Goal: Task Accomplishment & Management: Manage account settings

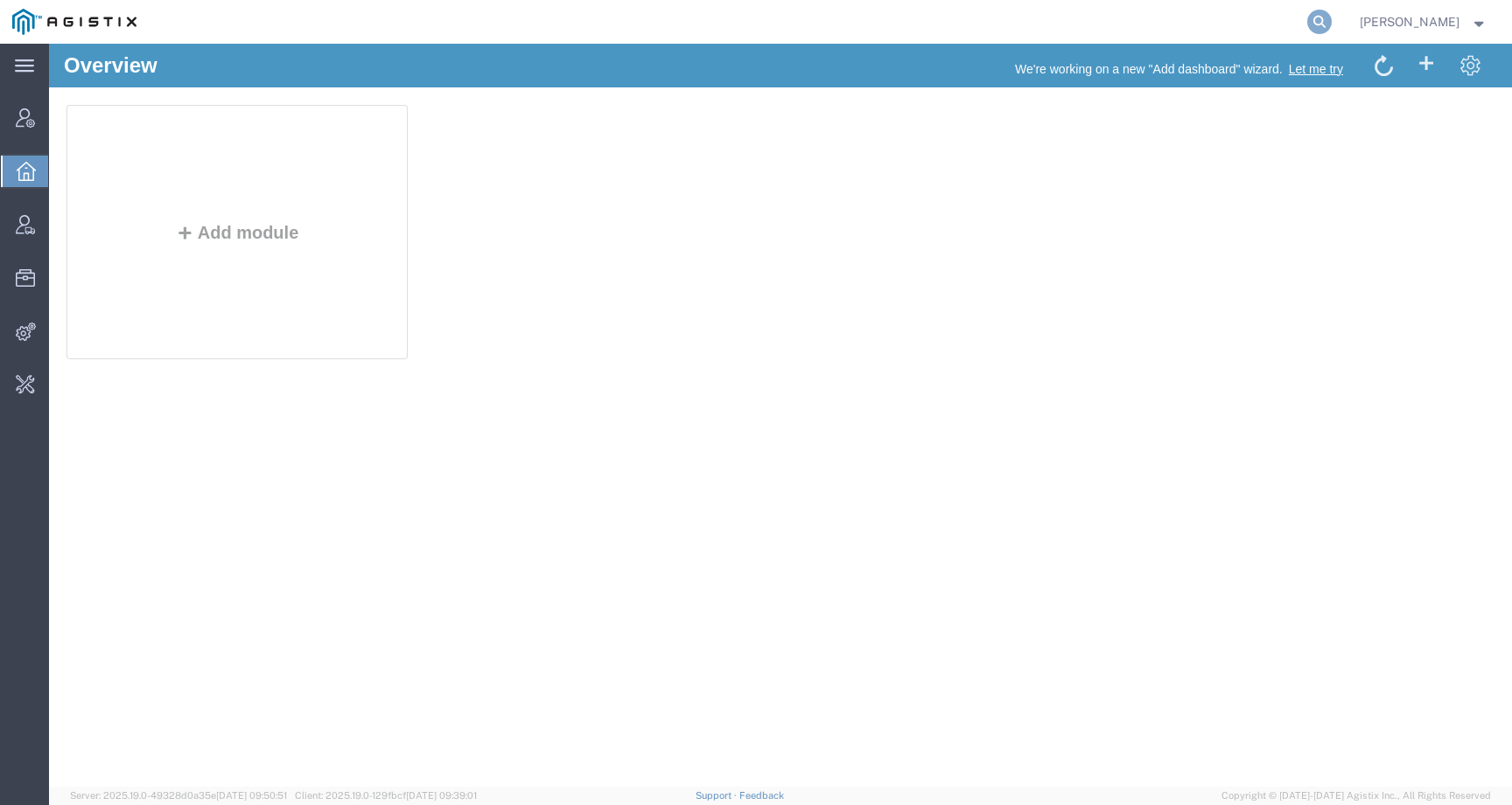
click at [1332, 17] on icon at bounding box center [1319, 22] width 25 height 25
click at [1258, 25] on input "search" at bounding box center [1041, 22] width 532 height 42
paste input "56805876"
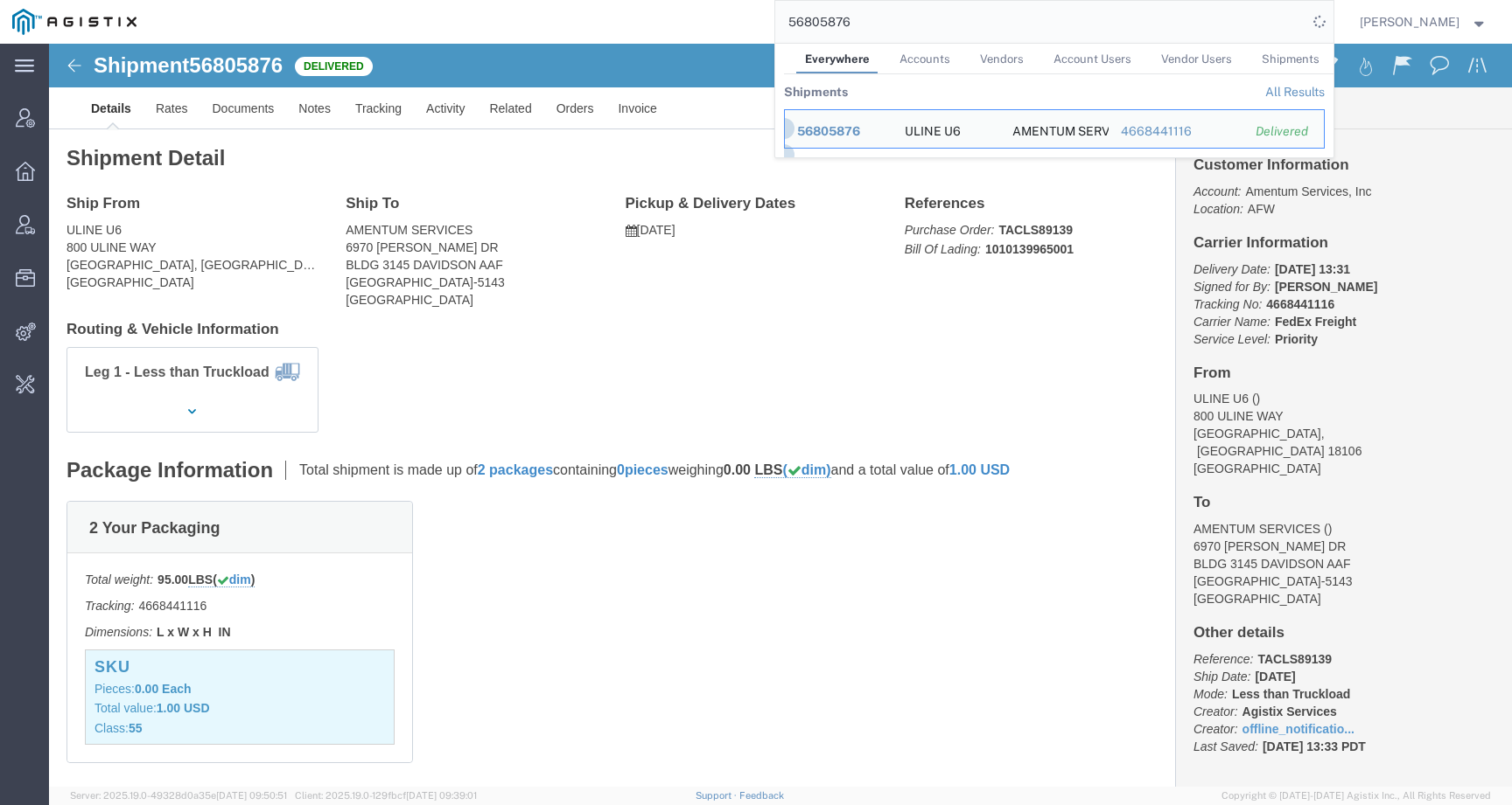
click div "Leg 1 - Less than Truckload"
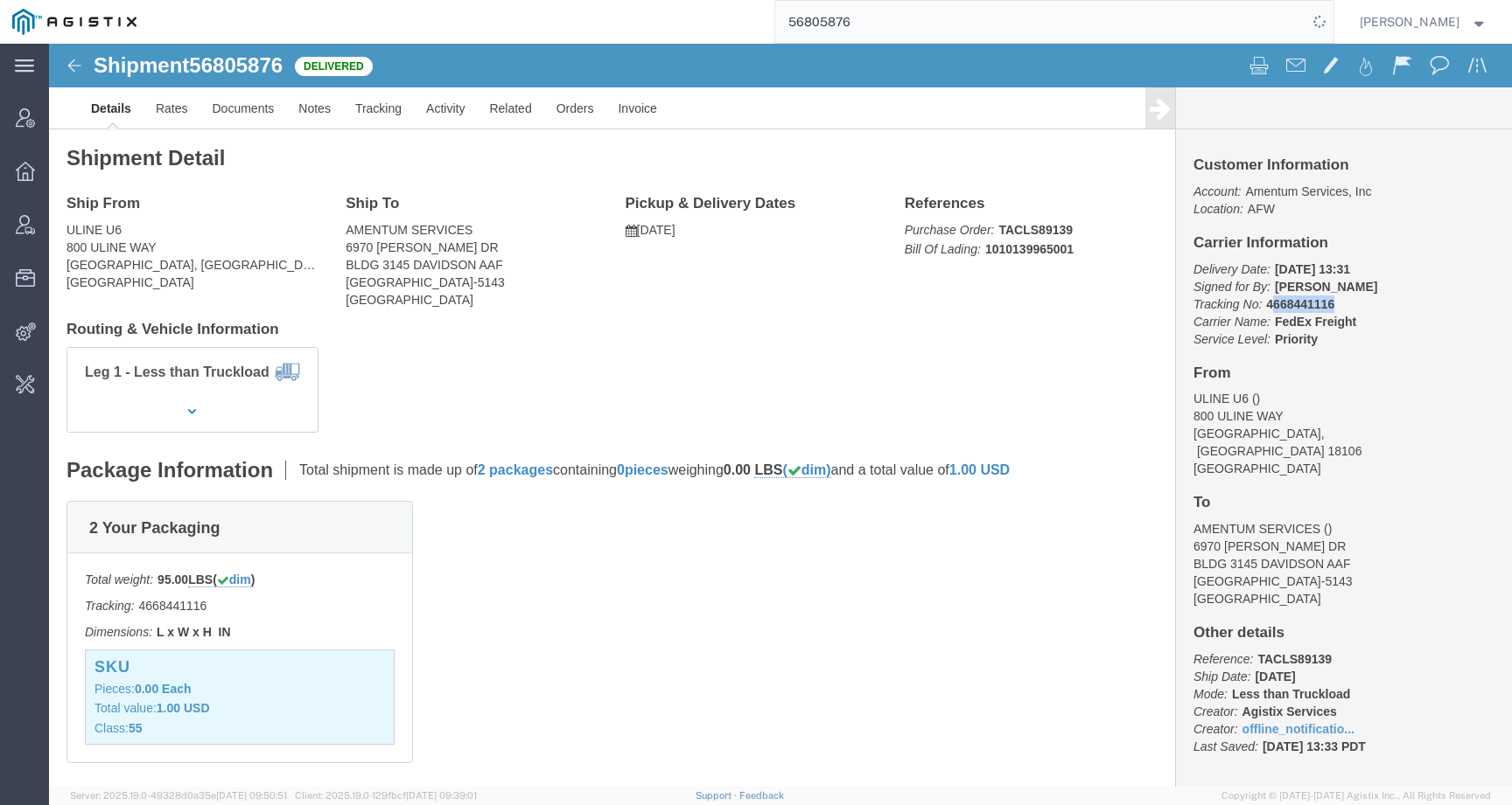
drag, startPoint x: 1210, startPoint y: 257, endPoint x: 1304, endPoint y: 257, distance: 94.0
click p "Delivery Date: 09/15/2025 13:31 Signed for By: BOBBY Tracking No: 4668441116 Ca…"
click b "FedEx Freight"
click b "4668441116"
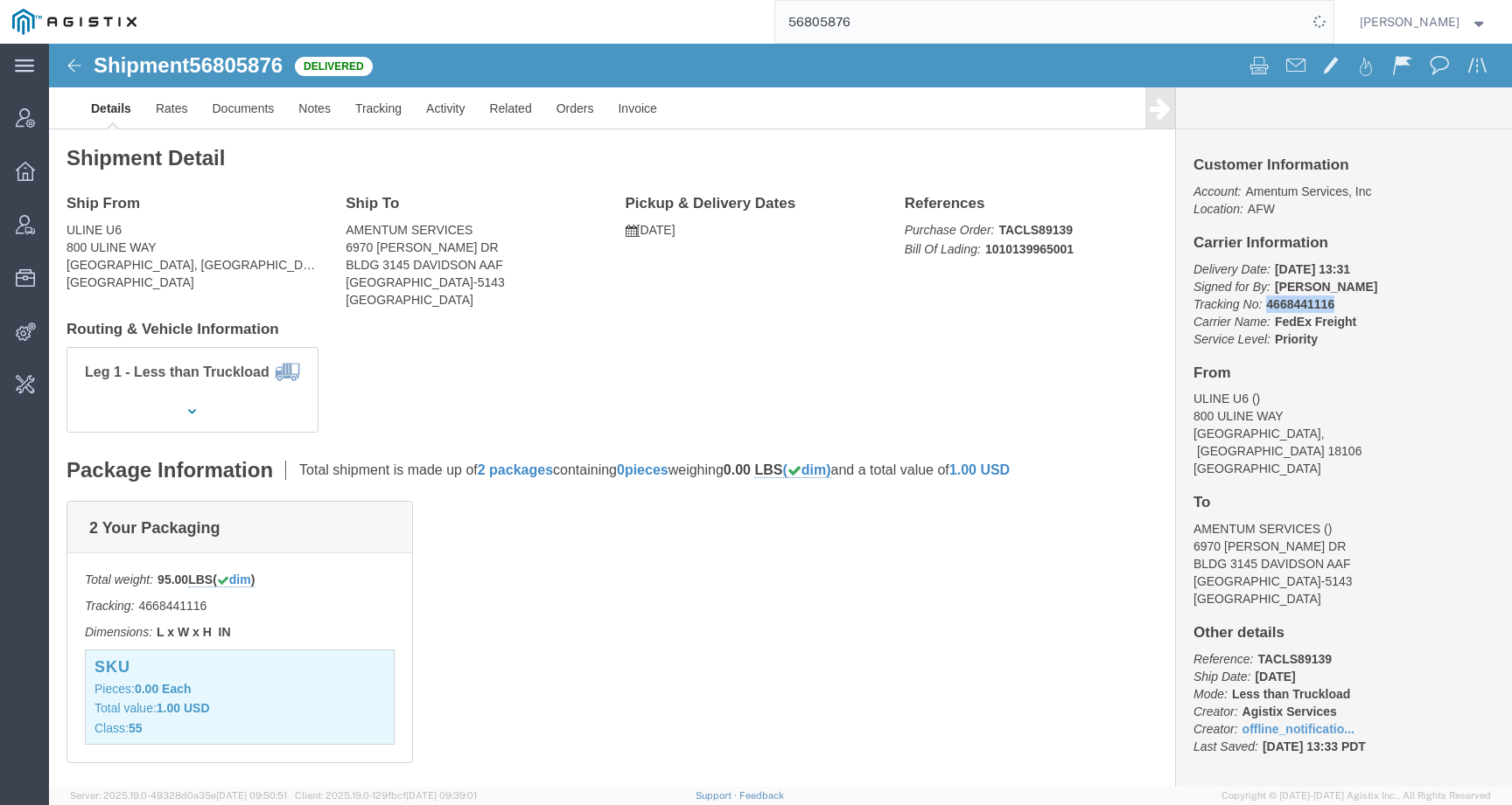
copy b "4668441116"
drag, startPoint x: 896, startPoint y: 26, endPoint x: 764, endPoint y: 21, distance: 132.1
click at [764, 21] on div "56805876" at bounding box center [740, 22] width 1184 height 44
paste input "512043"
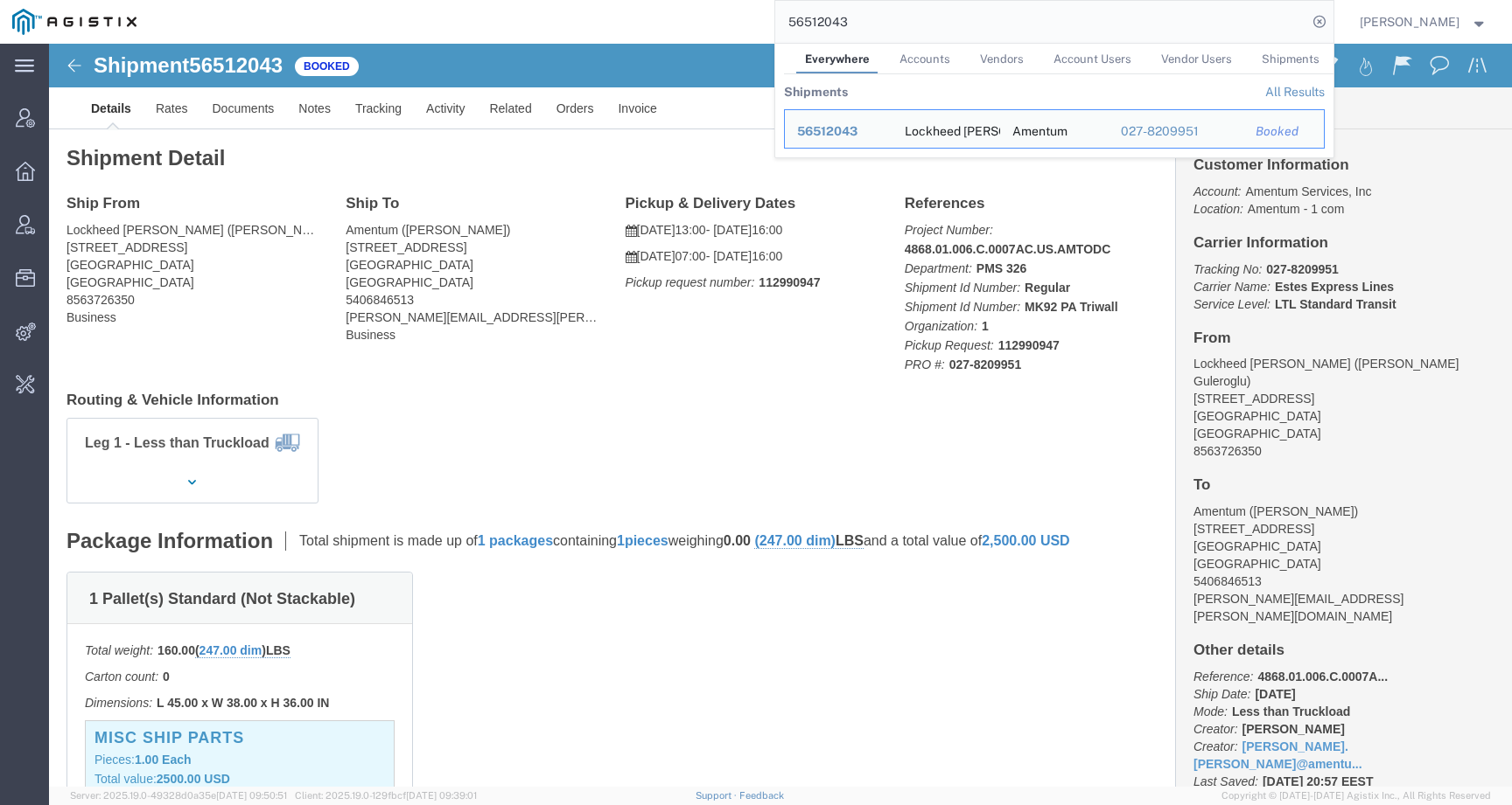
click div "Leg 1 - Less than Truckload"
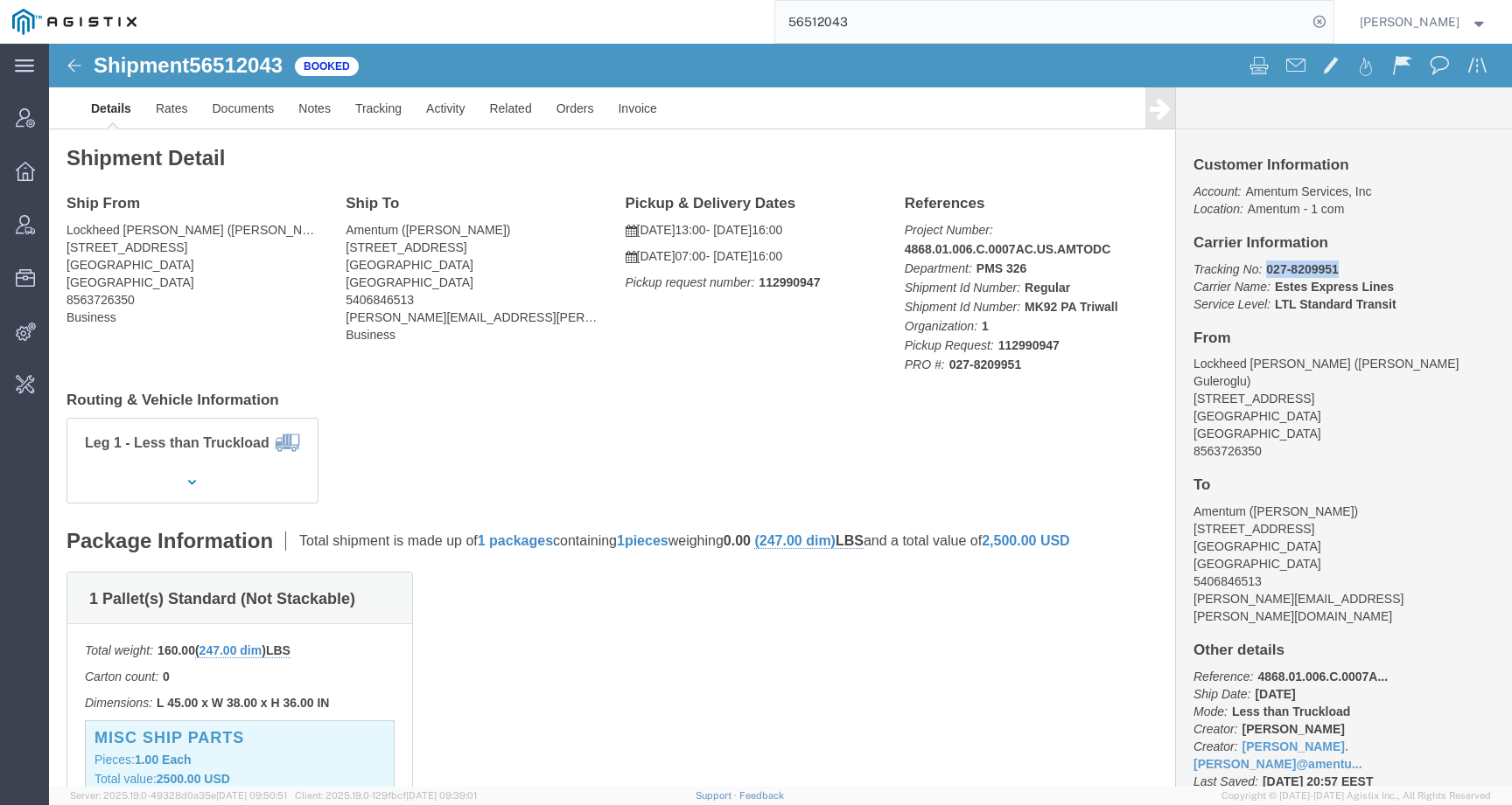
drag, startPoint x: 1209, startPoint y: 227, endPoint x: 1281, endPoint y: 221, distance: 72.2
click p "Tracking No: 027-8209951 Carrier Name: Estes Express Lines Estes Express Lines …"
copy b "027-8209951"
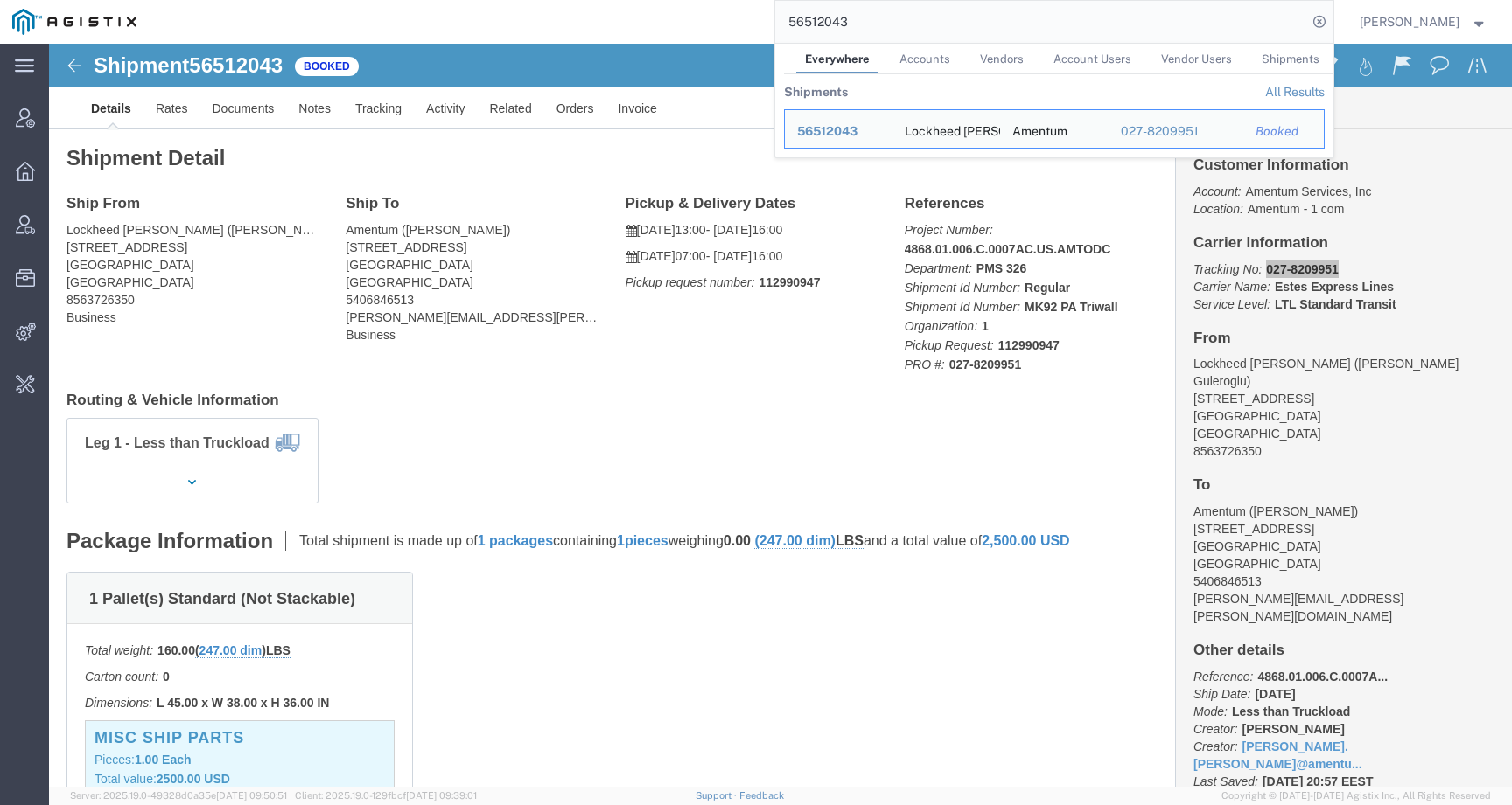
drag, startPoint x: 869, startPoint y: 18, endPoint x: 708, endPoint y: 17, distance: 161.0
click at [708, 17] on div "56512043 Everywhere Accounts Vendors Account Users Vendor Users Shipments Shipm…" at bounding box center [740, 22] width 1184 height 44
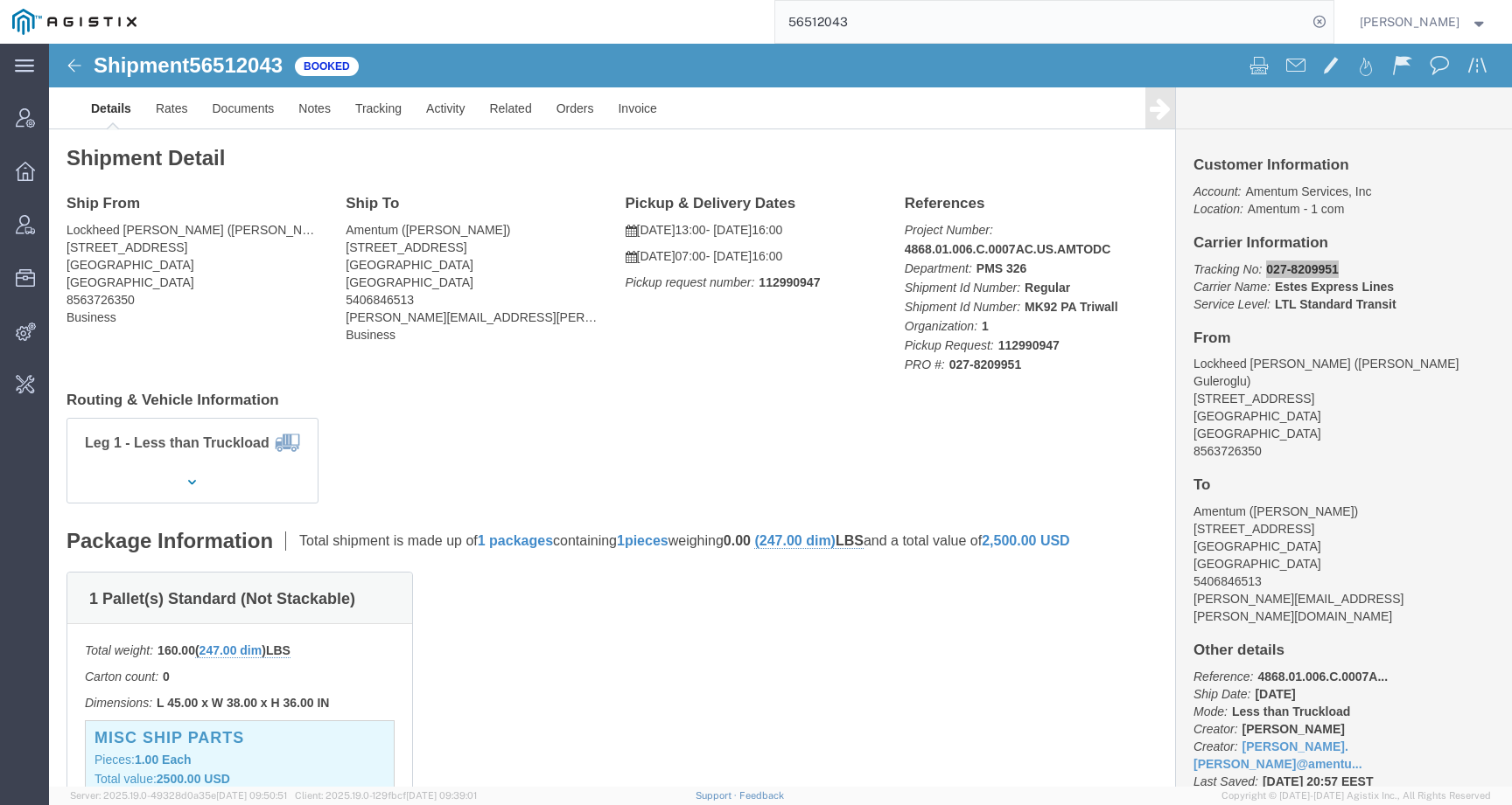
paste input "97314"
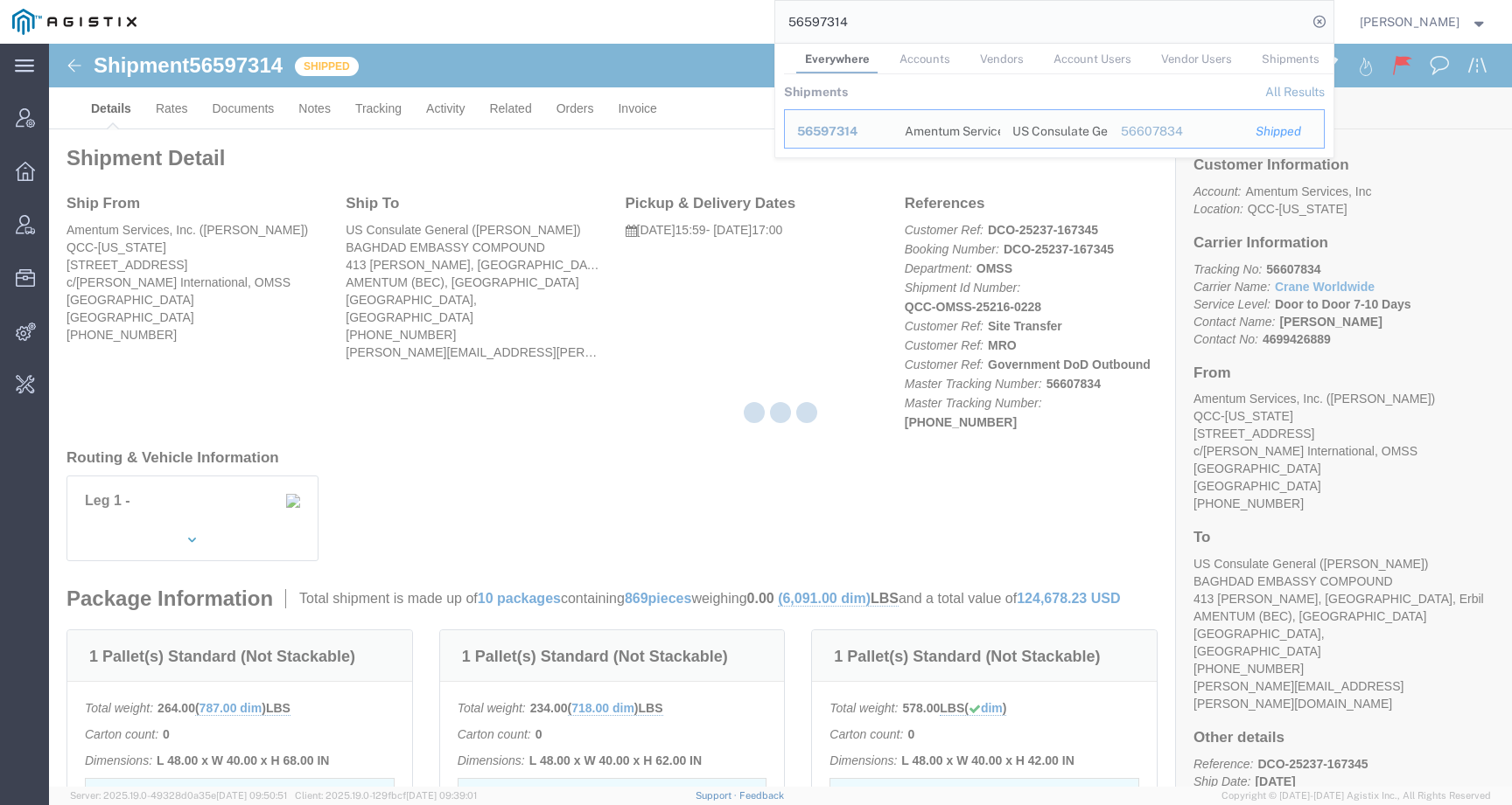
drag, startPoint x: 1207, startPoint y: 223, endPoint x: 1271, endPoint y: 221, distance: 64.0
click div
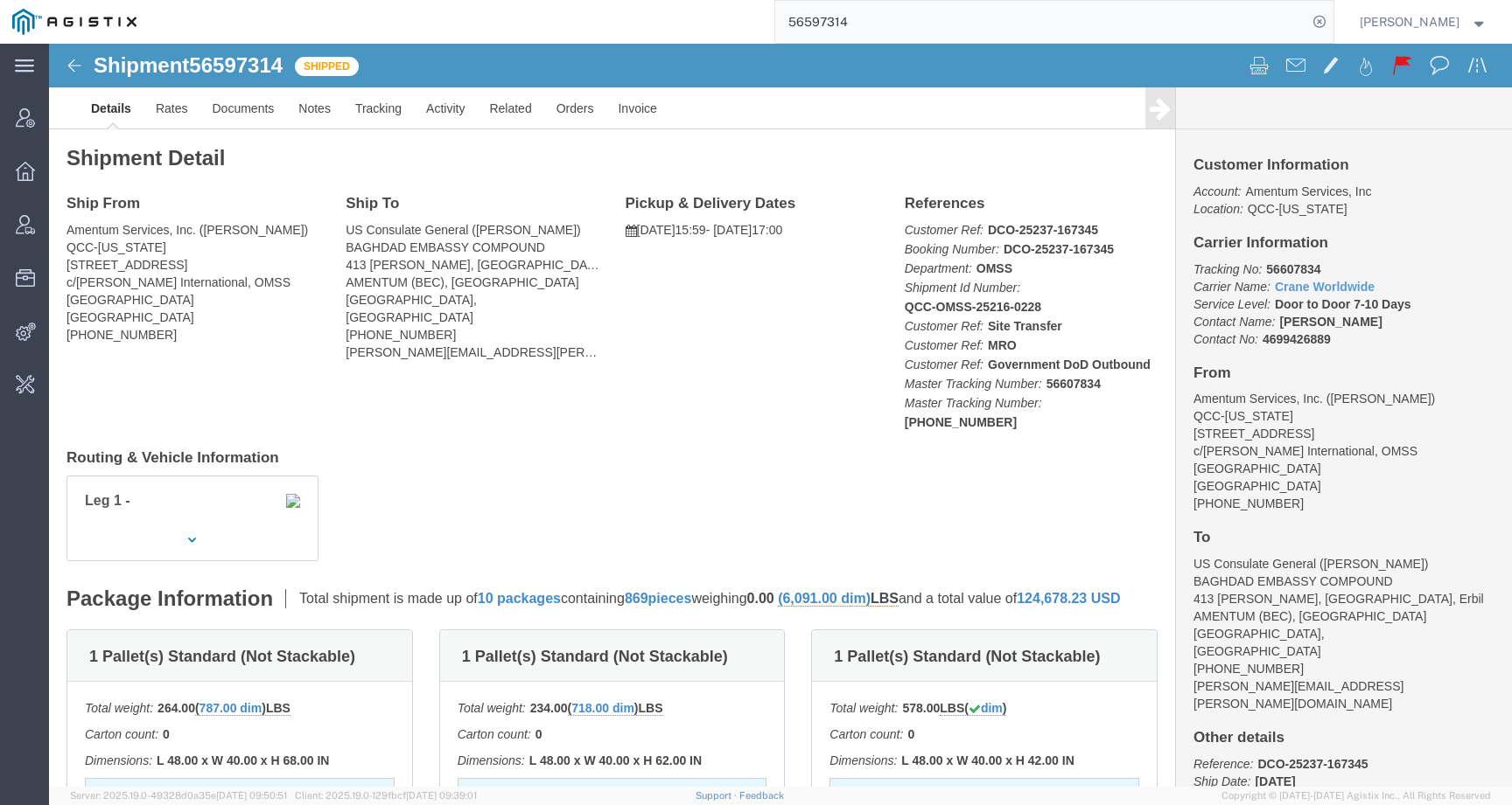
click b "56607834"
copy b "56607834"
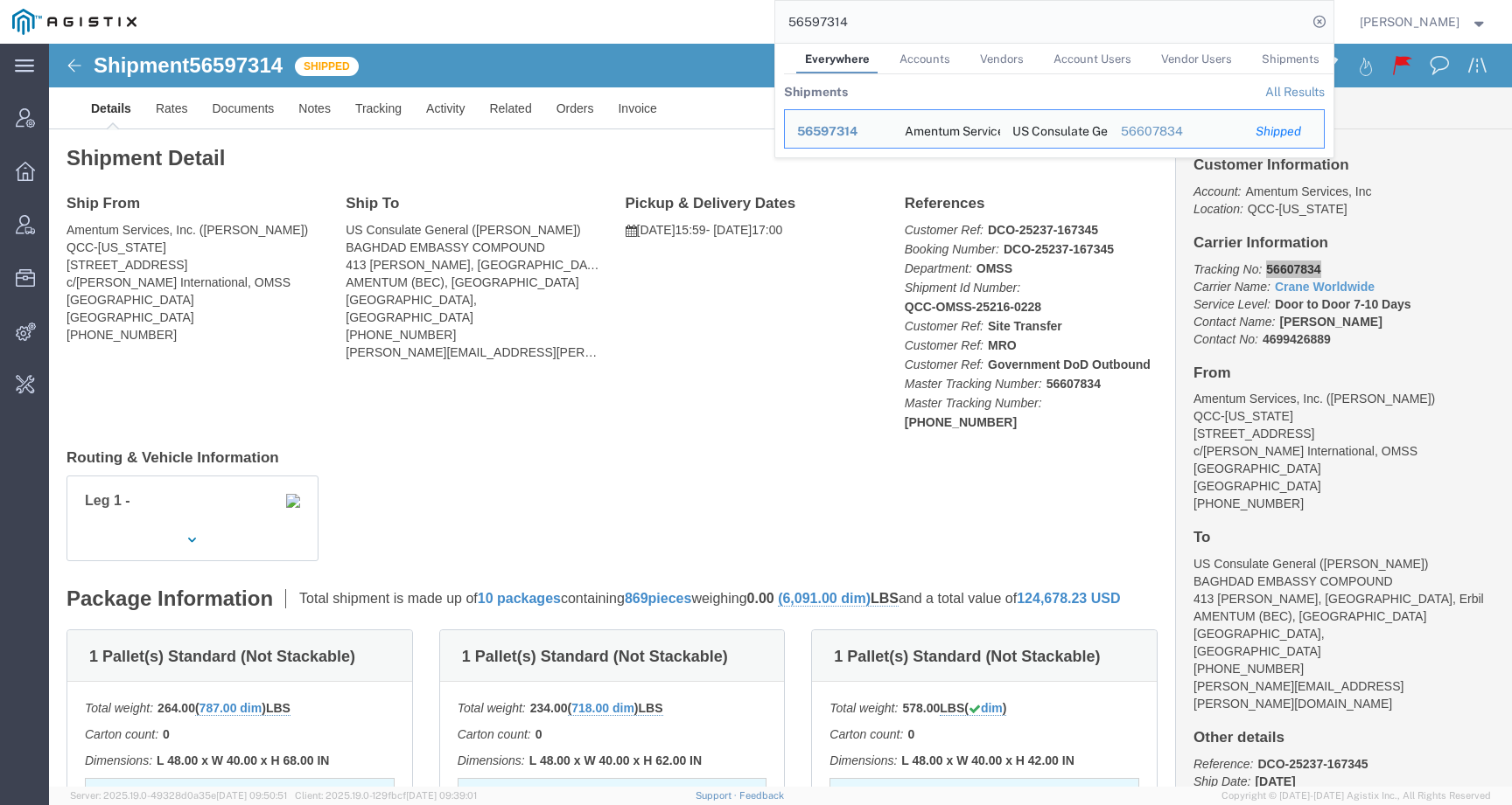
drag, startPoint x: 869, startPoint y: 25, endPoint x: 771, endPoint y: 25, distance: 98.0
click at [771, 25] on div "56597314 Everywhere Accounts Vendors Account Users Vendor Users Shipments Shipm…" at bounding box center [740, 22] width 1184 height 44
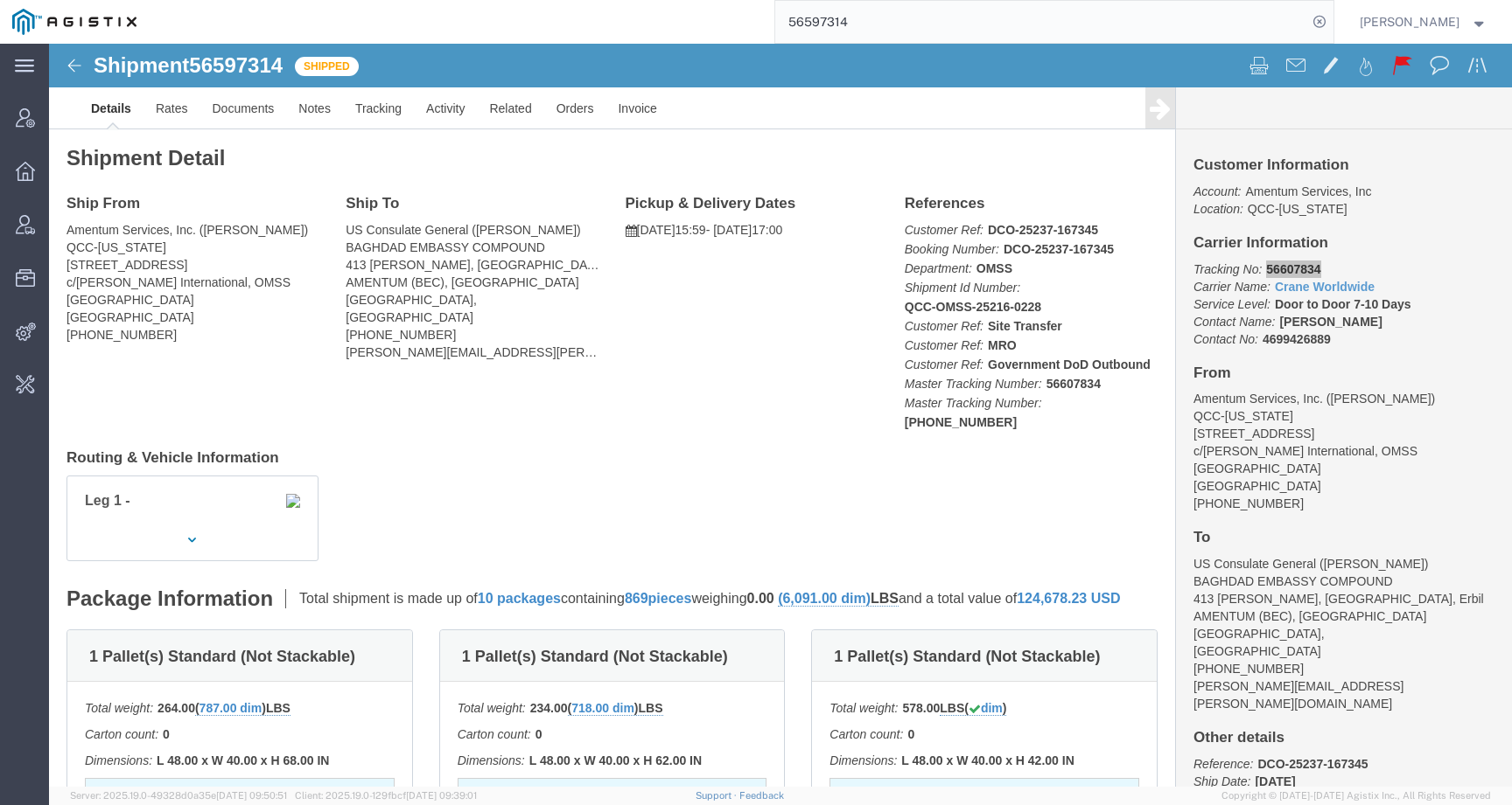
paste input "750843"
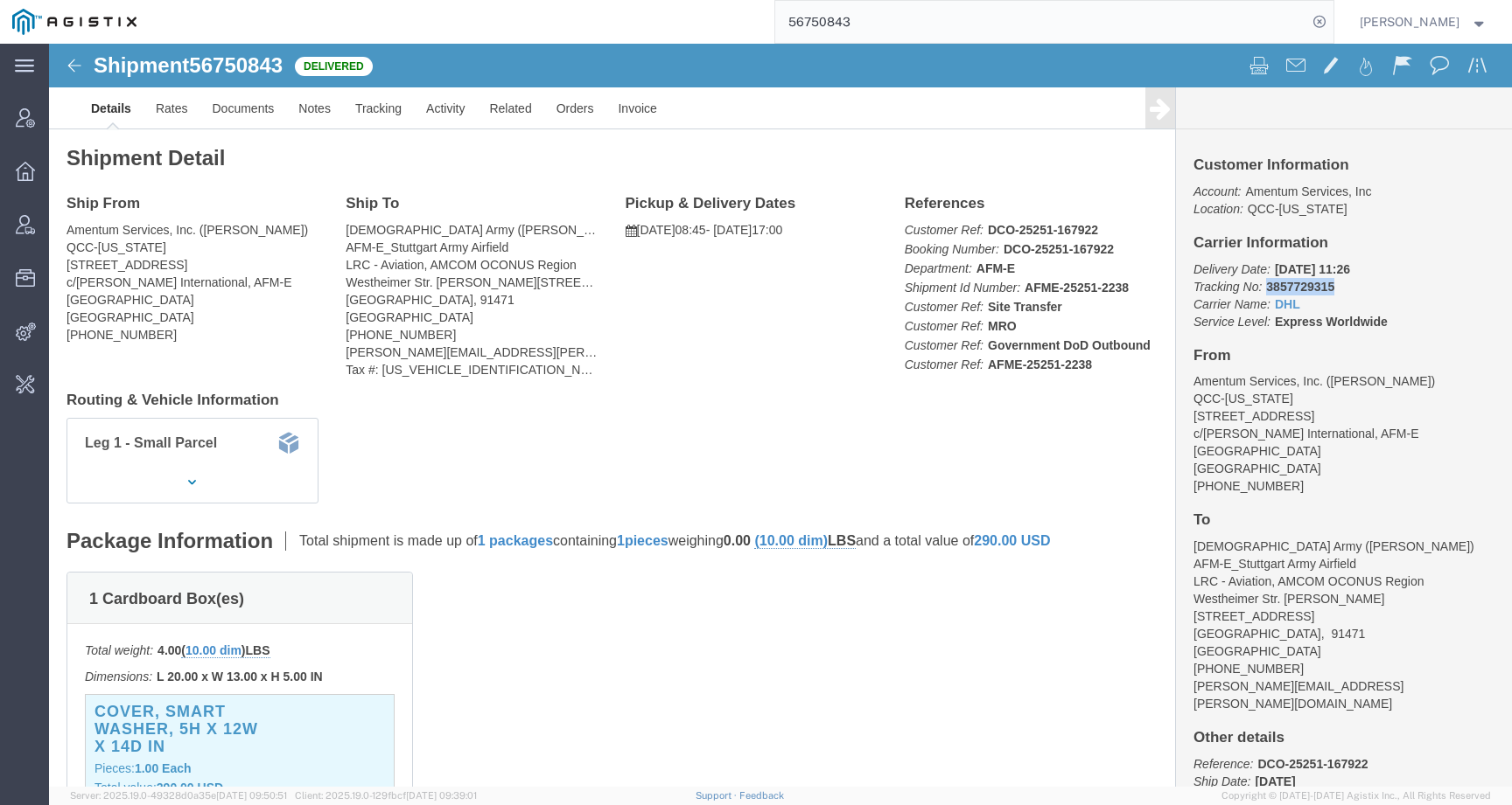
drag, startPoint x: 1210, startPoint y: 243, endPoint x: 1286, endPoint y: 243, distance: 76.0
click p "Delivery Date: 09/15/2025 11:26 Tracking No: 3857729315 Carrier Name: DHL DHL S…"
copy b "3857729315"
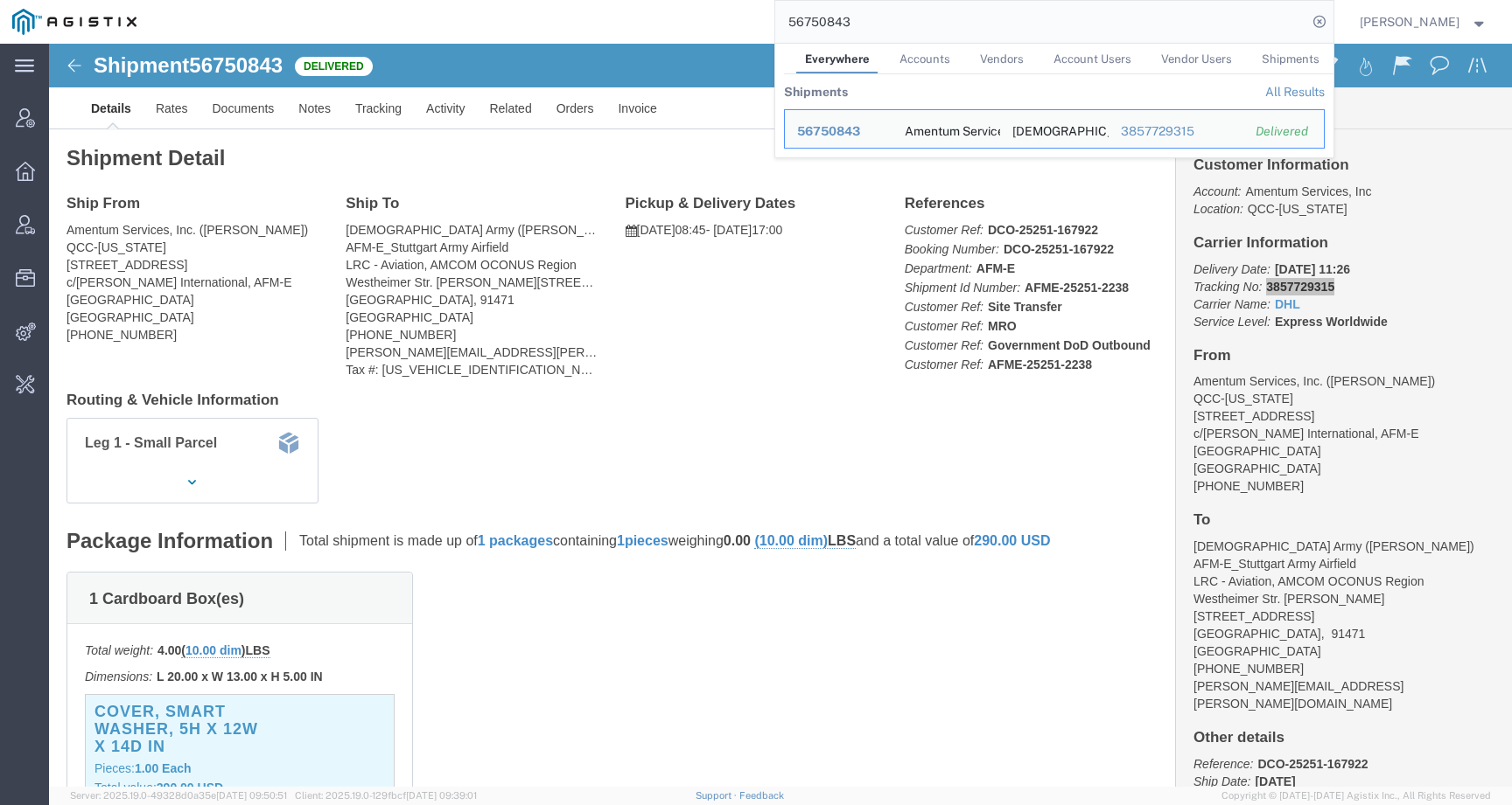
drag, startPoint x: 864, startPoint y: 25, endPoint x: 672, endPoint y: 25, distance: 192.0
click at [672, 25] on div "56750843 Everywhere Accounts Vendors Account Users Vendor Users Shipments Shipm…" at bounding box center [740, 22] width 1184 height 44
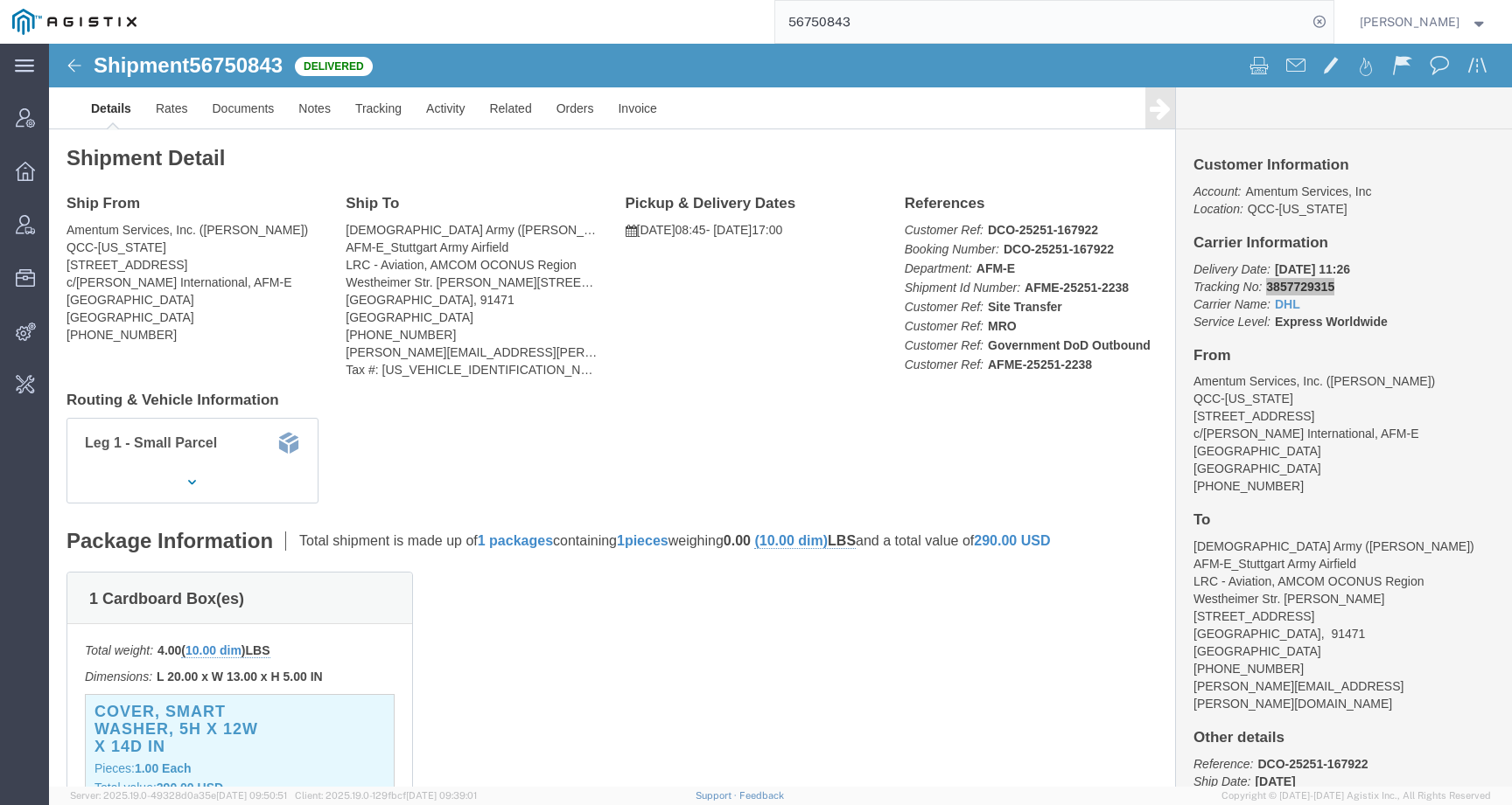
paste input "597189"
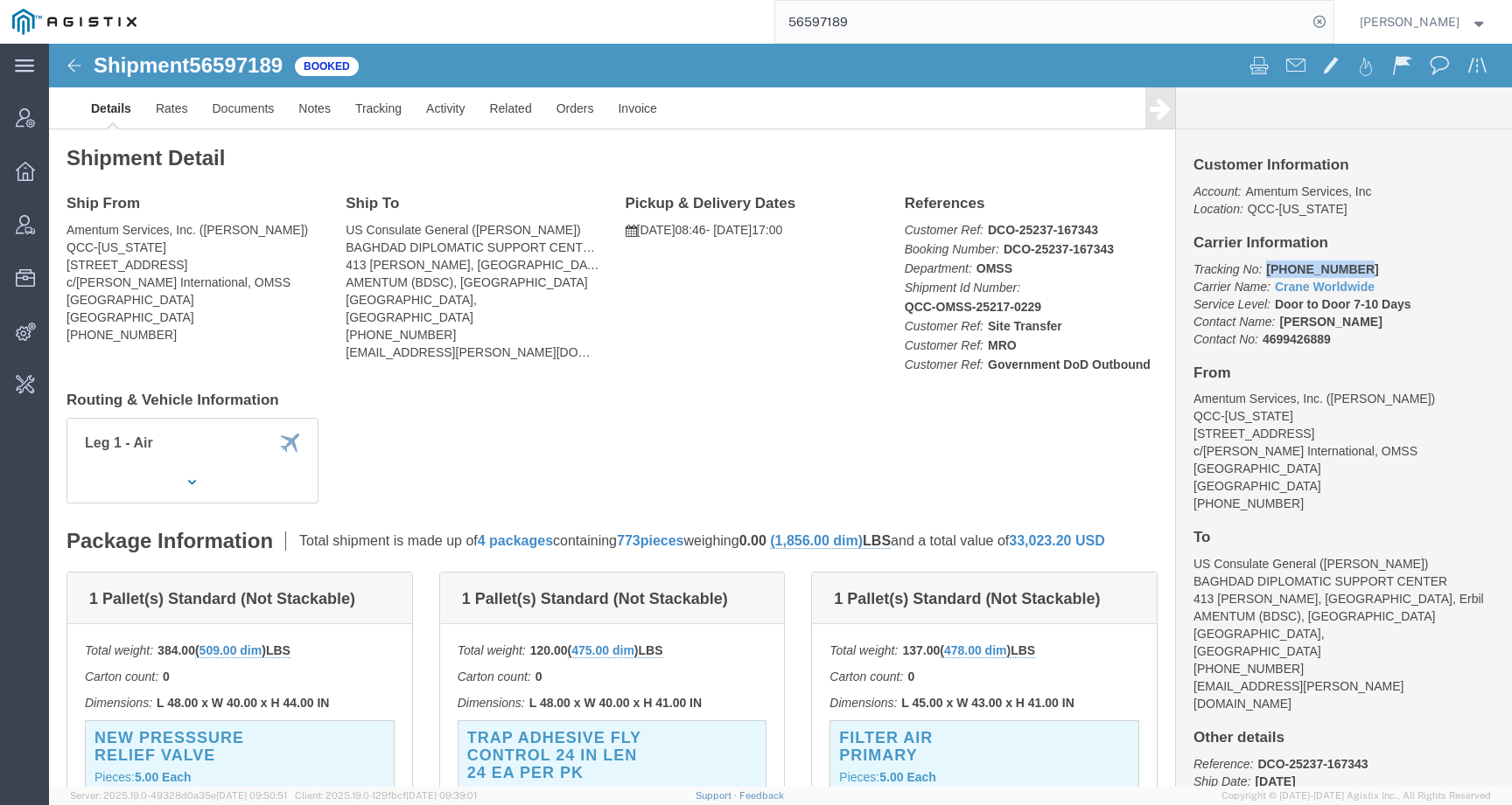
drag, startPoint x: 1207, startPoint y: 226, endPoint x: 1313, endPoint y: 226, distance: 106.0
click p "Tracking No: 501-1881 1365 Carrier Name: Crane Worldwide Crane Worldwide Servic…"
copy b "501-1881 1365"
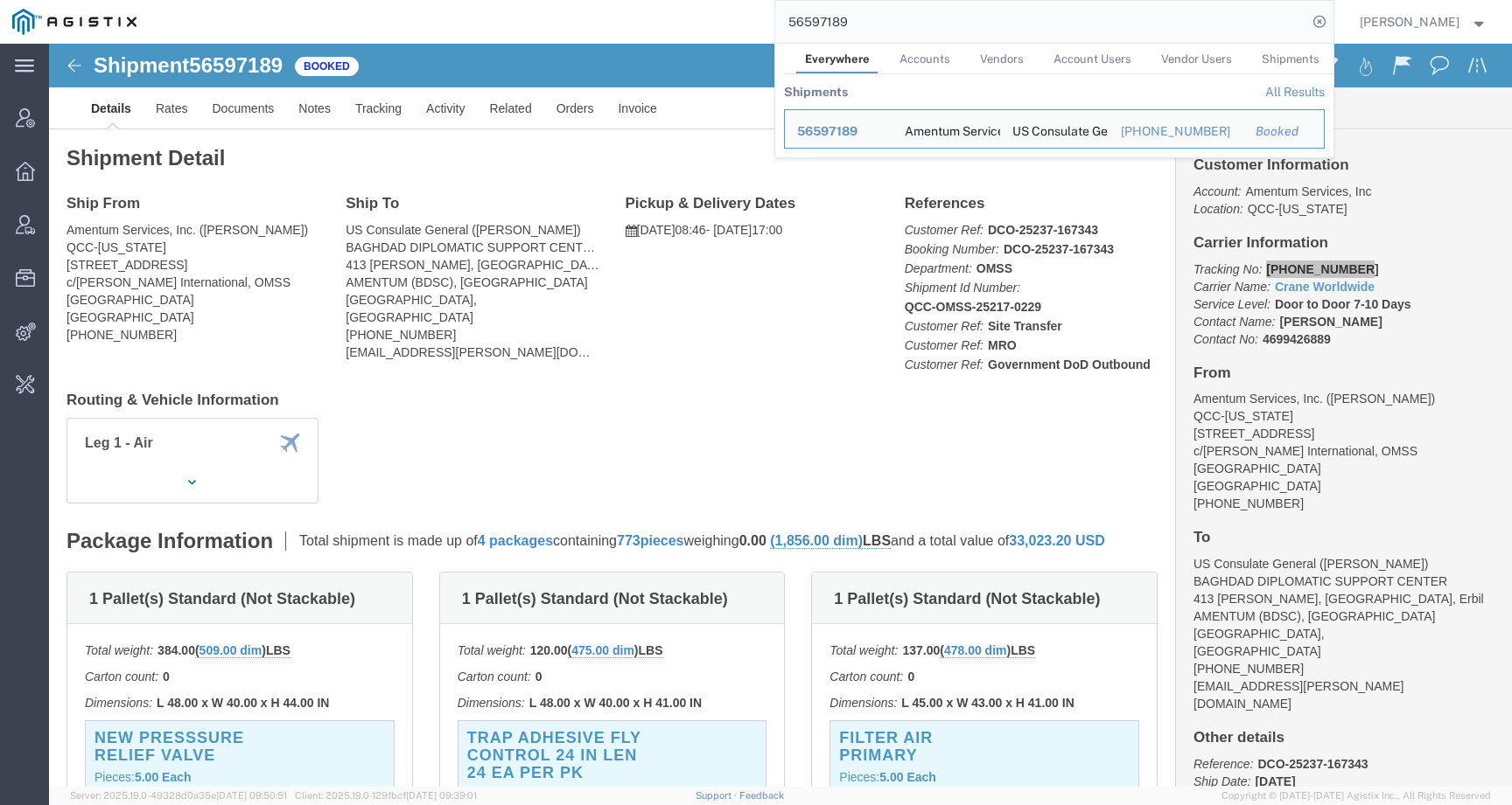
drag, startPoint x: 883, startPoint y: 11, endPoint x: 861, endPoint y: 11, distance: 22.0
click at [861, 11] on input "56597189" at bounding box center [1041, 22] width 532 height 42
drag, startPoint x: 899, startPoint y: 22, endPoint x: 684, endPoint y: 22, distance: 215.0
click at [684, 22] on div "56597189 Everywhere Accounts Vendors Account Users Vendor Users Shipments Shipm…" at bounding box center [740, 22] width 1184 height 44
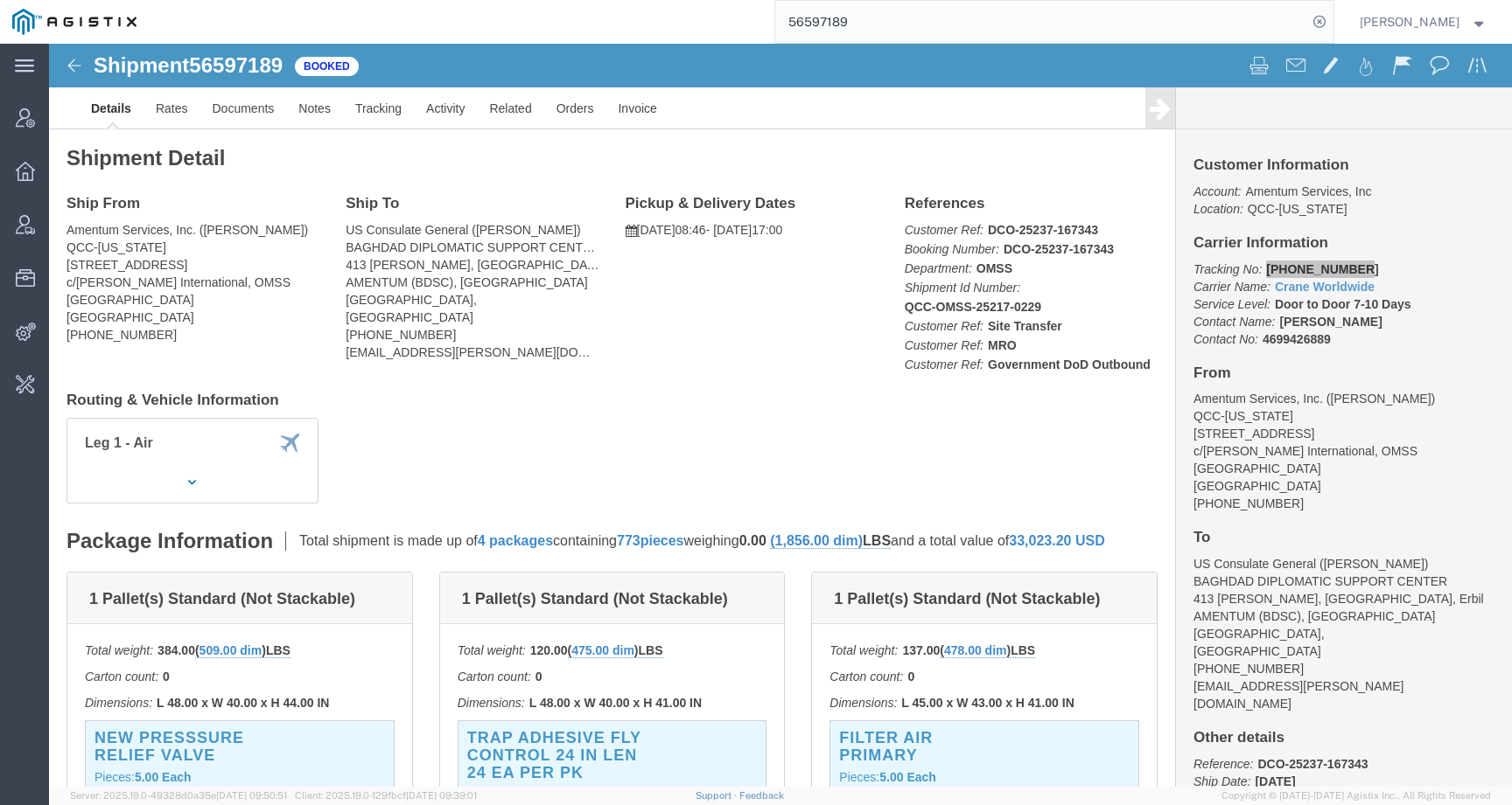
paste input "435450"
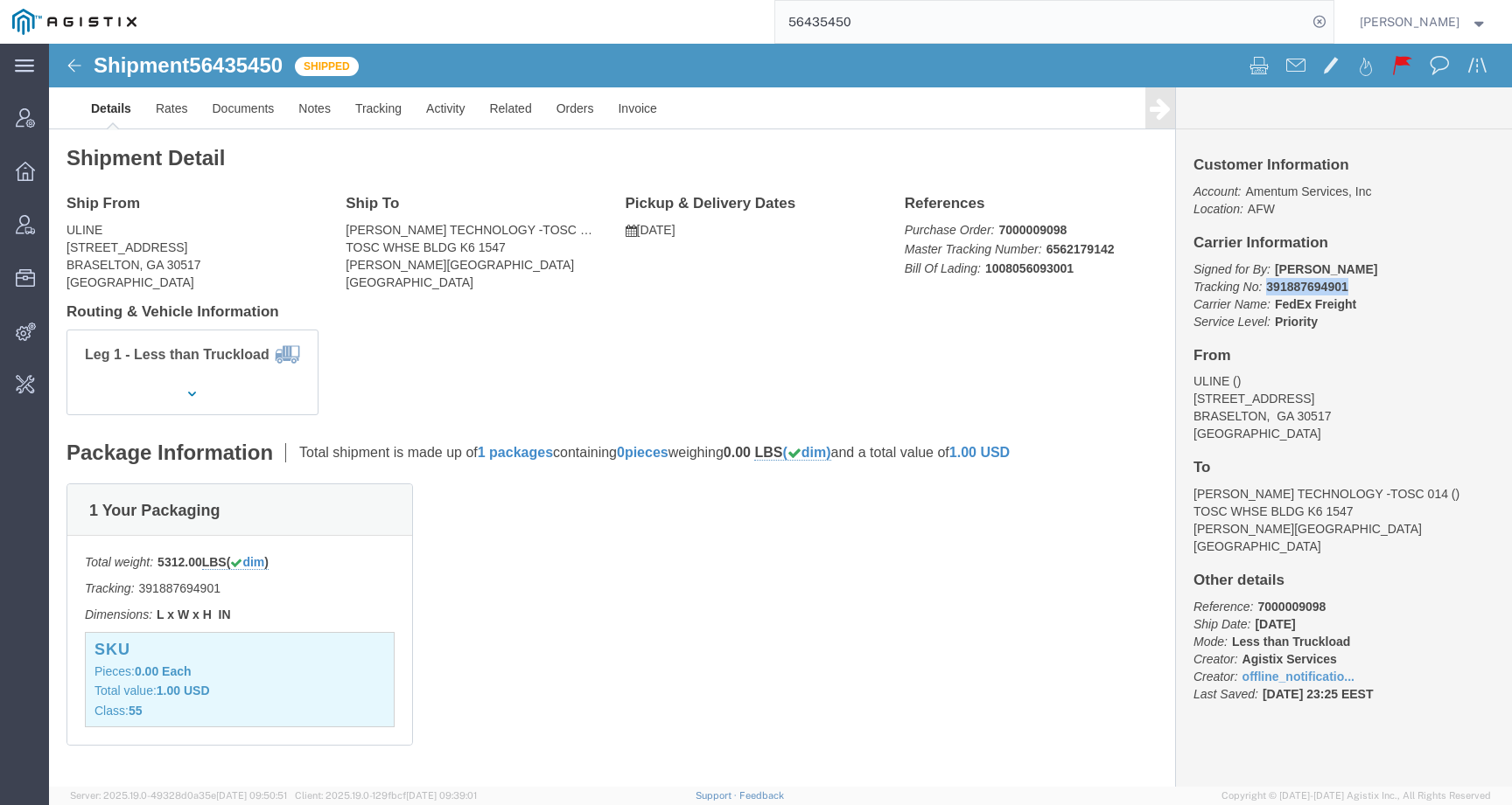
drag, startPoint x: 1208, startPoint y: 243, endPoint x: 1322, endPoint y: 243, distance: 114.0
click p "Signed for By: T MCCRORY Tracking No: 391887694901 Carrier Name: FedEx Freight …"
copy b "391887694901"
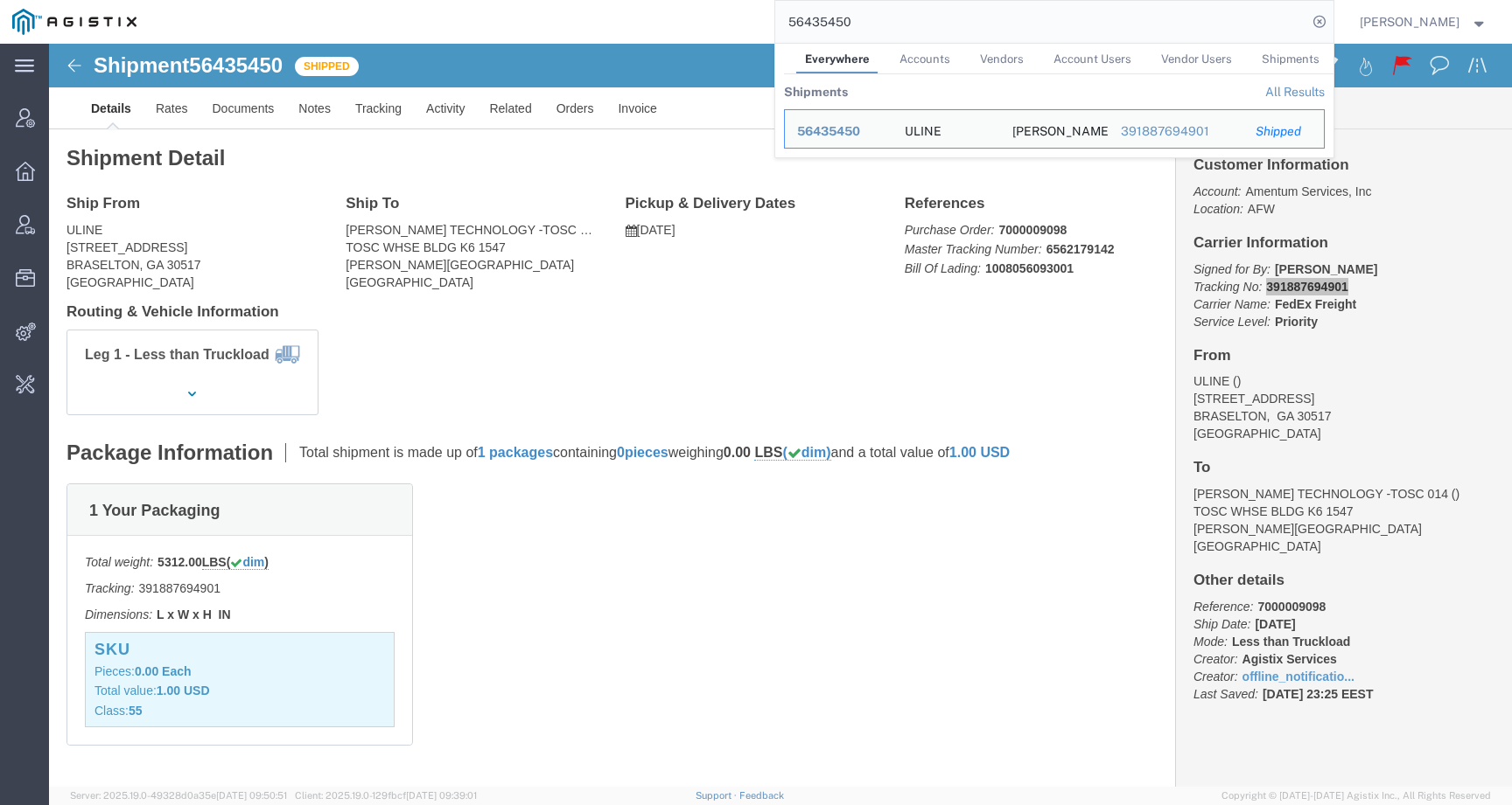
drag, startPoint x: 880, startPoint y: 18, endPoint x: 731, endPoint y: 18, distance: 149.0
click at [731, 18] on div "56435450 Everywhere Accounts Vendors Account Users Vendor Users Shipments Shipm…" at bounding box center [740, 22] width 1184 height 44
paste input "743425"
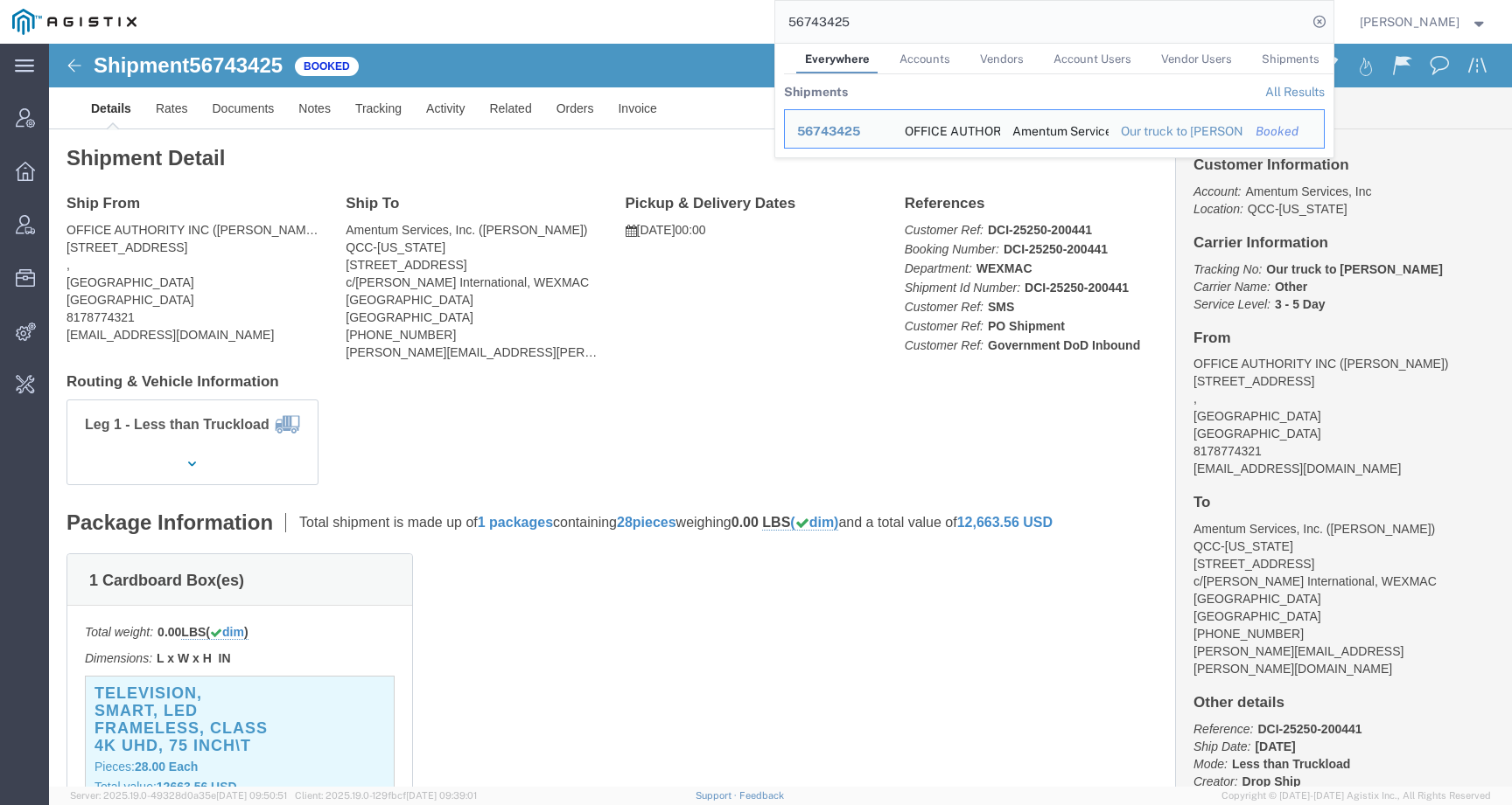
click div "Ship From OFFICE AUTHORITY INC (John Elliott) 4205 STADIUM DRIVE SUITE 100 , FO…"
drag, startPoint x: 813, startPoint y: 27, endPoint x: 687, endPoint y: 27, distance: 126.0
click at [687, 27] on div "56743425 Everywhere Accounts Vendors Account Users Vendor Users Shipments Shipm…" at bounding box center [740, 22] width 1184 height 44
paste input "016"
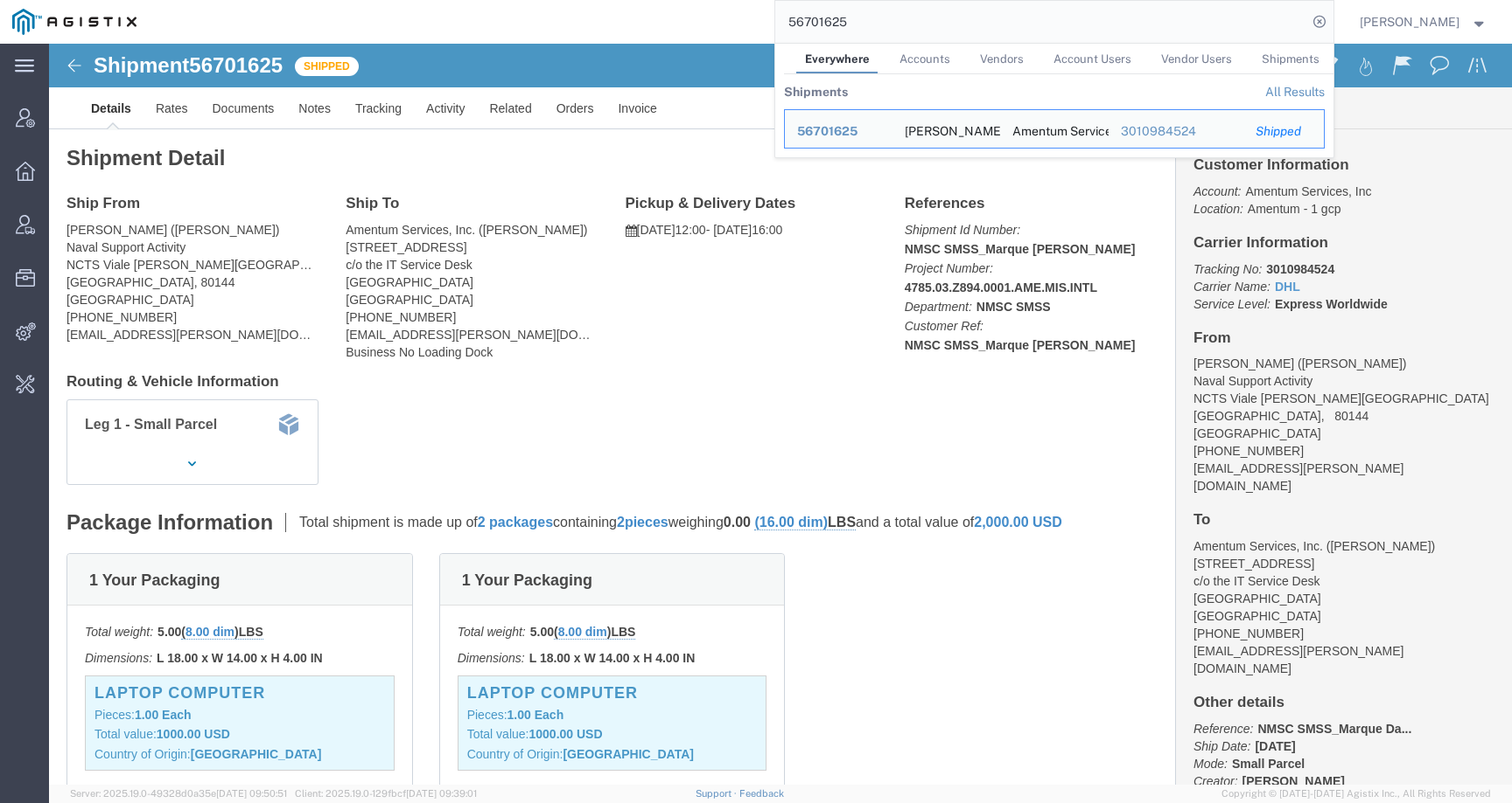
click div "Leg 1 - Small Parcel"
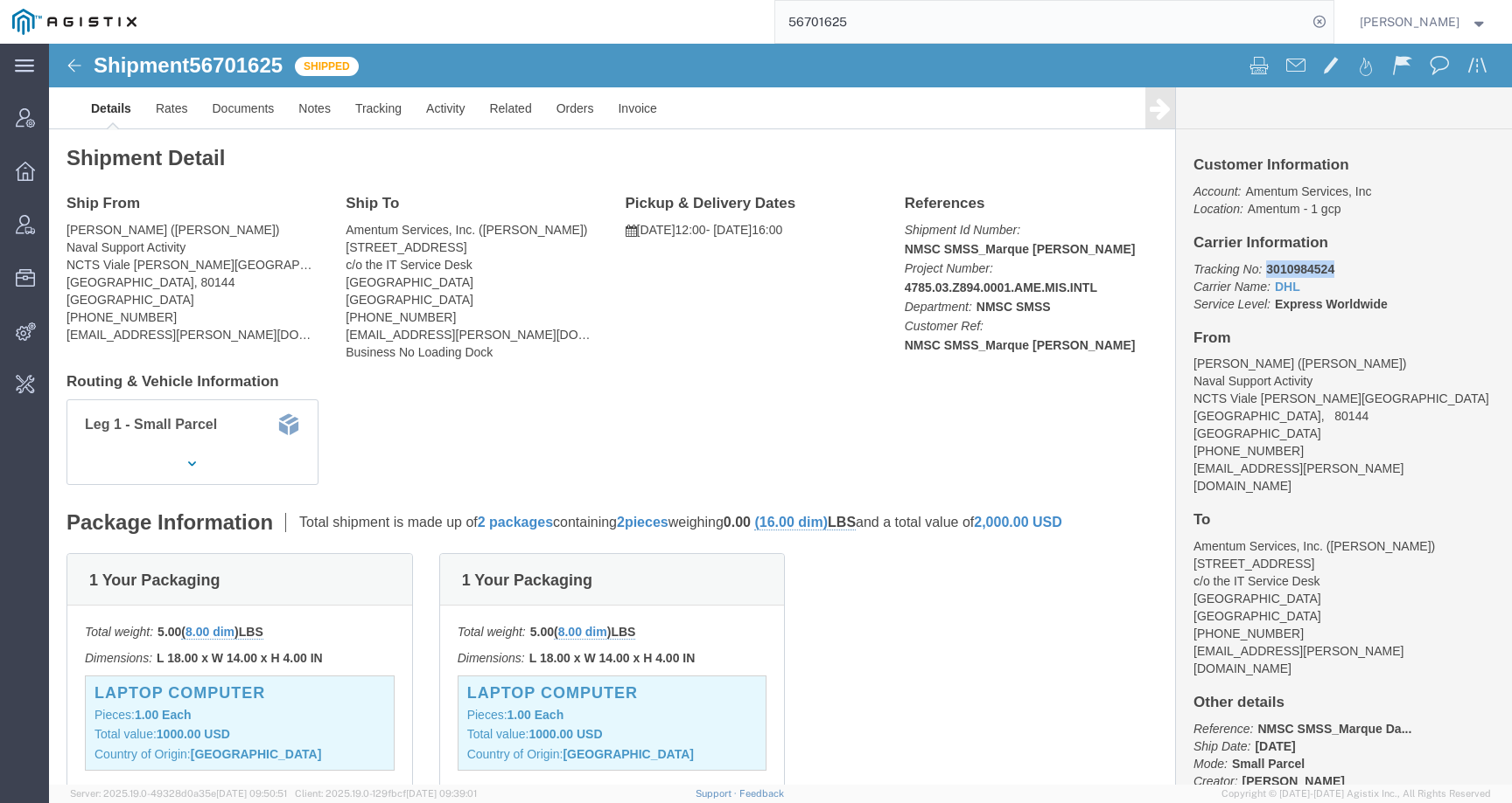
drag, startPoint x: 1207, startPoint y: 226, endPoint x: 1326, endPoint y: 226, distance: 119.0
click p "Tracking No: 3010984524 Carrier Name: DHL DHL Service Level: Express Worldwide"
copy b "3010984524"
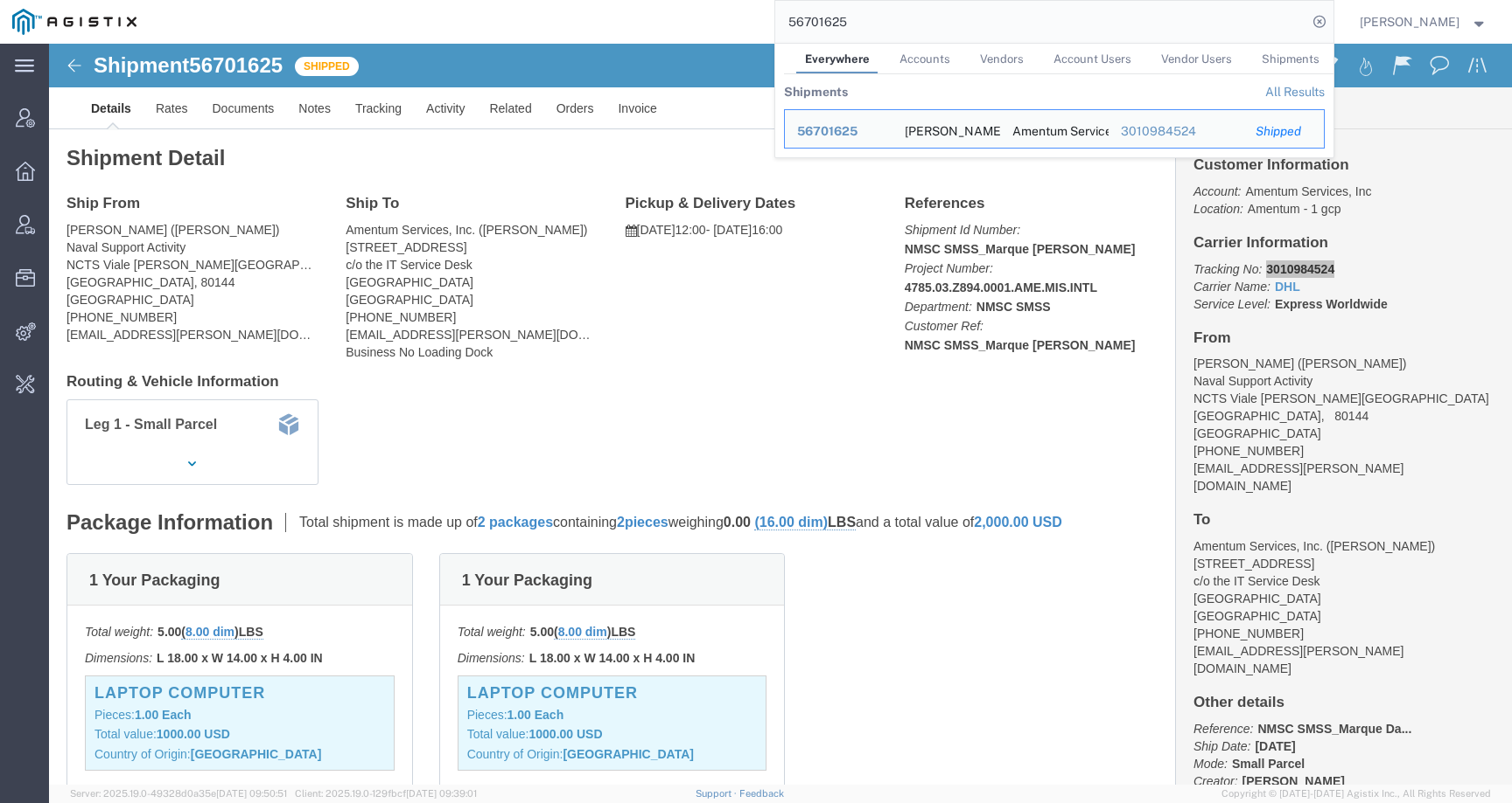
drag, startPoint x: 875, startPoint y: 18, endPoint x: 653, endPoint y: 18, distance: 222.0
click at [653, 18] on div "56701625 Everywhere Accounts Vendors Account Users Vendor Users Shipments Shipm…" at bounding box center [740, 22] width 1184 height 44
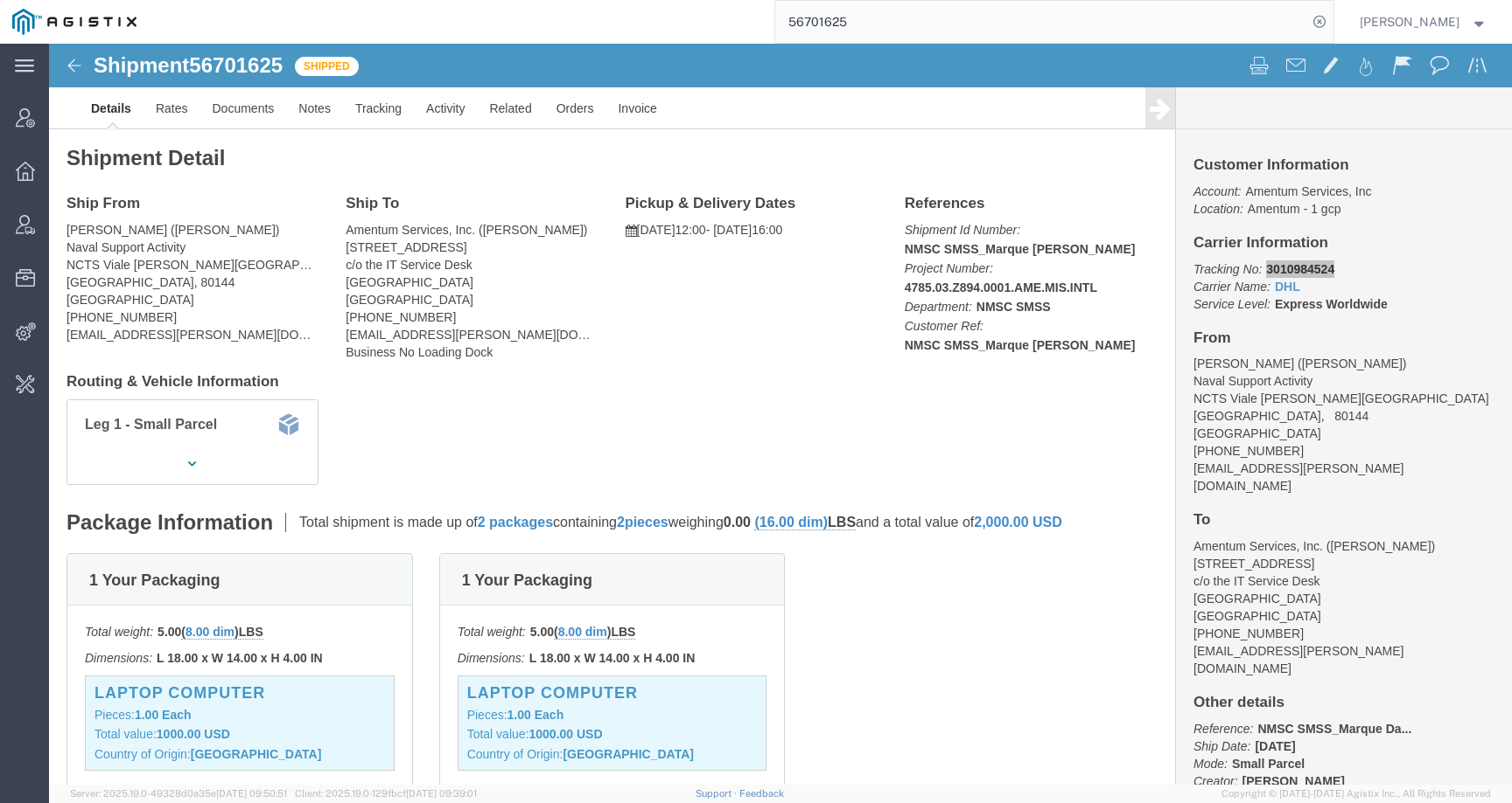
paste input "406284"
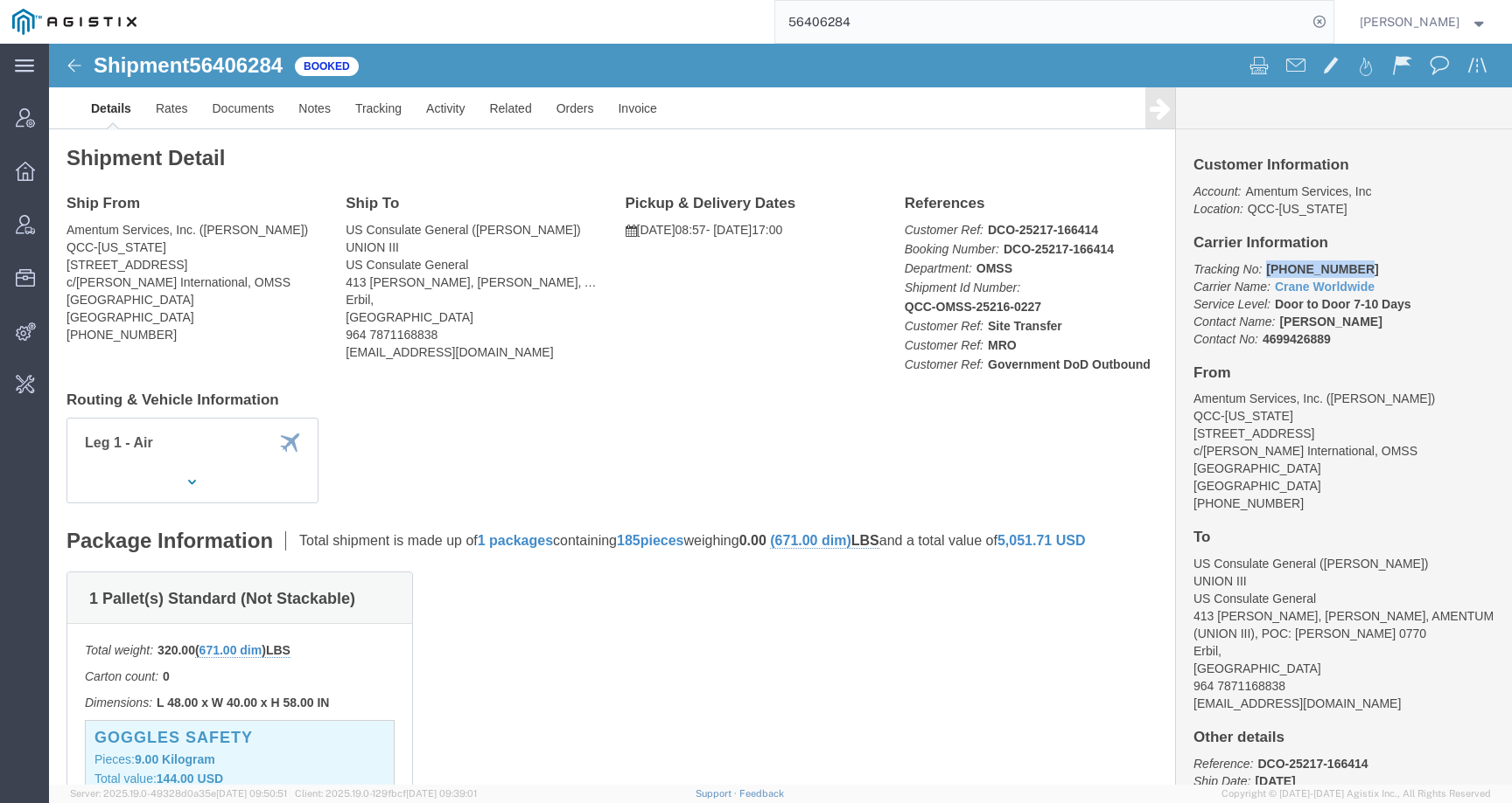
drag, startPoint x: 1206, startPoint y: 225, endPoint x: 1339, endPoint y: 225, distance: 133.0
click p "Tracking No: 501-1881 1380 Carrier Name: Crane Worldwide Crane Worldwide Servic…"
copy b "501-1881 1380"
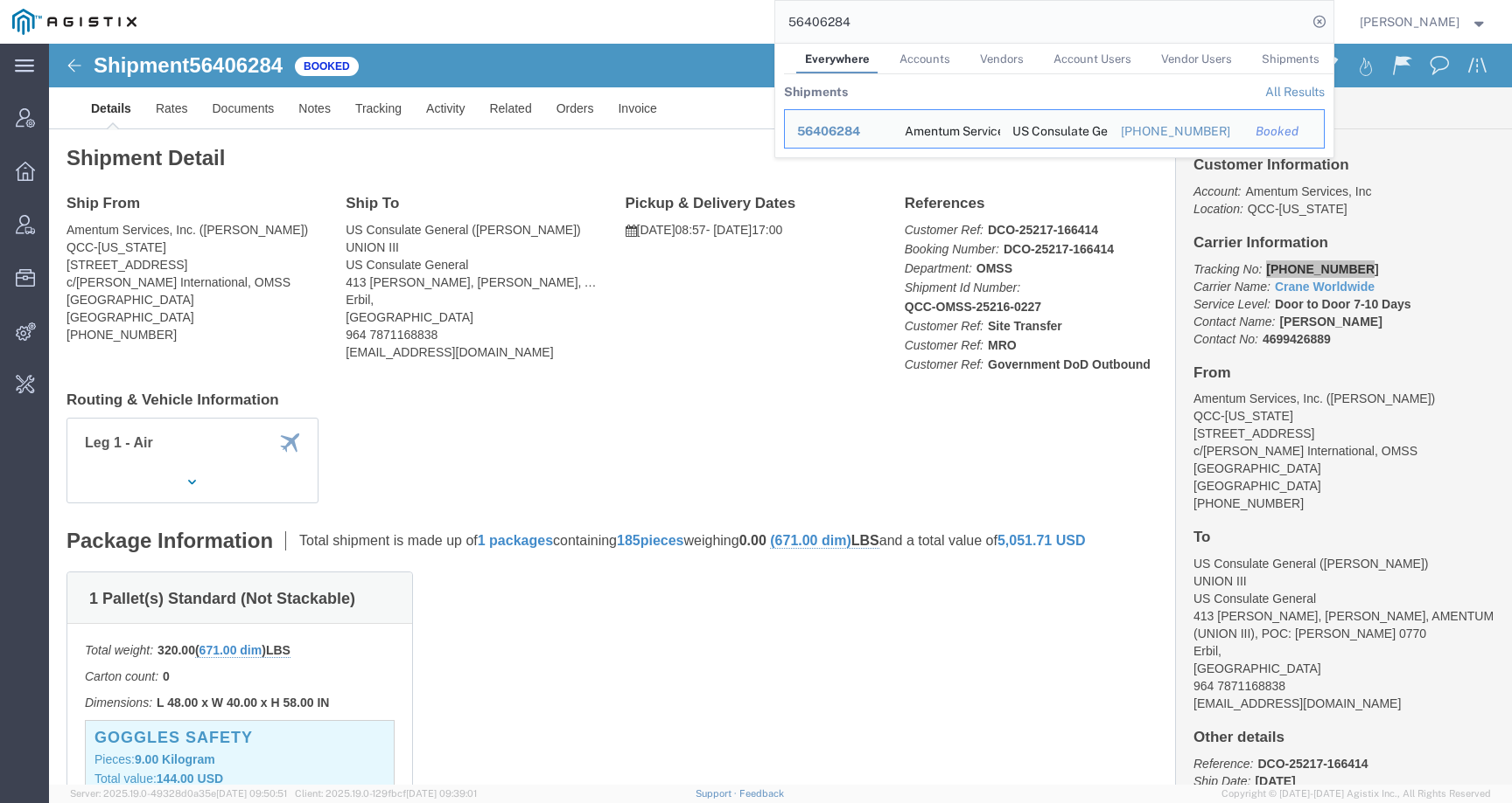
drag, startPoint x: 876, startPoint y: 16, endPoint x: 665, endPoint y: 31, distance: 211.5
click at [665, 31] on div "56406284 Everywhere Accounts Vendors Account Users Vendor Users Shipments Shipm…" at bounding box center [740, 22] width 1184 height 44
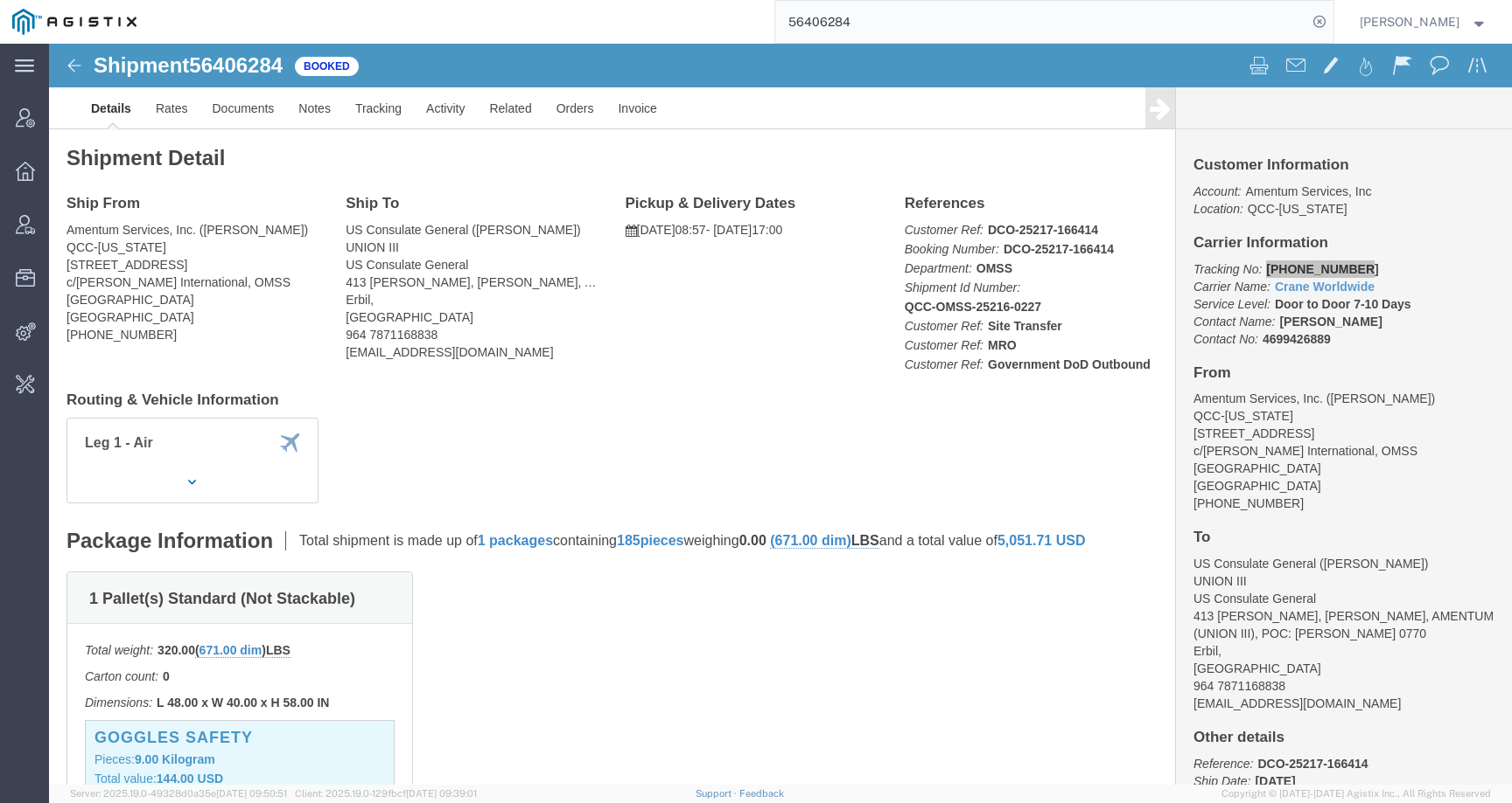
drag, startPoint x: 908, startPoint y: 24, endPoint x: 704, endPoint y: 30, distance: 204.1
click at [704, 30] on div "56406284" at bounding box center [740, 22] width 1184 height 44
drag, startPoint x: 867, startPoint y: 25, endPoint x: 781, endPoint y: 24, distance: 86.0
click at [781, 24] on div "56406284" at bounding box center [740, 22] width 1184 height 44
paste input "770408"
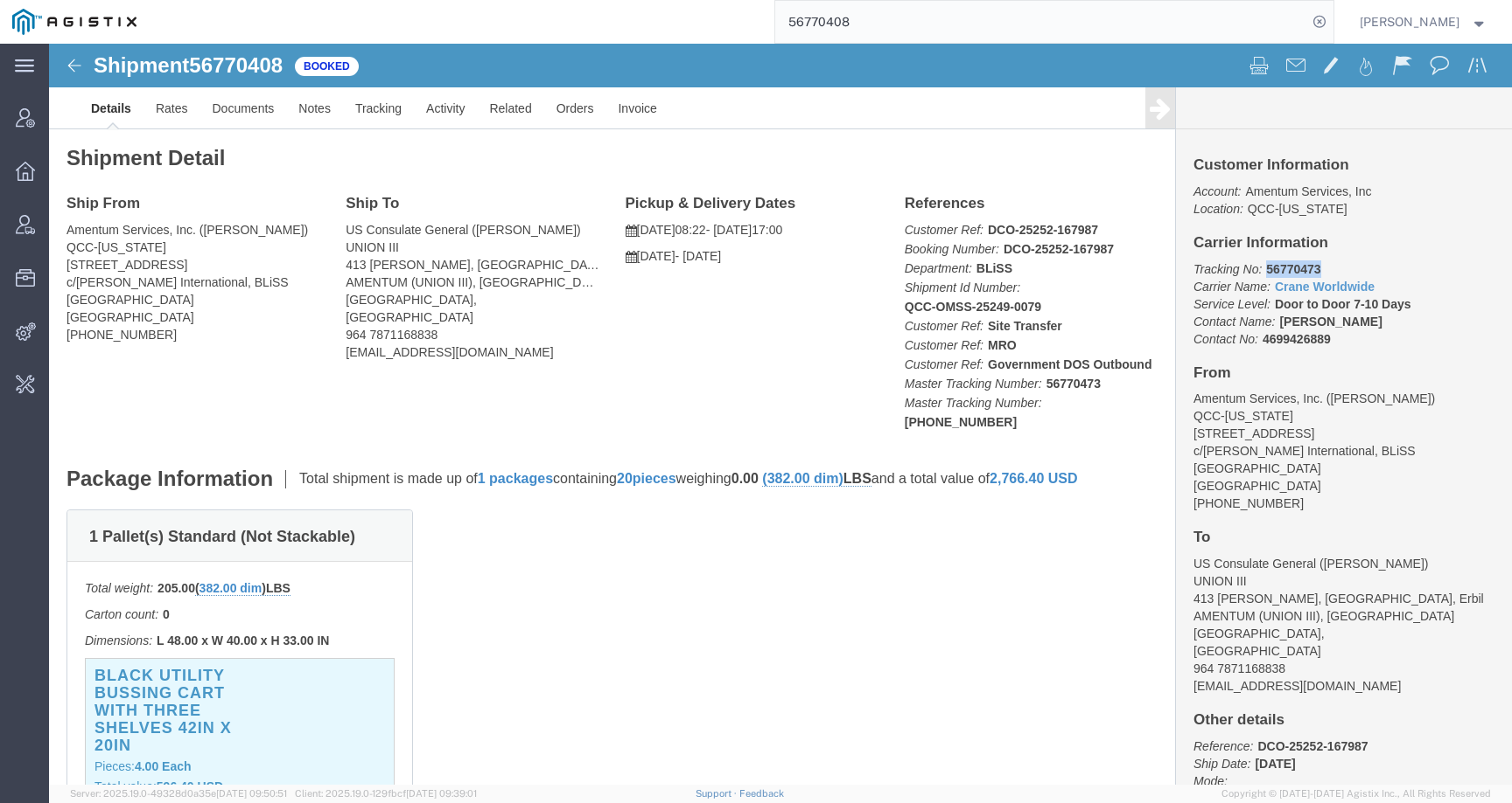
drag, startPoint x: 1209, startPoint y: 227, endPoint x: 1286, endPoint y: 227, distance: 77.0
click p "Tracking No: 56770473 Carrier Name: Crane Worldwide Crane Worldwide Service Lev…"
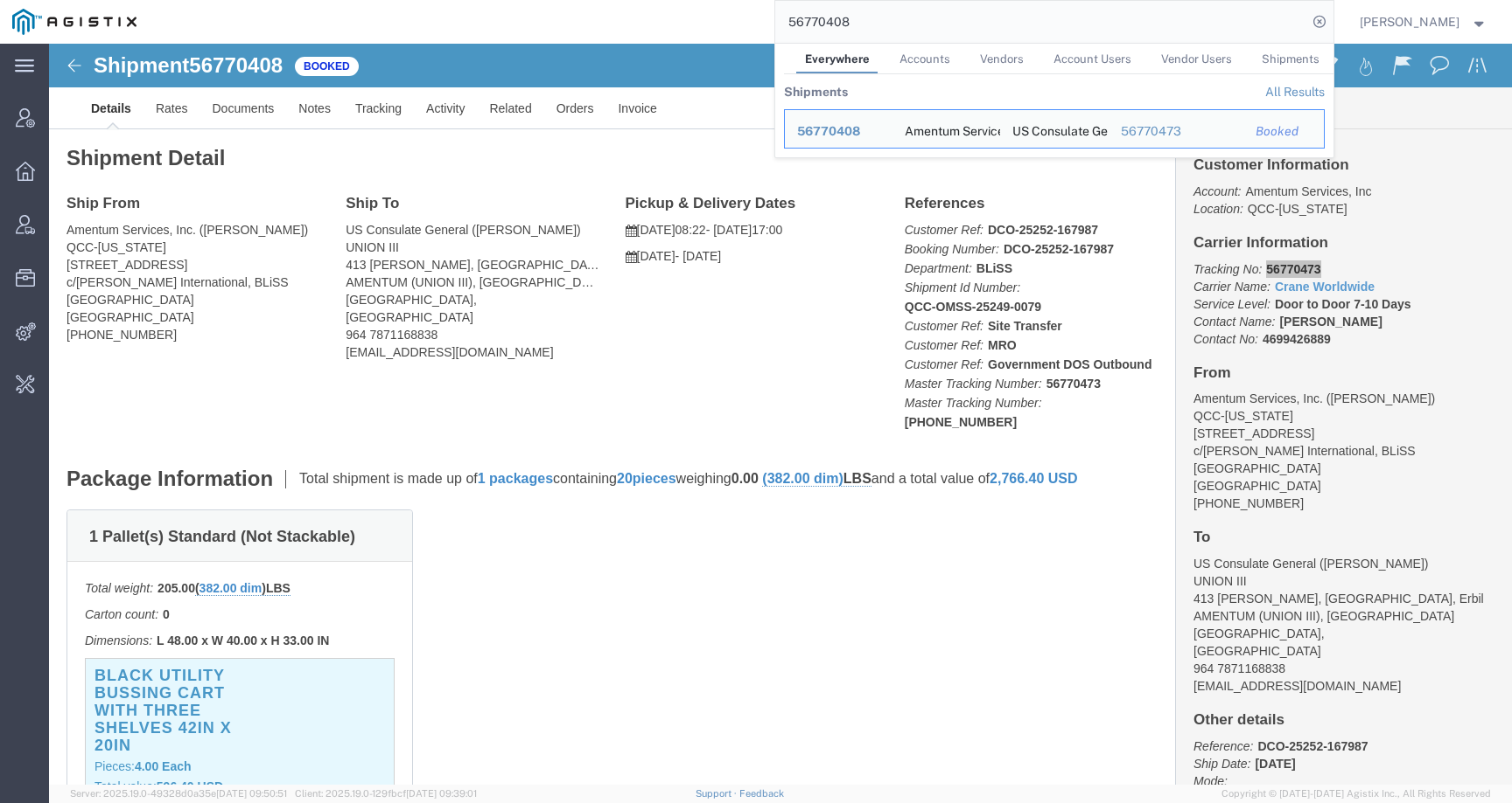
drag, startPoint x: 880, startPoint y: 14, endPoint x: 883, endPoint y: 30, distance: 16.3
click at [883, 30] on input "56770408" at bounding box center [1041, 22] width 532 height 42
paste input "549985"
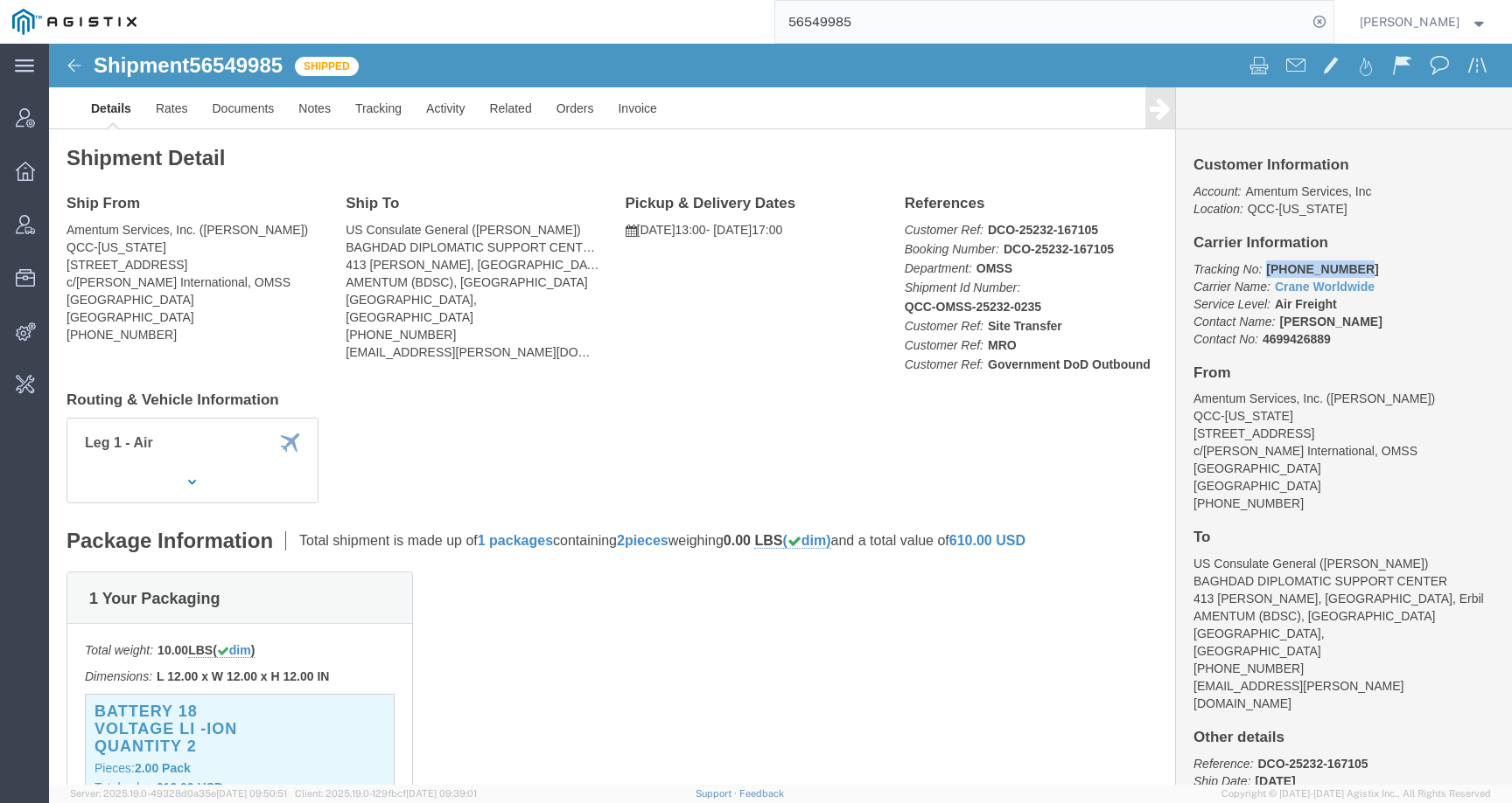
drag, startPoint x: 1208, startPoint y: 222, endPoint x: 1359, endPoint y: 223, distance: 151.0
click p "Tracking No: 501-1881 1310 Carrier Name: Crane Worldwide Crane Worldwide Servic…"
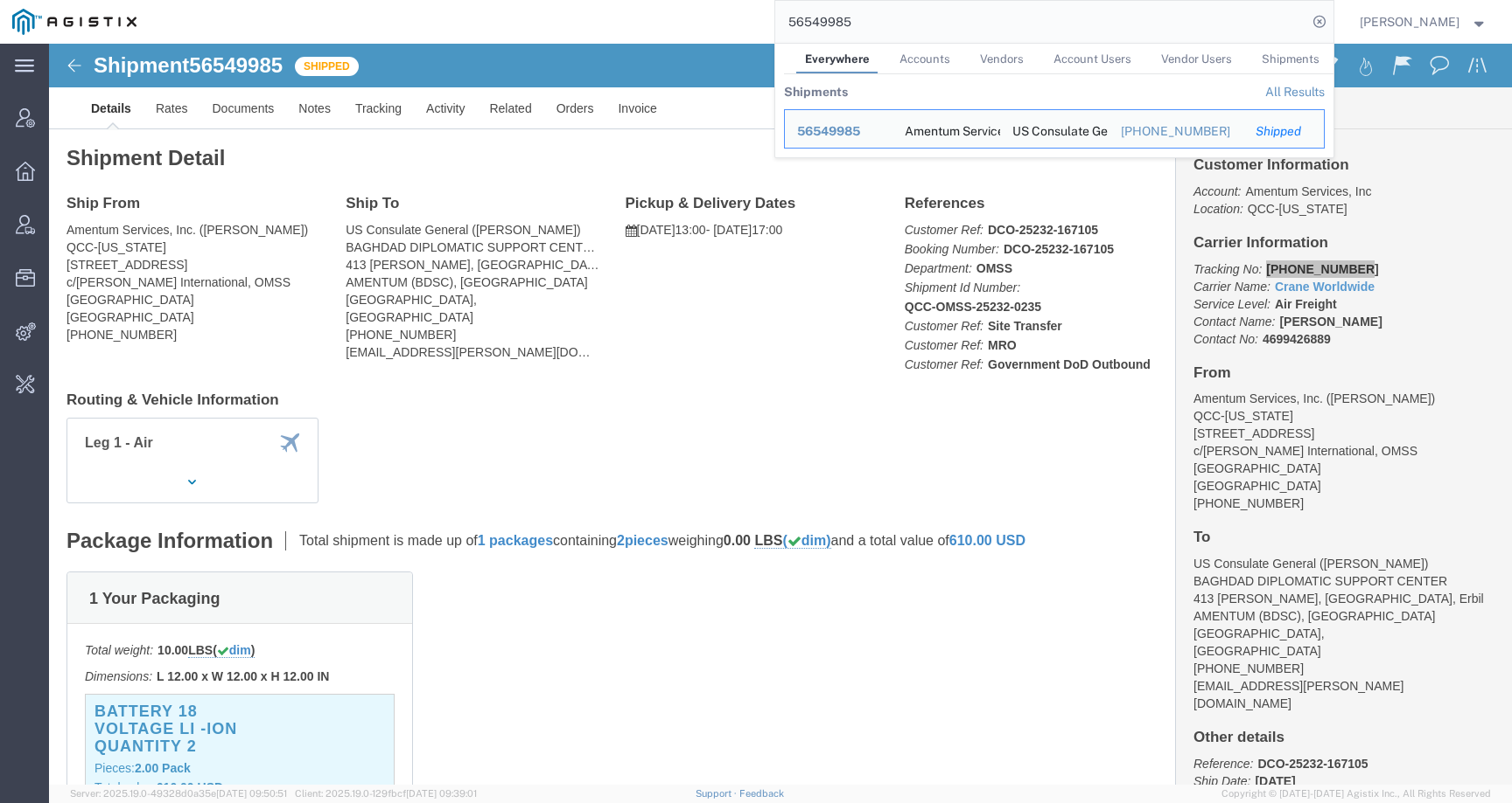
drag, startPoint x: 882, startPoint y: 27, endPoint x: 737, endPoint y: 27, distance: 145.0
click at [737, 27] on div "56549985 Everywhere Accounts Vendors Account Users Vendor Users Shipments Shipm…" at bounding box center [740, 22] width 1184 height 44
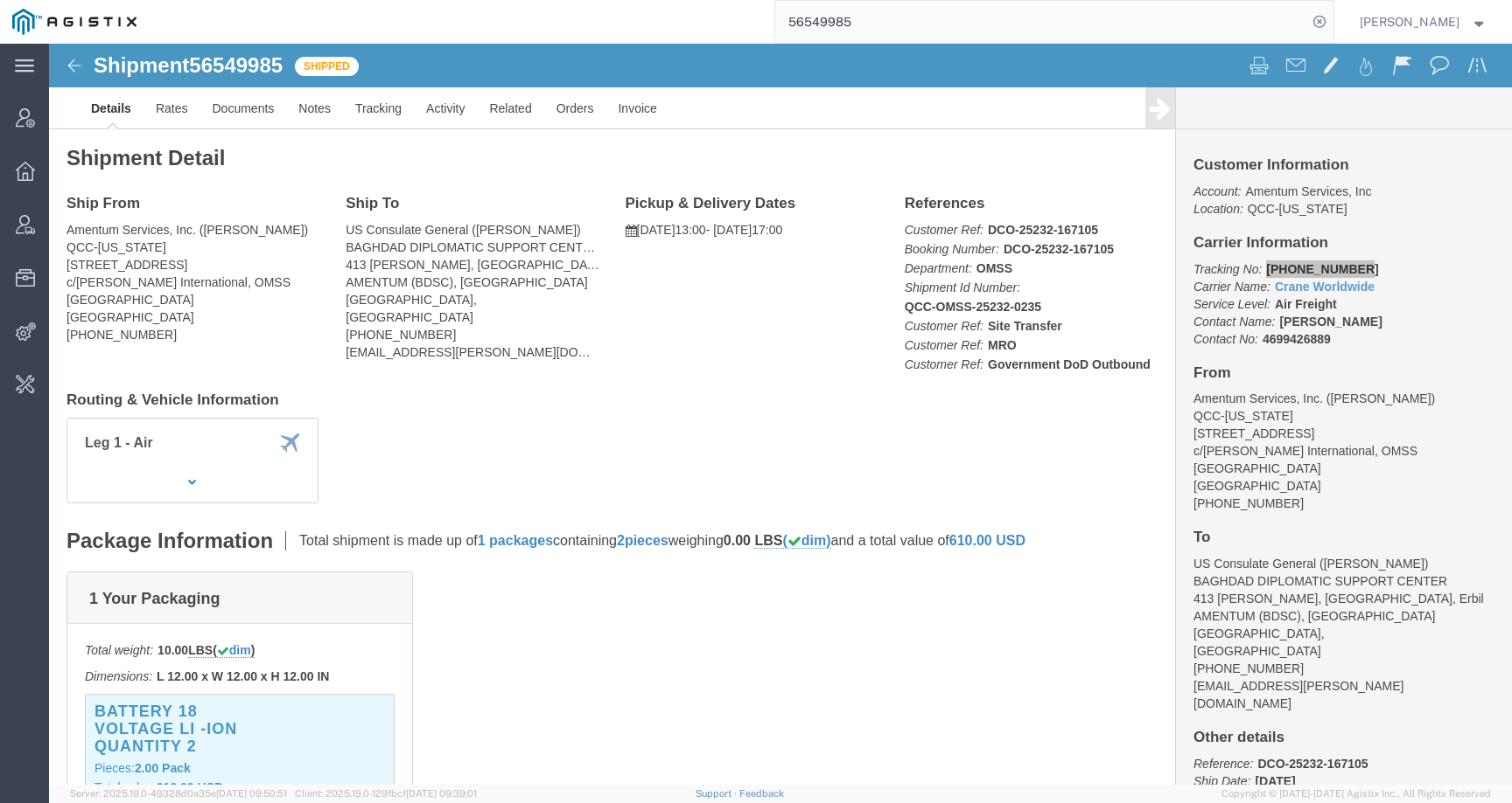
paste input "749837"
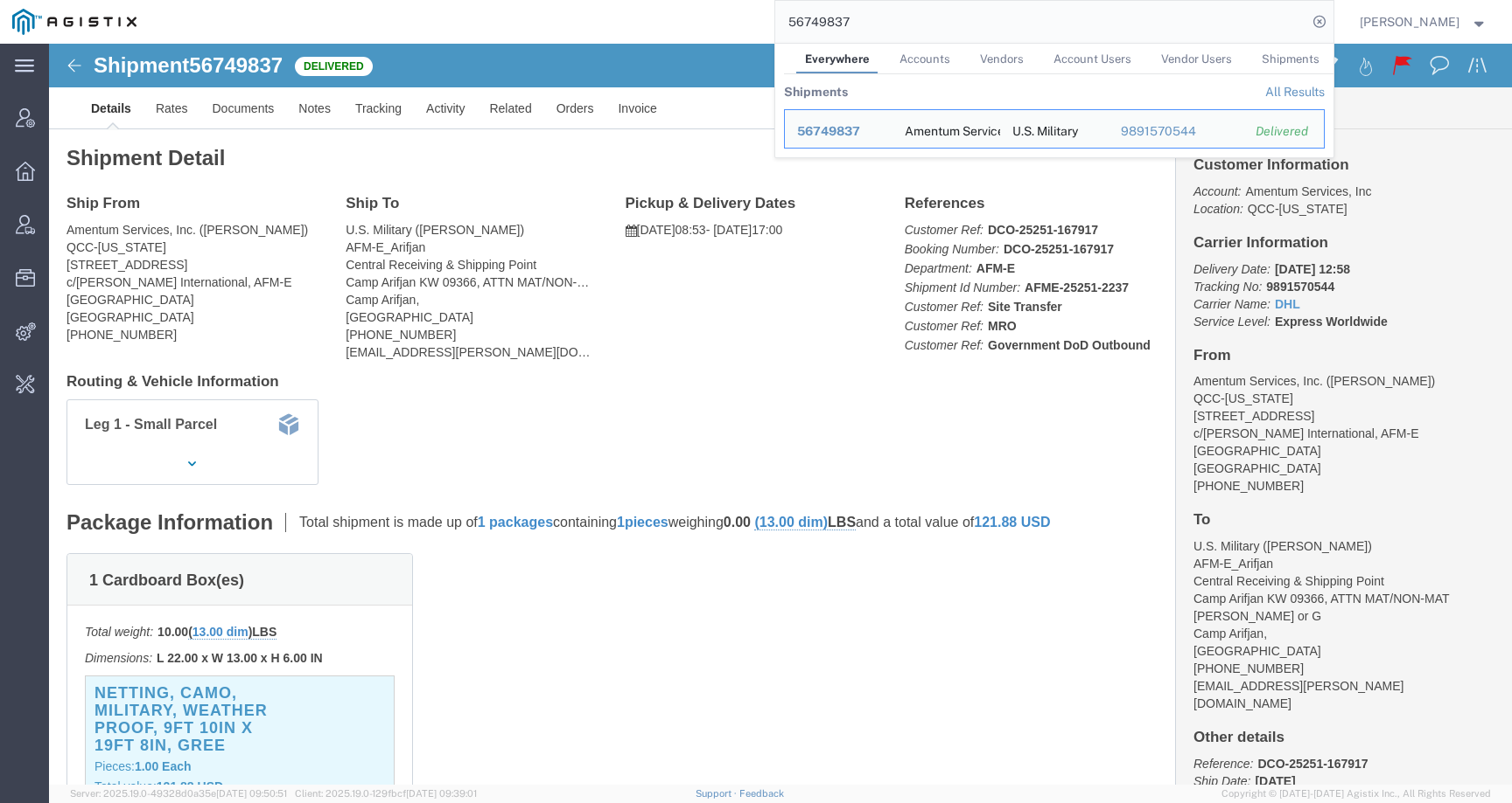
click div "Ship From Amentum Services, Inc. (Jason Martin) QCC-Texas 4050 Valley View LN, …"
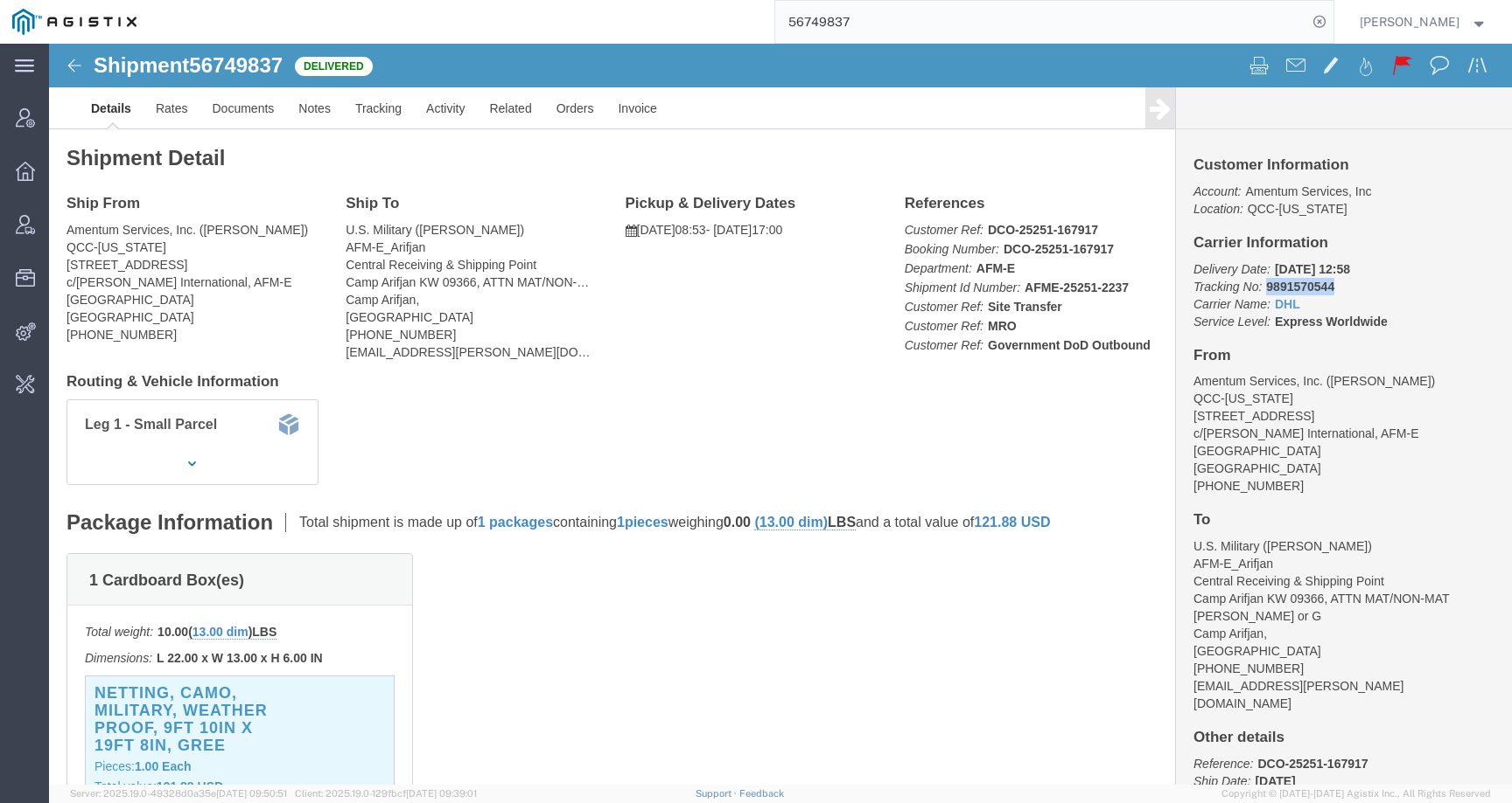
drag, startPoint x: 1207, startPoint y: 244, endPoint x: 1320, endPoint y: 244, distance: 113.0
click p "Delivery Date: 09/16/2025 12:58 Tracking No: 9891570544 Carrier Name: DHL DHL S…"
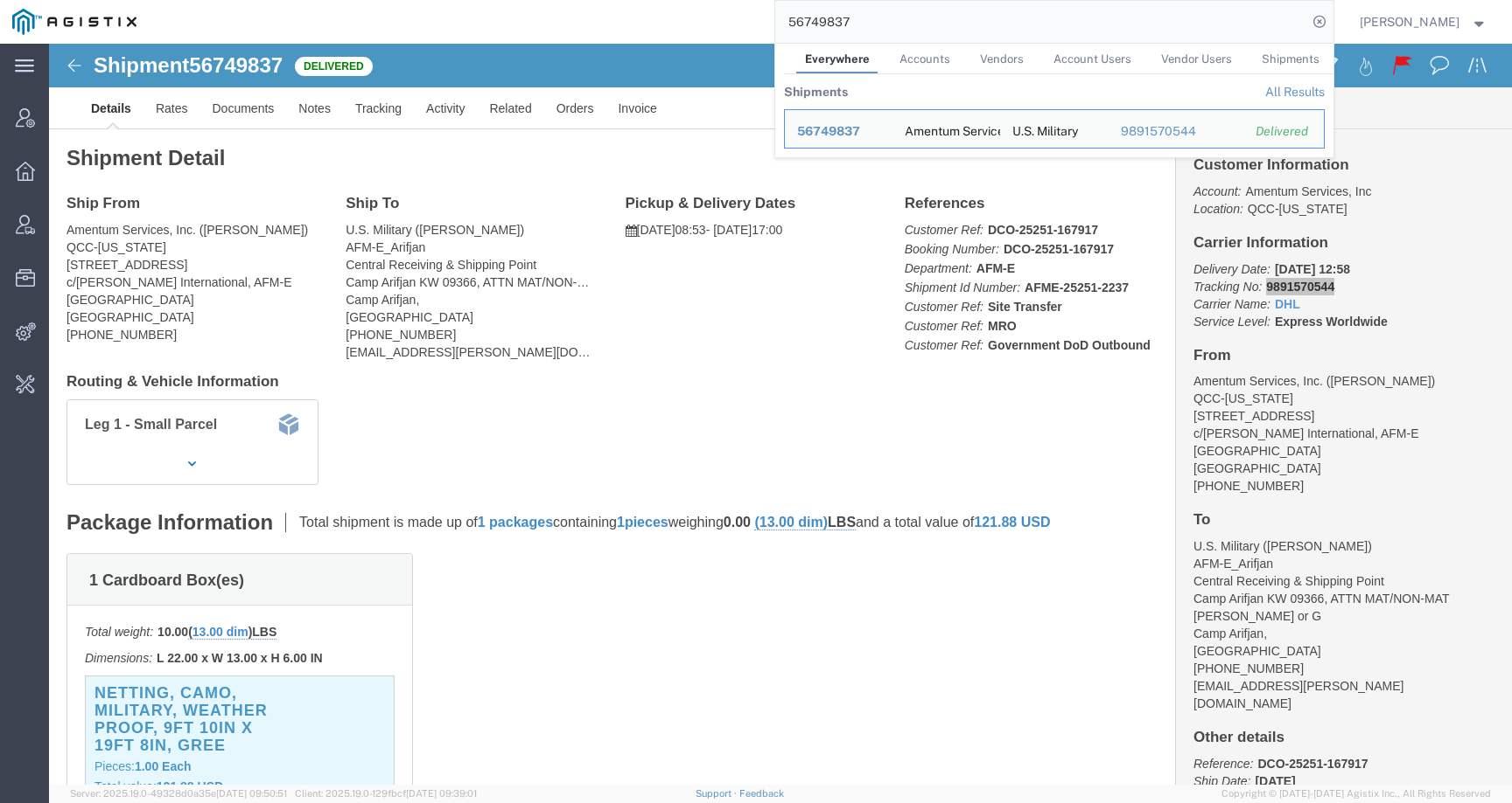
drag, startPoint x: 886, startPoint y: 22, endPoint x: 681, endPoint y: 22, distance: 205.0
click at [681, 22] on div "56749837 Everywhere Accounts Vendors Account Users Vendor Users Shipments Shipm…" at bounding box center [740, 22] width 1184 height 44
paste input "8086"
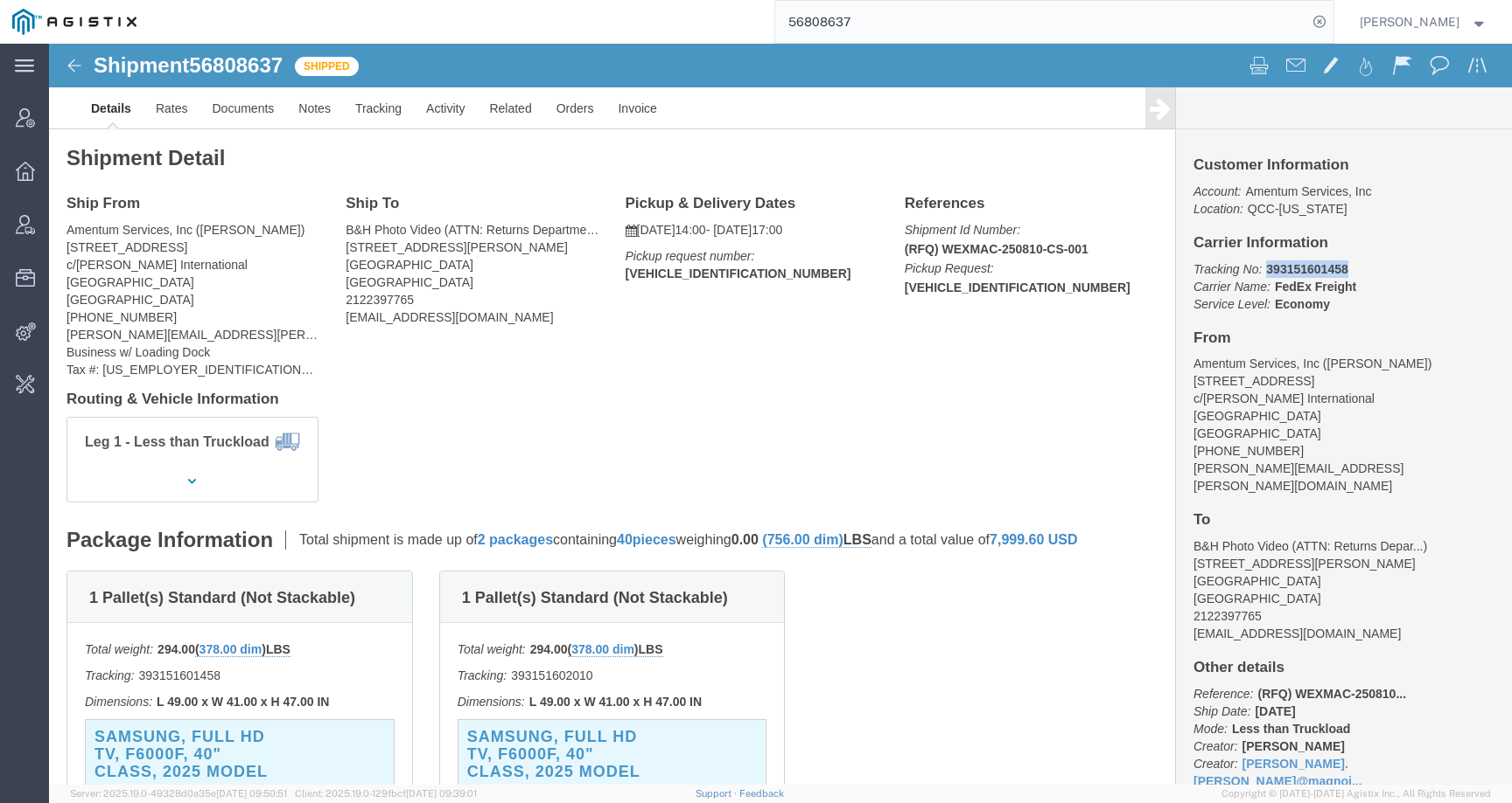
drag, startPoint x: 1207, startPoint y: 222, endPoint x: 1326, endPoint y: 222, distance: 119.0
click p "Tracking No: 393151601458 Carrier Name: FedEx Freight FedEx Freight Service Lev…"
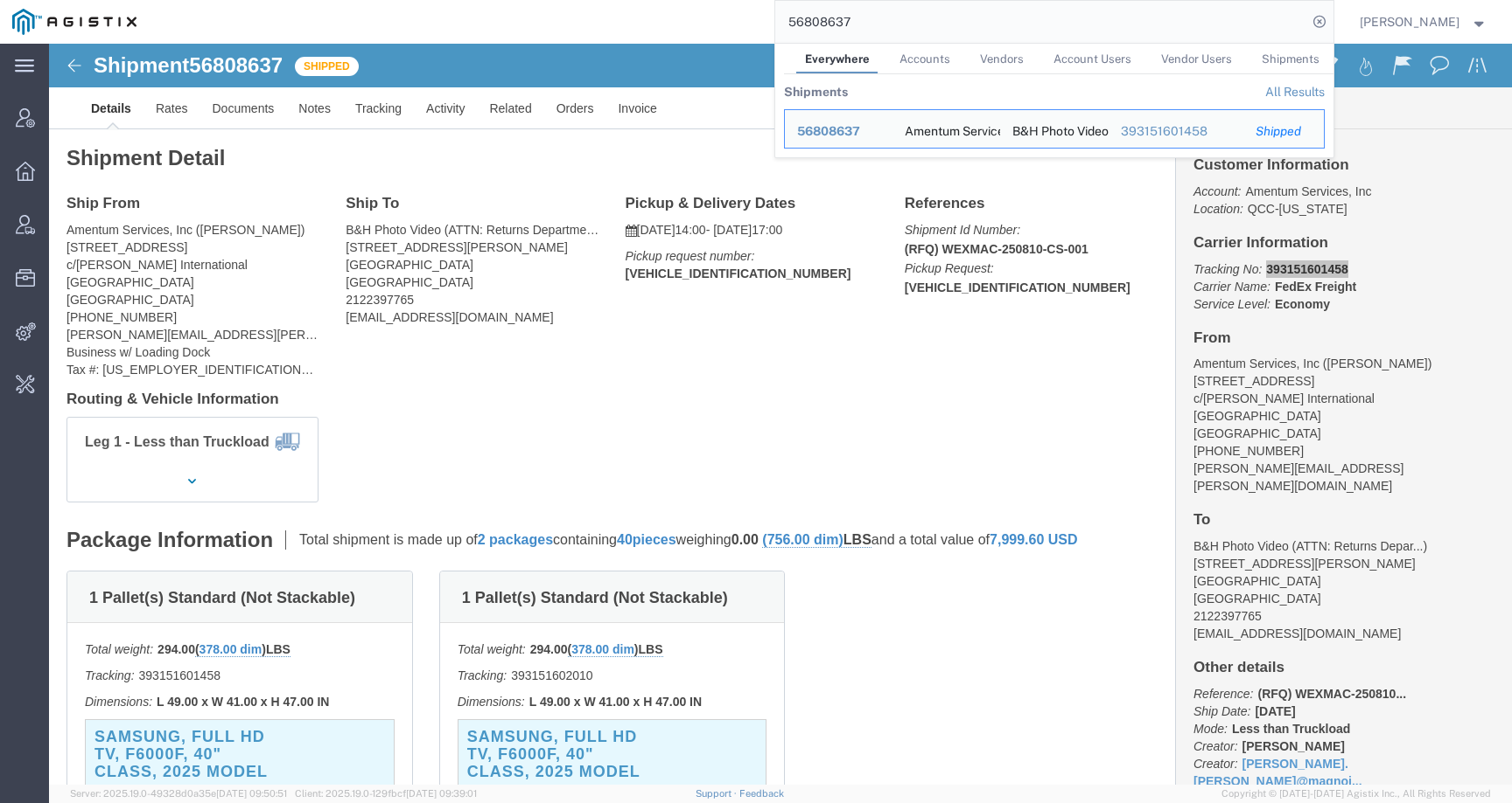
drag, startPoint x: 890, startPoint y: 16, endPoint x: 732, endPoint y: 24, distance: 158.2
click at [732, 24] on div "56808637 Everywhere Accounts Vendors Account Users Vendor Users Shipments Shipm…" at bounding box center [740, 22] width 1184 height 44
paste input "702115"
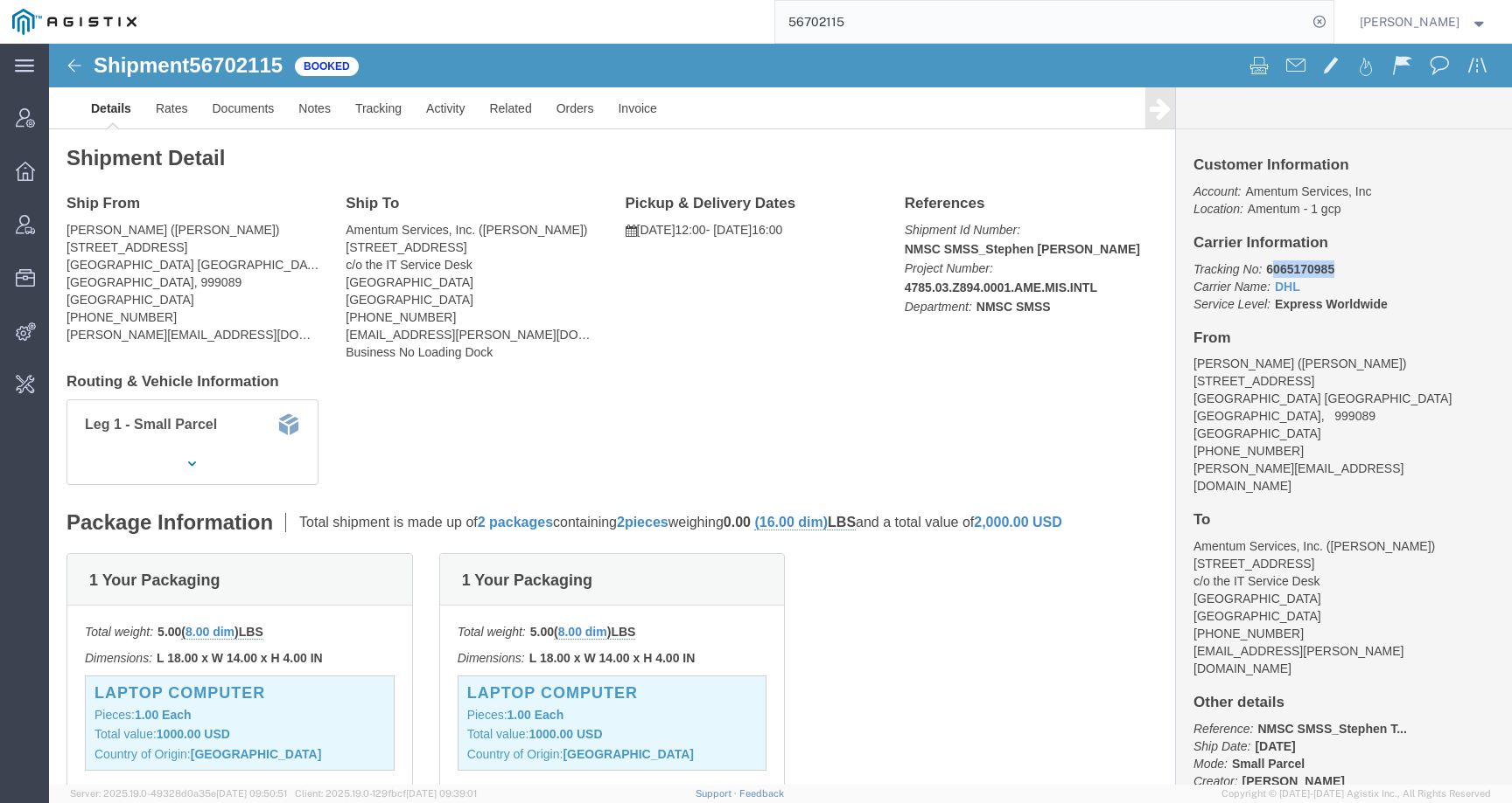
drag, startPoint x: 1210, startPoint y: 225, endPoint x: 1286, endPoint y: 226, distance: 76.0
click p "Tracking No: 6065170985 Carrier Name: DHL DHL Service Level: Express Worldwide"
drag, startPoint x: 1206, startPoint y: 228, endPoint x: 1310, endPoint y: 224, distance: 104.1
click p "Tracking No: 6065170985 Carrier Name: DHL DHL Service Level: Express Worldwide"
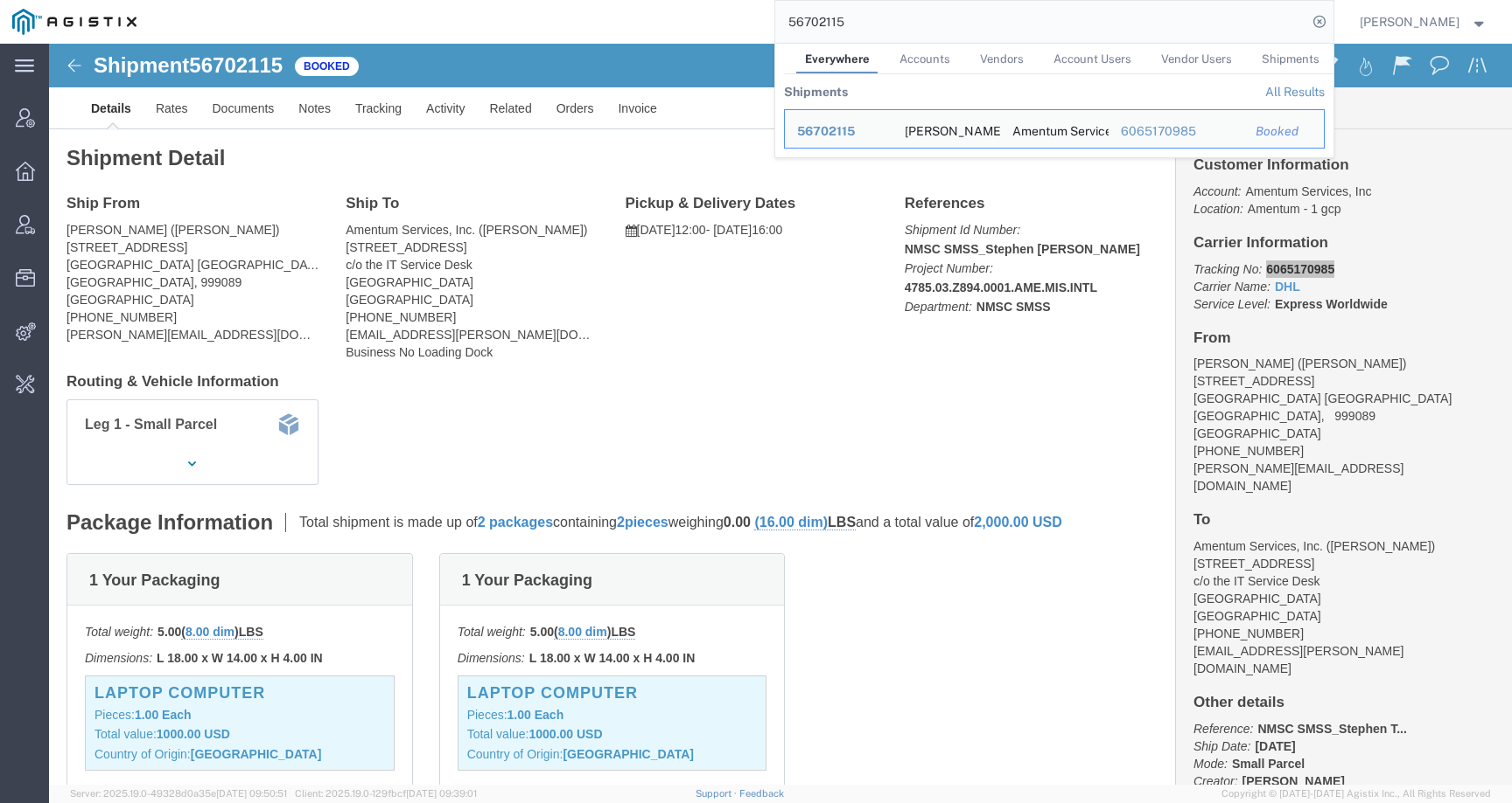
drag, startPoint x: 876, startPoint y: 18, endPoint x: 747, endPoint y: 14, distance: 129.1
click at [747, 14] on div "56702115 Everywhere Accounts Vendors Account Users Vendor Users Shipments Shipm…" at bounding box center [740, 22] width 1184 height 44
paste input "684830"
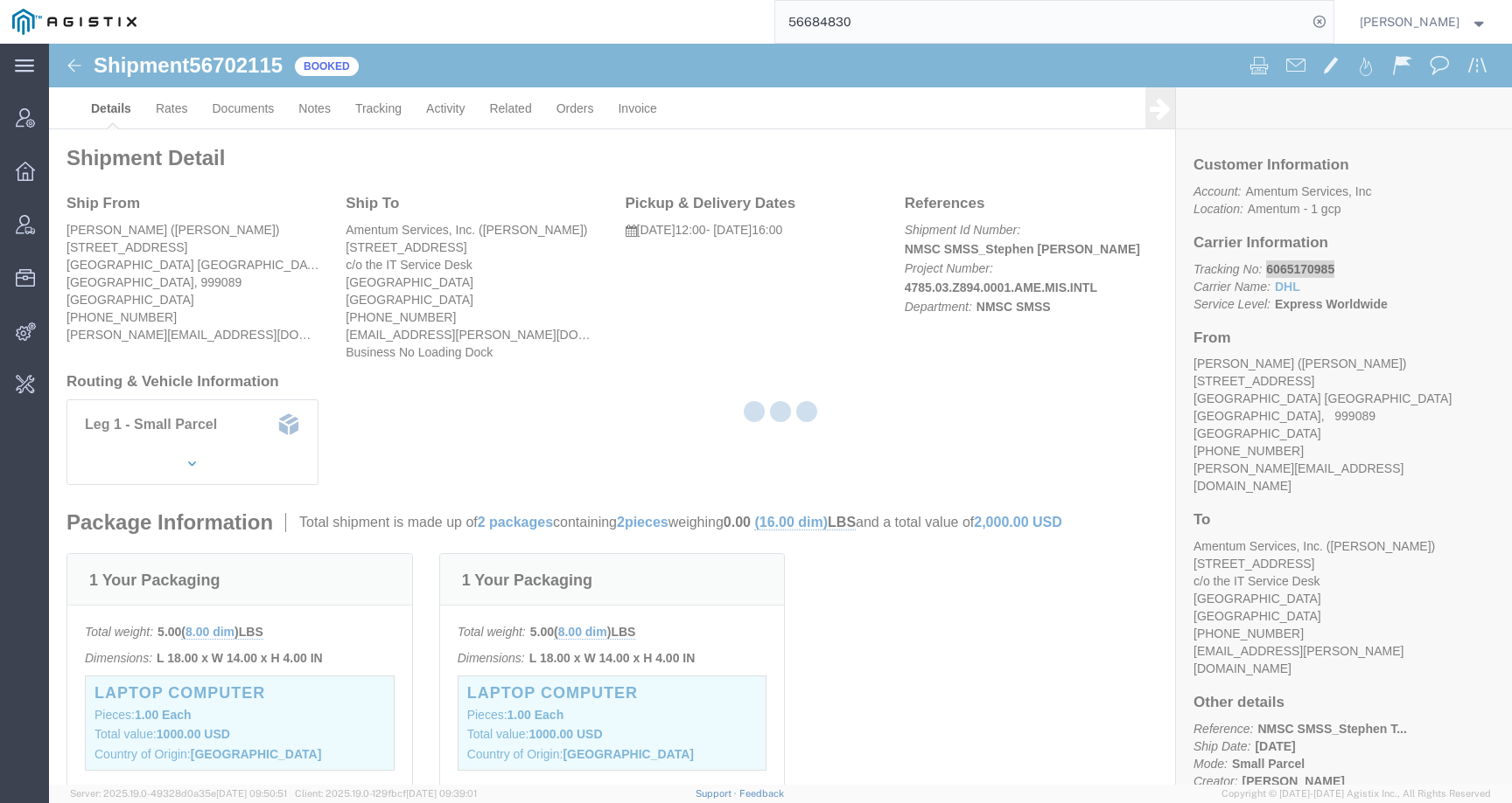
click at [749, 14] on div "56684830" at bounding box center [740, 22] width 1184 height 44
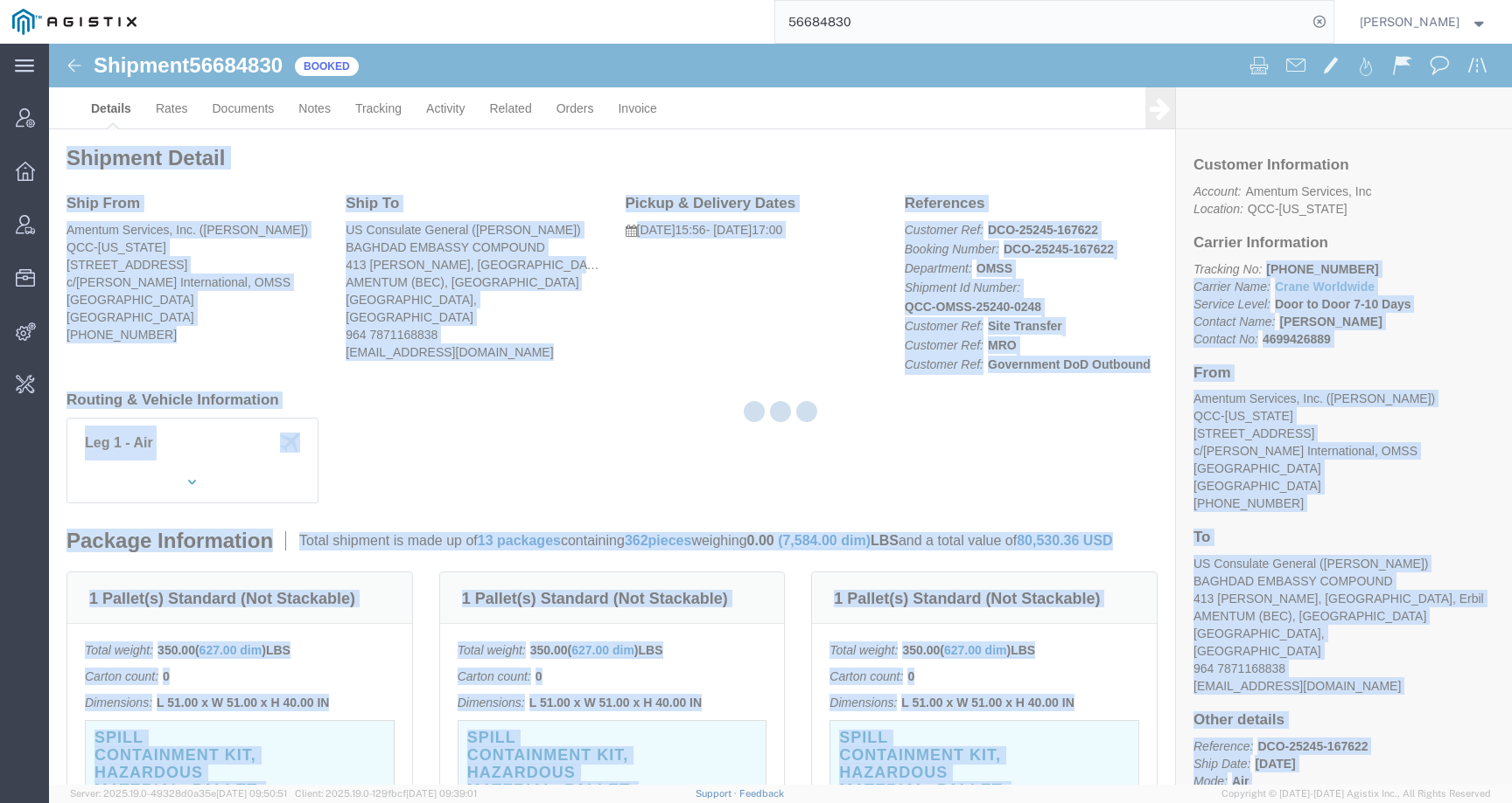
drag, startPoint x: 1206, startPoint y: 225, endPoint x: 1317, endPoint y: 226, distance: 111.0
click body "Shipment 56684830 Booked Details Rates Documents Notes Tracking Activity Relate…"
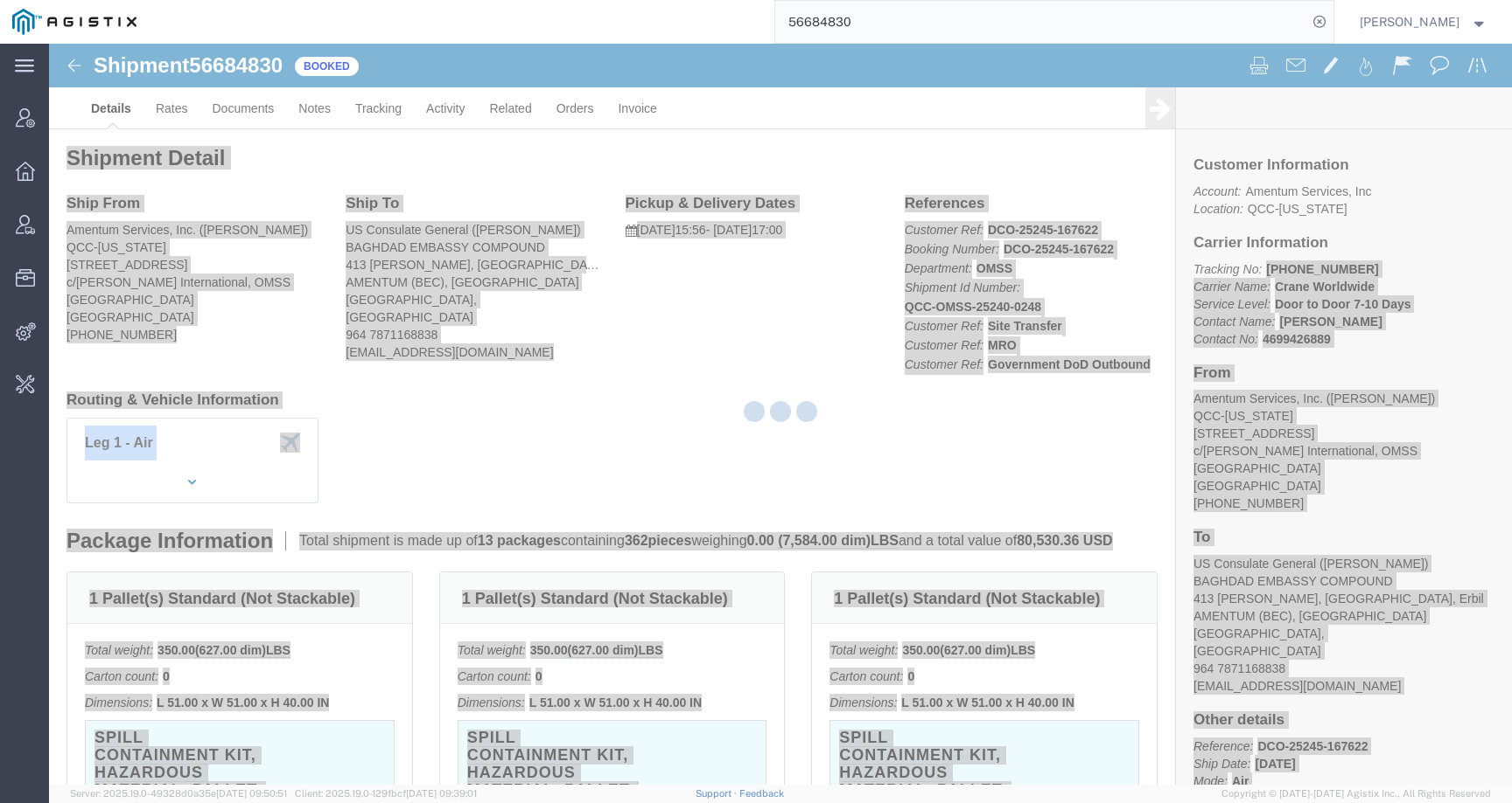
click at [1353, 266] on div at bounding box center [781, 415] width 1463 height 742
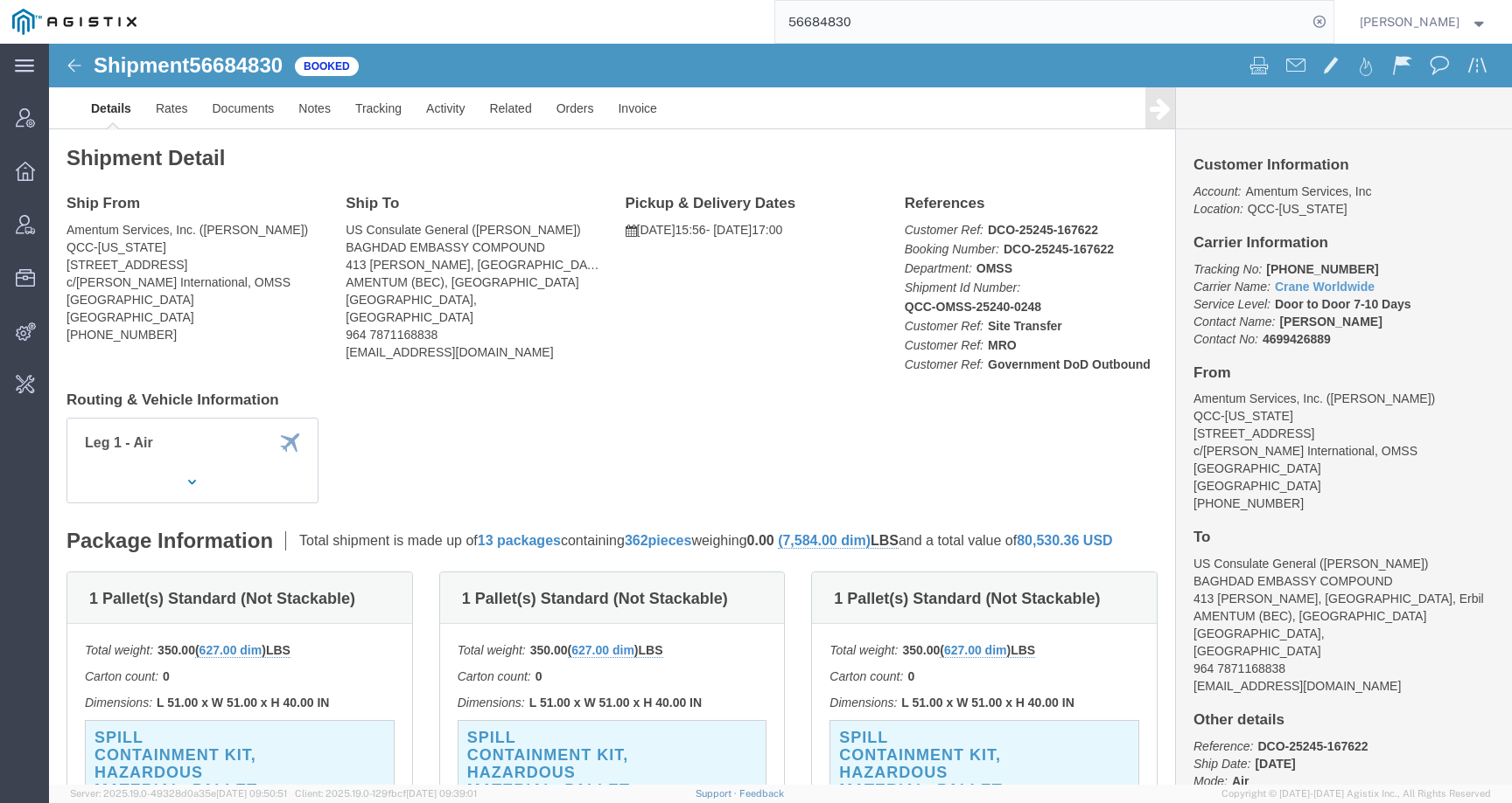
click div "Ship From Amentum Services, Inc. (Jason Martin) QCC-Texas 4050 Valley View LN, …"
drag, startPoint x: 1209, startPoint y: 229, endPoint x: 1332, endPoint y: 226, distance: 123.0
click p "Tracking No: 157-3209 6621 Carrier Name: Crane Worldwide Crane Worldwide Servic…"
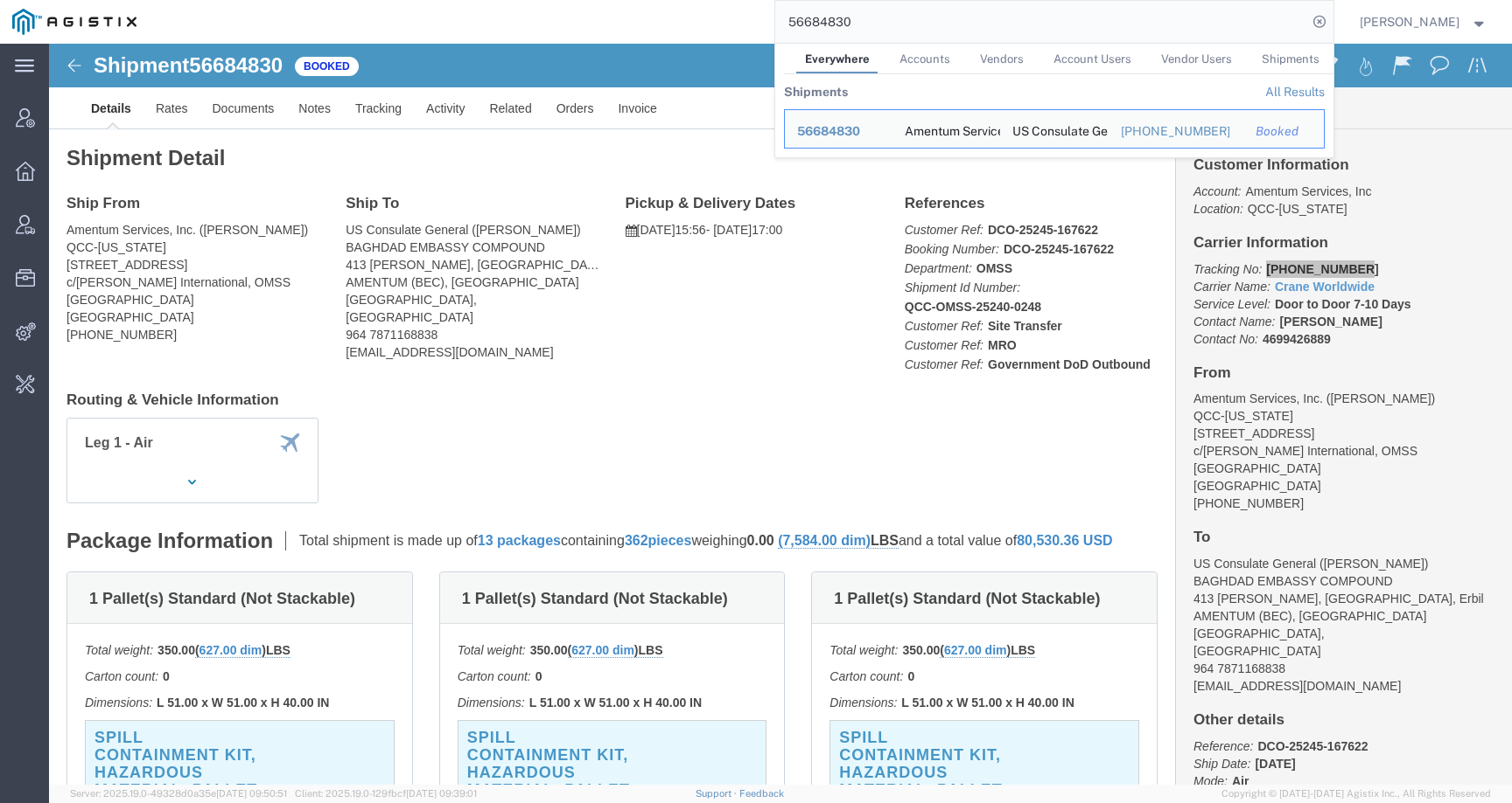
drag, startPoint x: 876, startPoint y: 22, endPoint x: 687, endPoint y: 22, distance: 189.0
click at [687, 22] on div "56684830 Everywhere Accounts Vendors Account Users Vendor Users Shipments Shipm…" at bounding box center [740, 22] width 1184 height 44
paste input "778486"
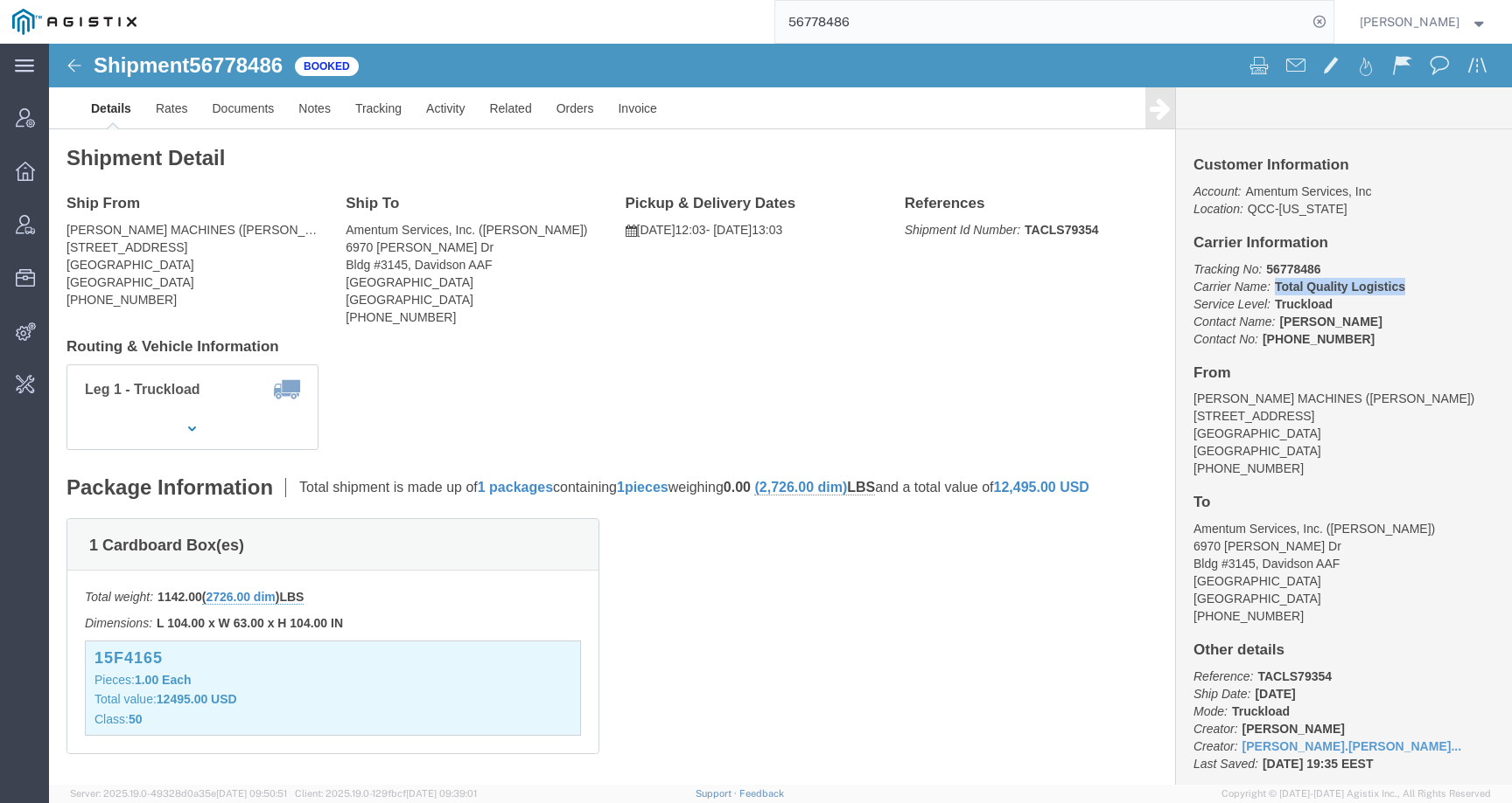
drag, startPoint x: 1214, startPoint y: 244, endPoint x: 1379, endPoint y: 244, distance: 165.0
click p "Tracking No: 56778486 Carrier Name: Total Quality Logistics Total Quality Logis…"
click b "56778486"
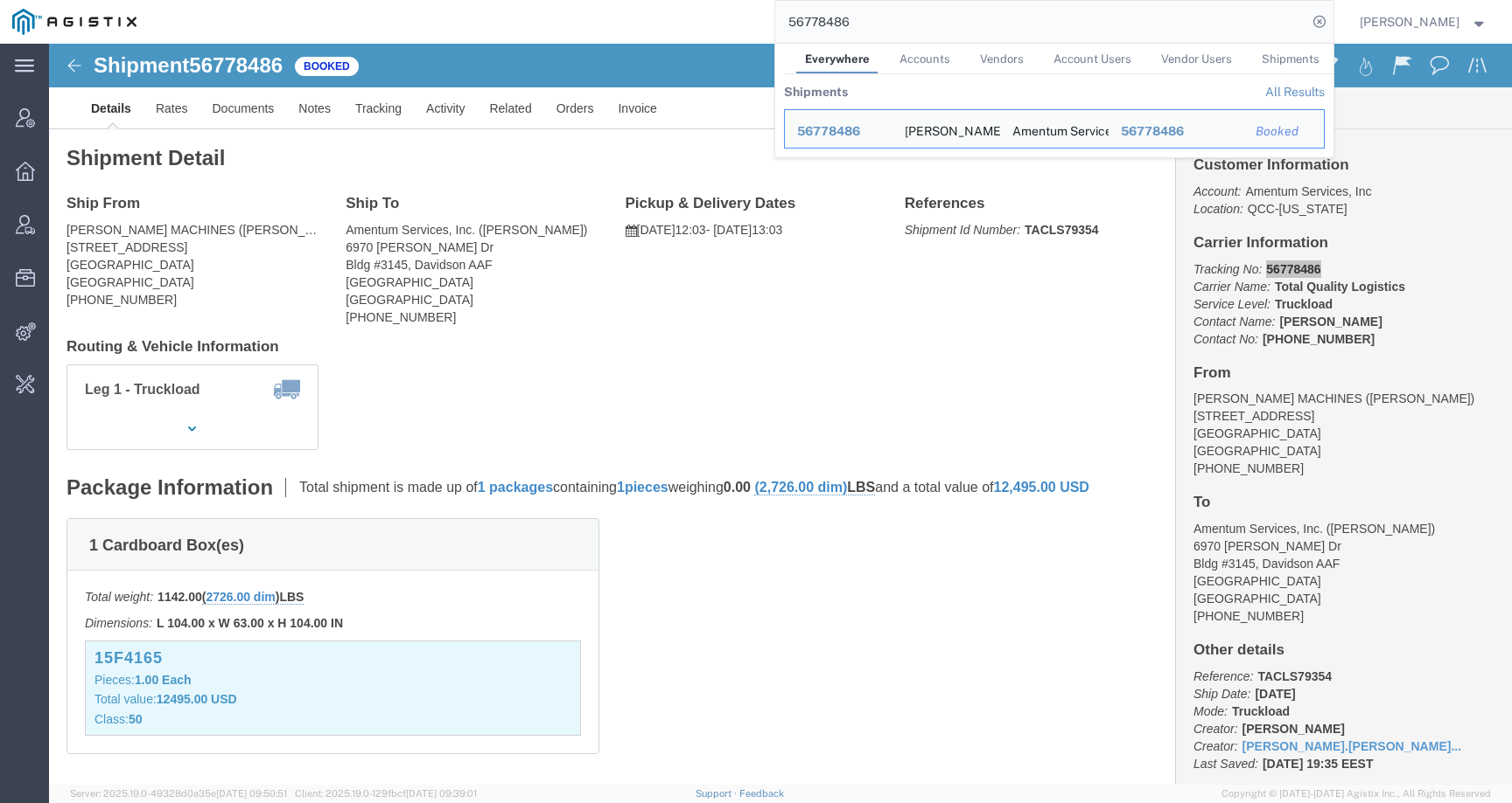
drag, startPoint x: 897, startPoint y: 25, endPoint x: 739, endPoint y: 25, distance: 158.0
click at [739, 25] on div "56778486 Everywhere Accounts Vendors Account Users Vendor Users Shipments Shipm…" at bounding box center [740, 22] width 1184 height 44
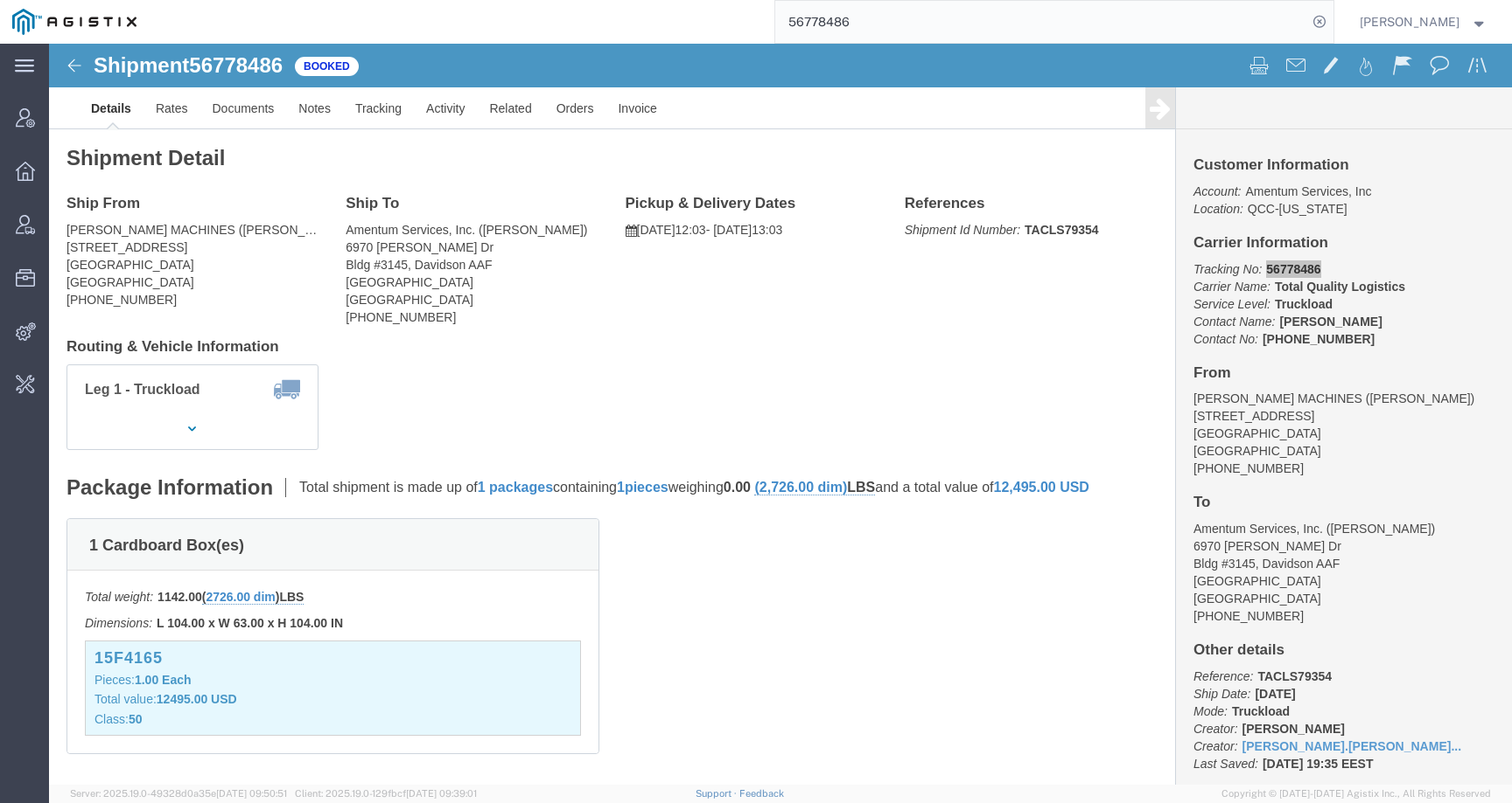
paste input "612819"
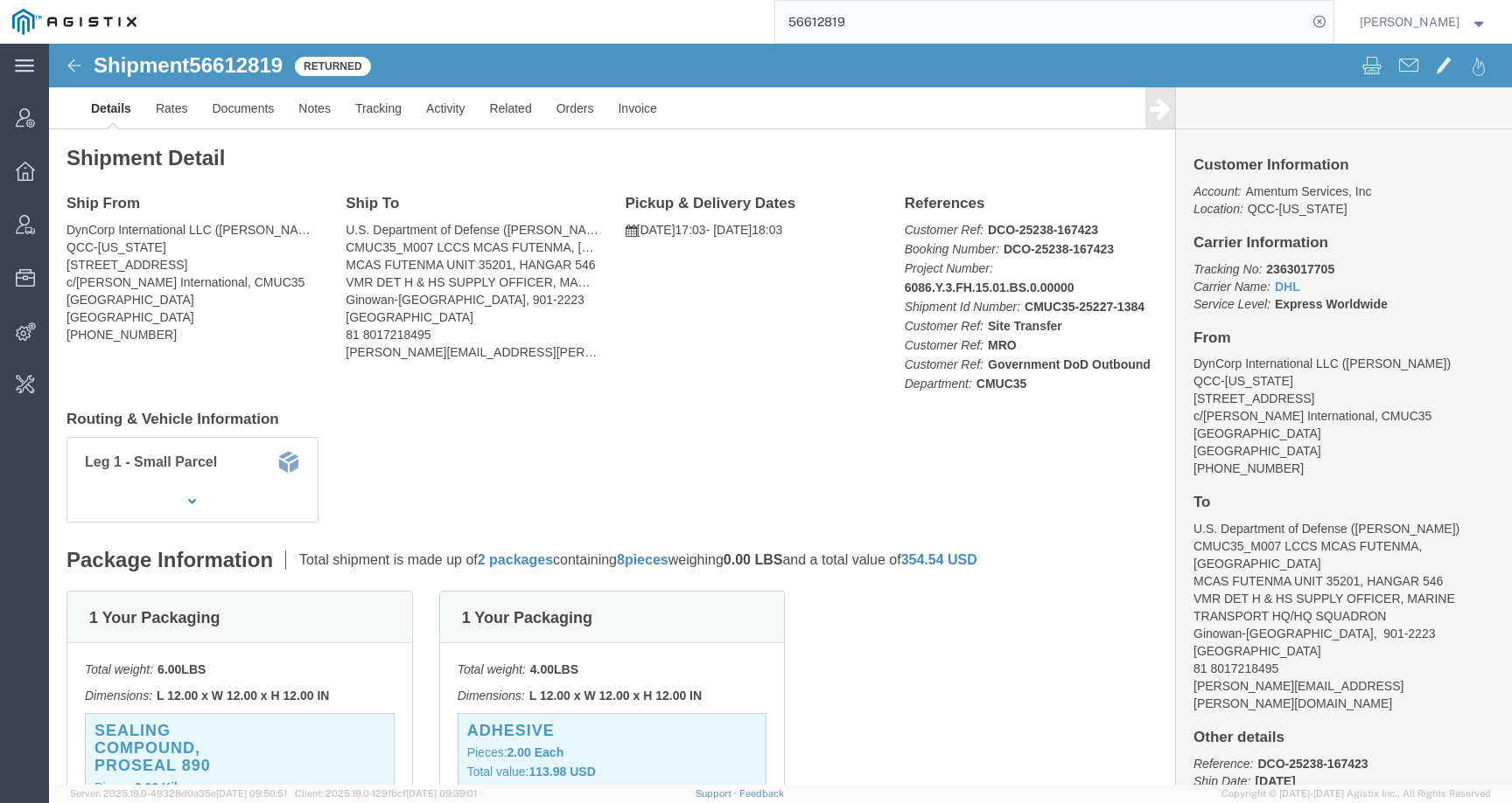
click b "2363017705"
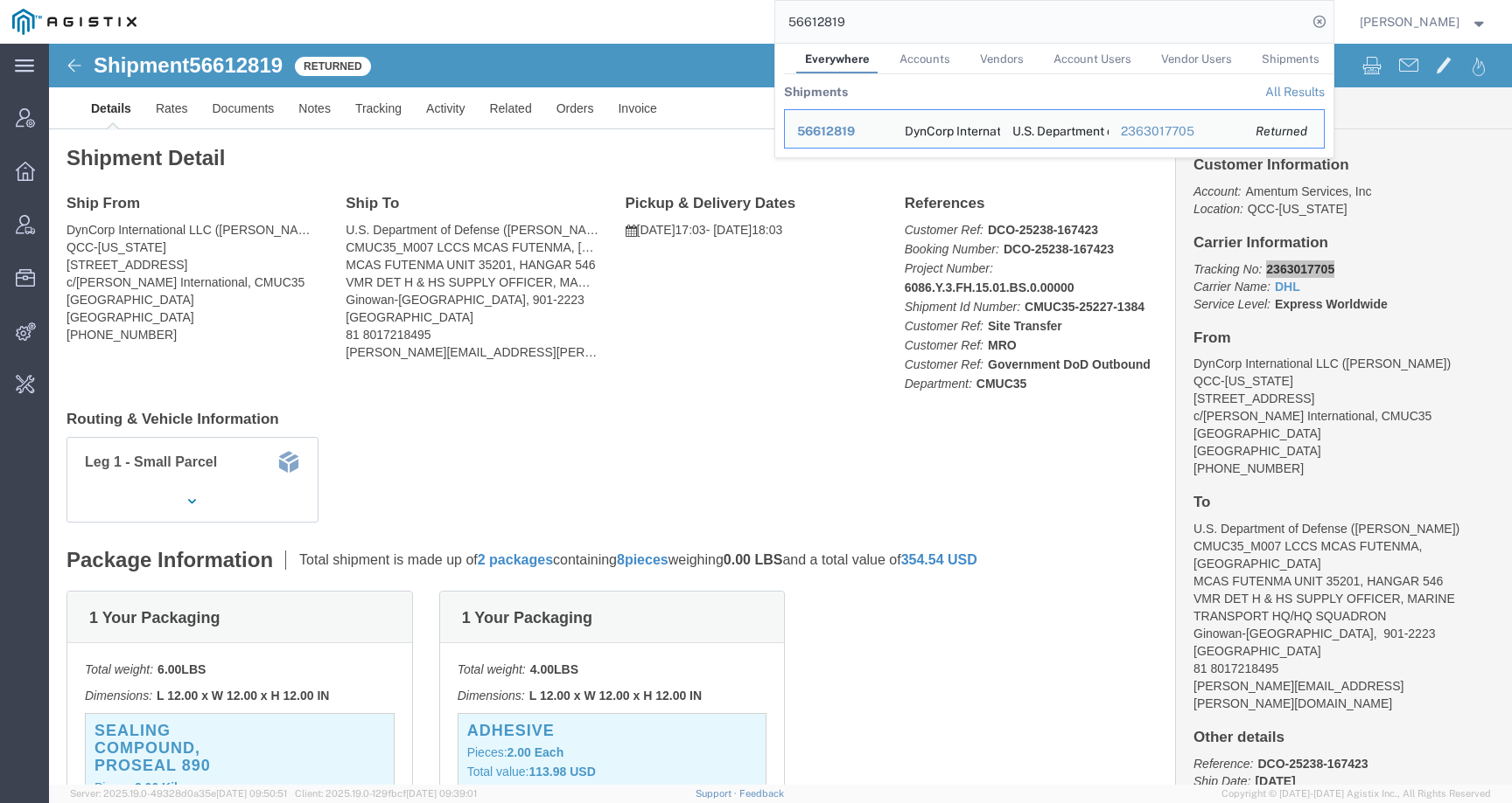
drag, startPoint x: 873, startPoint y: 23, endPoint x: 744, endPoint y: 21, distance: 129.0
click at [744, 21] on div "56612819 Everywhere Accounts Vendors Account Users Vendor Users Shipments Shipm…" at bounding box center [740, 22] width 1184 height 44
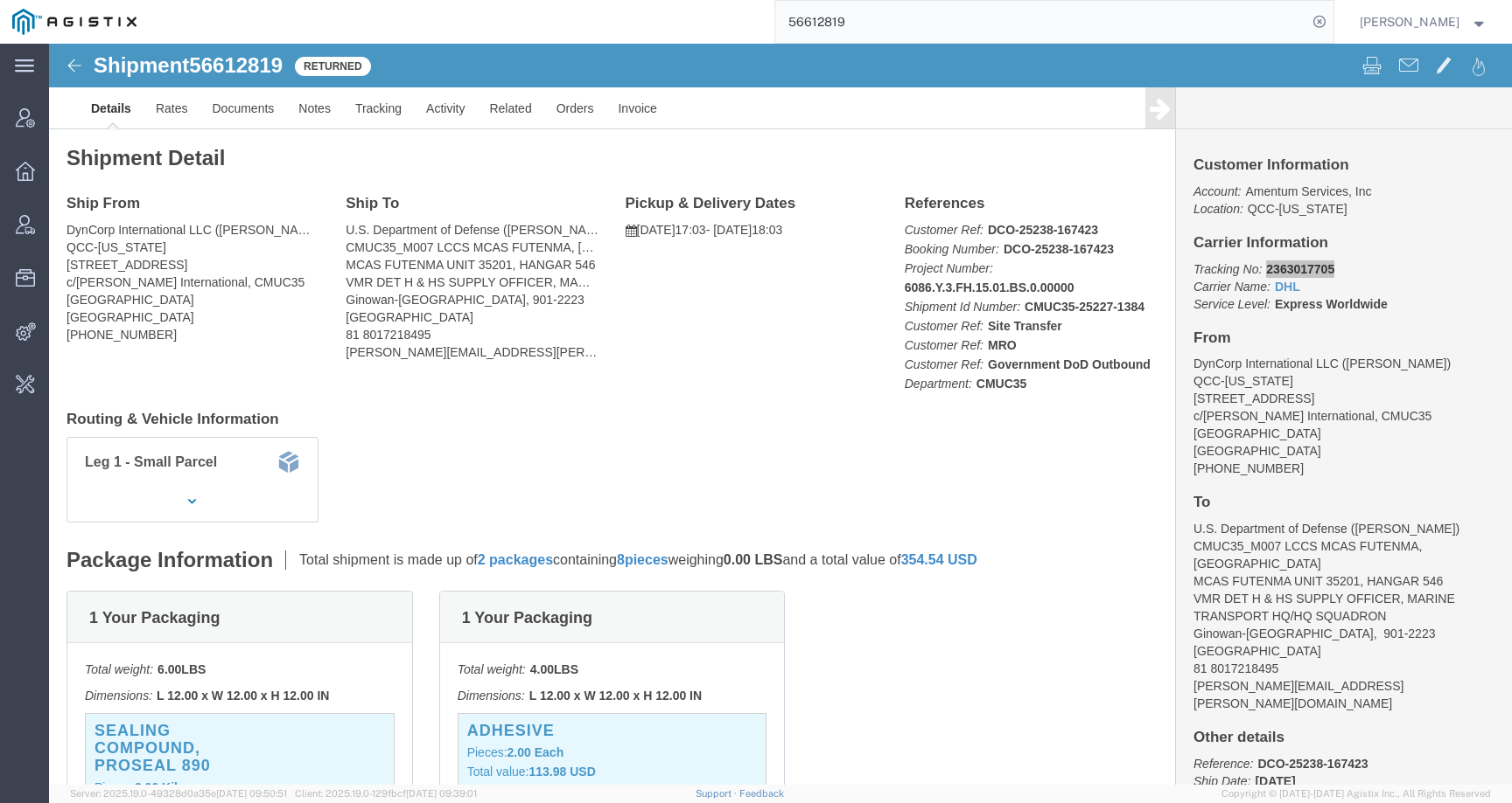
paste input "769013"
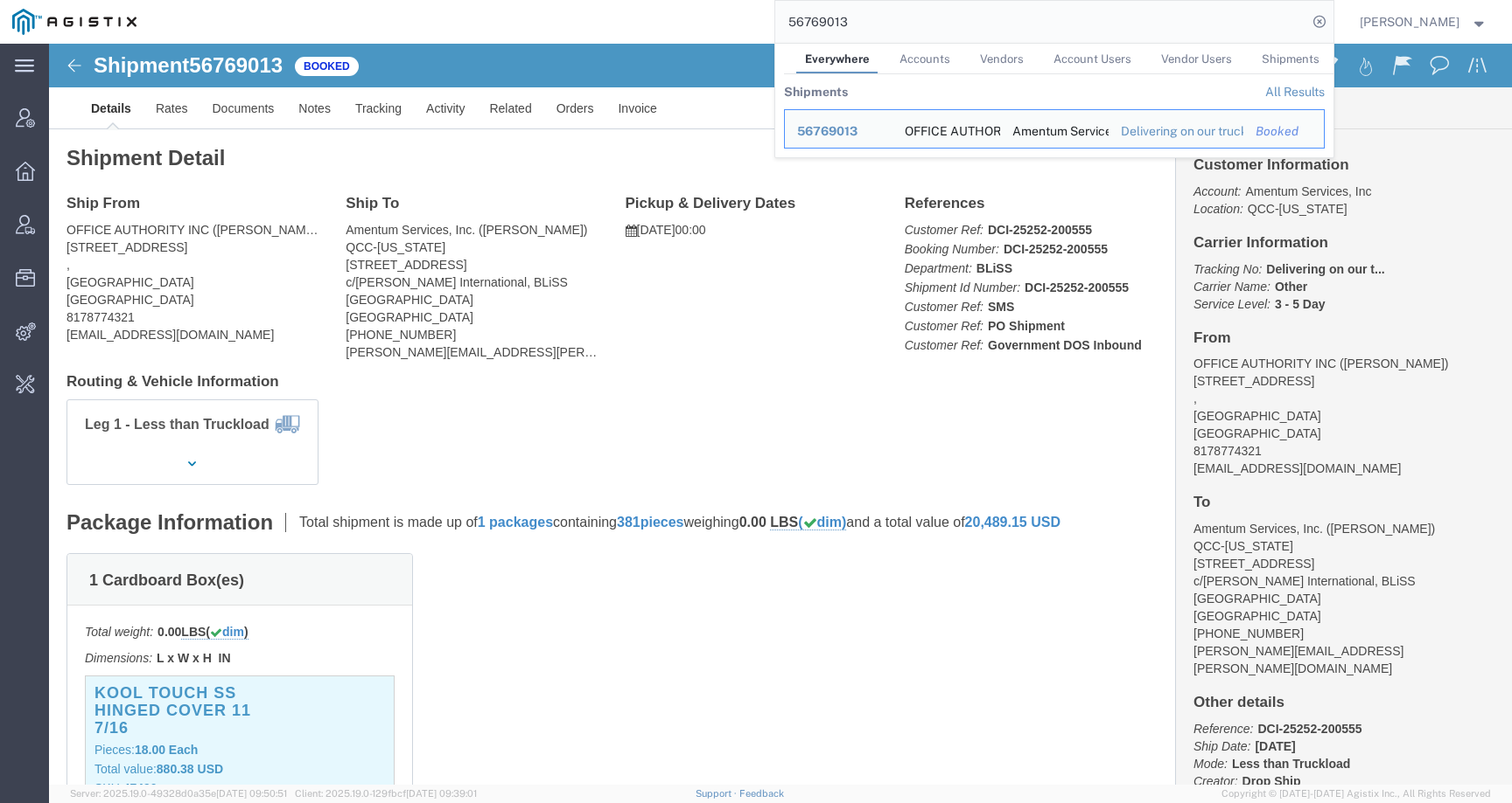
drag, startPoint x: 884, startPoint y: 27, endPoint x: 709, endPoint y: 27, distance: 175.0
click at [709, 27] on div "56769013 Everywhere Accounts Vendors Account Users Vendor Users Shipments Shipm…" at bounding box center [740, 22] width 1184 height 44
paste input "608288"
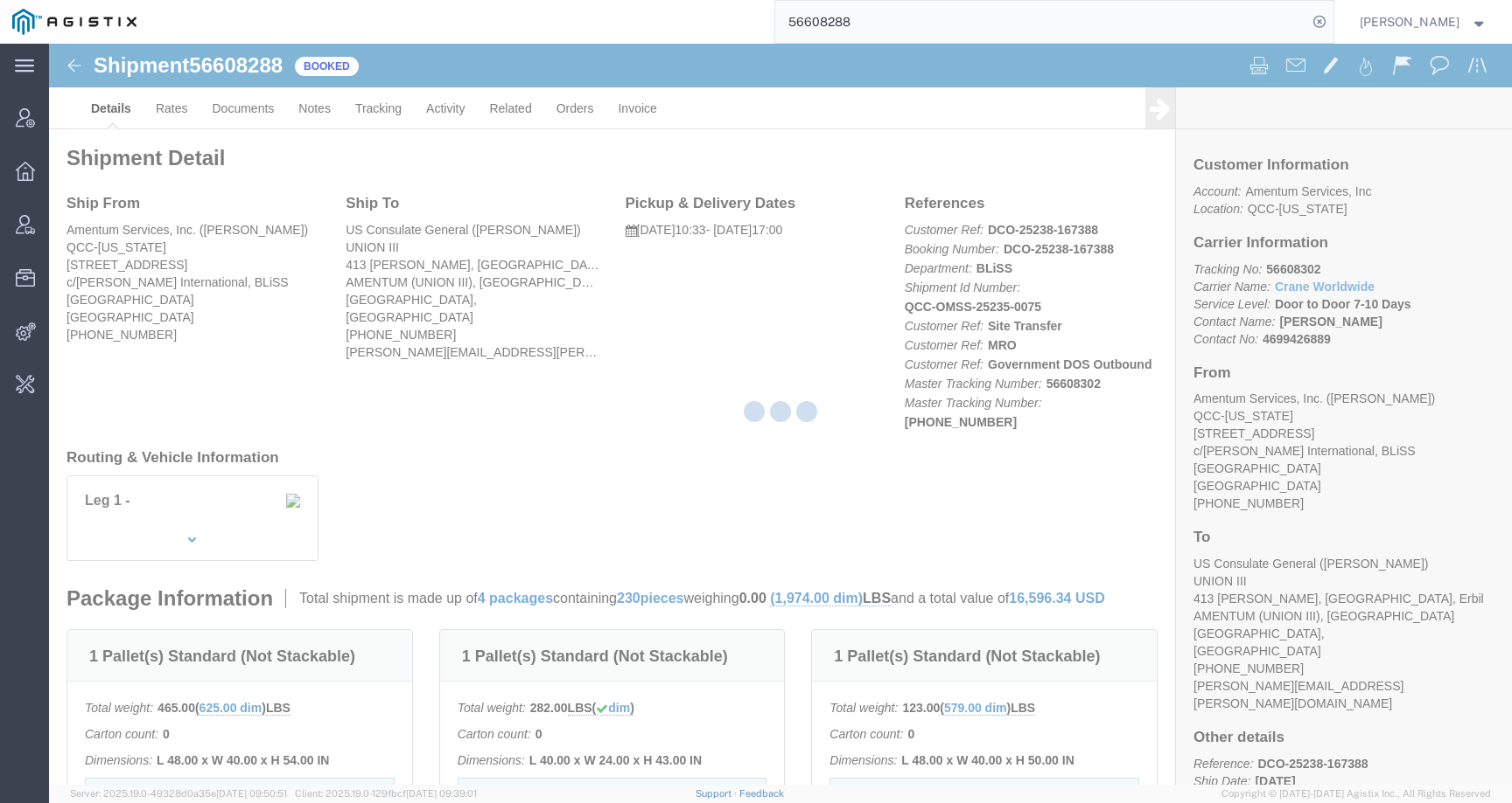
click at [1282, 265] on div at bounding box center [781, 415] width 1463 height 742
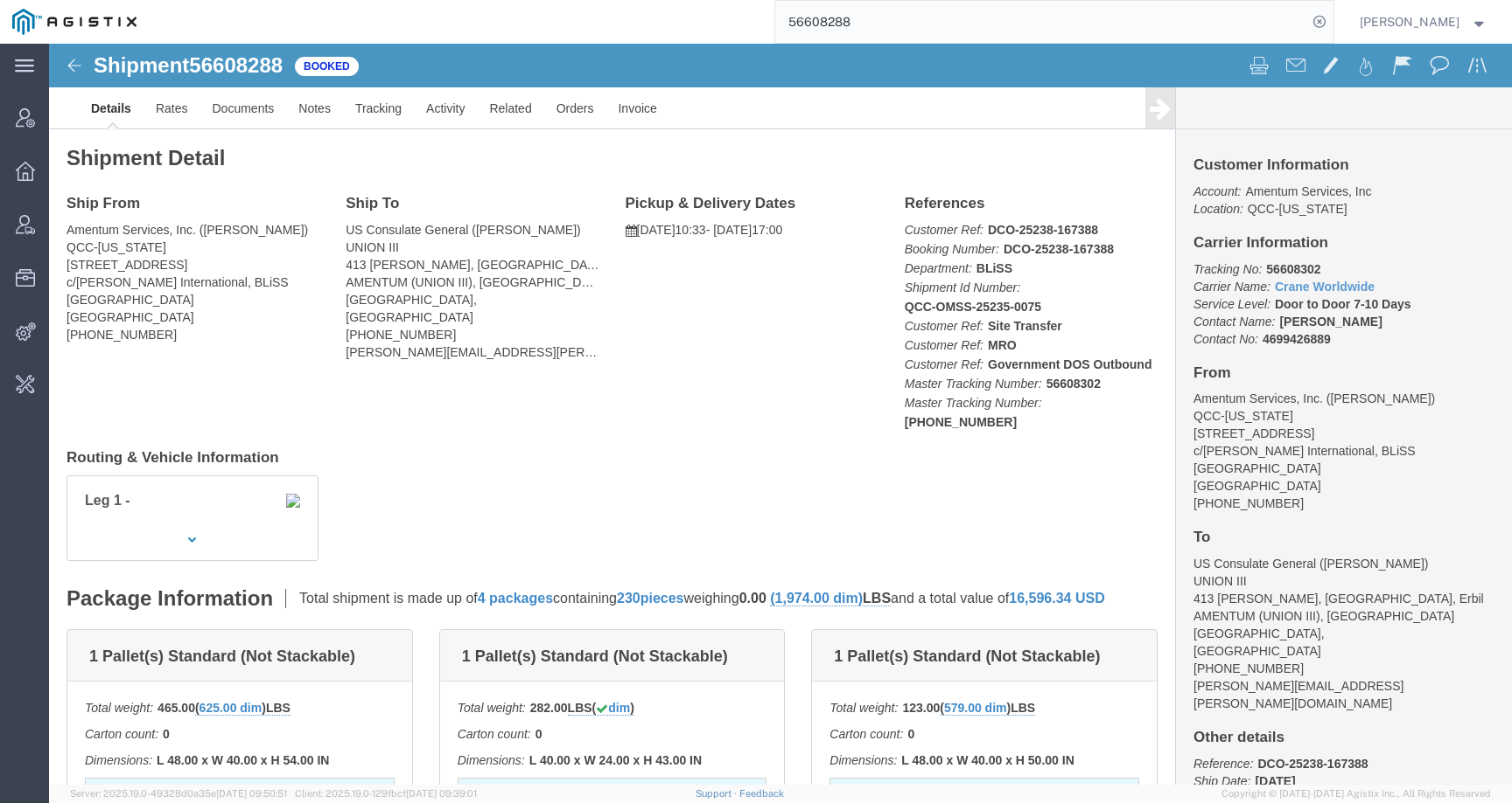
click b "56608302"
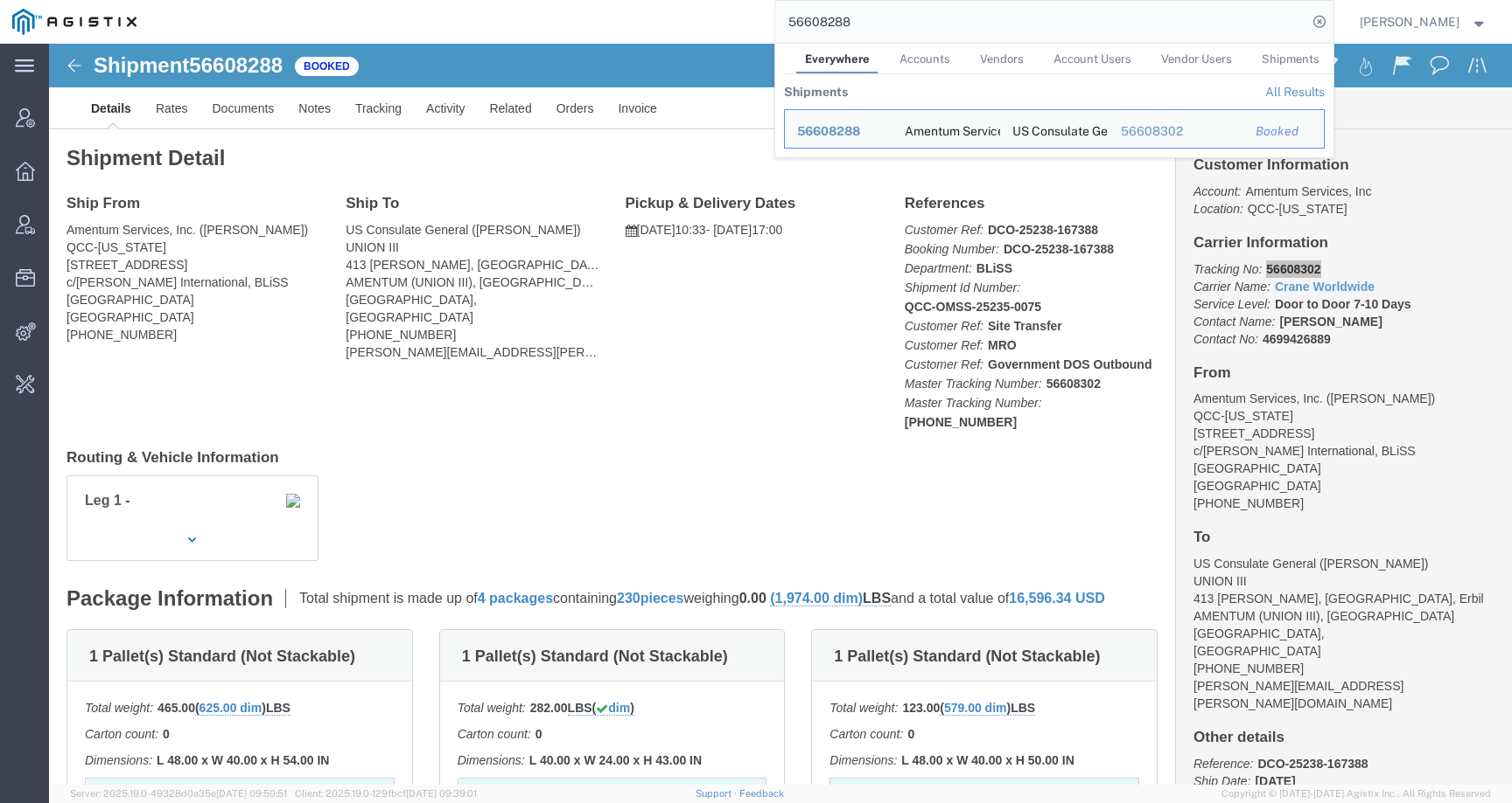
drag, startPoint x: 899, startPoint y: 25, endPoint x: 731, endPoint y: 24, distance: 168.0
click at [731, 24] on div "56608288 Everywhere Accounts Vendors Account Users Vendor Users Shipments Shipm…" at bounding box center [740, 22] width 1184 height 44
paste input "508536"
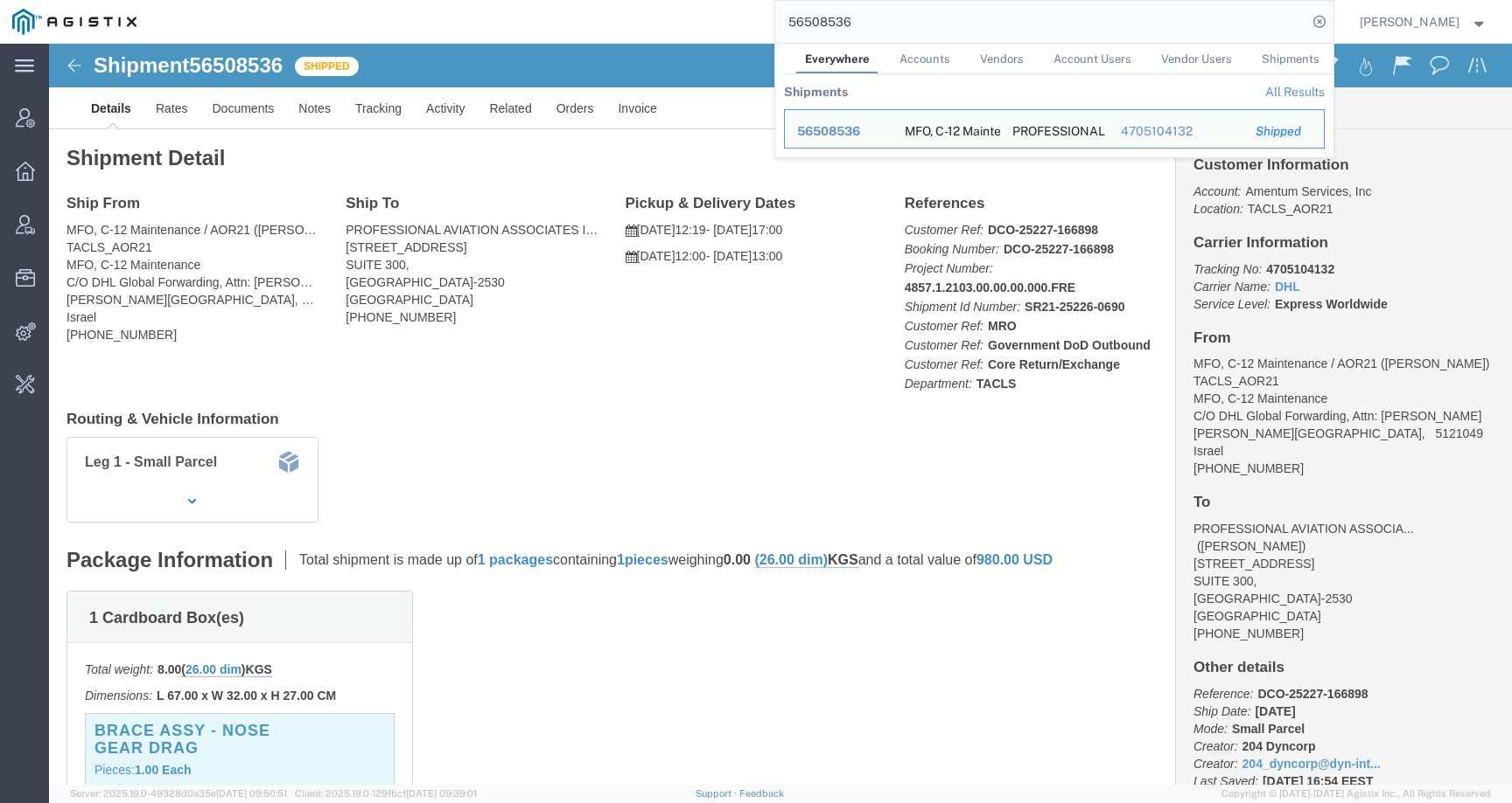
click div "Ship From MFO, C-12 Maintenance / AOR21 (Keith Teitsma) TACLS_AOR21 MFO, C-12 M…"
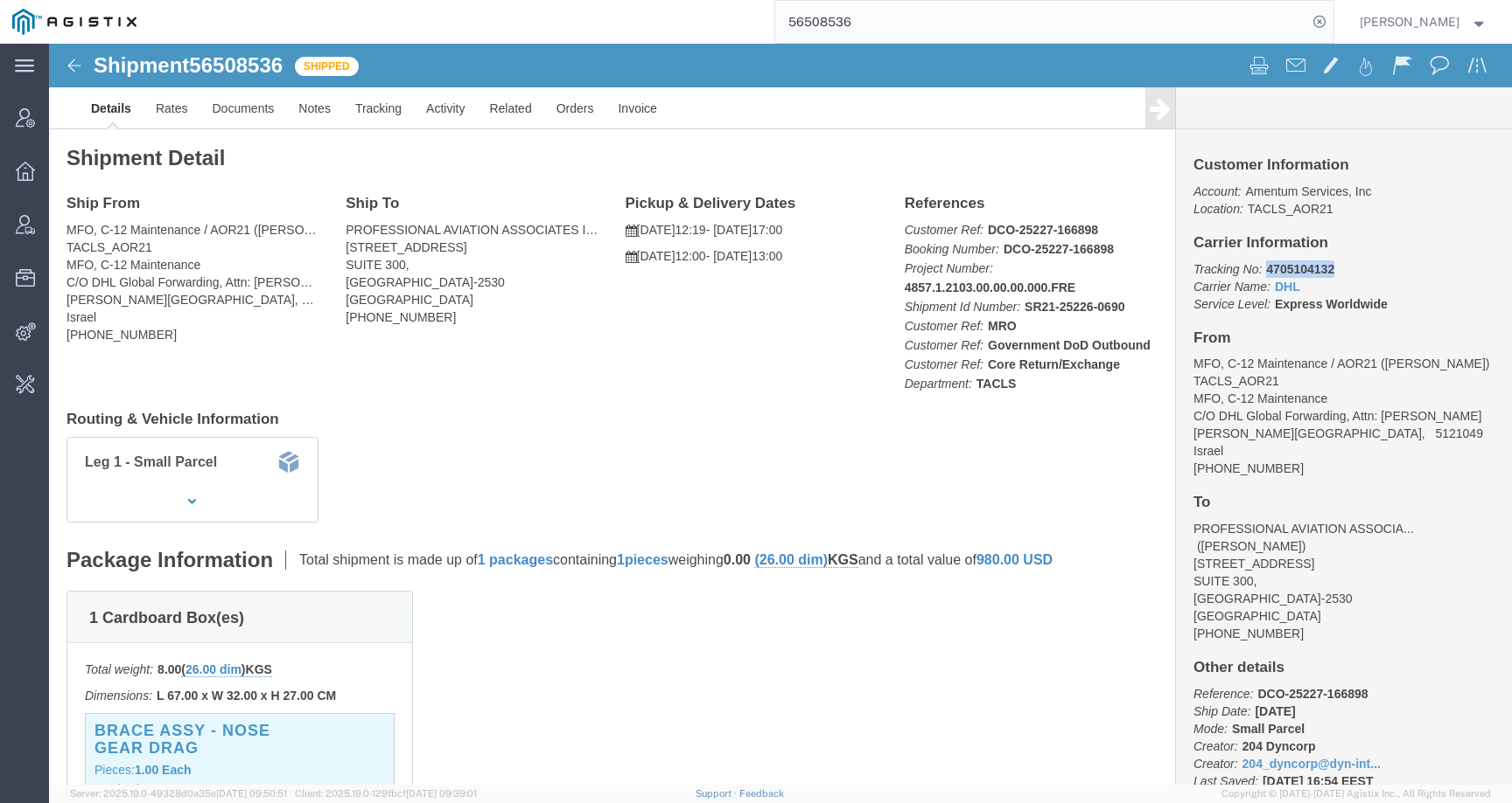
drag, startPoint x: 1209, startPoint y: 227, endPoint x: 1312, endPoint y: 227, distance: 103.0
click p "Tracking No: 4705104132 Carrier Name: DHL DHL Service Level: Express Worldwide"
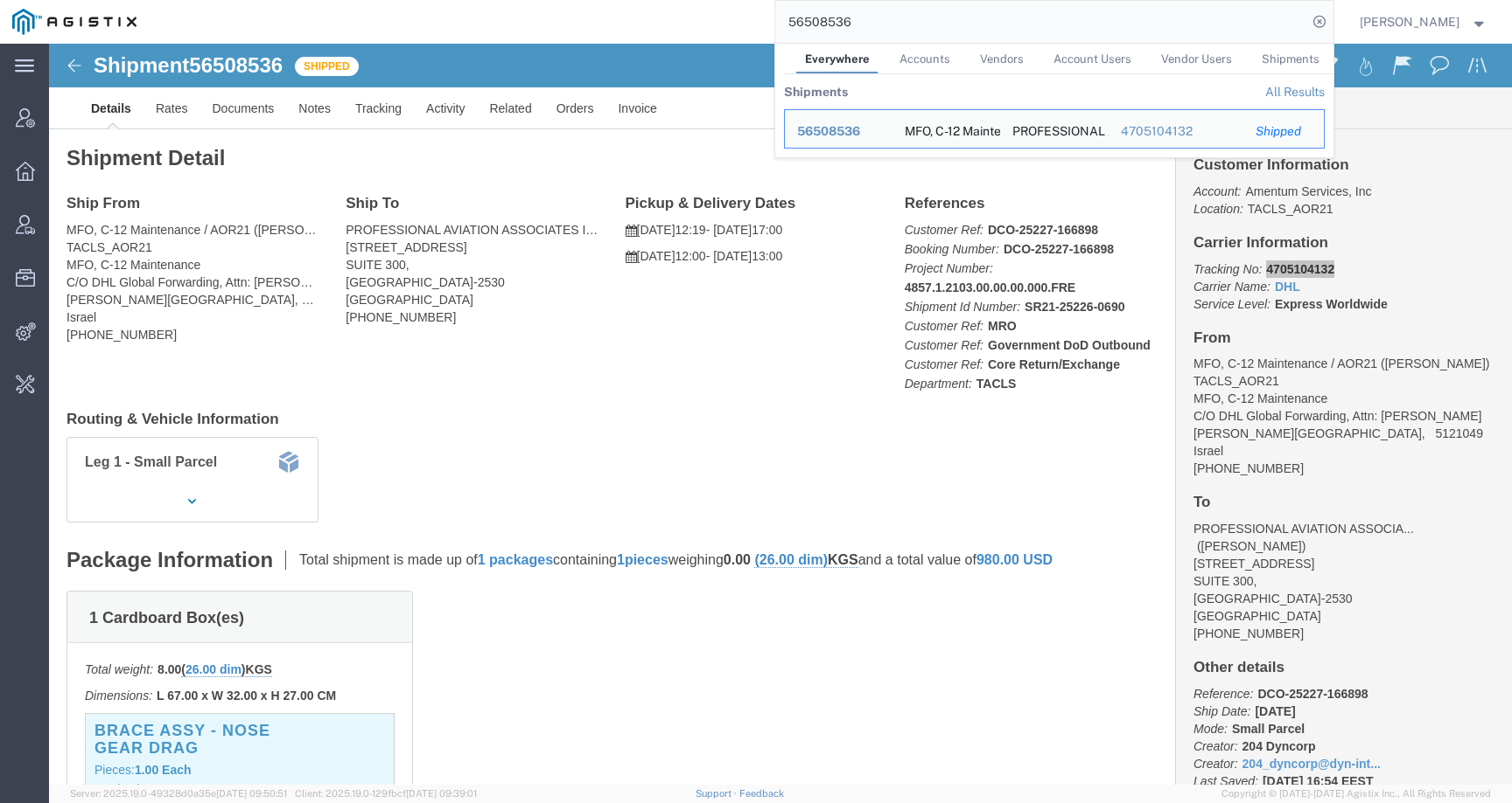
drag, startPoint x: 890, startPoint y: 25, endPoint x: 745, endPoint y: 21, distance: 145.1
click at [745, 21] on div "56508536 Everywhere Accounts Vendors Account Users Vendor Users Shipments Shipm…" at bounding box center [740, 22] width 1184 height 44
paste input "471891"
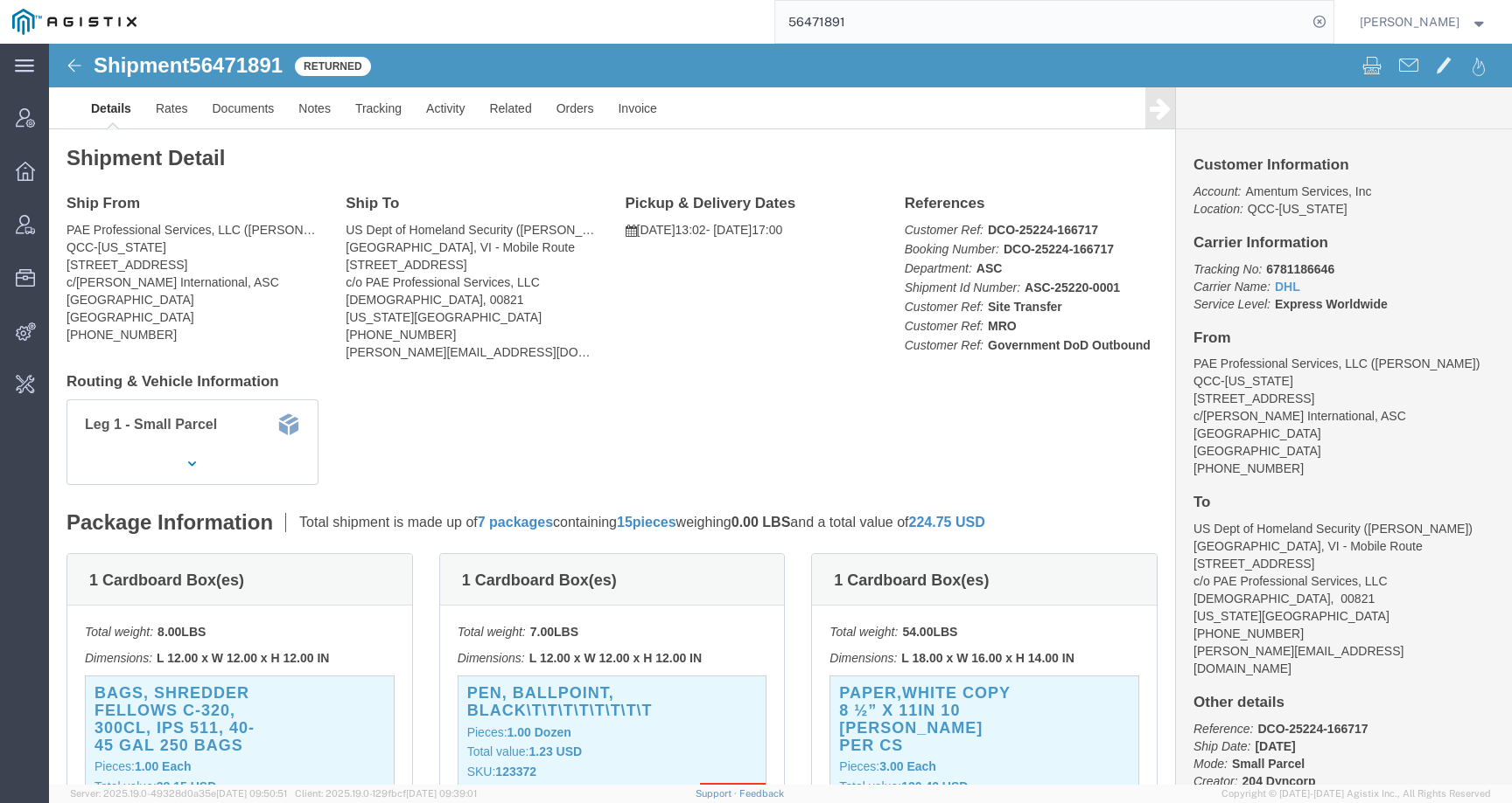
click b "6781186646"
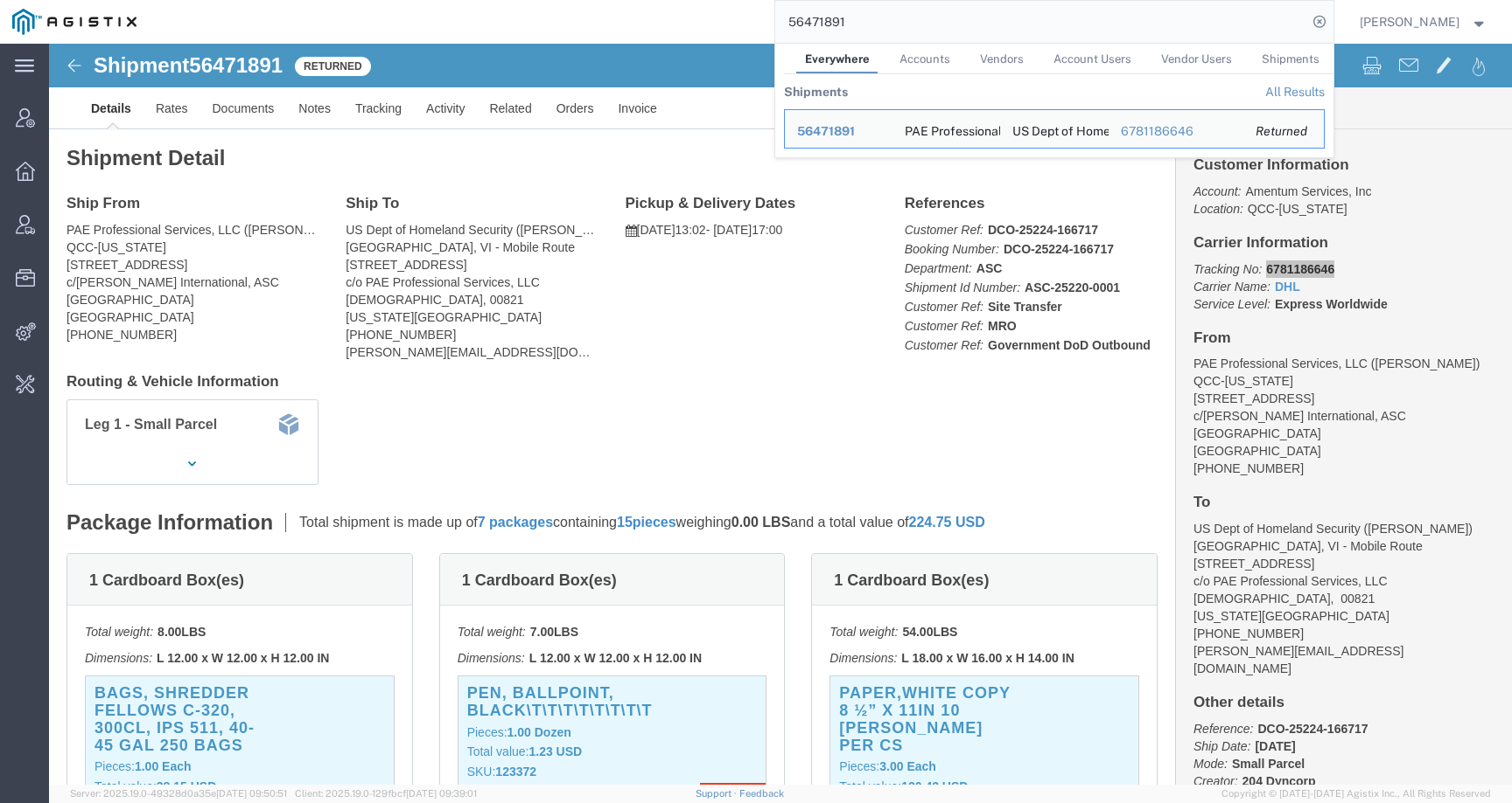
drag, startPoint x: 888, startPoint y: 19, endPoint x: 717, endPoint y: 19, distance: 171.0
click at [717, 19] on div "56471891 Everywhere Accounts Vendors Account Users Vendor Users Shipments Shipm…" at bounding box center [740, 22] width 1184 height 44
paste input "787644"
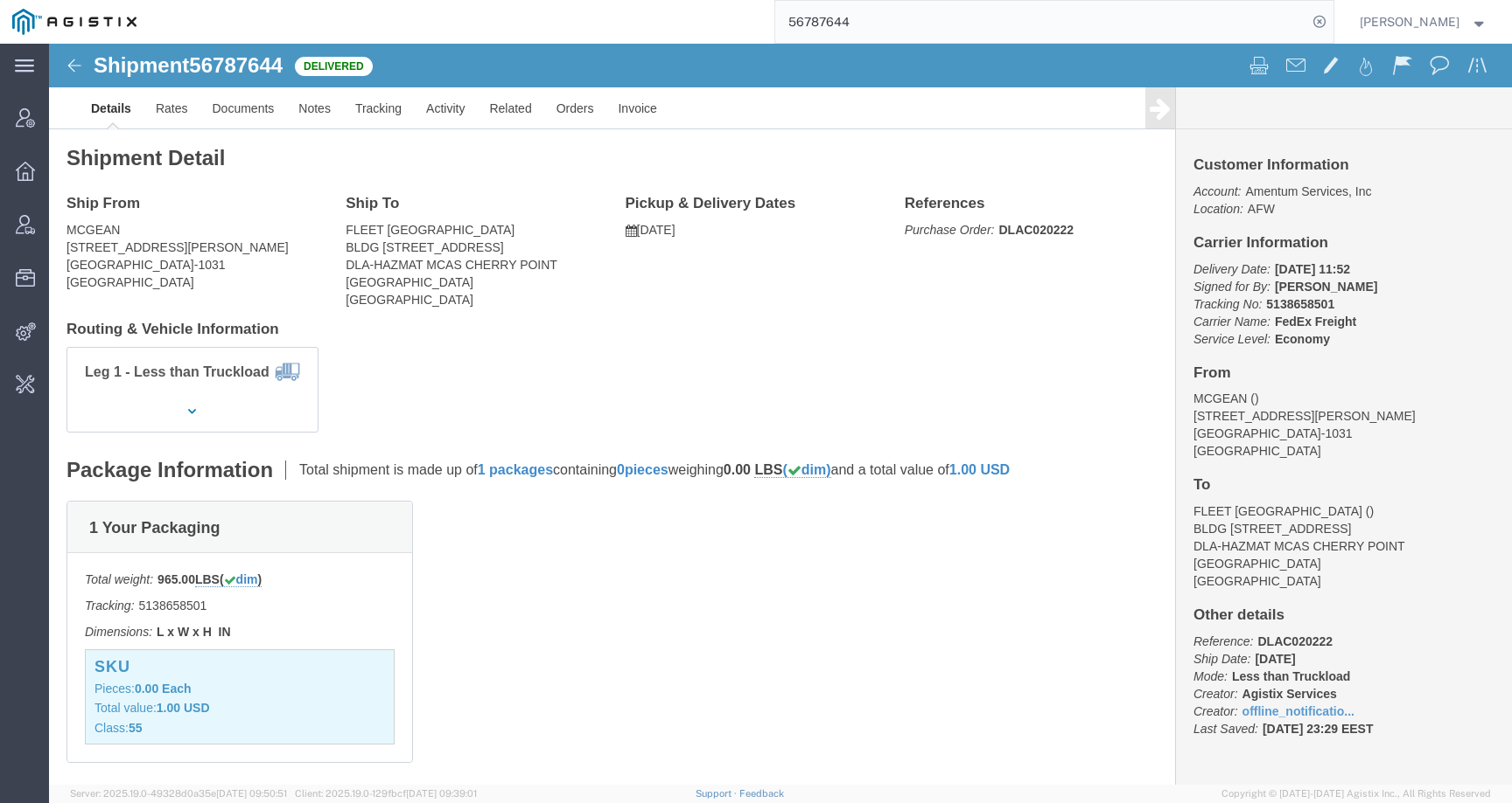
click b "5138658501"
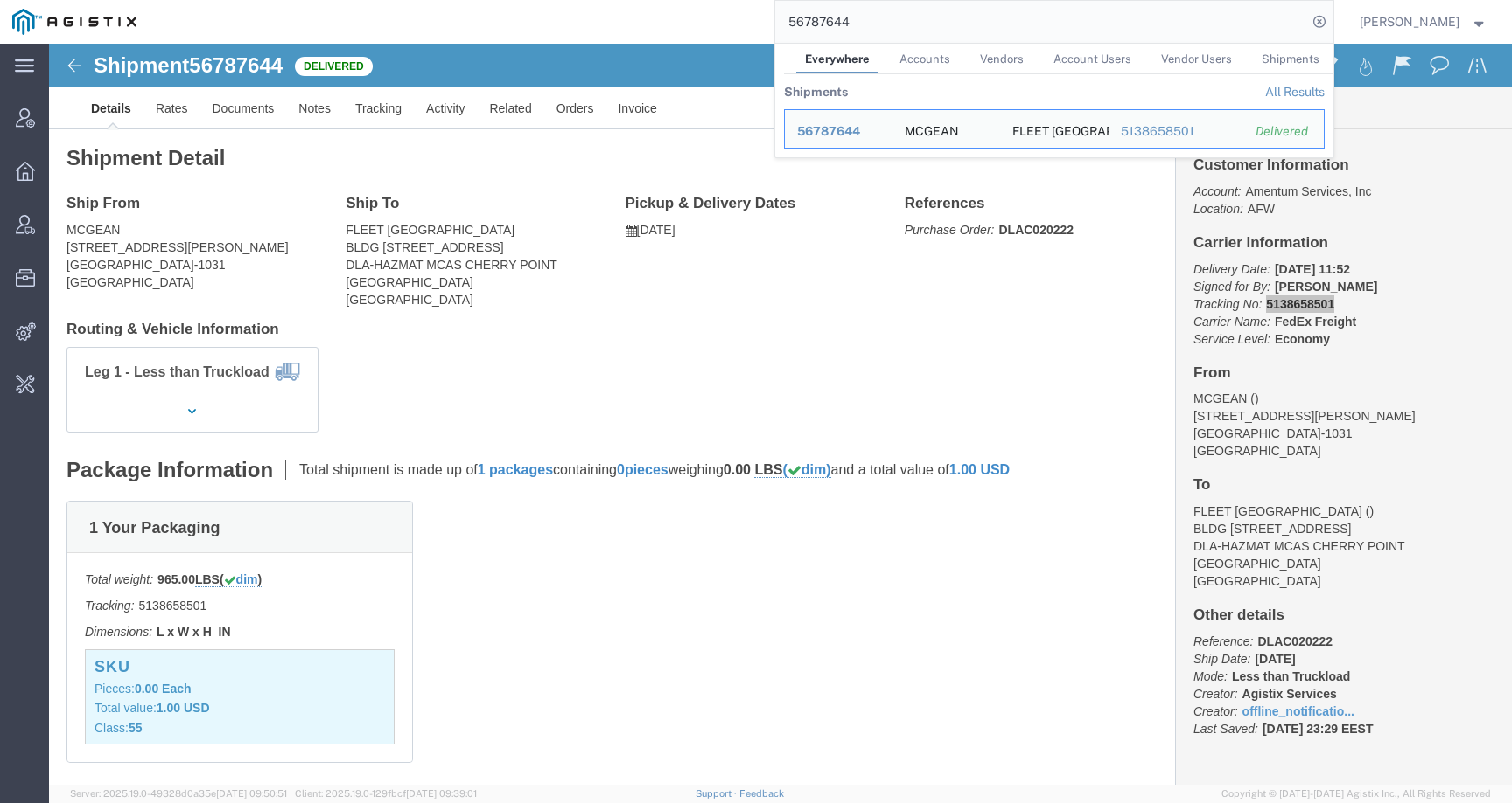
drag, startPoint x: 892, startPoint y: 19, endPoint x: 726, endPoint y: 19, distance: 166.0
click at [728, 19] on div "56787644 Everywhere Accounts Vendors Account Users Vendor Users Shipments Shipm…" at bounding box center [740, 22] width 1184 height 44
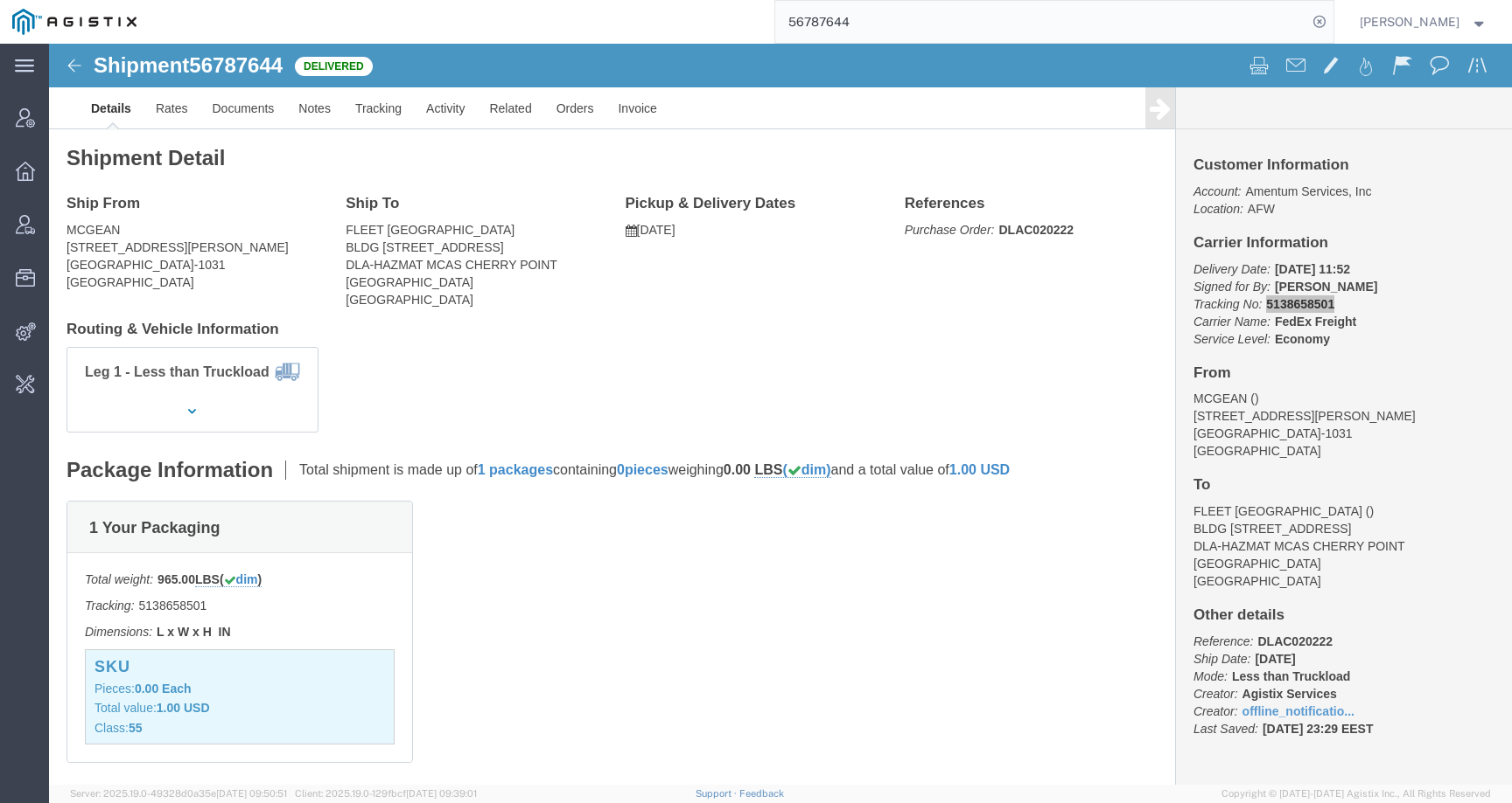
paste input "481869"
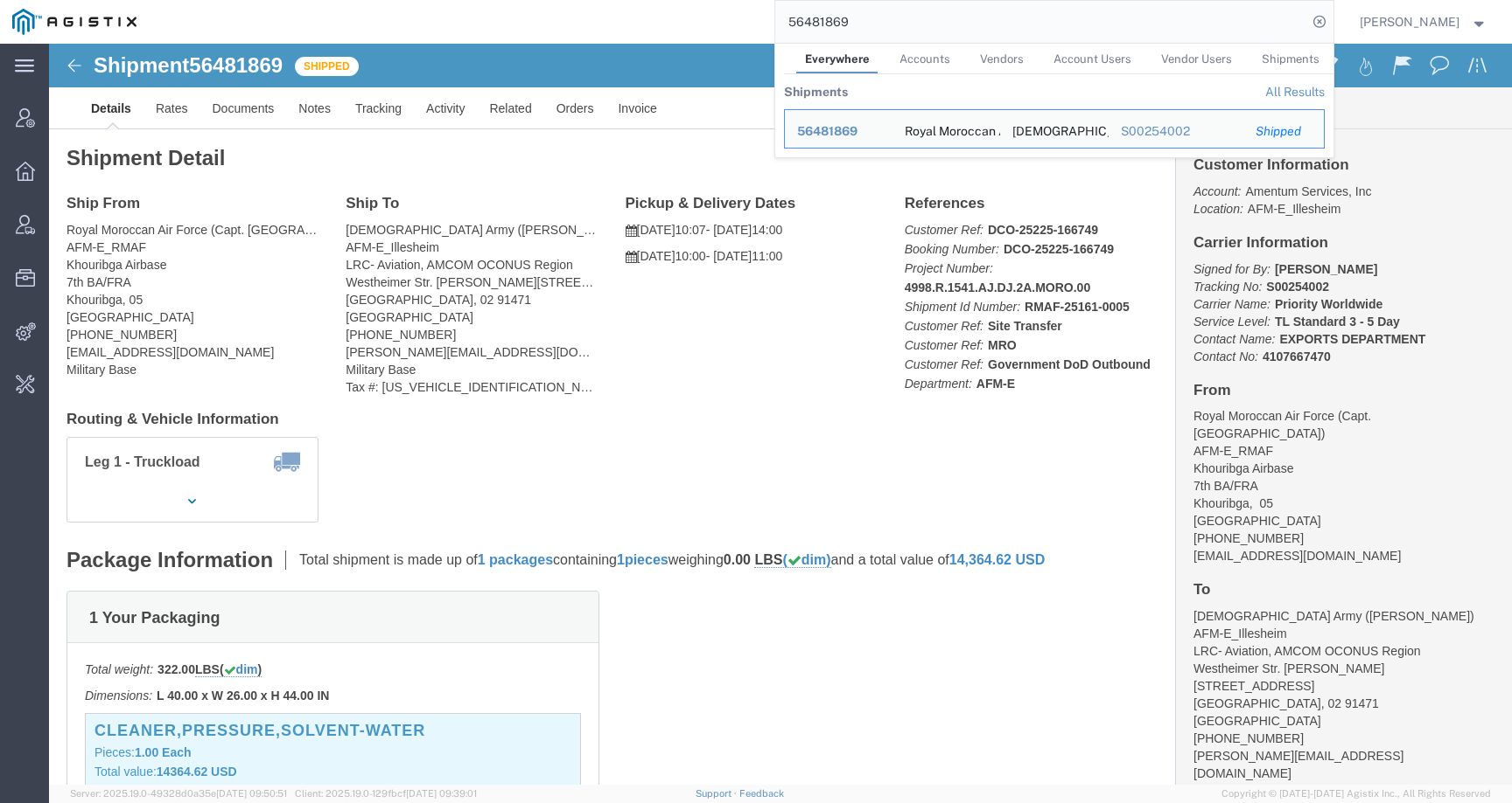
click b "S00254002"
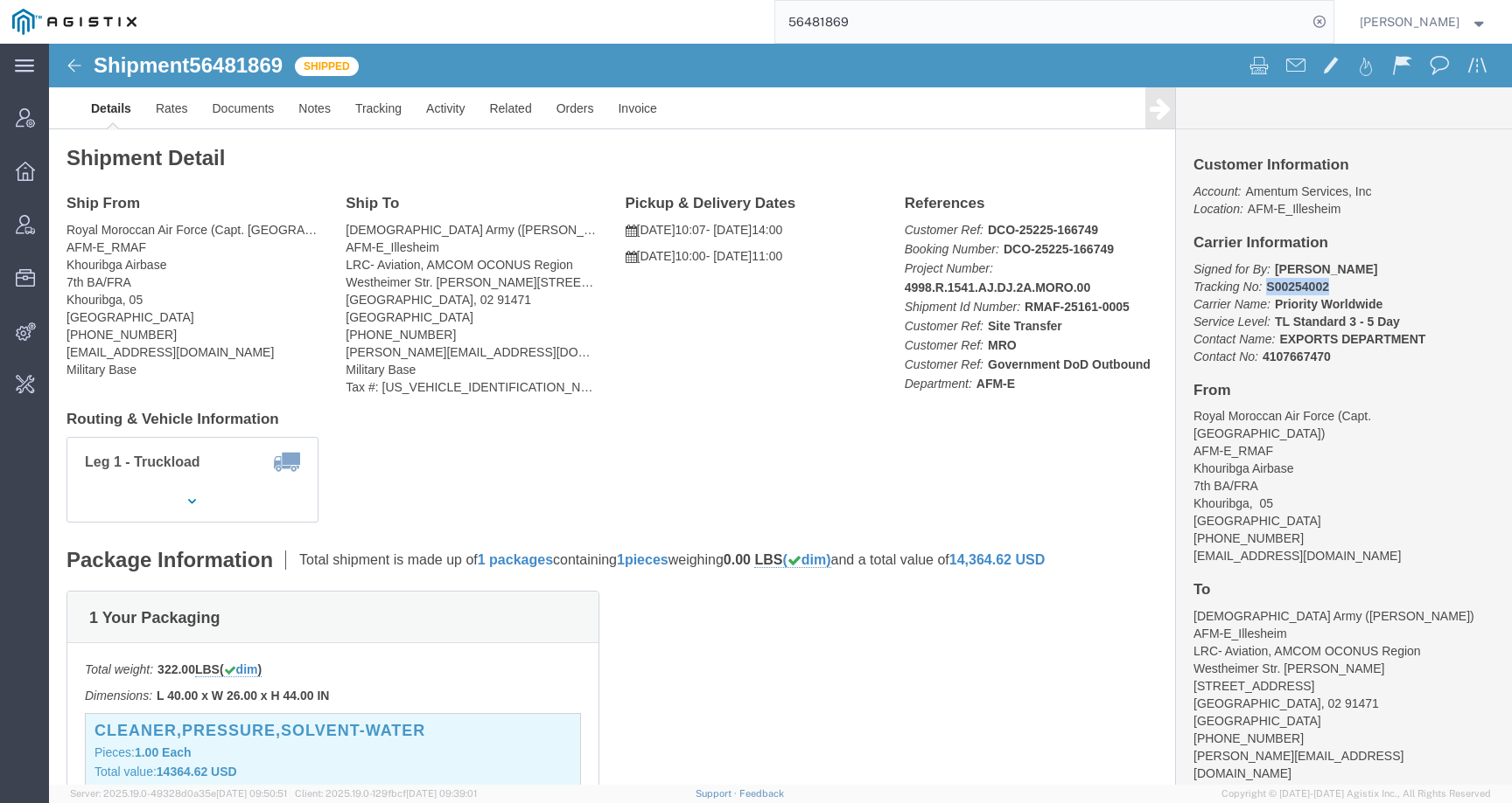
click b "S00254002"
drag, startPoint x: 1217, startPoint y: 260, endPoint x: 1366, endPoint y: 260, distance: 149.0
click p "Signed for By: alexander hernandez Tracking No: S00254002 Carrier Name: Priorit…"
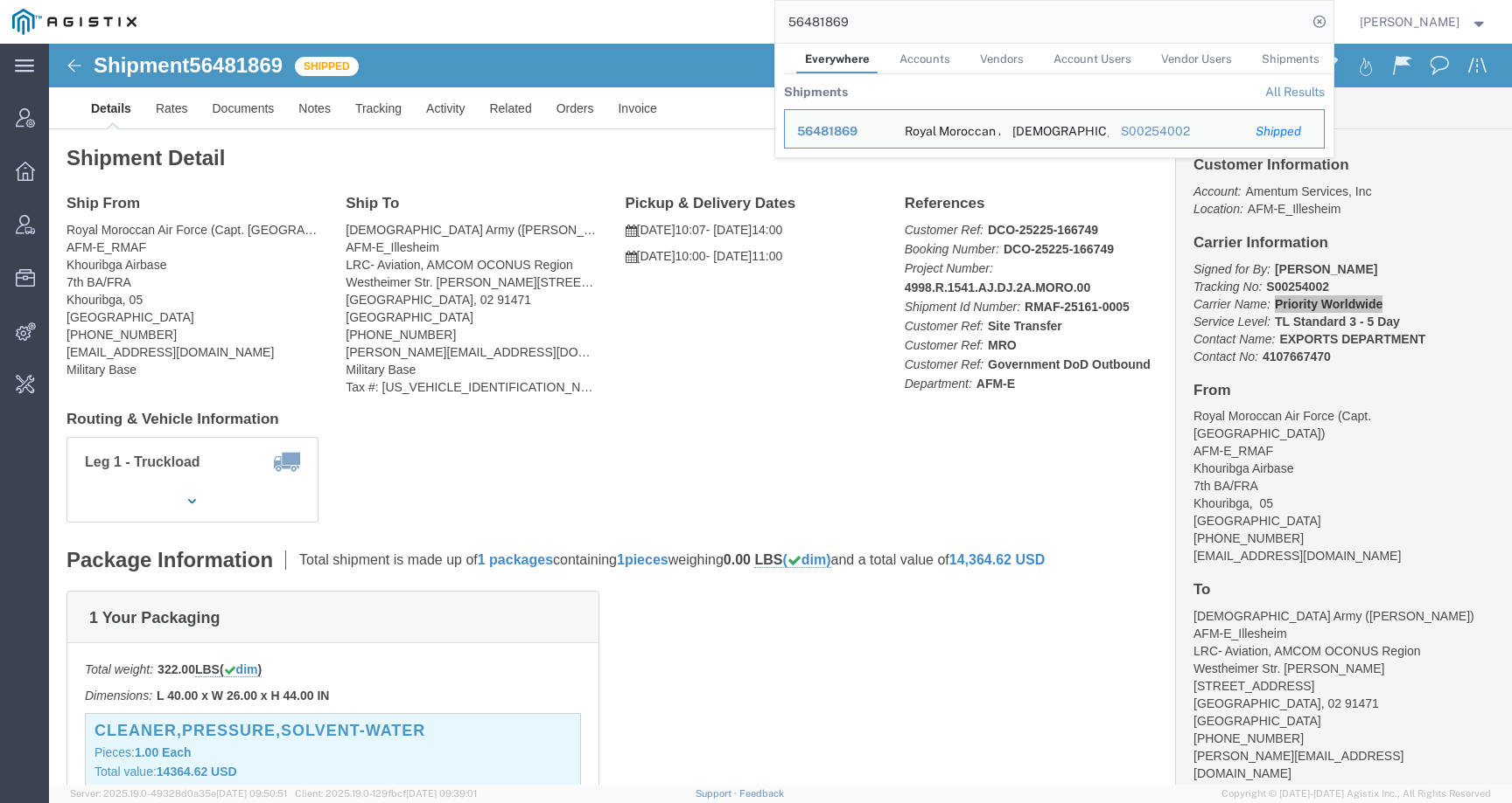
drag, startPoint x: 869, startPoint y: 21, endPoint x: 734, endPoint y: 18, distance: 135.0
click at [734, 18] on div "56481869 Everywhere Accounts Vendors Account Users Vendor Users Shipments Shipm…" at bounding box center [740, 22] width 1184 height 44
paste input "761492"
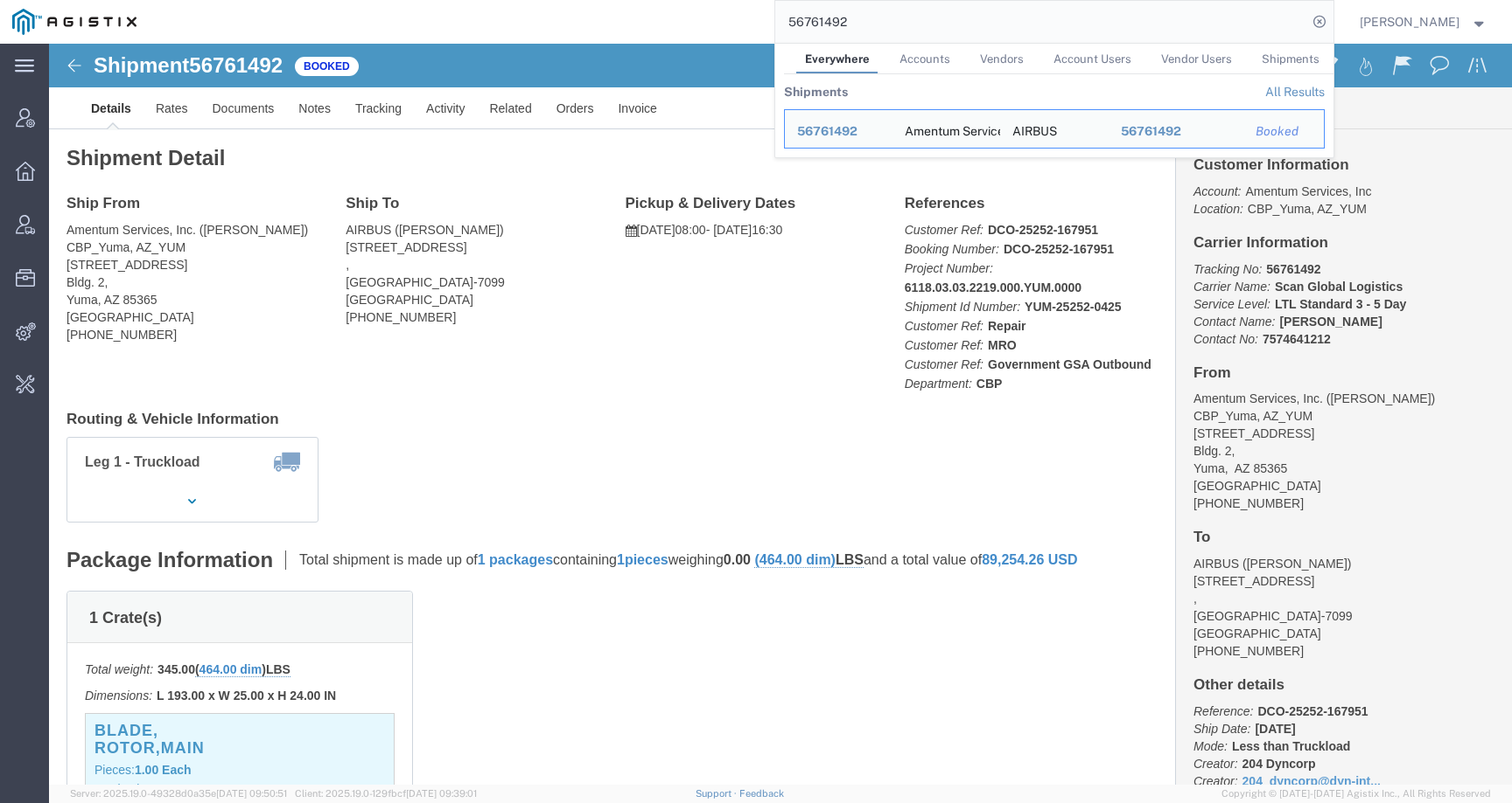
drag, startPoint x: 901, startPoint y: 16, endPoint x: 673, endPoint y: 16, distance: 228.0
click at [673, 16] on div "56761492 Everywhere Accounts Vendors Account Users Vendor Users Shipments Shipm…" at bounding box center [740, 22] width 1184 height 44
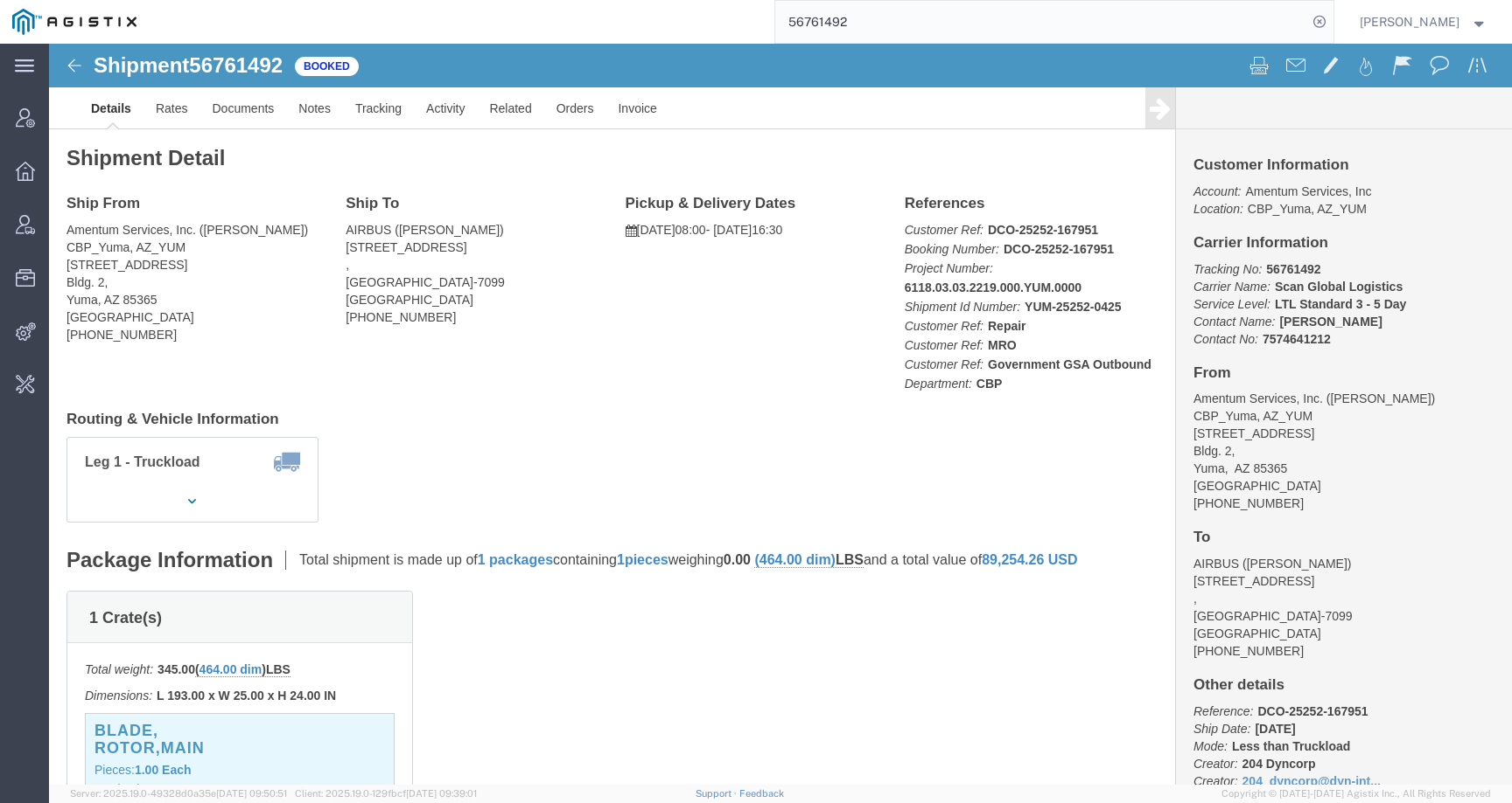
paste input "54196"
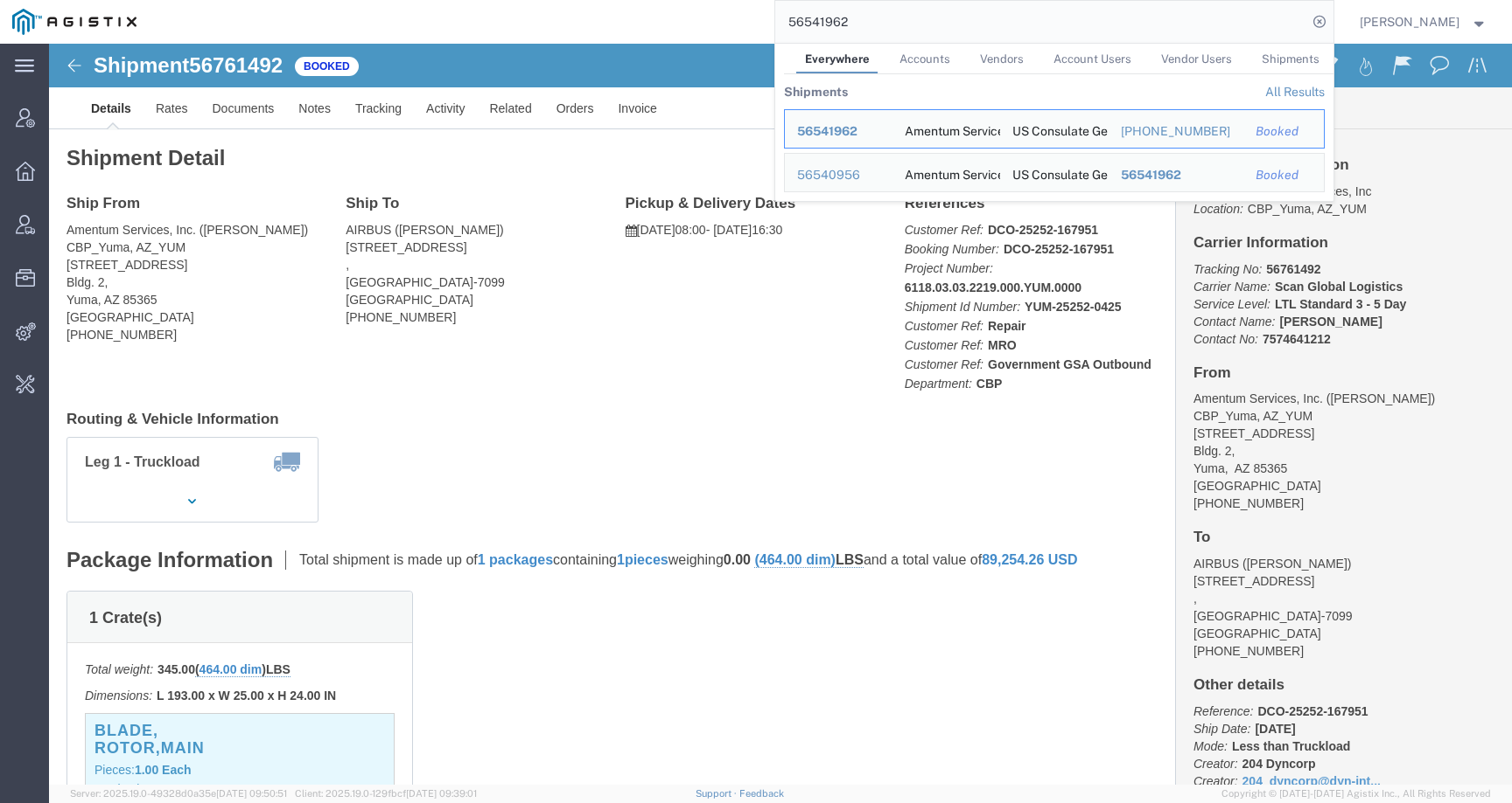
click h4 "Routing & Vehicle Information"
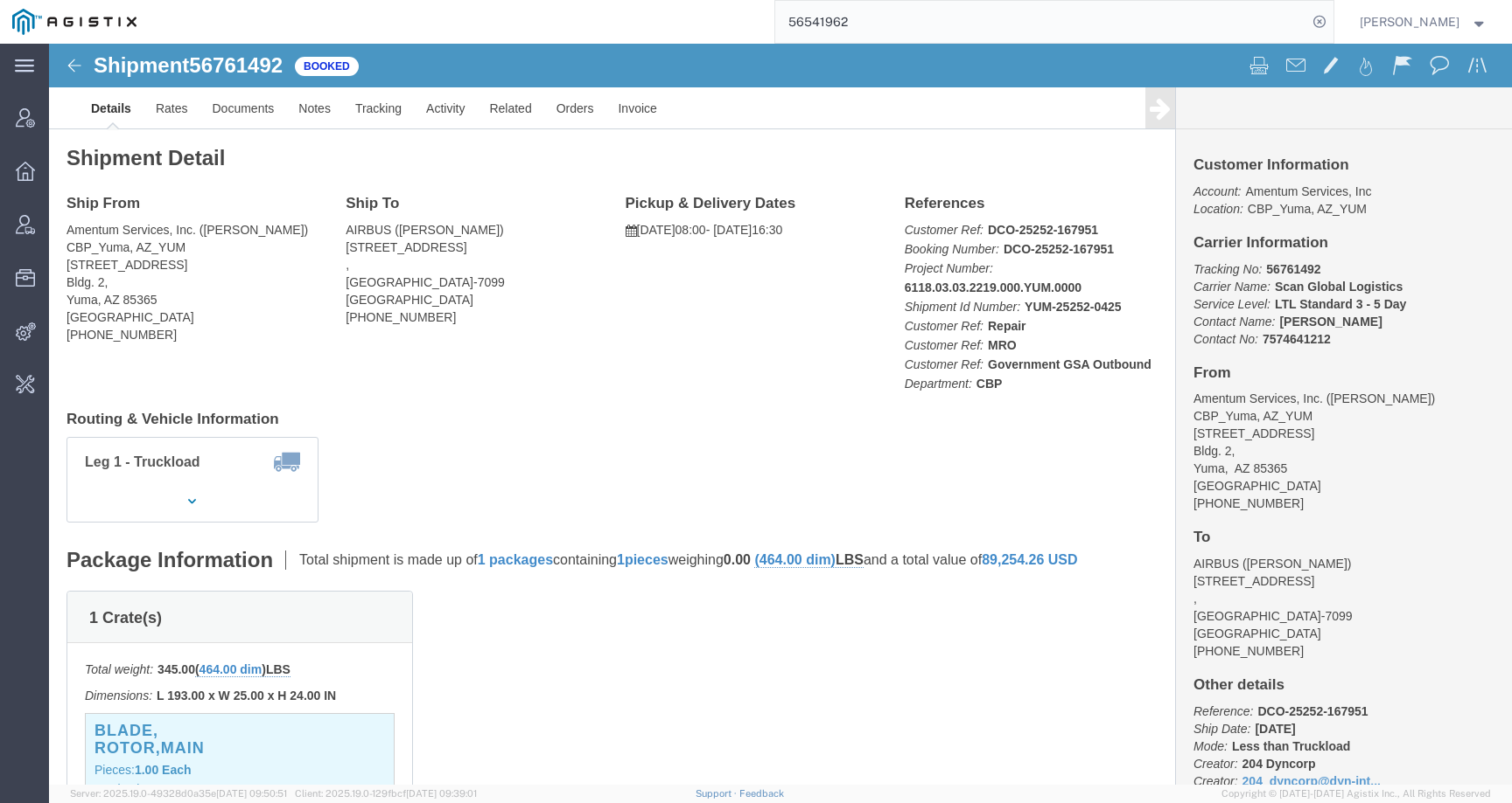
click b "56761492"
drag, startPoint x: 1216, startPoint y: 244, endPoint x: 1385, endPoint y: 244, distance: 169.0
click p "Tracking No: 56761492 Carrier Name: Scan Global Logistics Scan Global Logistics…"
click b "56761492"
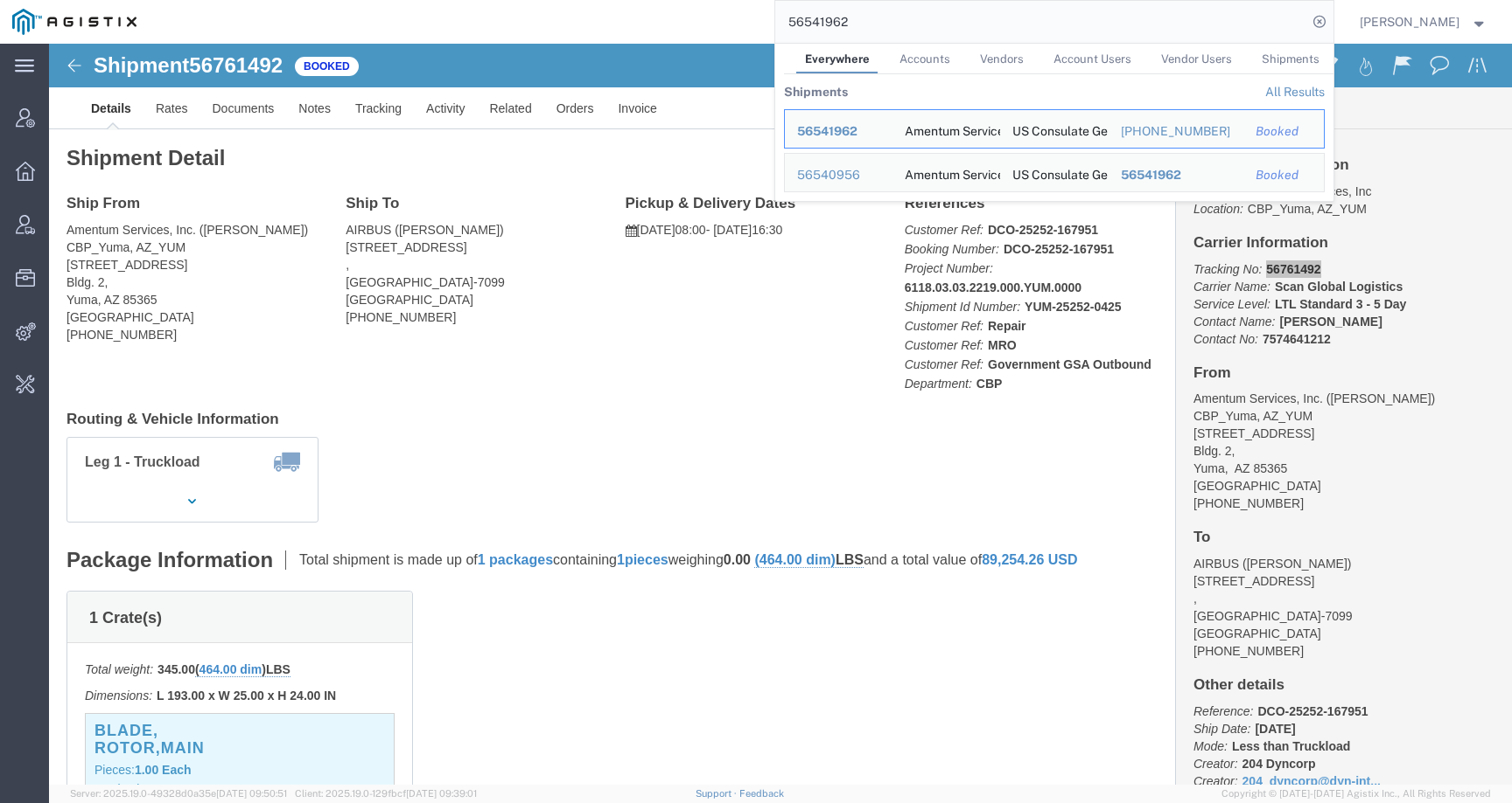
drag, startPoint x: 874, startPoint y: 25, endPoint x: 674, endPoint y: 25, distance: 200.0
click at [674, 25] on div "56541962 Everywhere Accounts Vendors Account Users Vendor Users Shipments Shipm…" at bounding box center [740, 22] width 1184 height 44
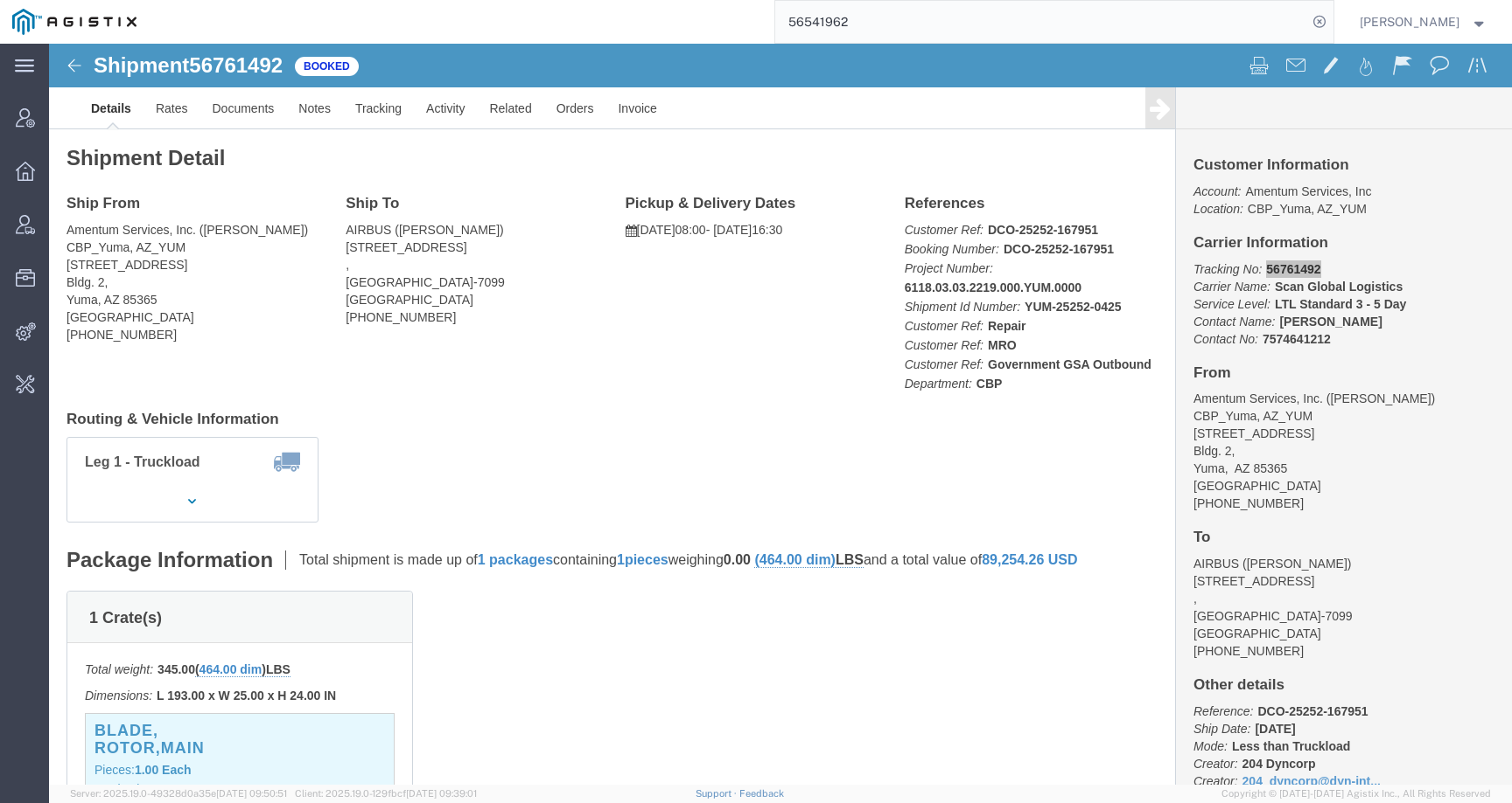
paste input "805720"
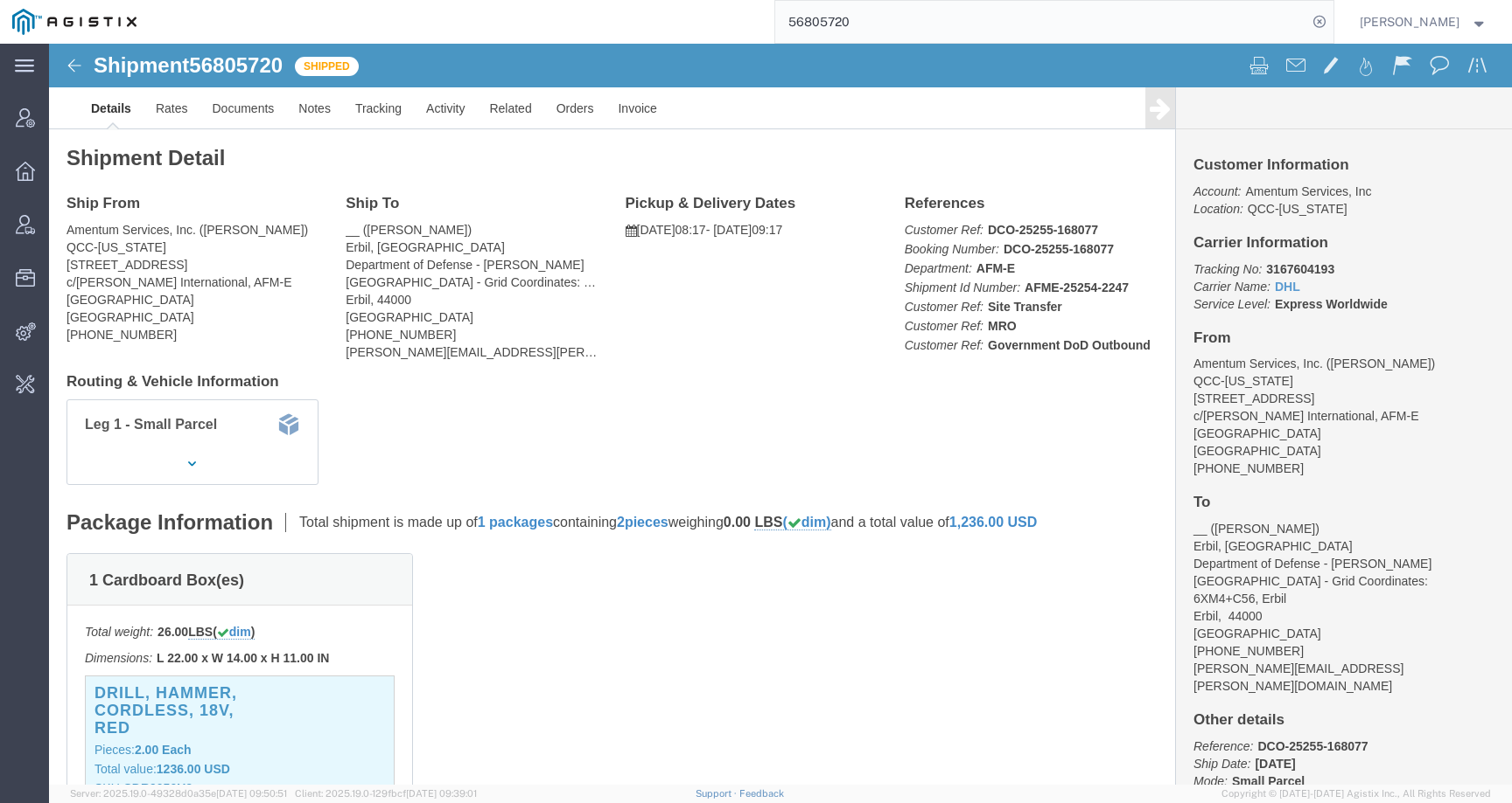
click b "3167604193"
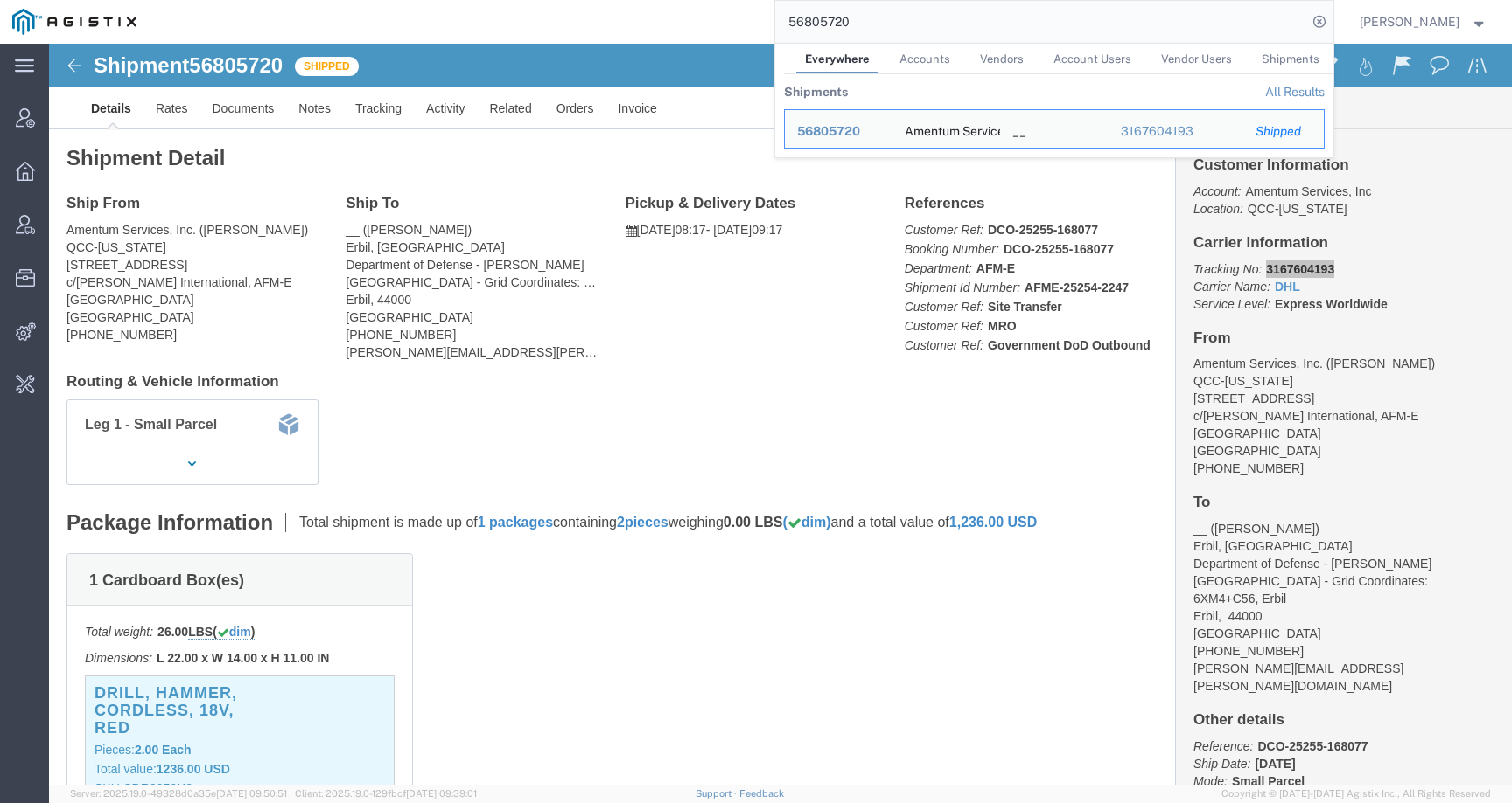
drag, startPoint x: 882, startPoint y: 25, endPoint x: 730, endPoint y: 25, distance: 152.0
click at [730, 25] on div "56805720 Everywhere Accounts Vendors Account Users Vendor Users Shipments Shipm…" at bounding box center [740, 22] width 1184 height 44
paste input "744011"
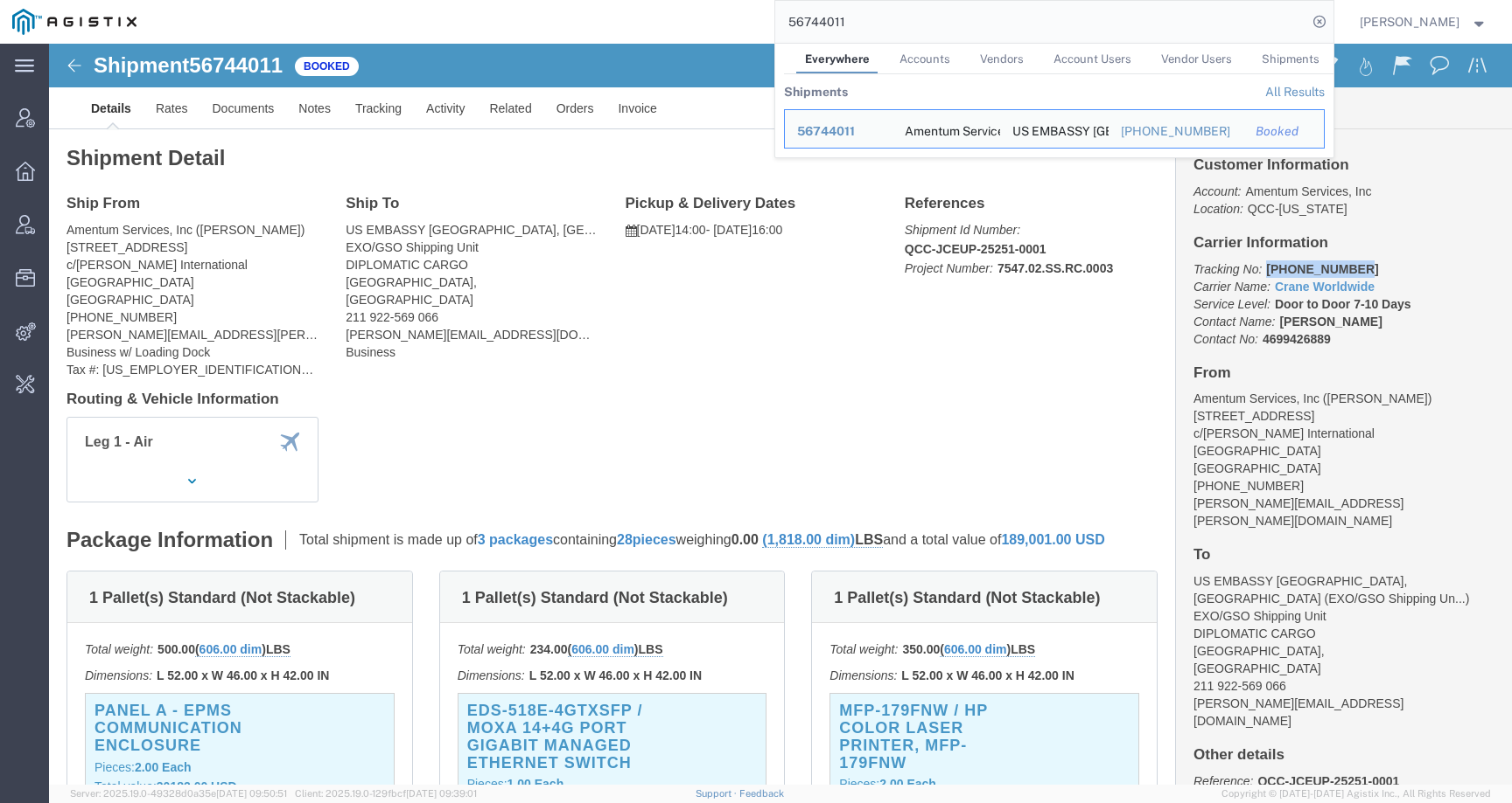
drag, startPoint x: 1209, startPoint y: 222, endPoint x: 1333, endPoint y: 222, distance: 124.0
click p "Tracking No: 574-3434 5975 Carrier Name: Crane Worldwide Crane Worldwide Servic…"
drag, startPoint x: 866, startPoint y: 28, endPoint x: 755, endPoint y: 27, distance: 111.0
click at [755, 27] on div "56744011 Everywhere Accounts Vendors Account Users Vendor Users Shipments Shipm…" at bounding box center [740, 22] width 1184 height 44
paste input "812960"
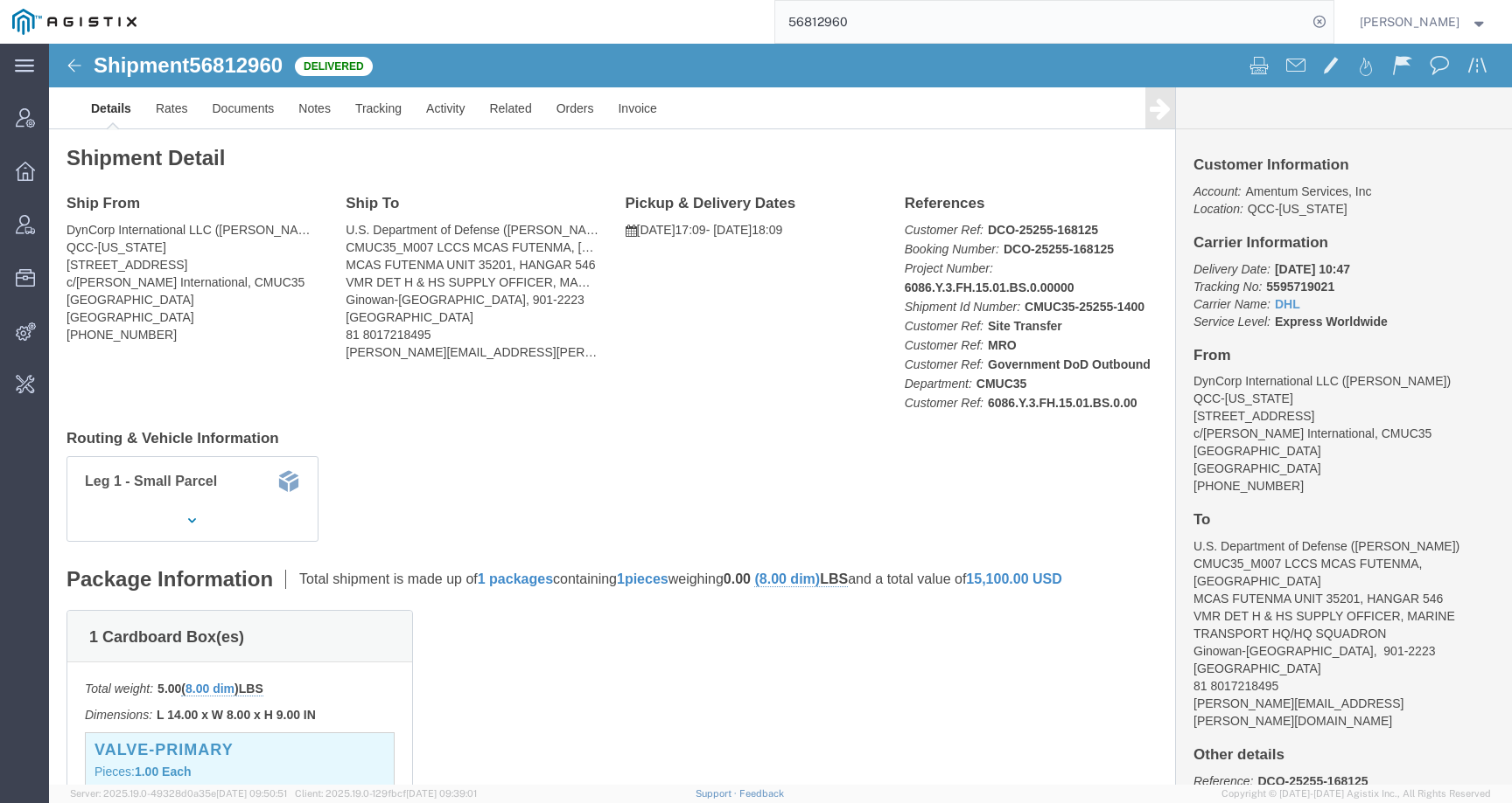
click b "5595719021"
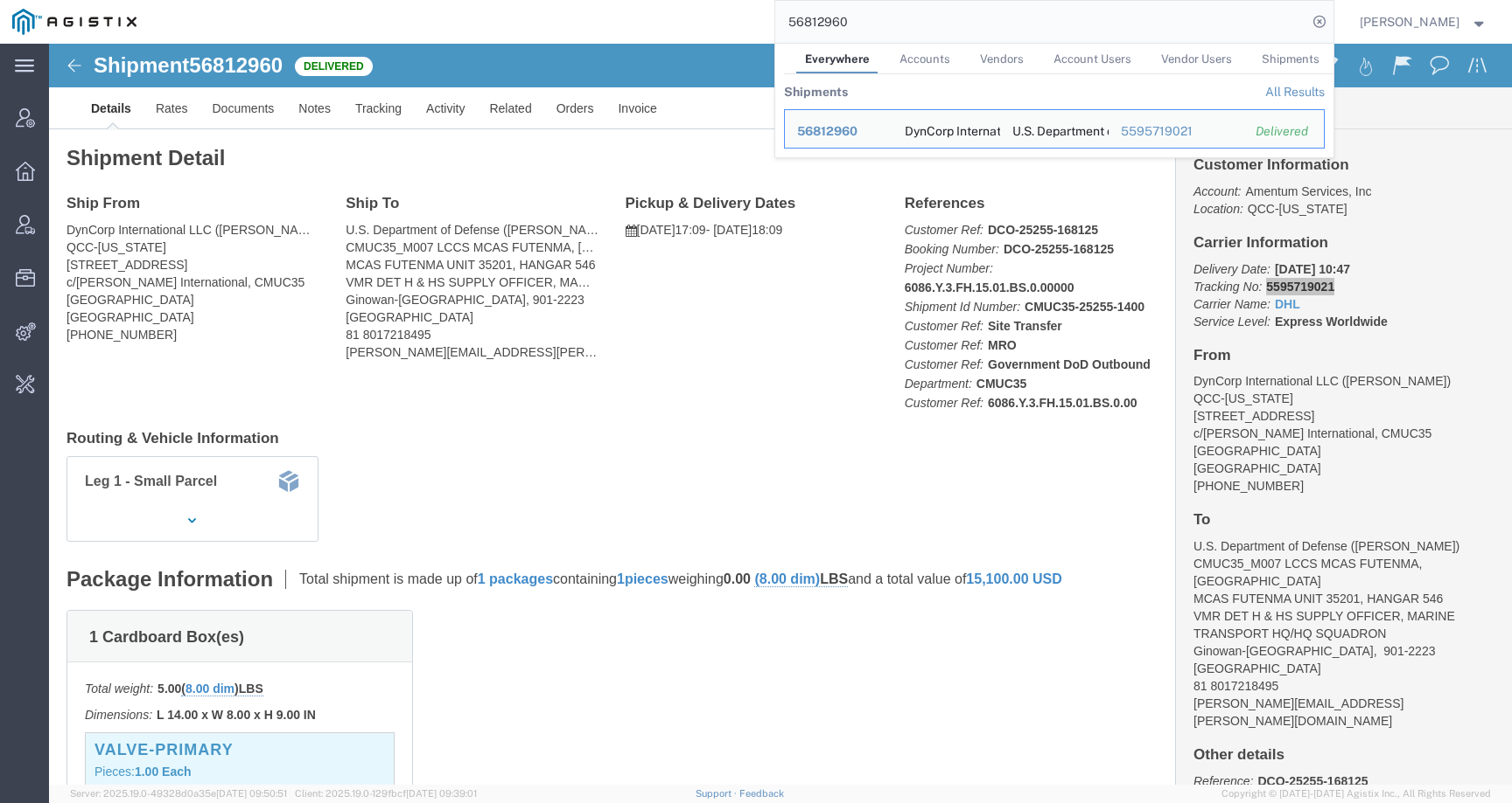
drag, startPoint x: 884, startPoint y: 28, endPoint x: 723, endPoint y: 35, distance: 161.2
click at [723, 35] on div "56812960 Everywhere Accounts Vendors Account Users Vendor Users Shipments Shipm…" at bounding box center [740, 22] width 1184 height 44
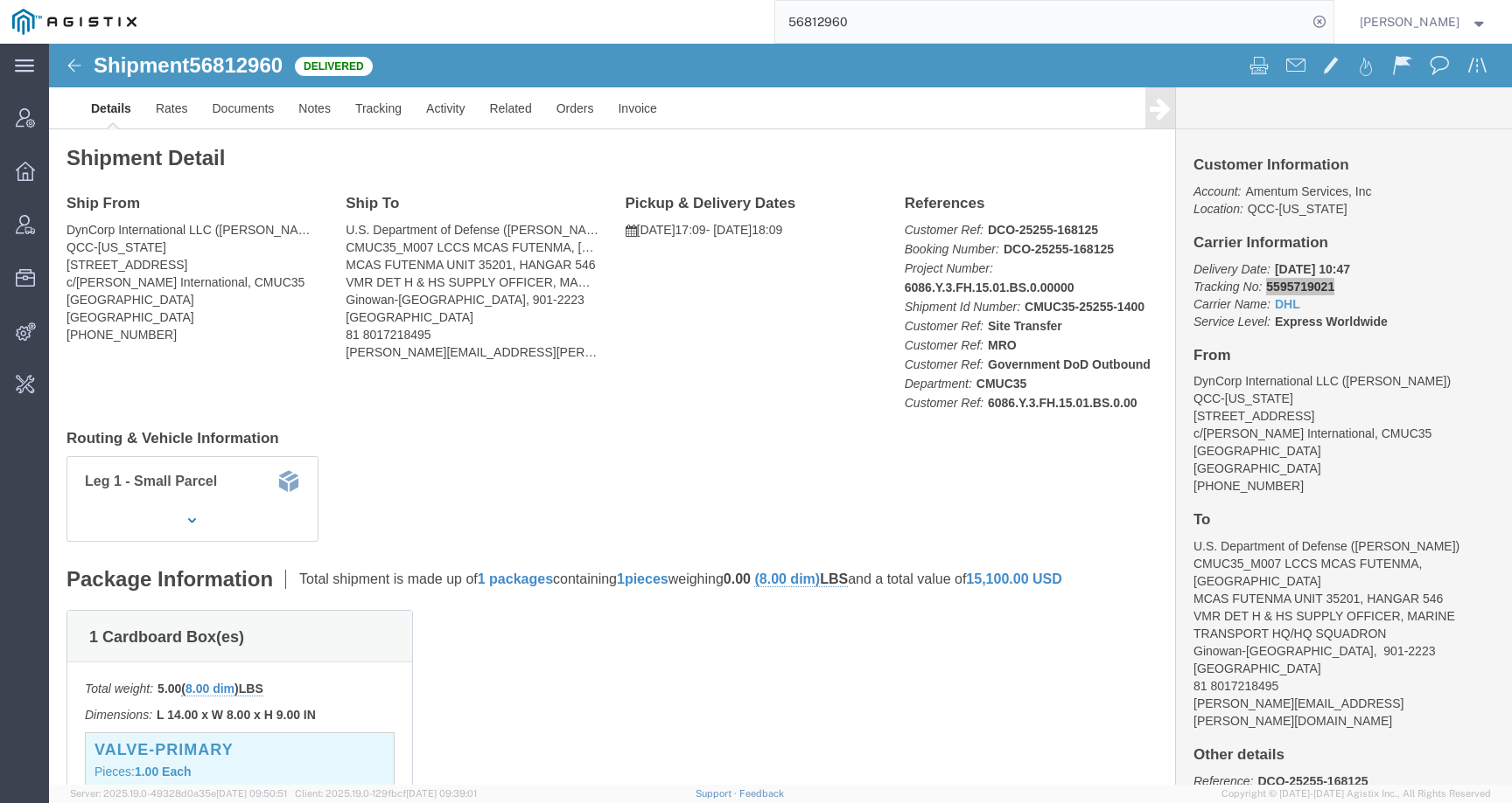
paste input "56790993"
drag, startPoint x: 948, startPoint y: 21, endPoint x: 728, endPoint y: 18, distance: 220.0
click at [728, 18] on div "5681296056790993" at bounding box center [740, 22] width 1184 height 44
paste input "search"
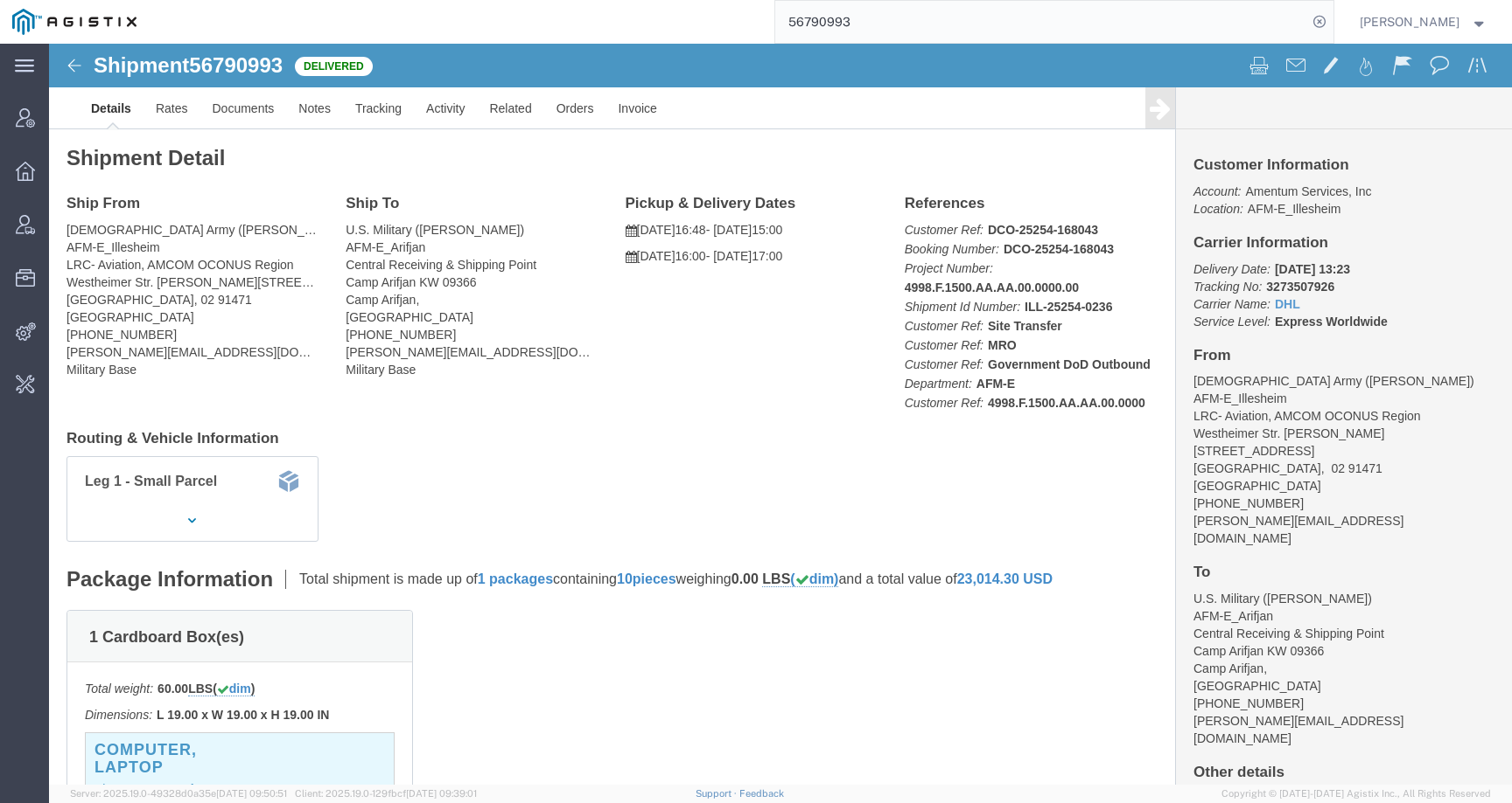
click b "3273507926"
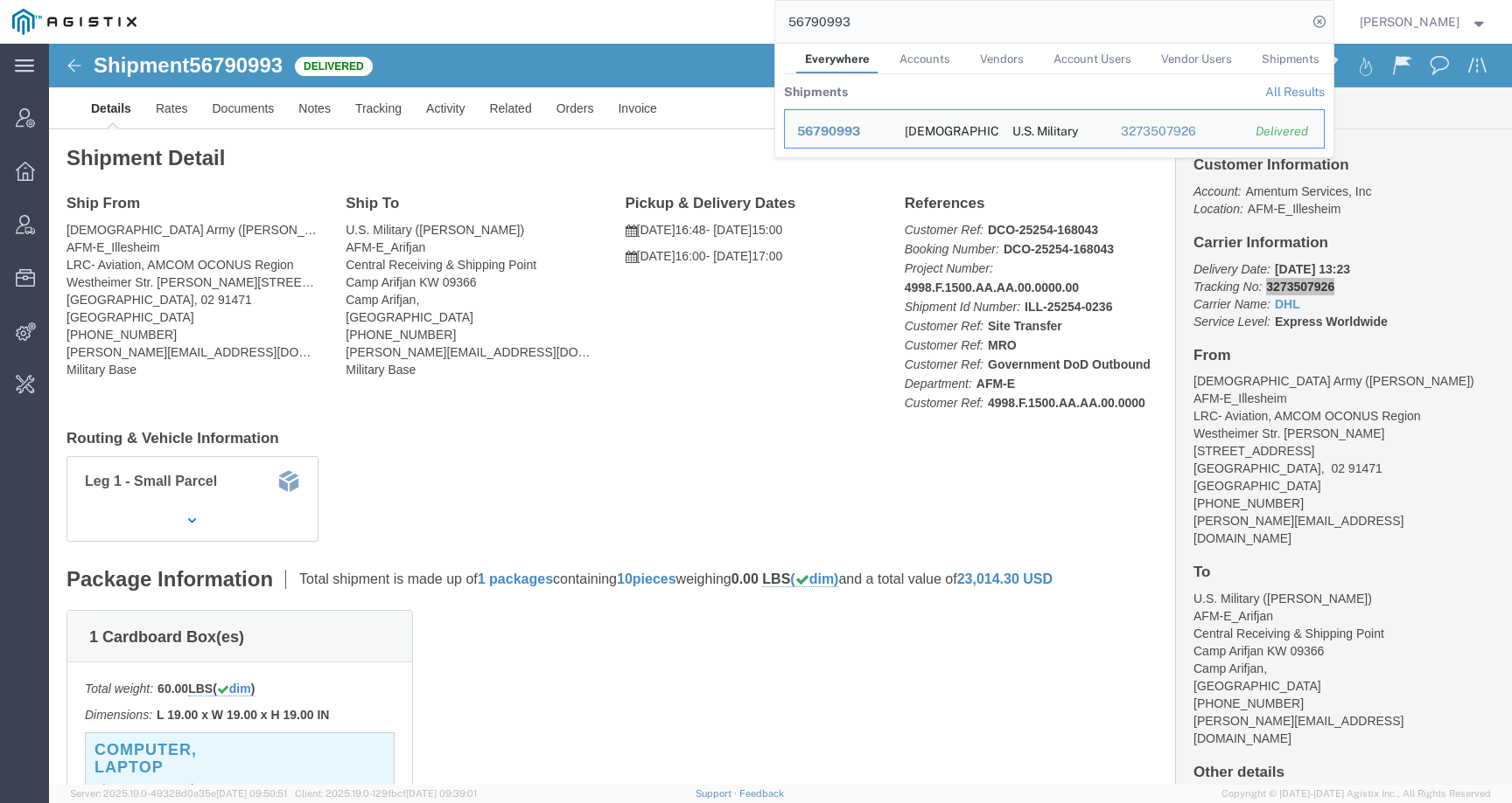
drag, startPoint x: 898, startPoint y: 16, endPoint x: 681, endPoint y: 18, distance: 217.0
click at [681, 18] on div "56790993 Everywhere Accounts Vendors Account Users Vendor Users Shipments Shipm…" at bounding box center [740, 22] width 1184 height 44
paste input "607834"
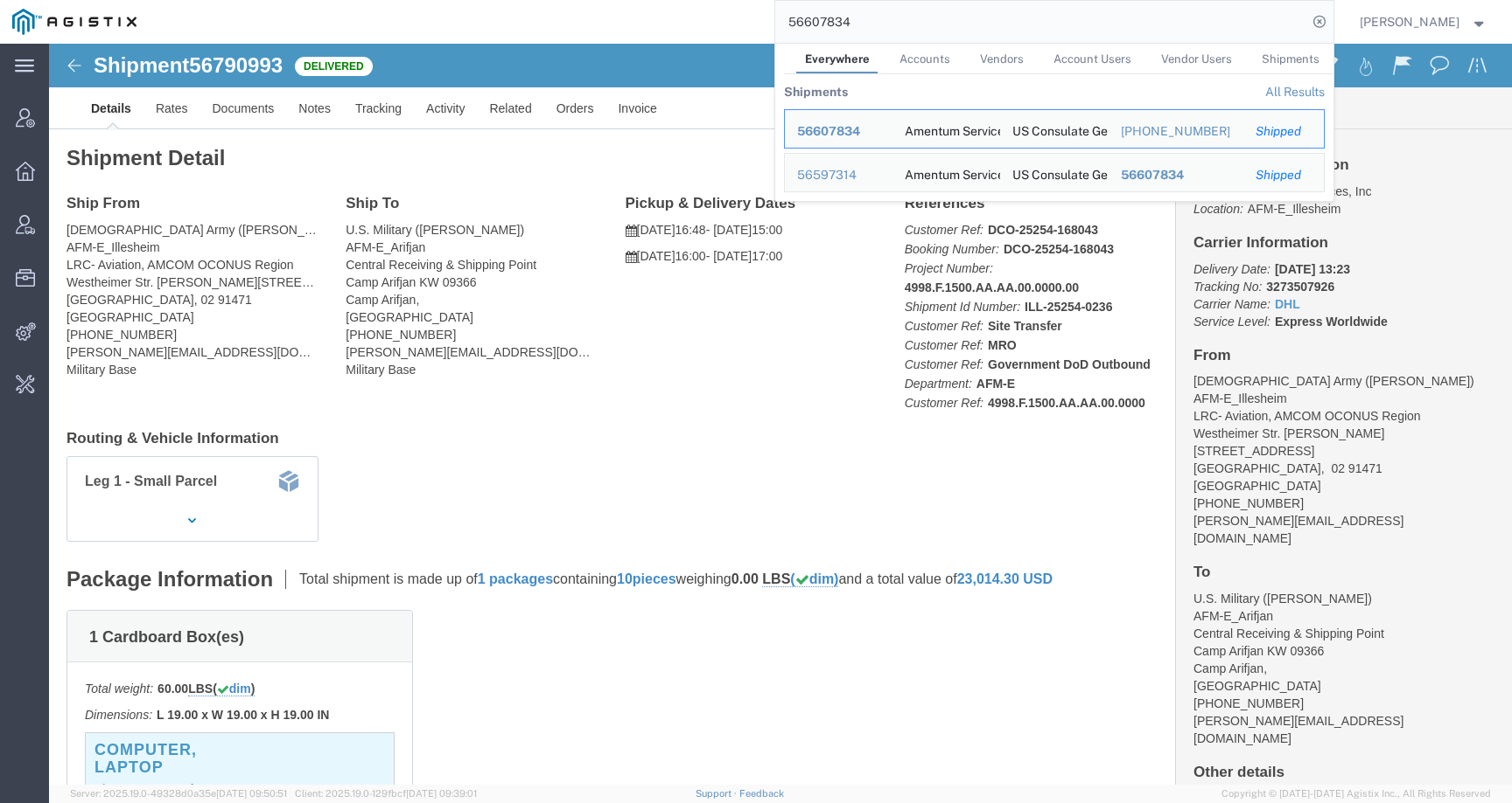
click div "Shipment Detail Ship From US Army (Marc Johnson) AFM-E_Illesheim LRC- Aviation,…"
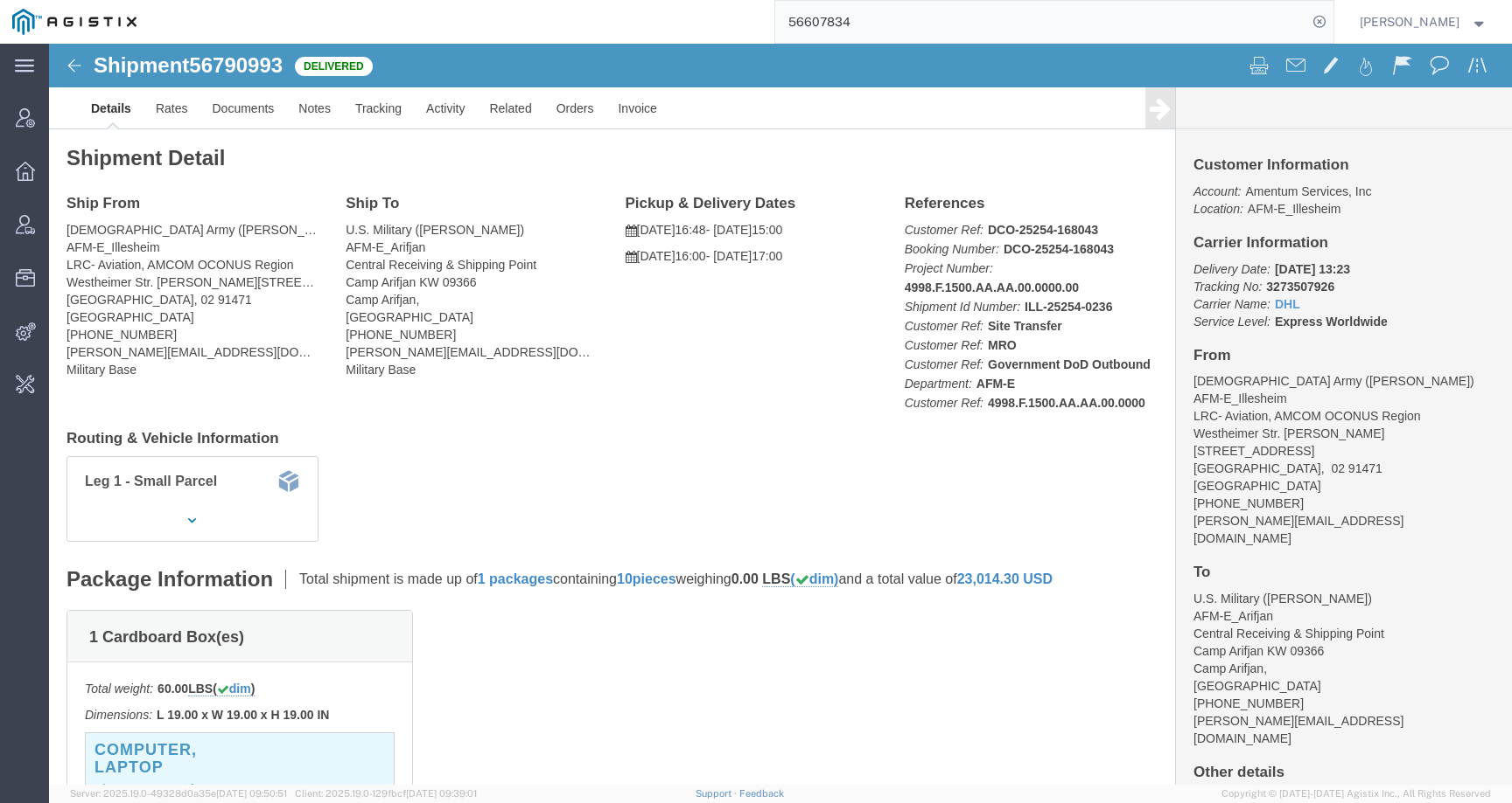
click at [898, 26] on input "56607834" at bounding box center [1041, 22] width 532 height 42
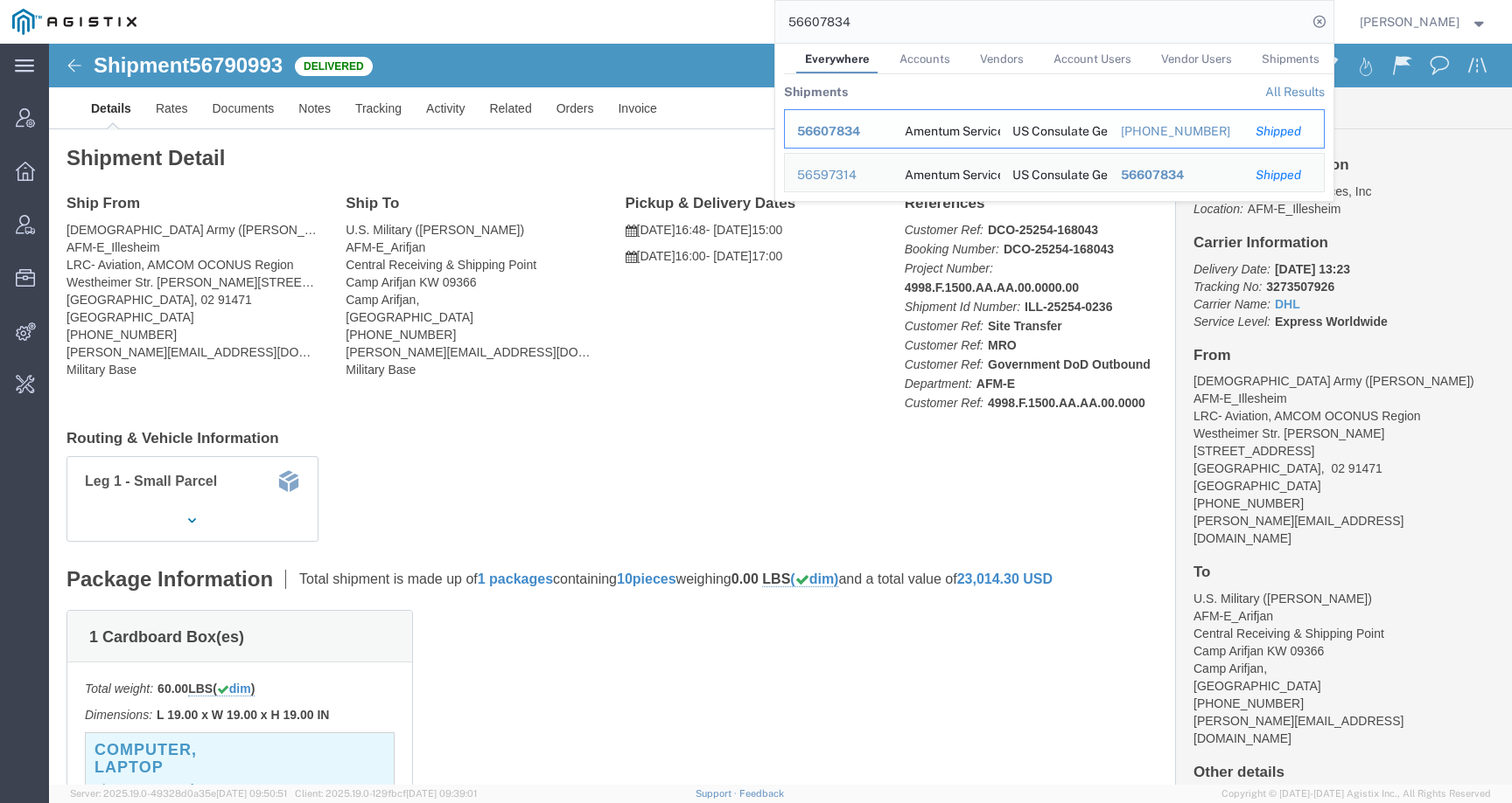
click at [855, 135] on span "56607834" at bounding box center [829, 131] width 63 height 14
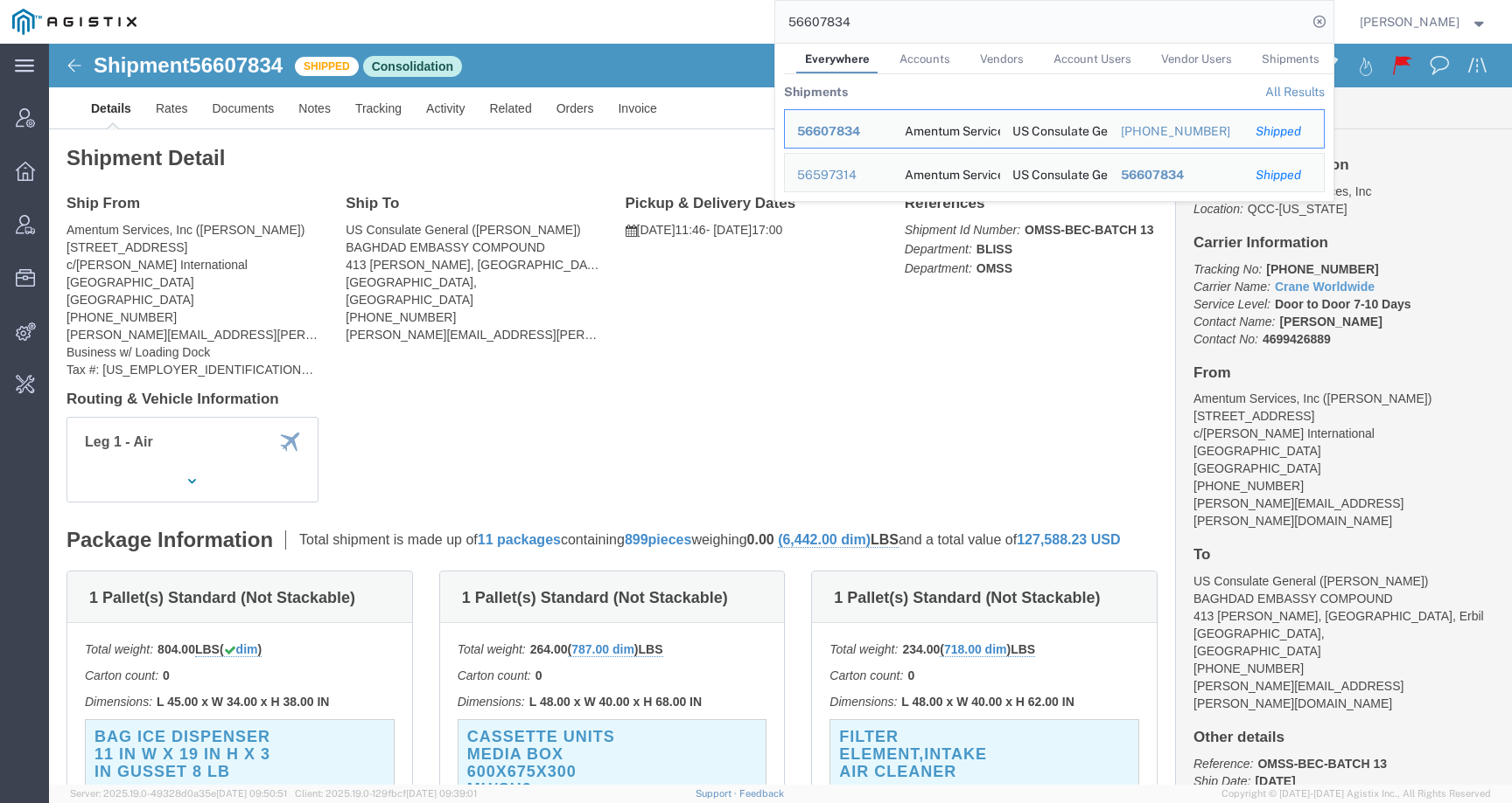
drag, startPoint x: 931, startPoint y: 23, endPoint x: 741, endPoint y: 23, distance: 190.0
click at [740, 23] on div "56607834 Everywhere Accounts Vendors Account Users Vendor Users Shipments Shipm…" at bounding box center [740, 22] width 1184 height 44
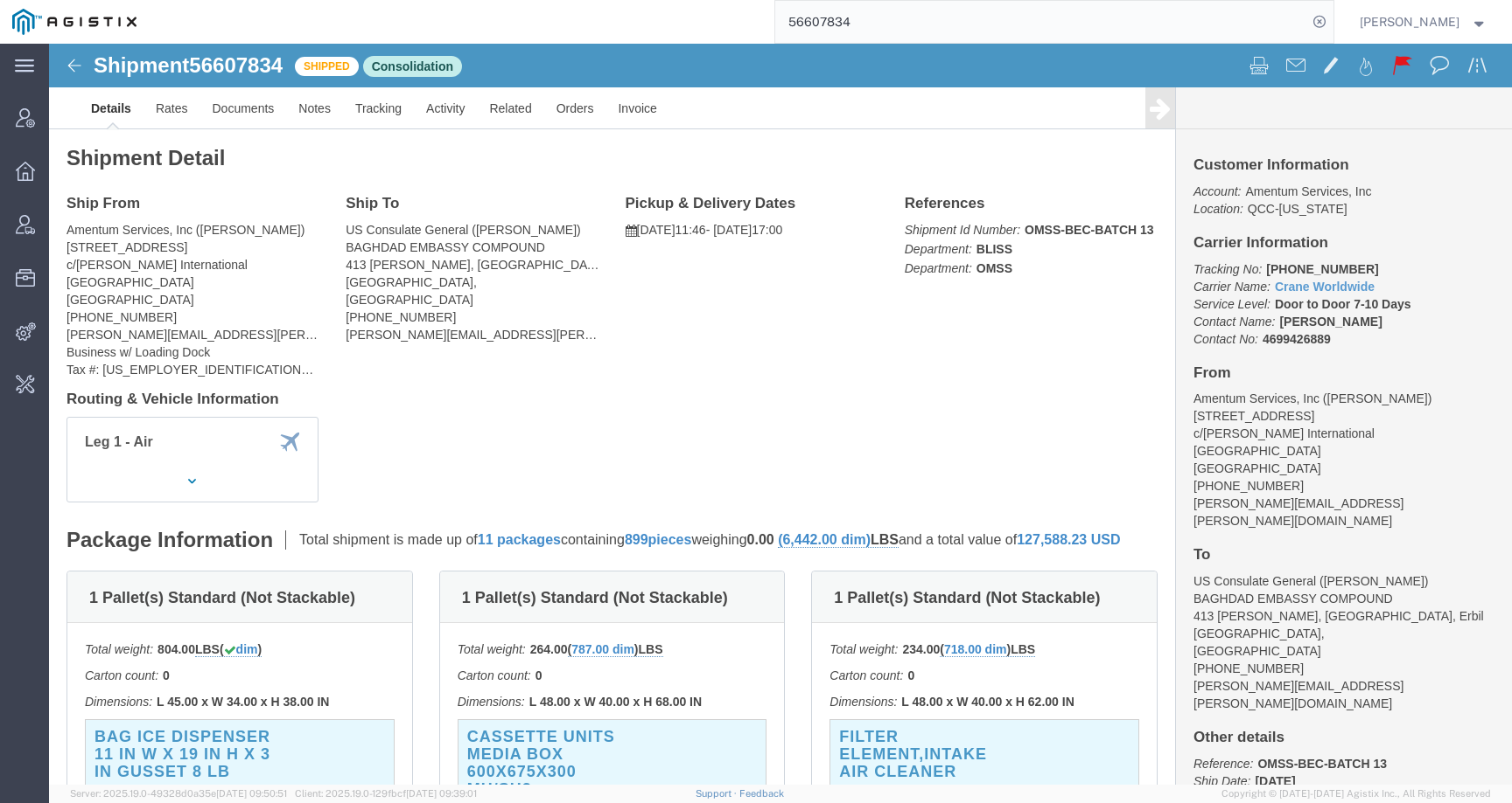
paste input "matt.humphrey@tallgrassfreight.com"
type input "matt.humphrey@tallgrassfreight.com"
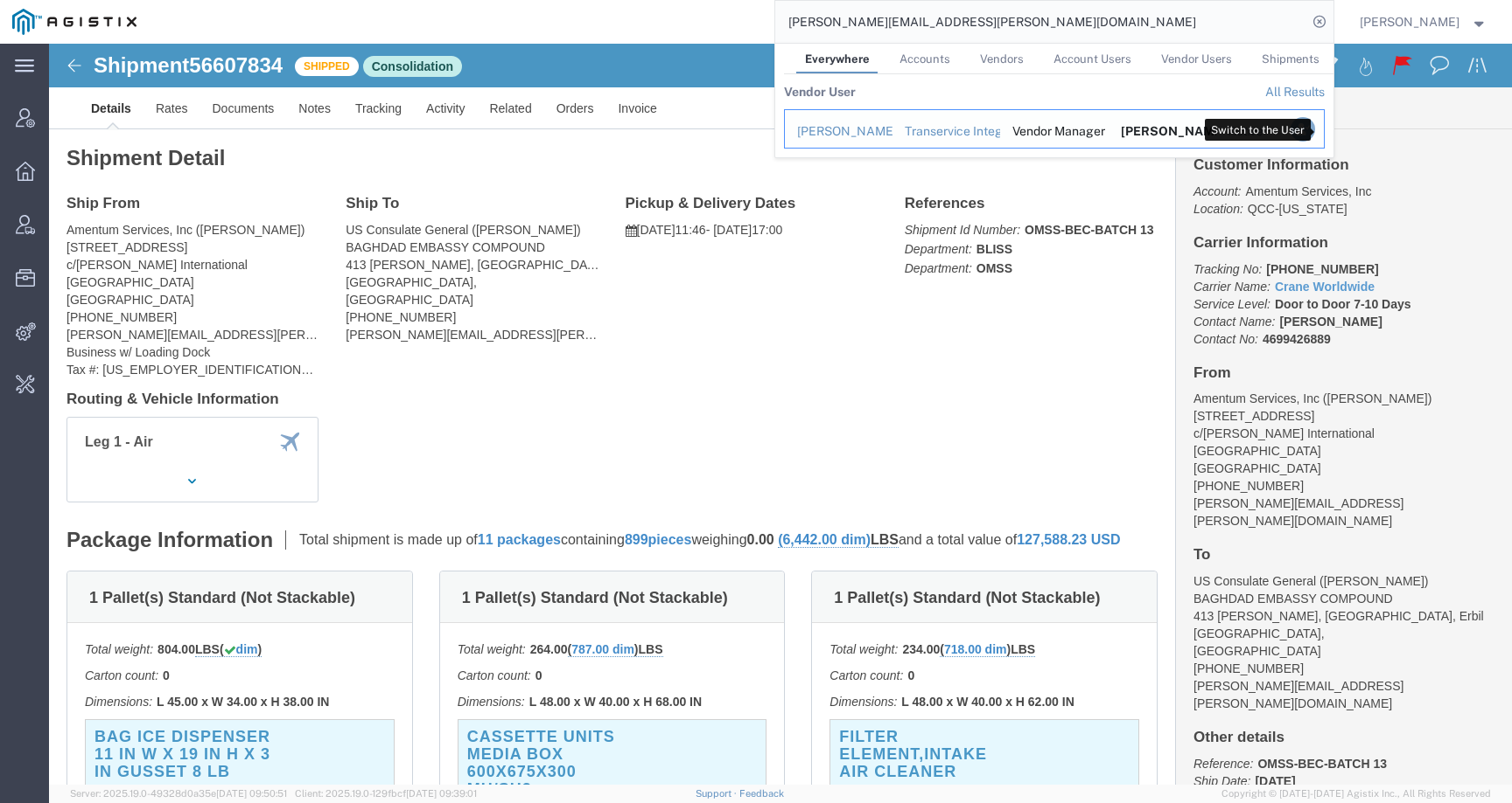
click at [1314, 127] on icon "Search Results" at bounding box center [1302, 129] width 25 height 25
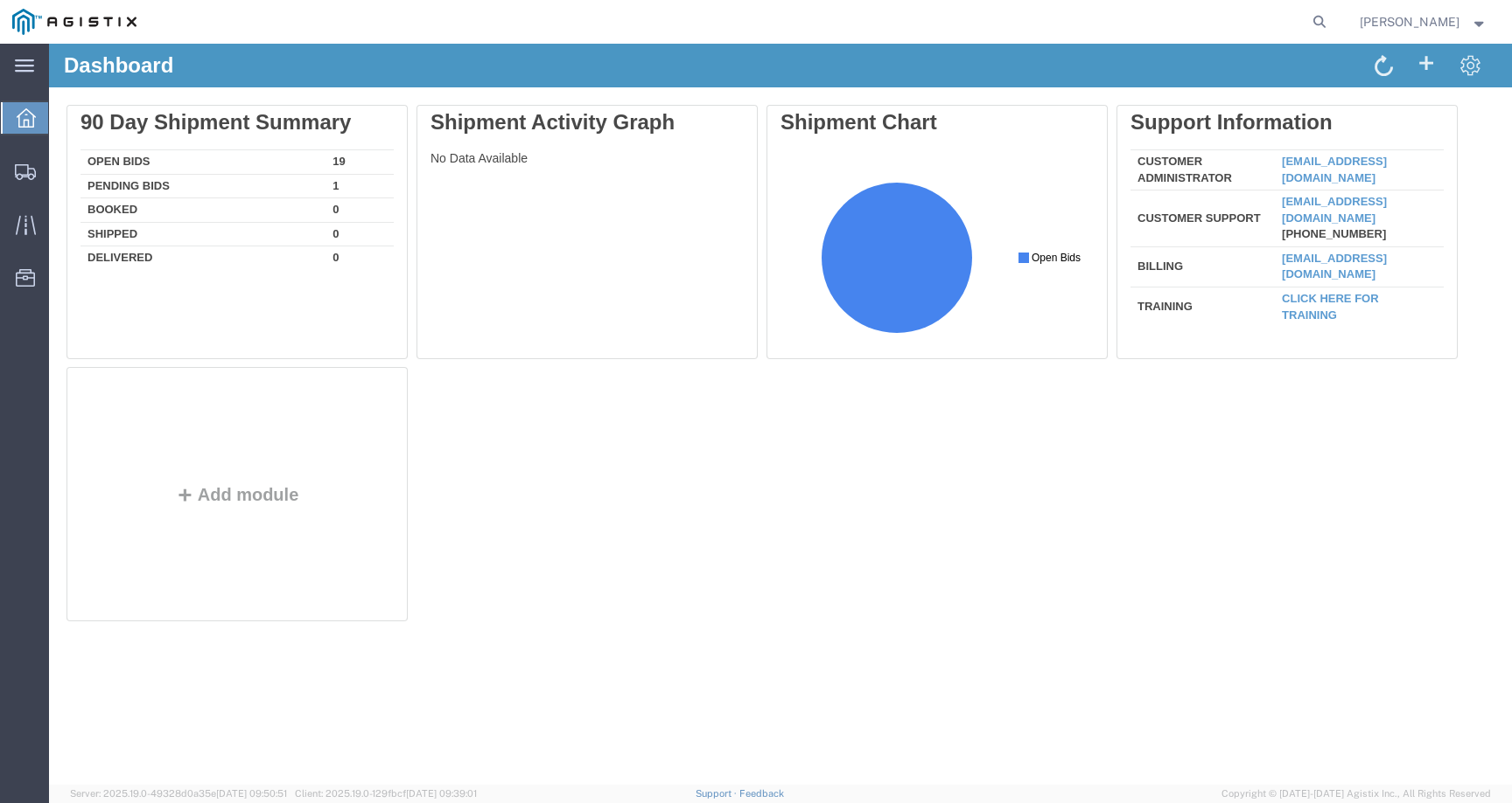
click at [1438, 7] on div "Matt Humphrey" at bounding box center [1422, 22] width 154 height 44
click at [1438, 11] on div "Matt Humphrey" at bounding box center [1422, 22] width 154 height 44
click at [1434, 18] on span "[PERSON_NAME]" at bounding box center [1408, 22] width 99 height 19
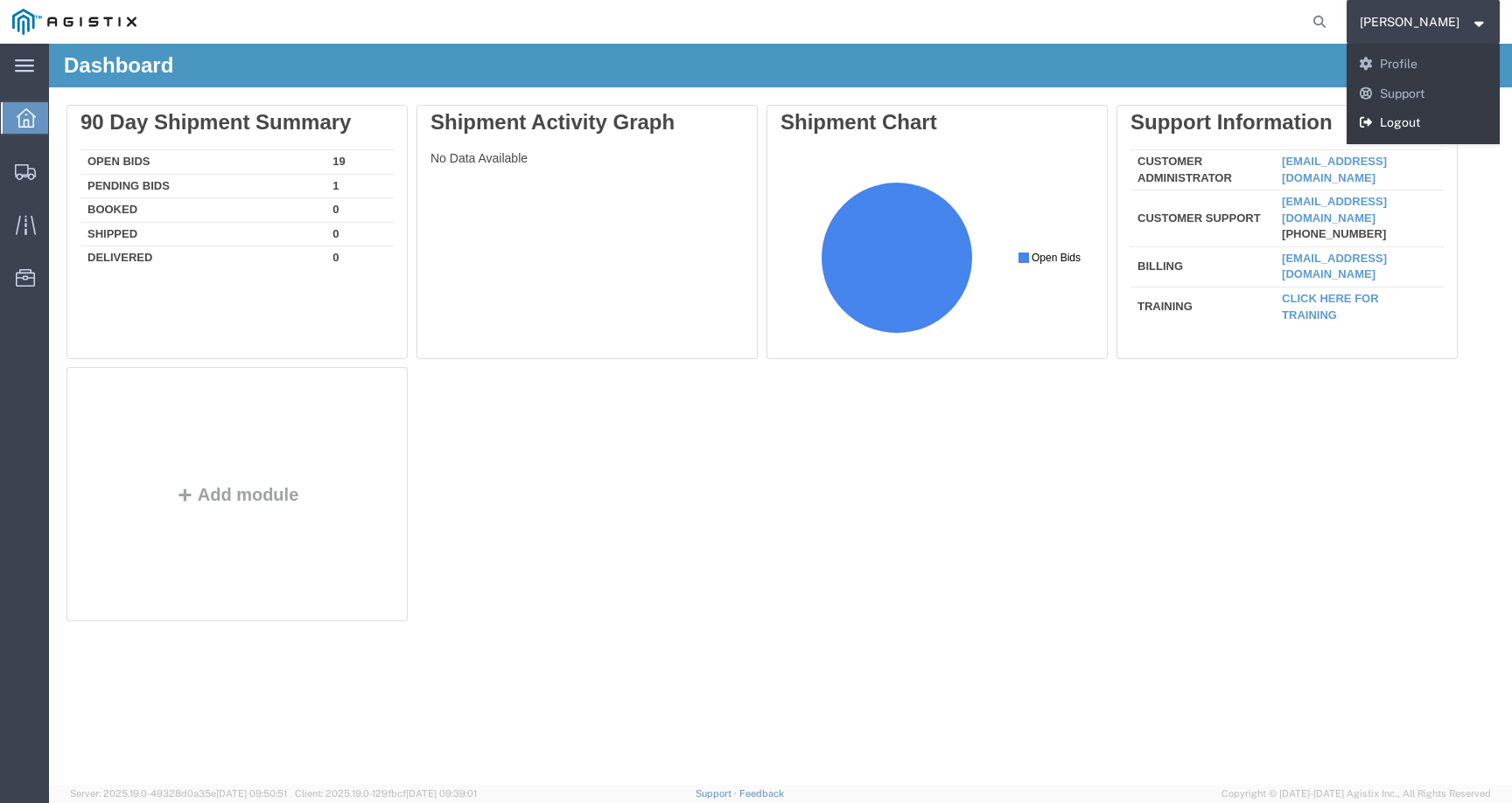
click at [1410, 127] on link "Logout" at bounding box center [1422, 123] width 154 height 30
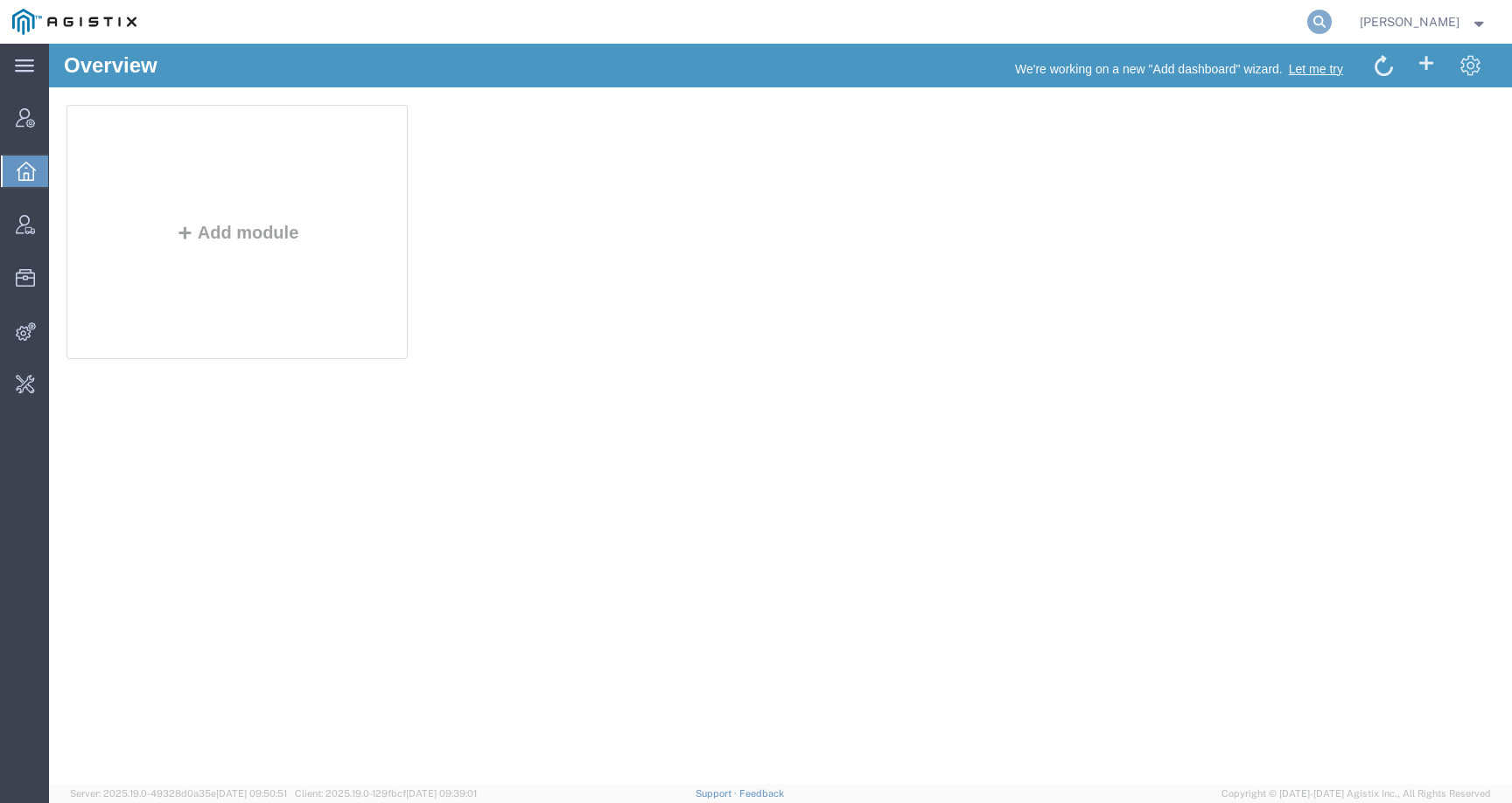
click at [1332, 23] on icon at bounding box center [1319, 22] width 25 height 25
click at [1272, 23] on input "search" at bounding box center [1041, 22] width 532 height 42
paste input "matt.humphrey@tallgrassfreight.com"
type input "matt.humphrey@tallgrassfreight.com"
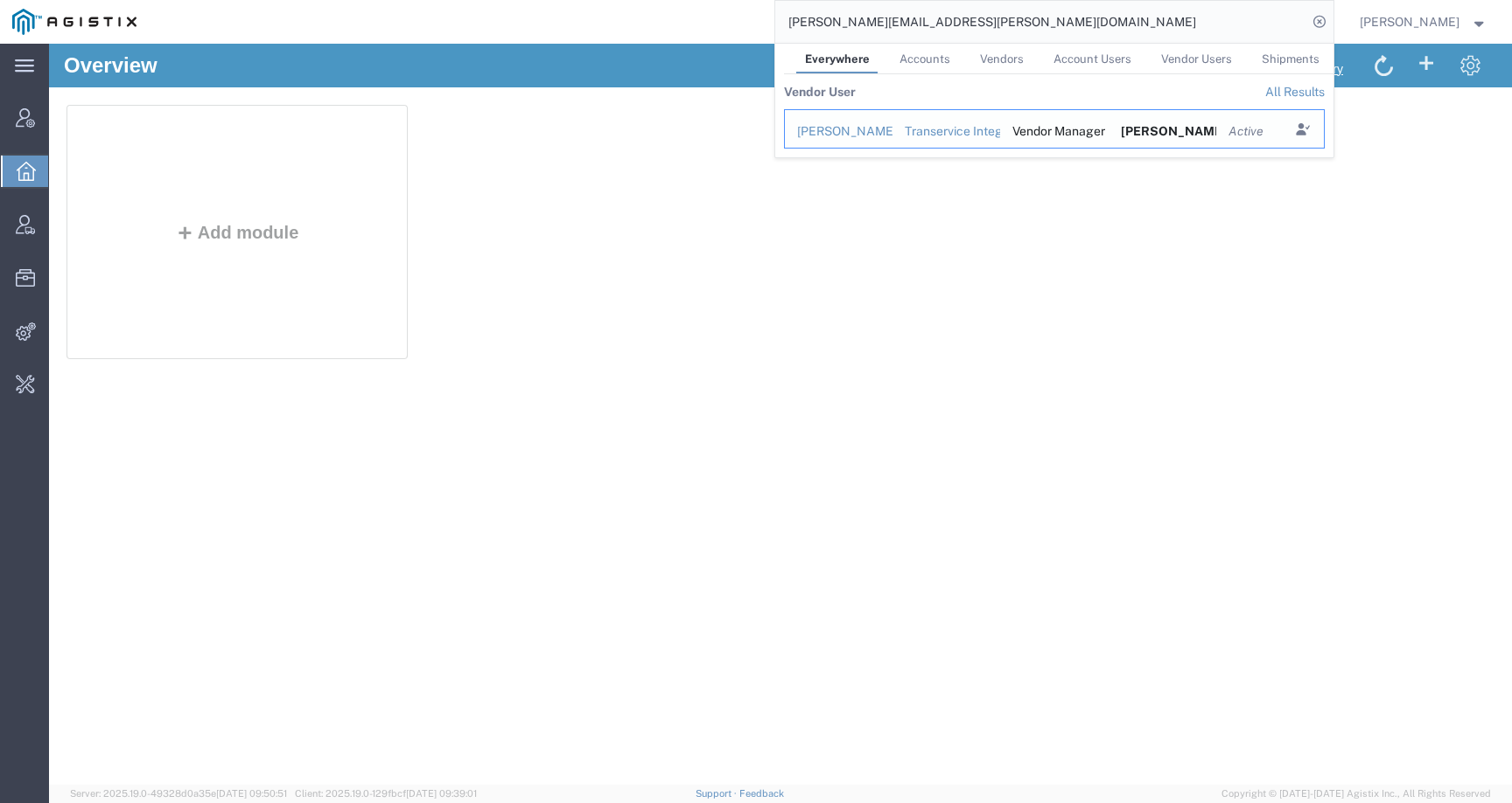
click at [858, 131] on div "Matt Humphrey" at bounding box center [839, 131] width 84 height 18
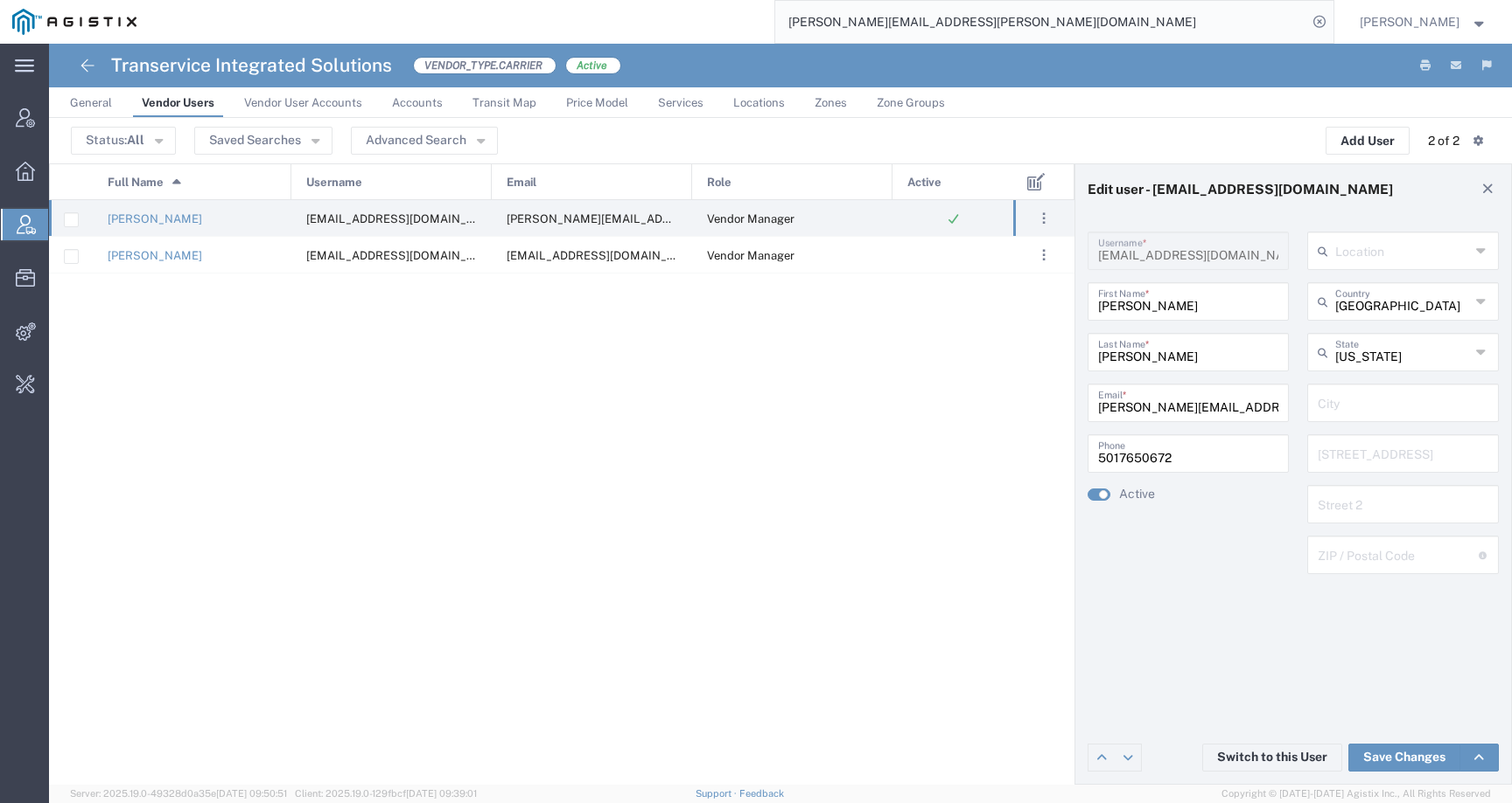
click at [91, 105] on span "General" at bounding box center [91, 102] width 42 height 13
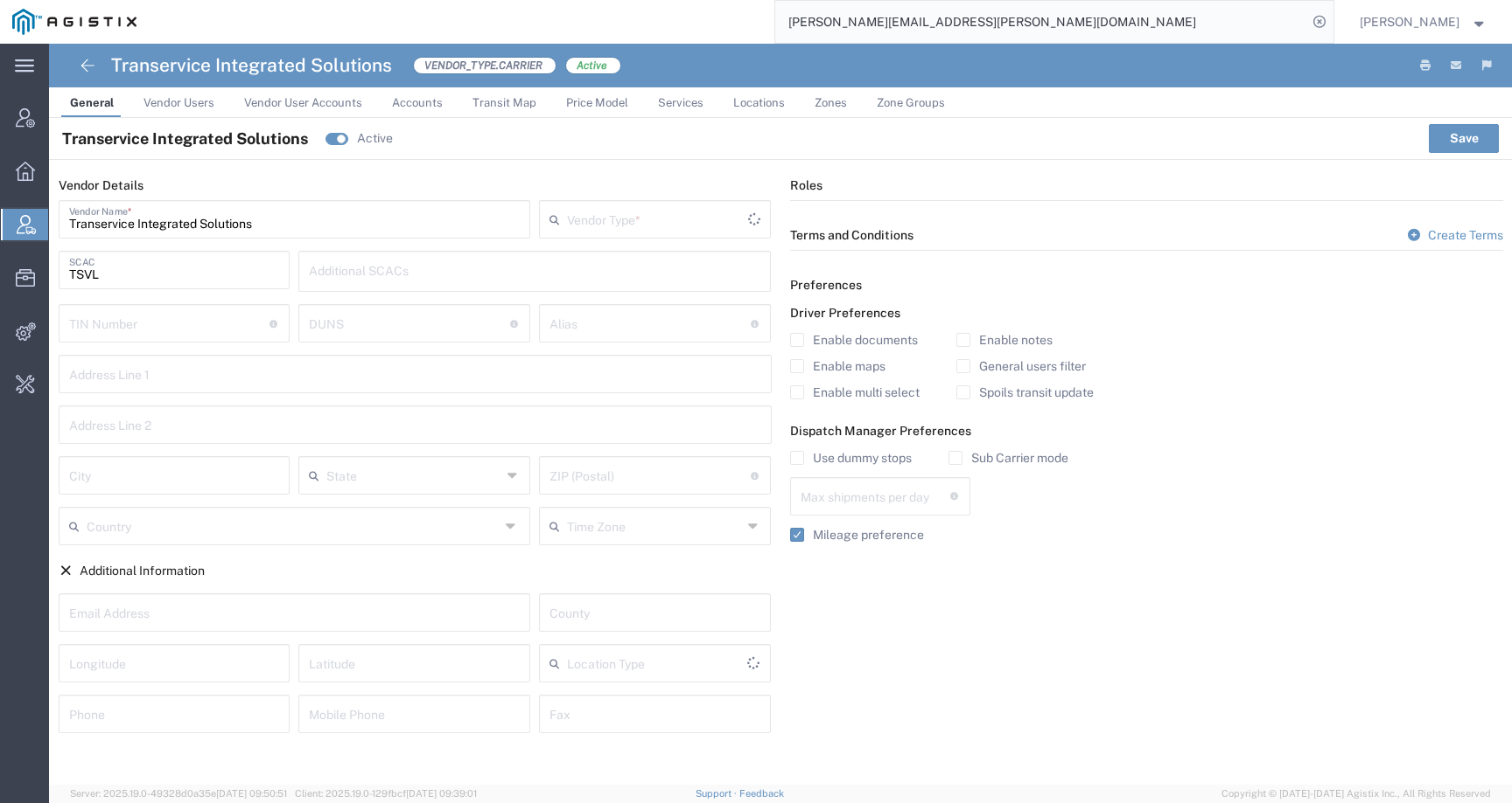
type input "Carrier"
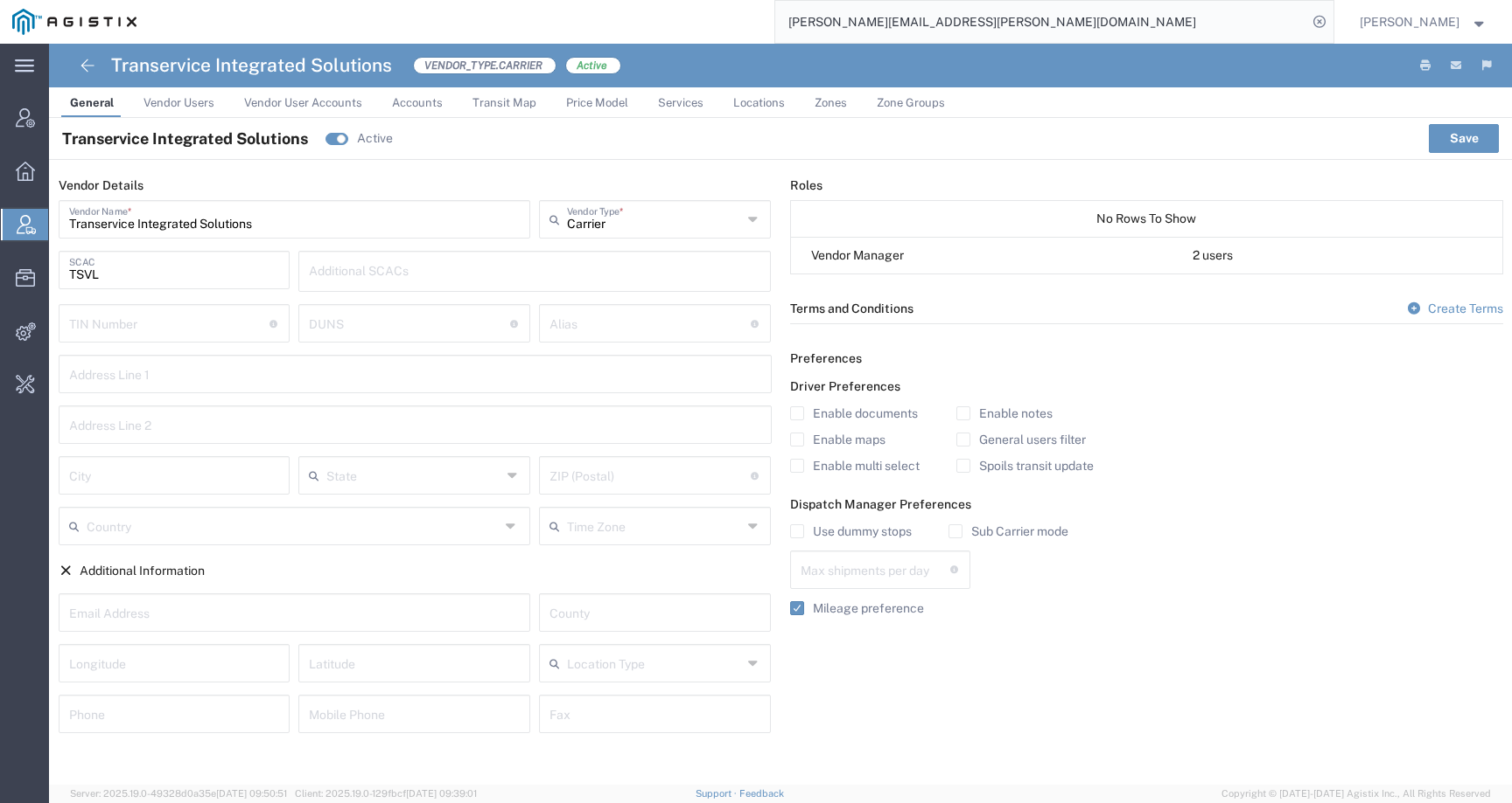
click at [269, 221] on input "Transervice Integrated Solutions" at bounding box center [294, 218] width 451 height 31
drag, startPoint x: 284, startPoint y: 221, endPoint x: 18, endPoint y: 211, distance: 266.2
click at [18, 211] on div "main_menu Created with Sketch. Collapse Menu Account Manager Overview Vendor Ma…" at bounding box center [756, 423] width 1512 height 760
paste input "all Grass Freight"
type input "Tall Grass Freight"
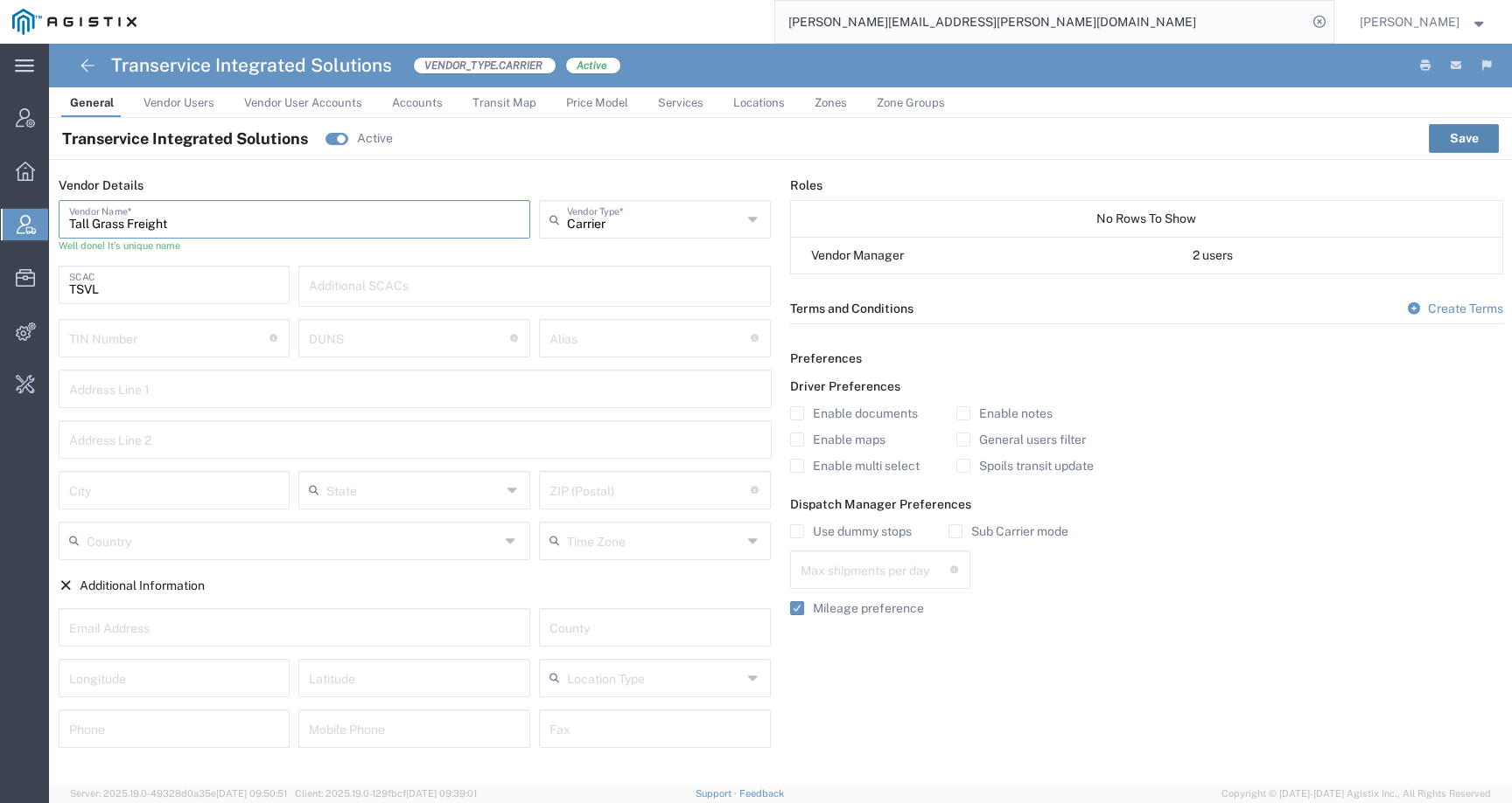
click at [1468, 136] on button "Save" at bounding box center [1464, 138] width 70 height 28
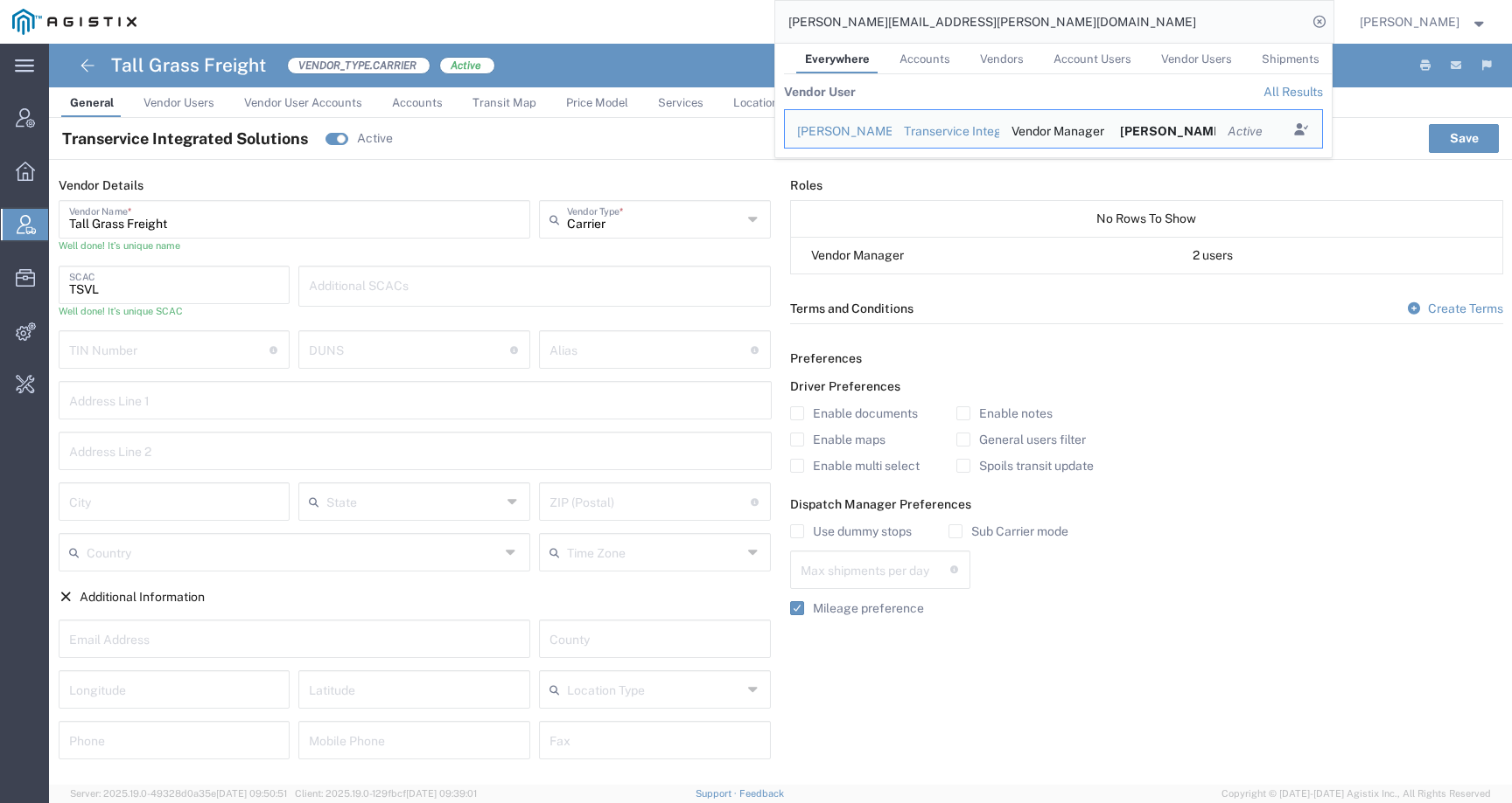
drag, startPoint x: 1033, startPoint y: 26, endPoint x: 699, endPoint y: 13, distance: 334.3
click at [699, 13] on div "matt.humphrey@tallgrassfreight.com Everywhere Accounts Vendors Account Users Ve…" at bounding box center [740, 22] width 1184 height 44
paste input "56763279"
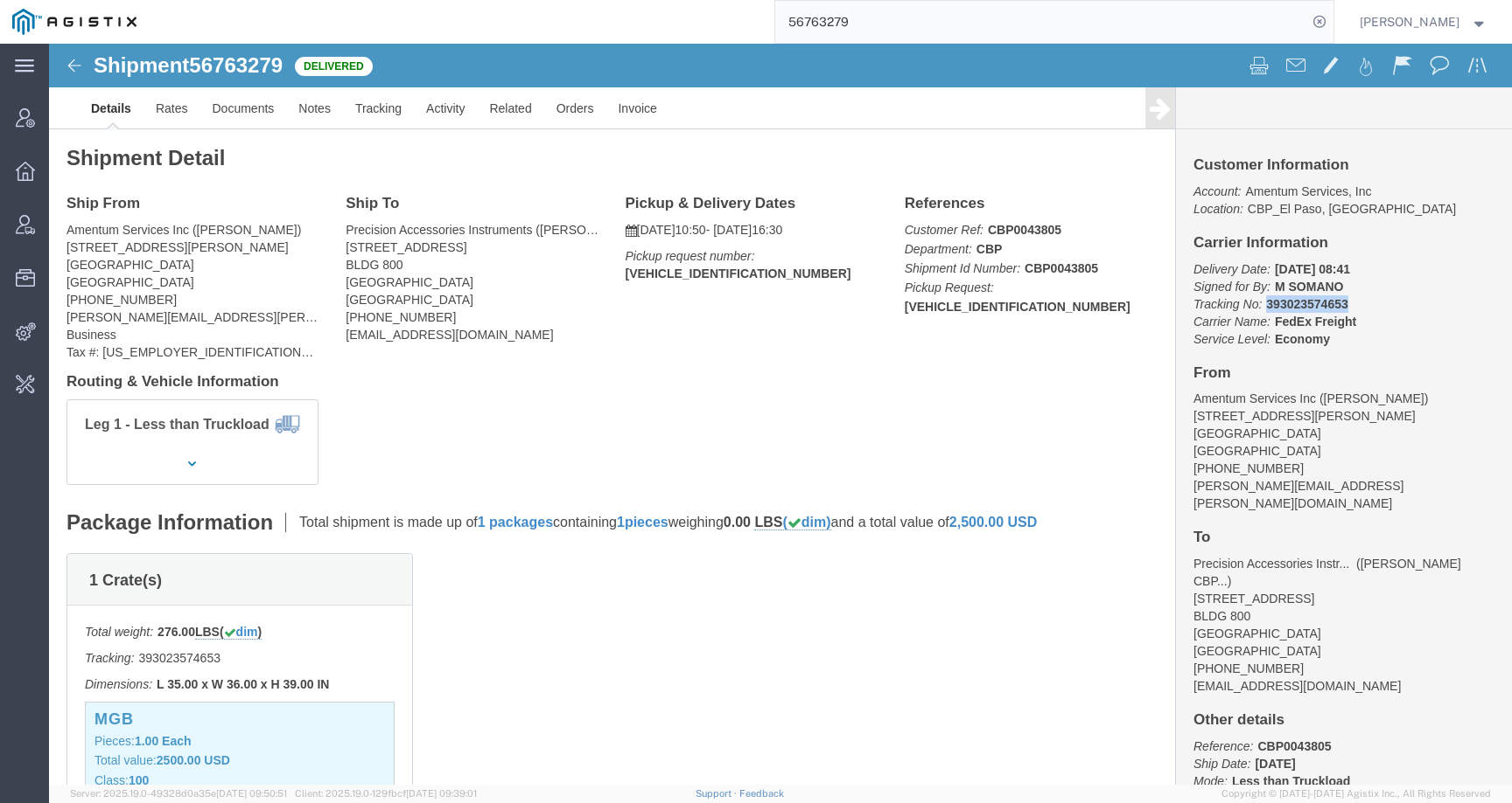
drag, startPoint x: 1207, startPoint y: 261, endPoint x: 1327, endPoint y: 261, distance: 120.0
click p "Delivery Date: 09/15/2025 08:41 Signed for By: M SOMANO Tracking No: 3930235746…"
copy b "393023574653"
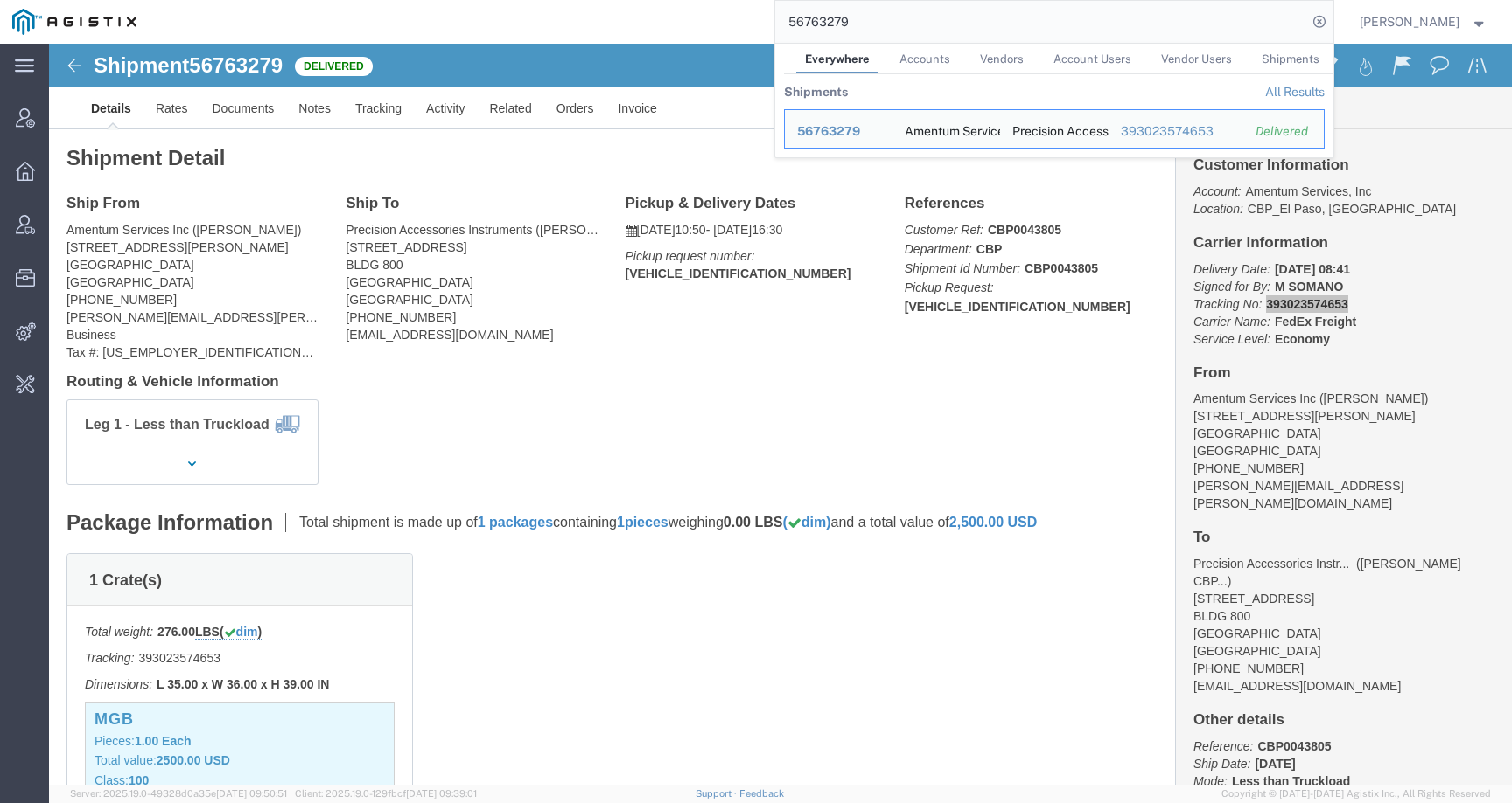
drag, startPoint x: 891, startPoint y: 18, endPoint x: 768, endPoint y: 18, distance: 123.0
click at [768, 18] on div "56763279 Everywhere Accounts Vendors Account Users Vendor Users Shipments Shipm…" at bounding box center [740, 22] width 1184 height 44
paste input "Brian.m.potter1.ctr@us.navy.mil"
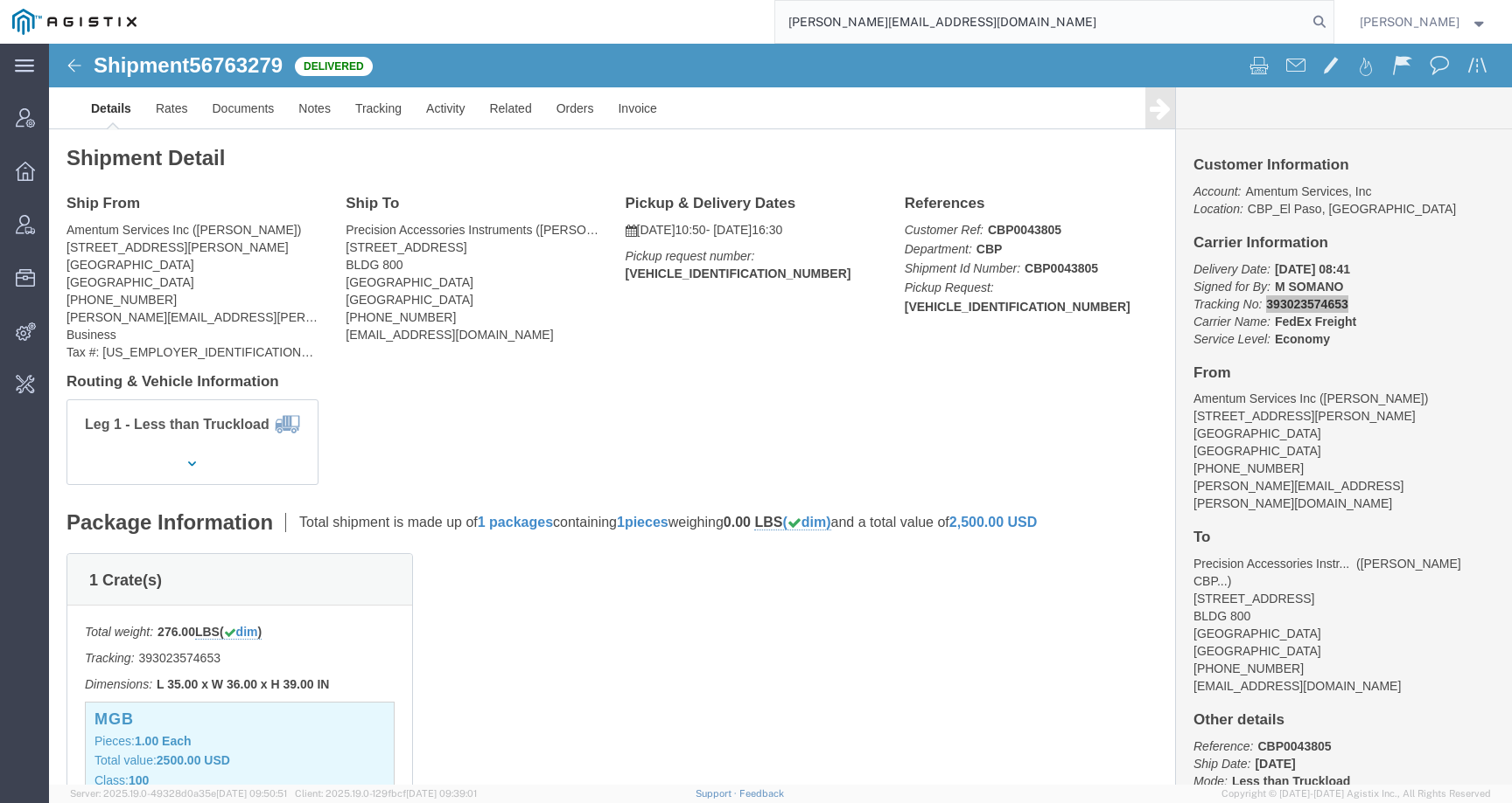
type input "Brian.m.potter1.ctr@us.navy.mil"
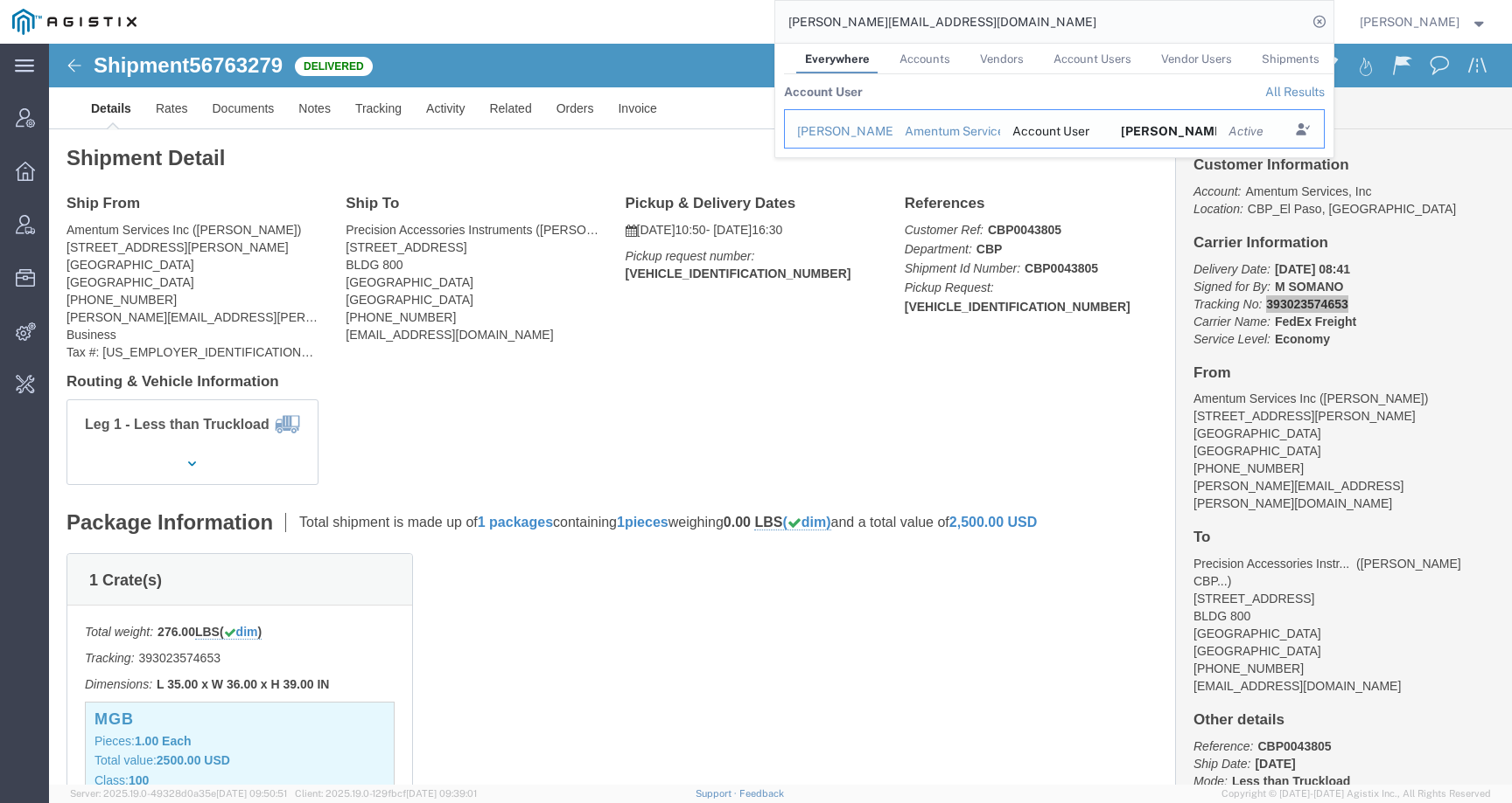
click at [840, 133] on div "Brian Potter" at bounding box center [839, 131] width 84 height 18
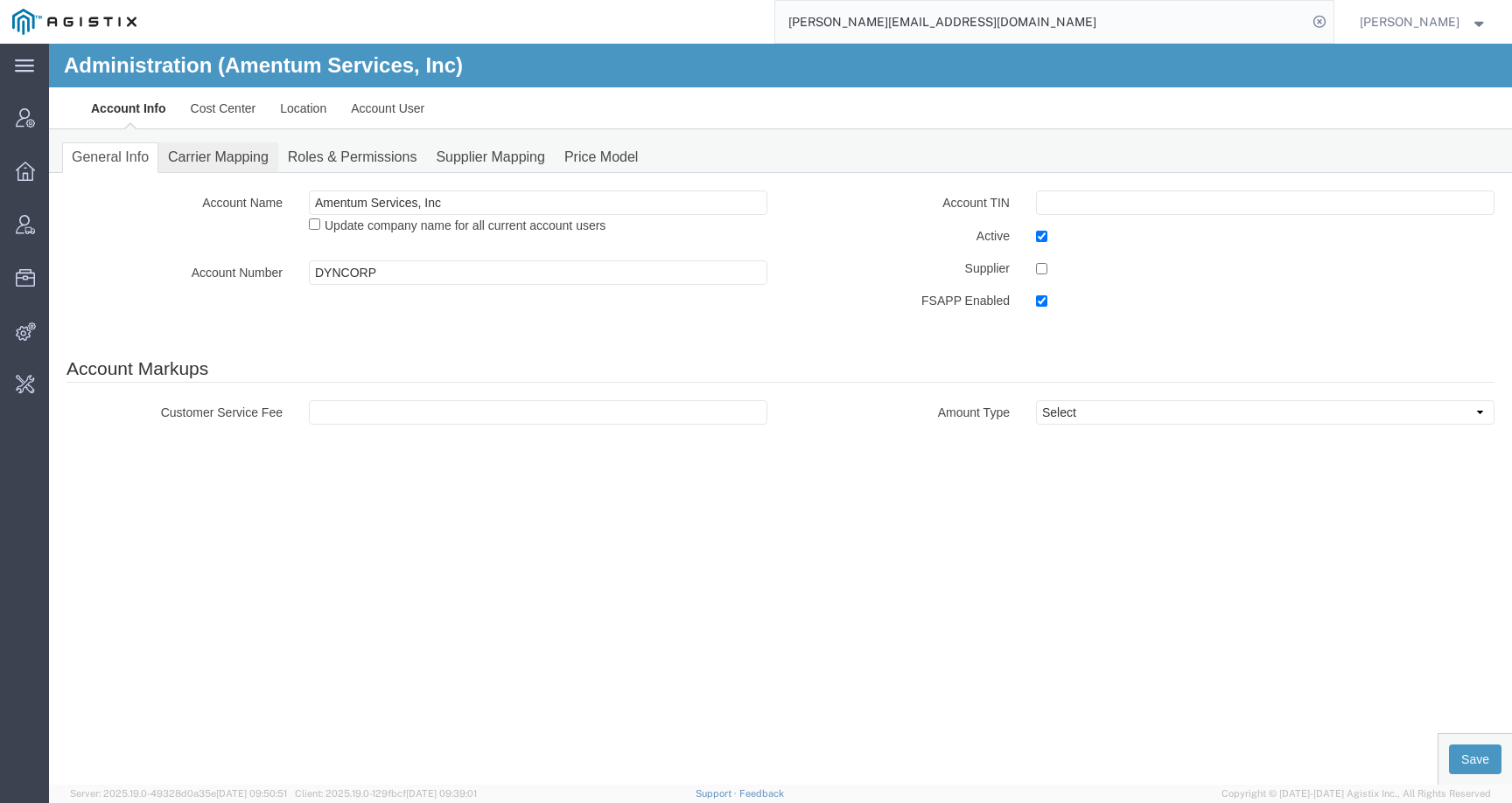
click at [232, 163] on link "Carrier Mapping" at bounding box center [218, 157] width 120 height 31
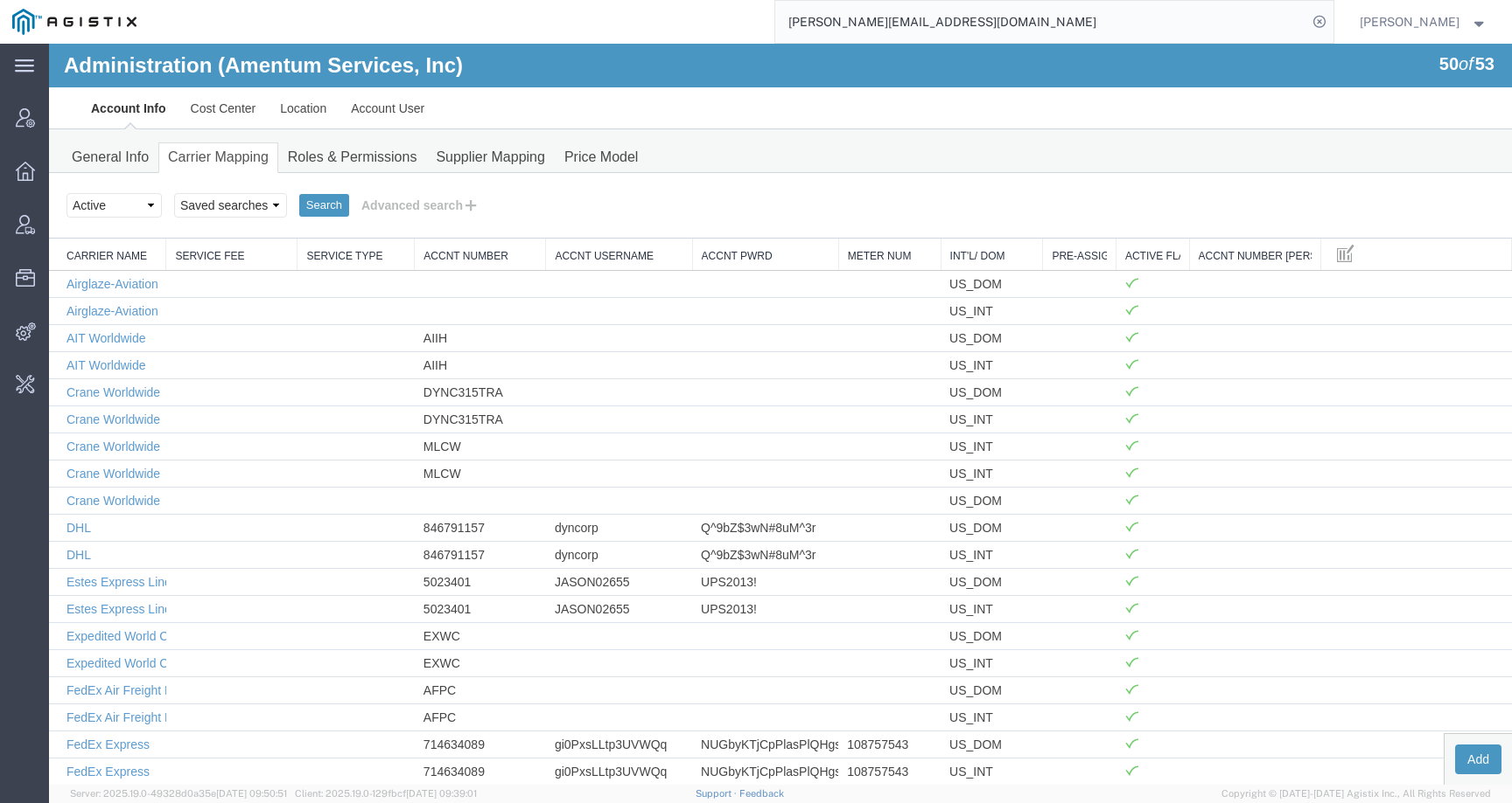
click at [114, 174] on div "Search Select status Active All Inactive Saved searches Search Advanced search …" at bounding box center [781, 206] width 1463 height 66
click at [119, 146] on link "General Info" at bounding box center [110, 157] width 96 height 31
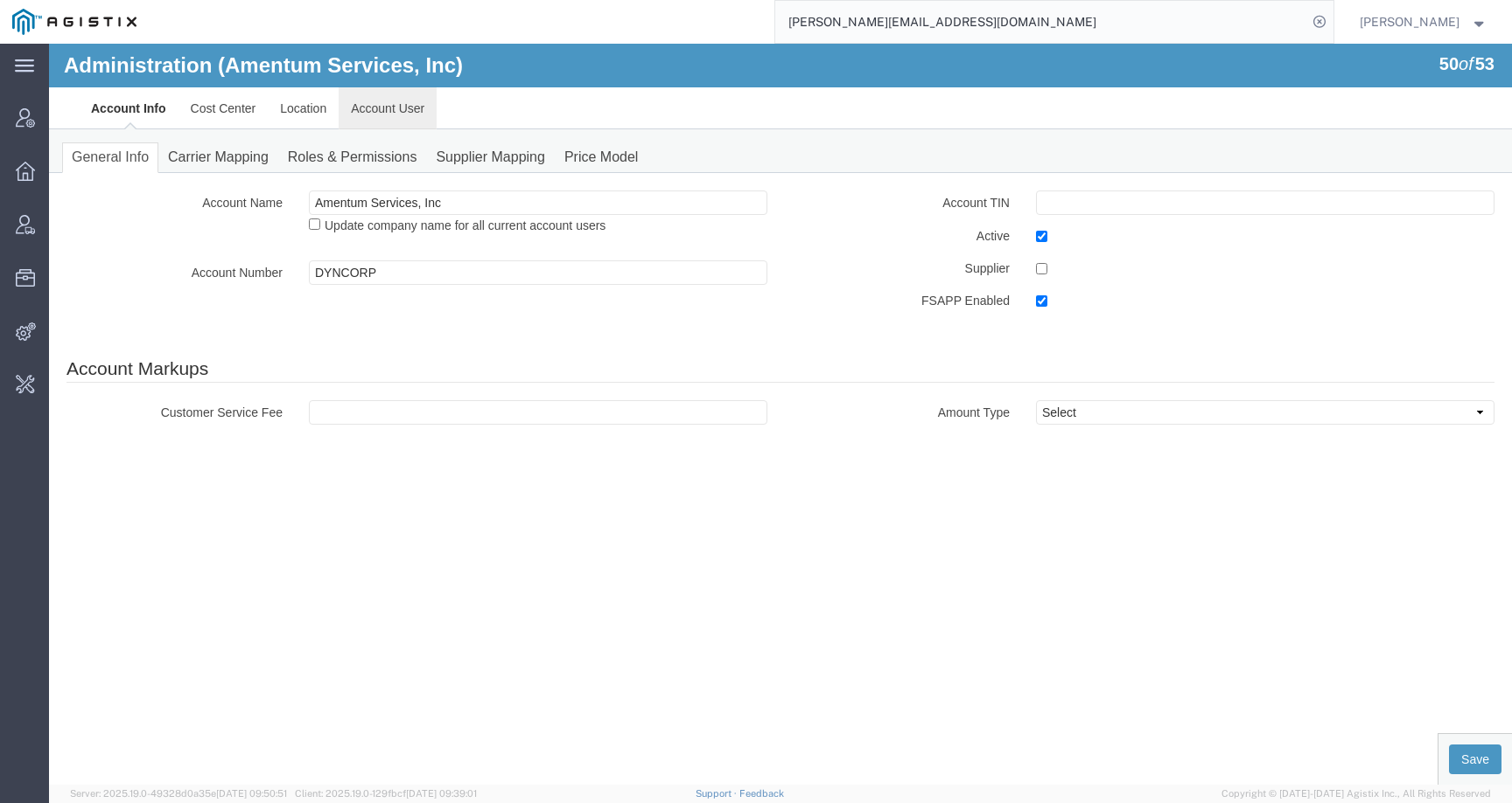
click at [357, 115] on link "Account User" at bounding box center [387, 109] width 98 height 42
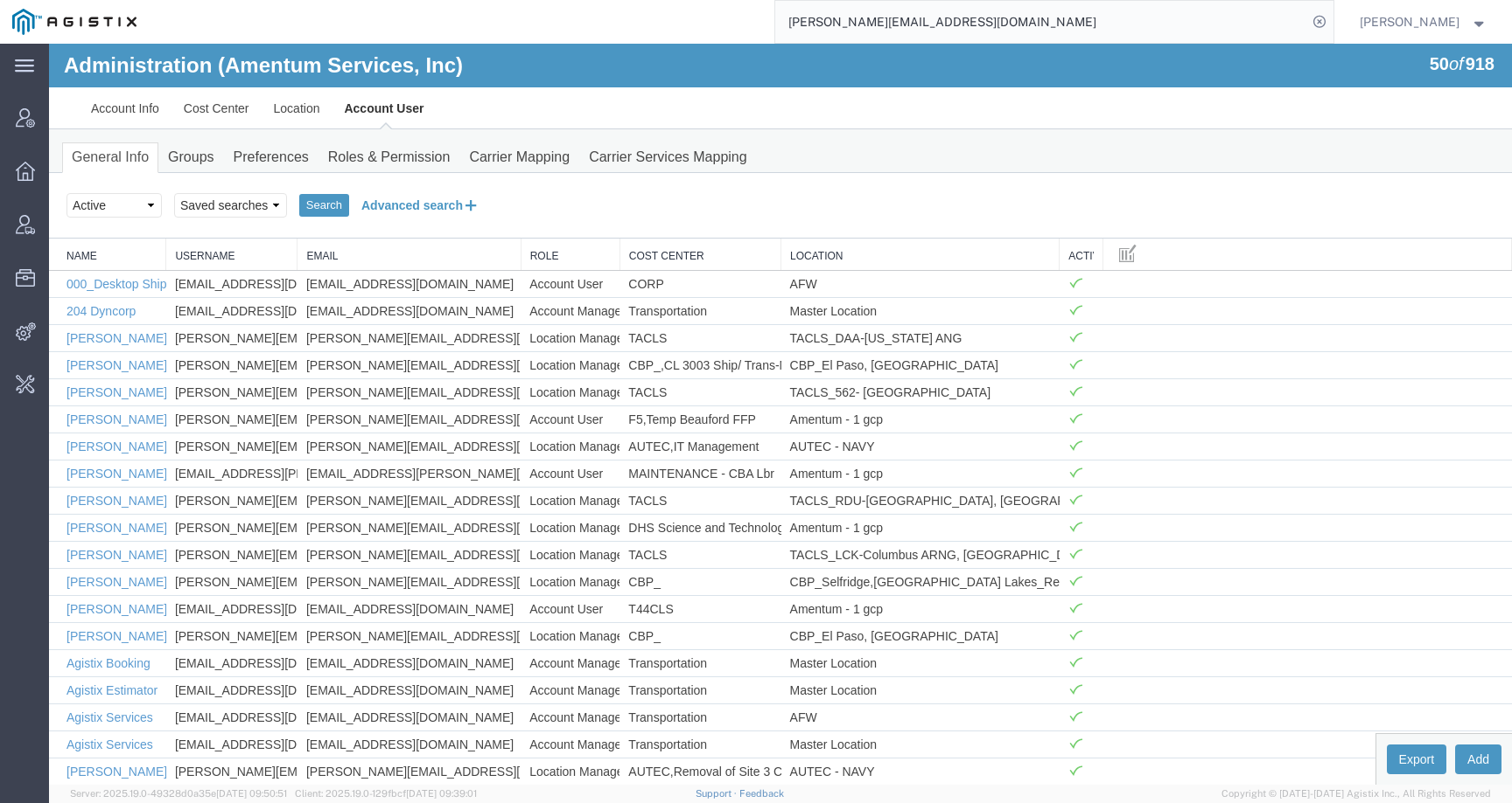
click at [414, 210] on button "Advanced search" at bounding box center [420, 206] width 142 height 30
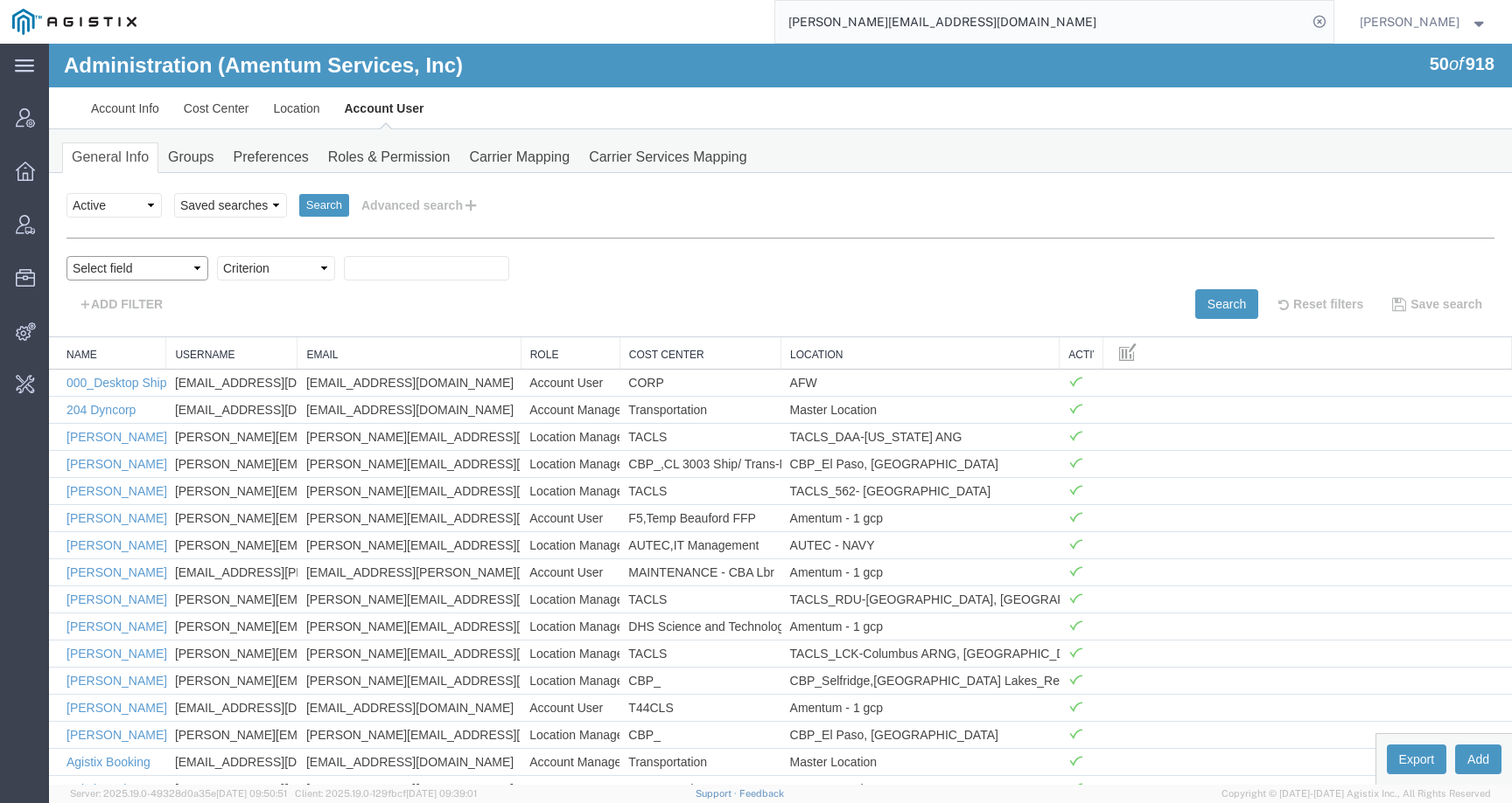
click at [102, 271] on select "Select field Cost Center Email Location Name Role Username" at bounding box center [137, 269] width 142 height 25
select select "email"
click at [67, 257] on select "Select field Cost Center Email Location Name Role Username" at bounding box center [137, 269] width 142 height 25
click at [274, 272] on select "Criterion contains does not contain is is blank is not blank starts with" at bounding box center [276, 269] width 118 height 25
select select "contains"
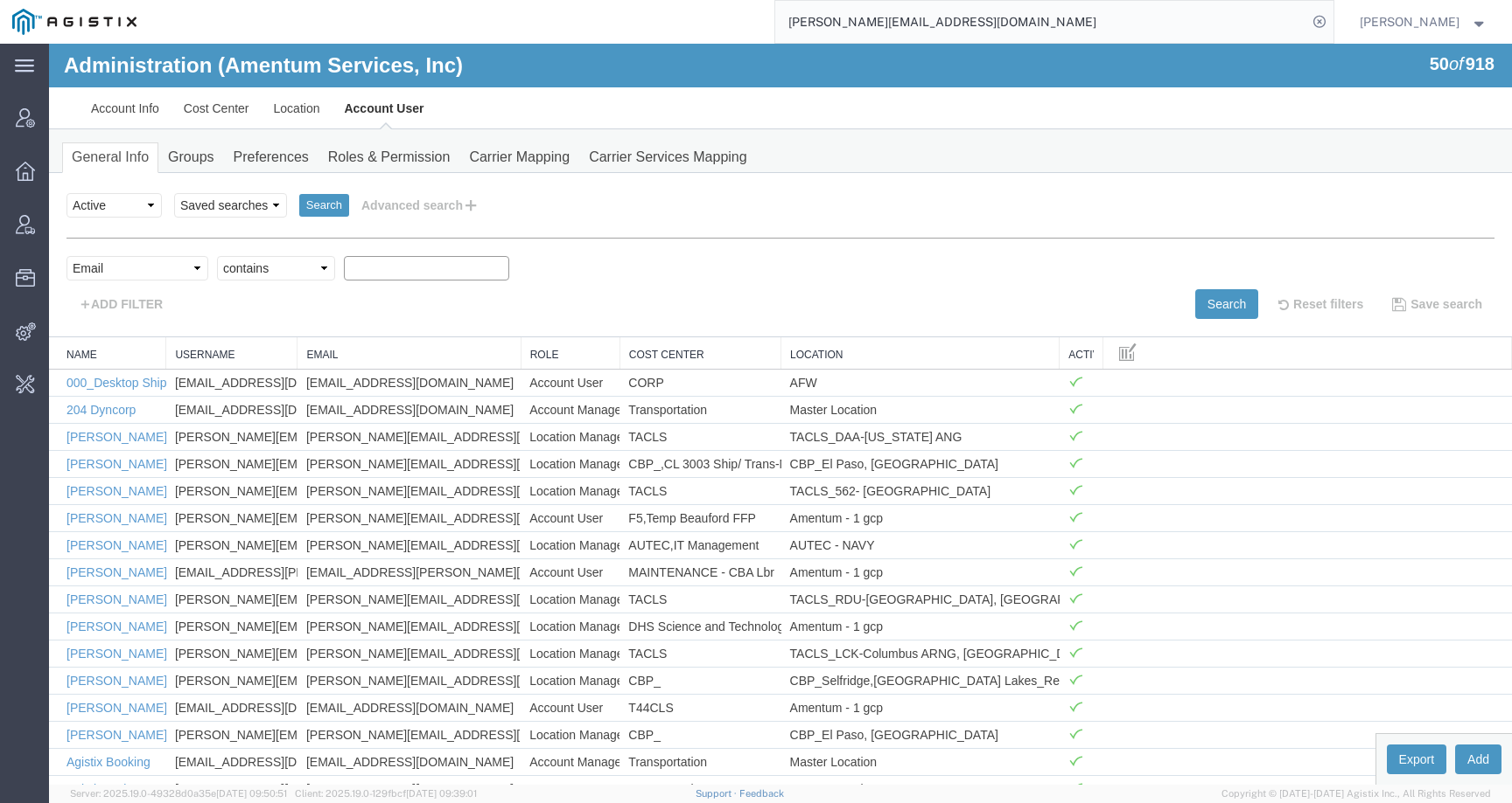
click at [217, 257] on select "Criterion contains does not contain is is blank is not blank starts with" at bounding box center [276, 269] width 118 height 25
click at [416, 275] on input "text" at bounding box center [426, 269] width 165 height 25
paste input "Brian.m.potter1.ctr@us.navy.mil"
type input "Brian.m.potter1.ctr@us.navy.mil"
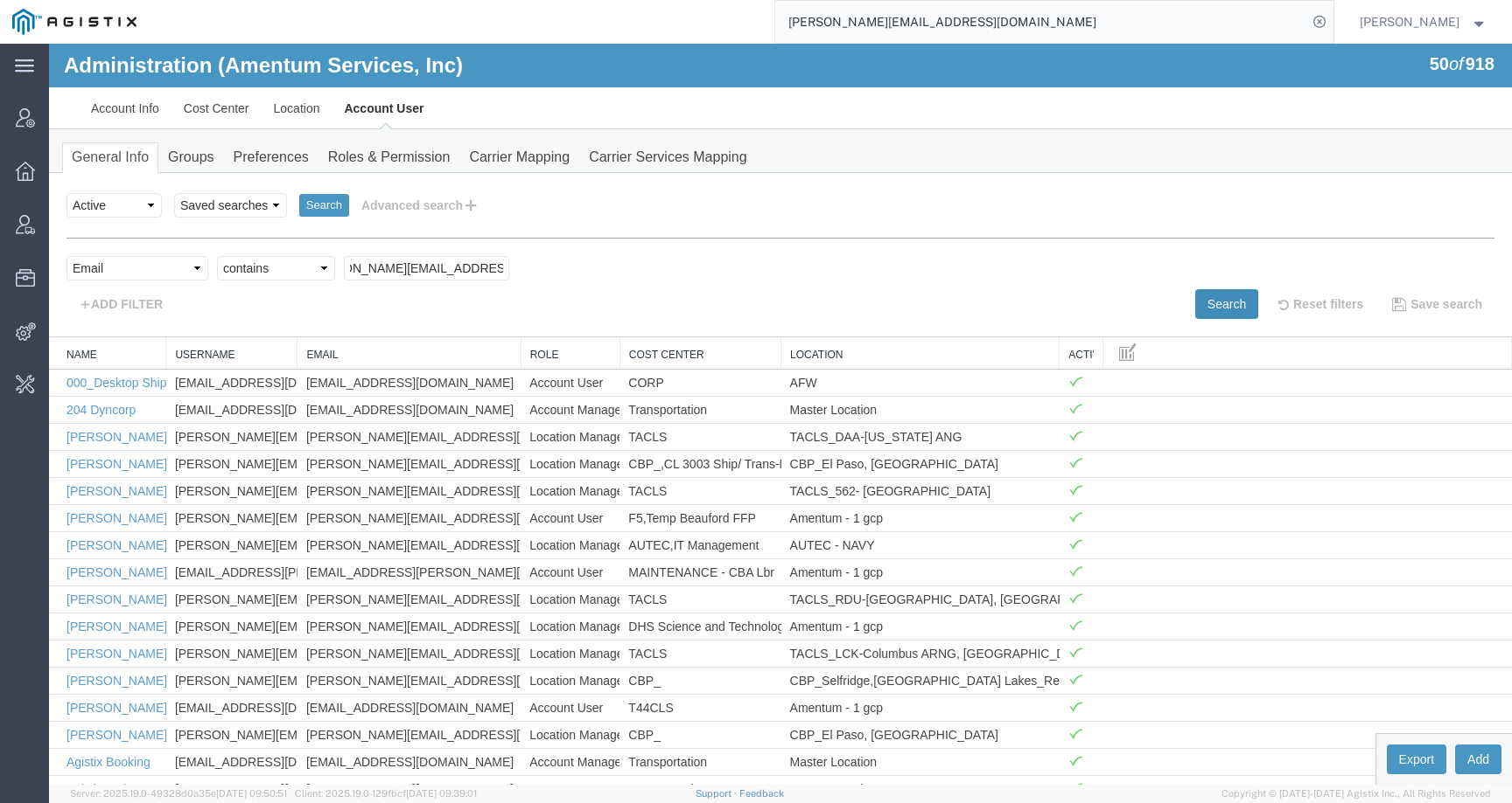
click at [1199, 306] on button "Search" at bounding box center [1226, 304] width 63 height 30
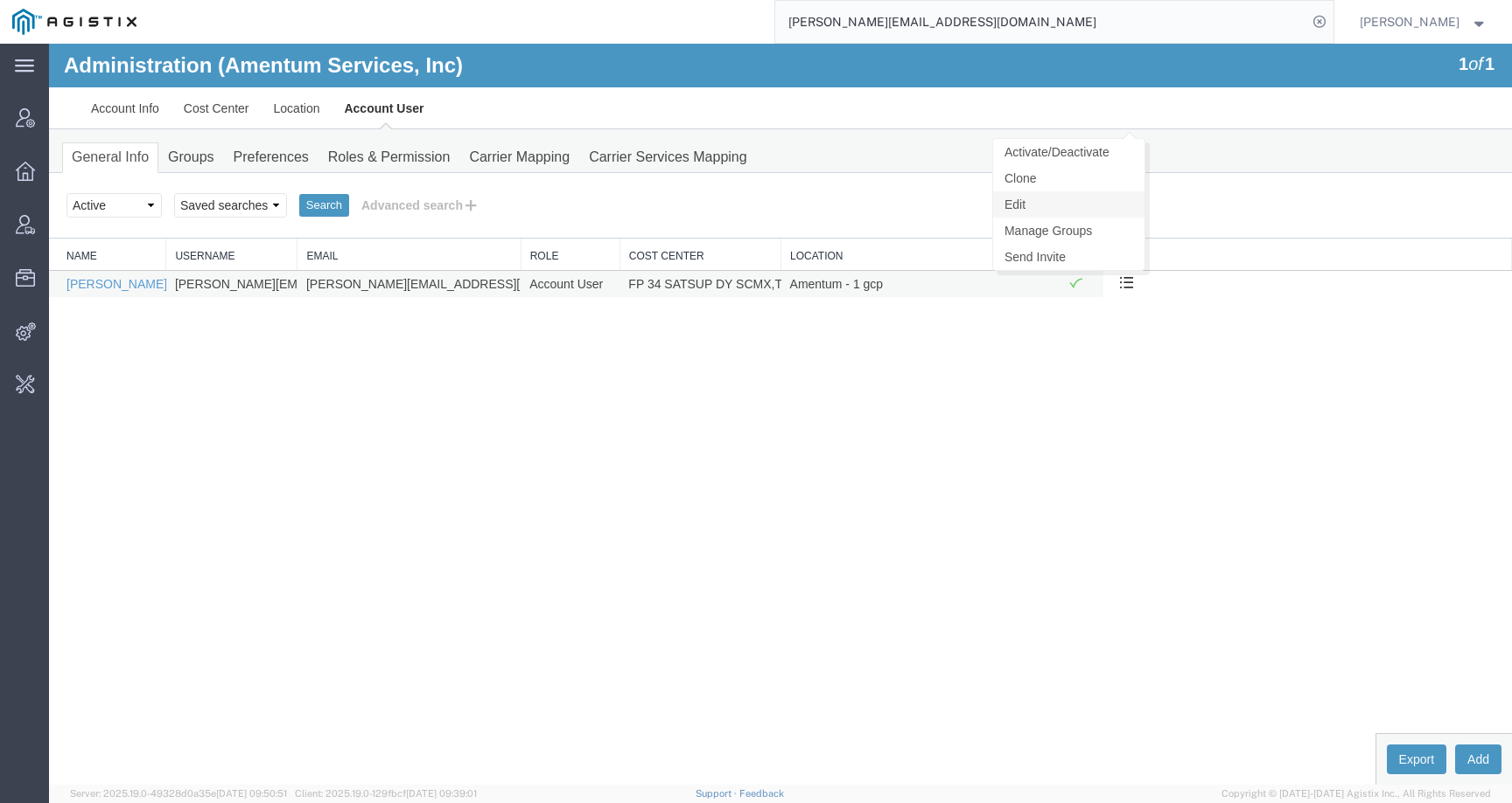
click at [1072, 208] on link "Edit" at bounding box center [1068, 205] width 151 height 26
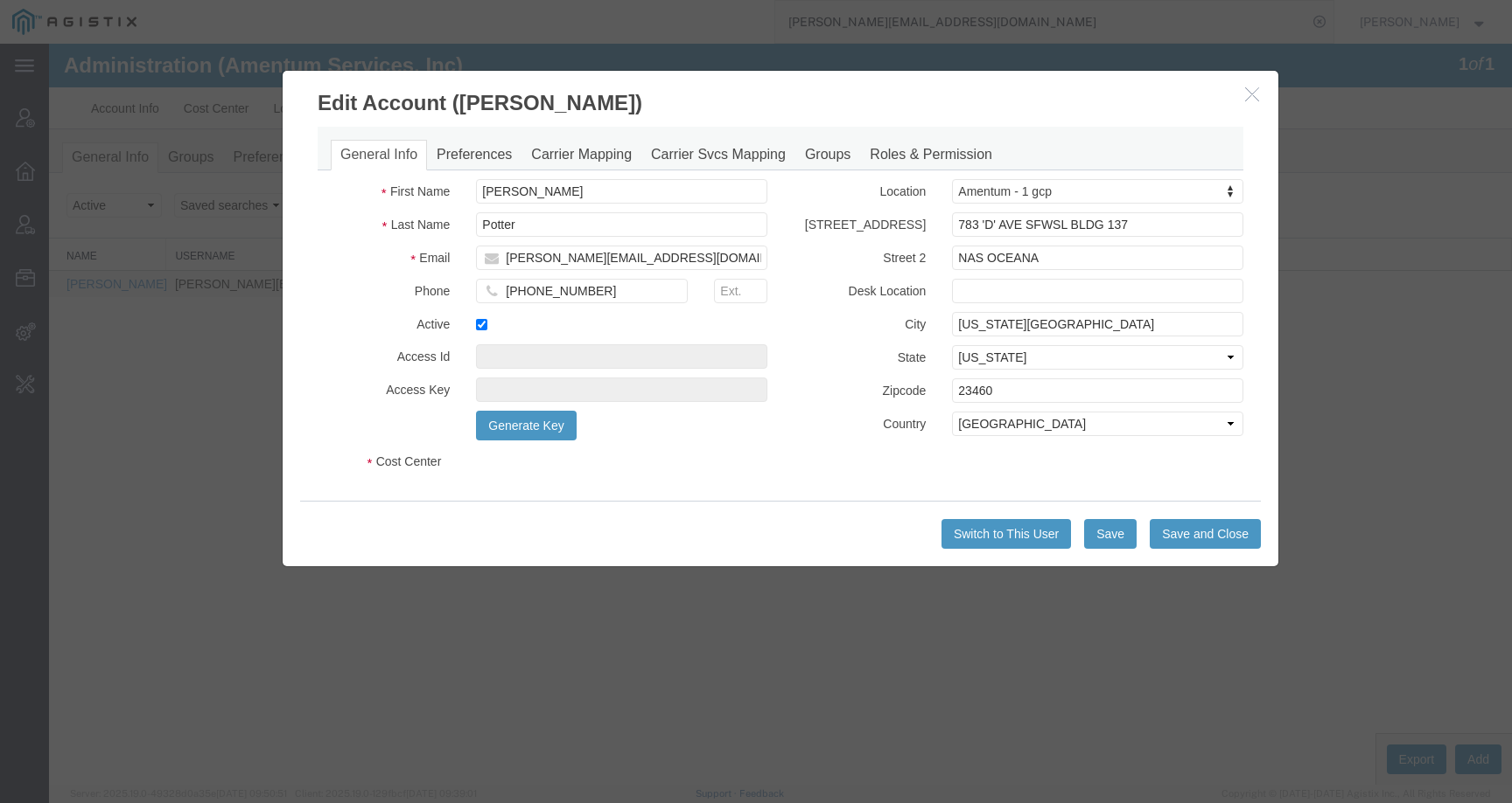
select select "COSTCENTER"
select select "DEPARTMENT"
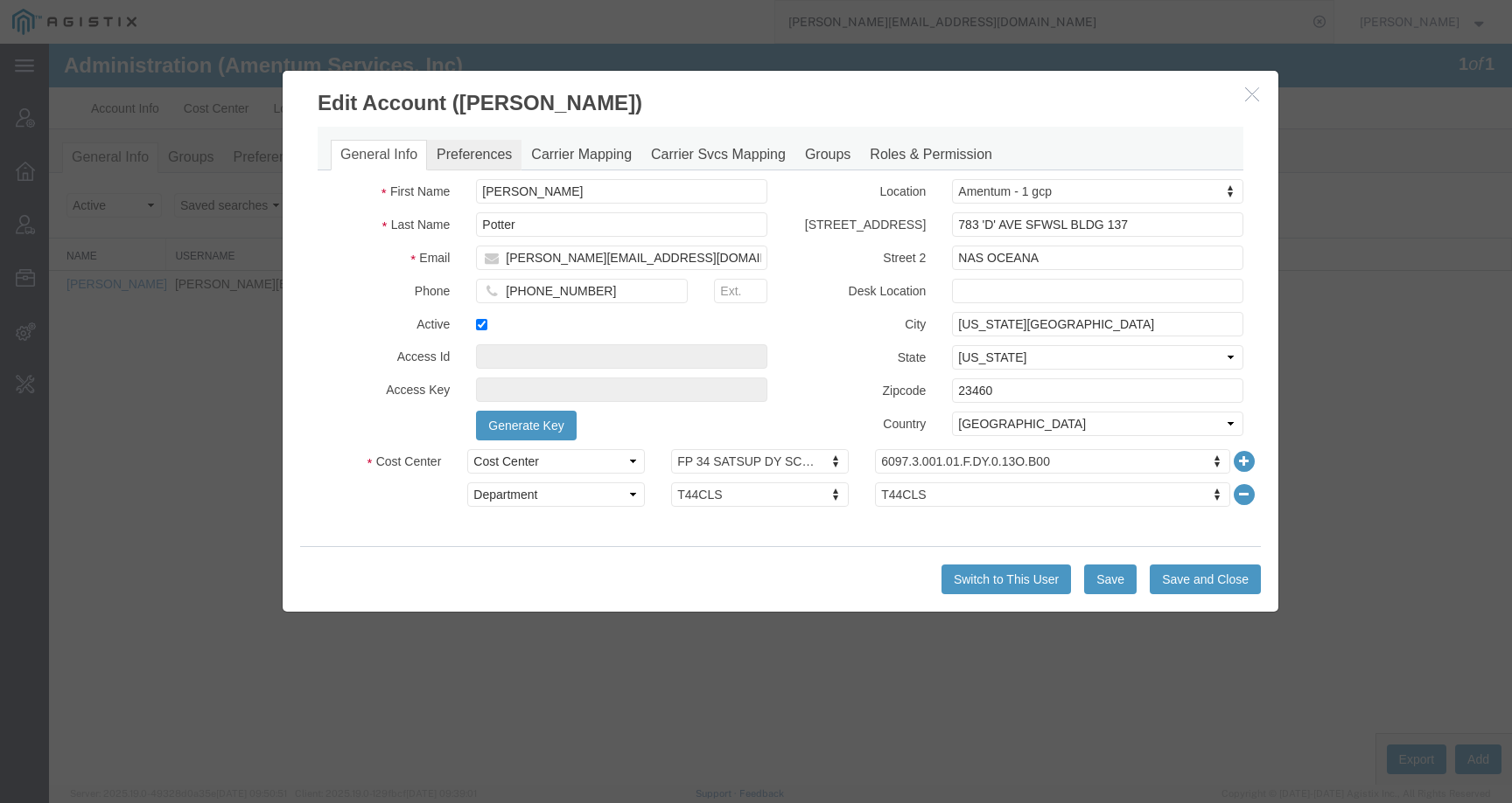
click at [483, 156] on link "Preferences" at bounding box center [474, 155] width 94 height 31
select select
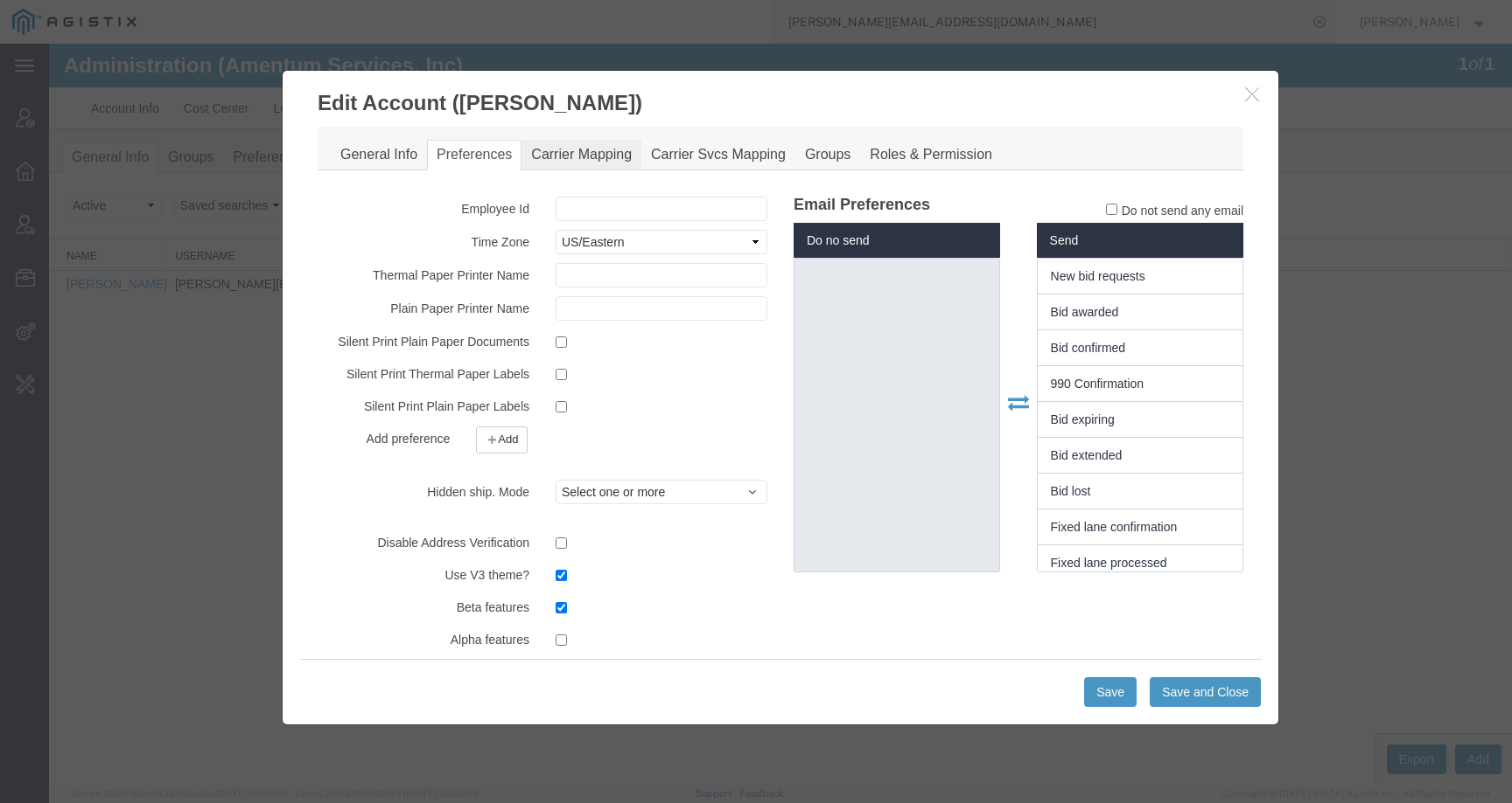
click at [566, 151] on link "Carrier Mapping" at bounding box center [581, 155] width 120 height 31
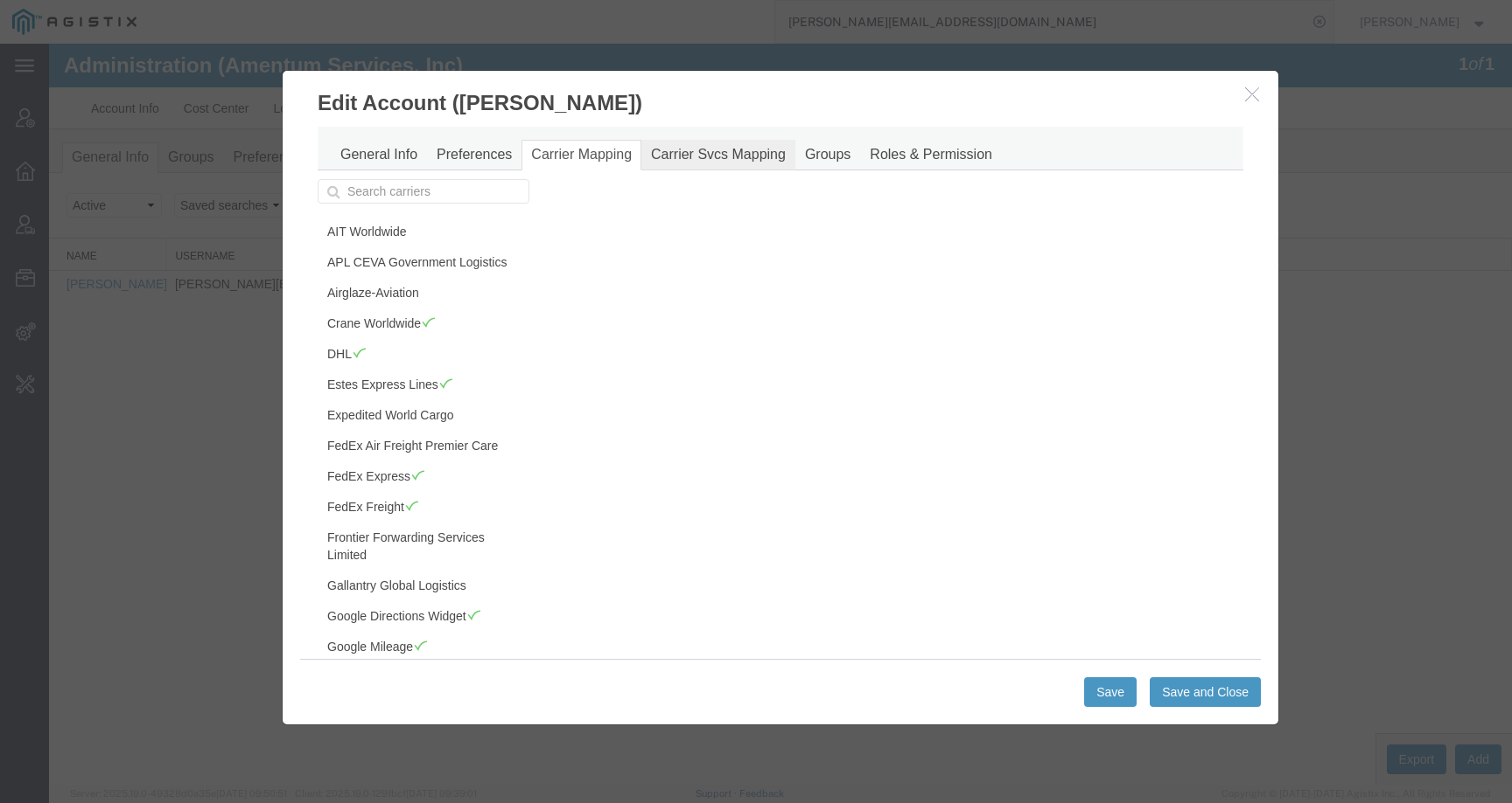
click at [679, 145] on link "Carrier Svcs Mapping" at bounding box center [717, 155] width 154 height 31
click at [811, 150] on link "Groups" at bounding box center [828, 155] width 65 height 31
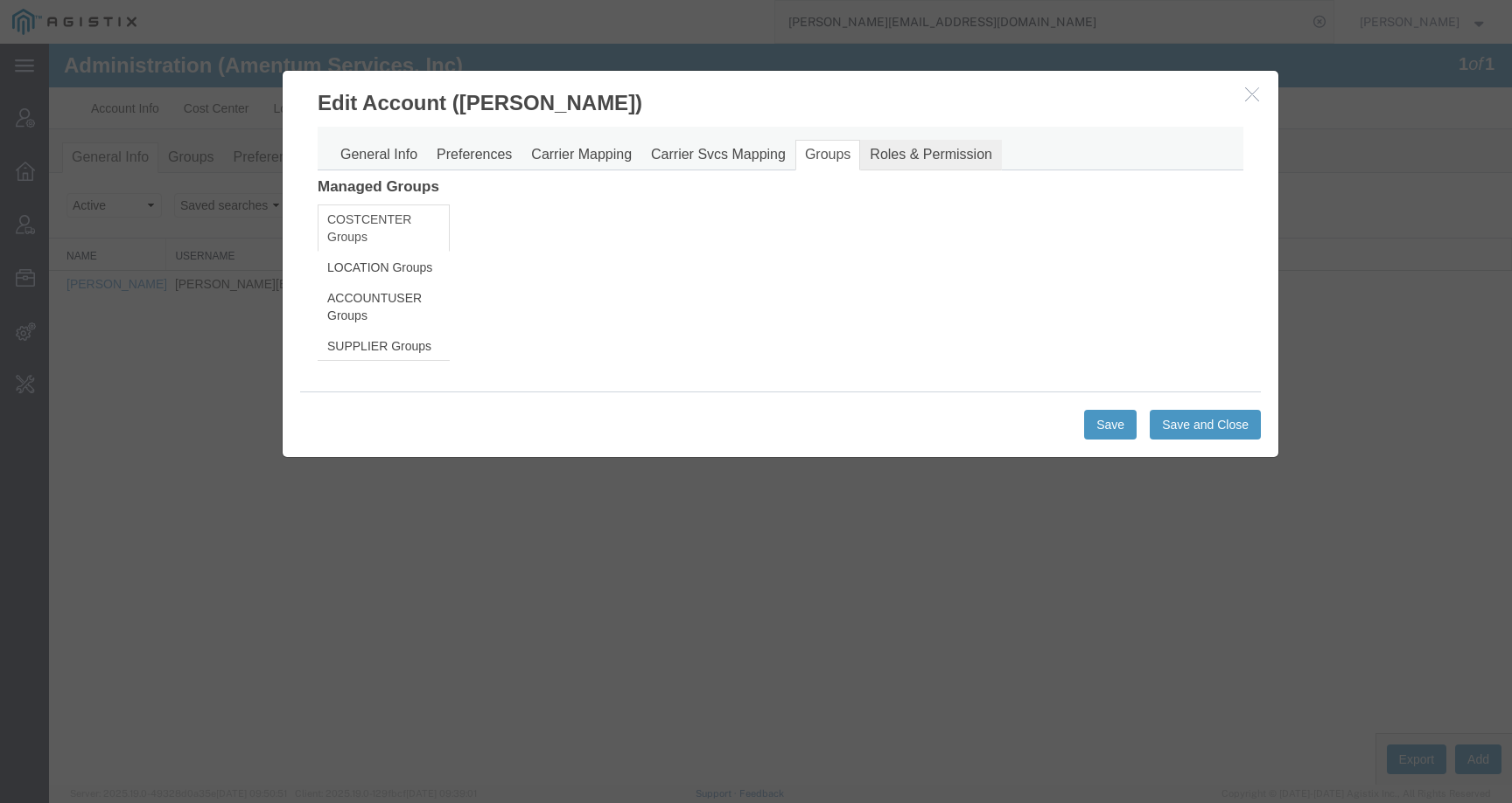
click at [910, 153] on link "Roles & Permission" at bounding box center [930, 155] width 142 height 31
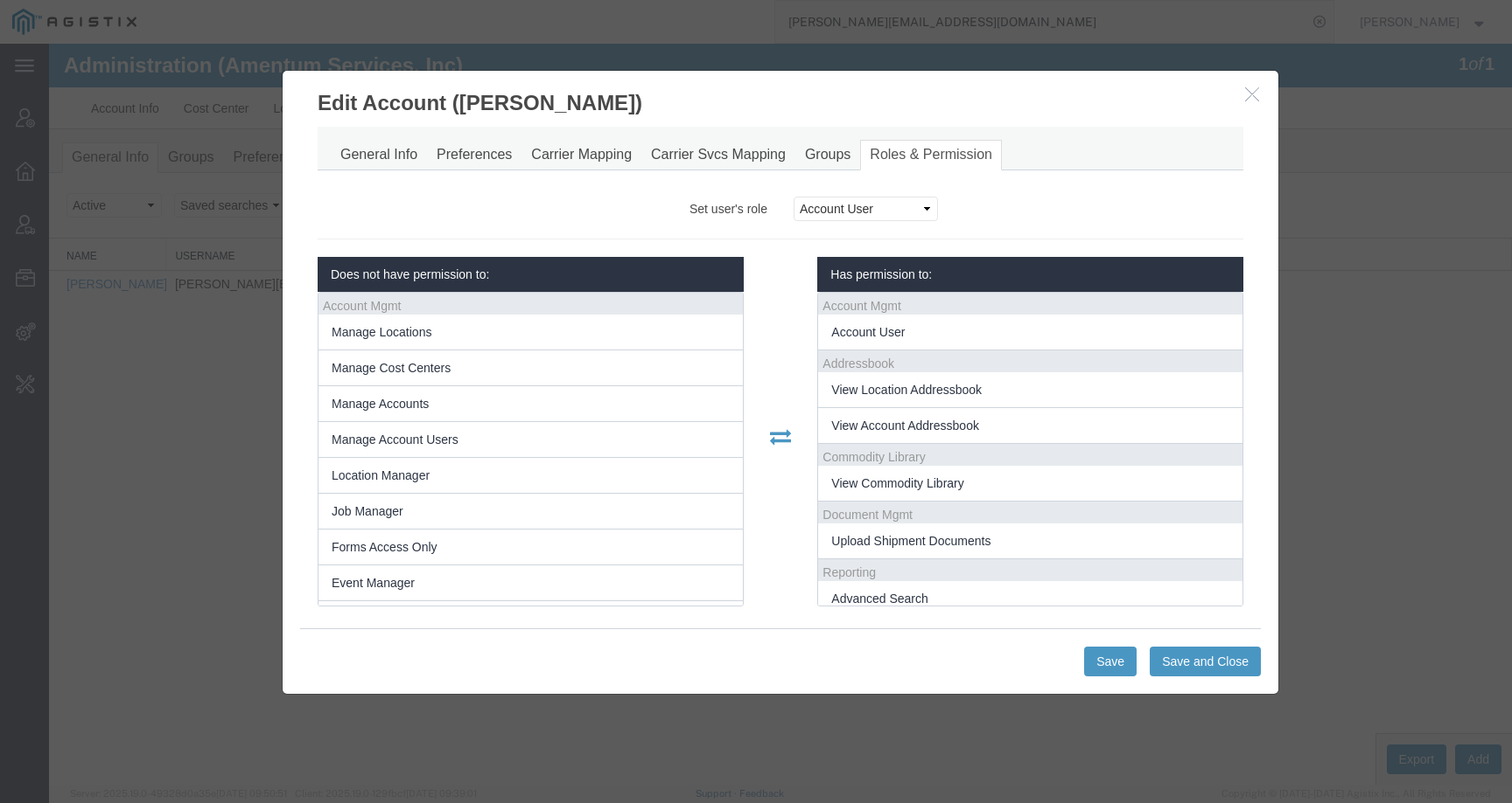
scroll to position [12, 0]
click at [1258, 95] on icon "button" at bounding box center [1252, 94] width 14 height 15
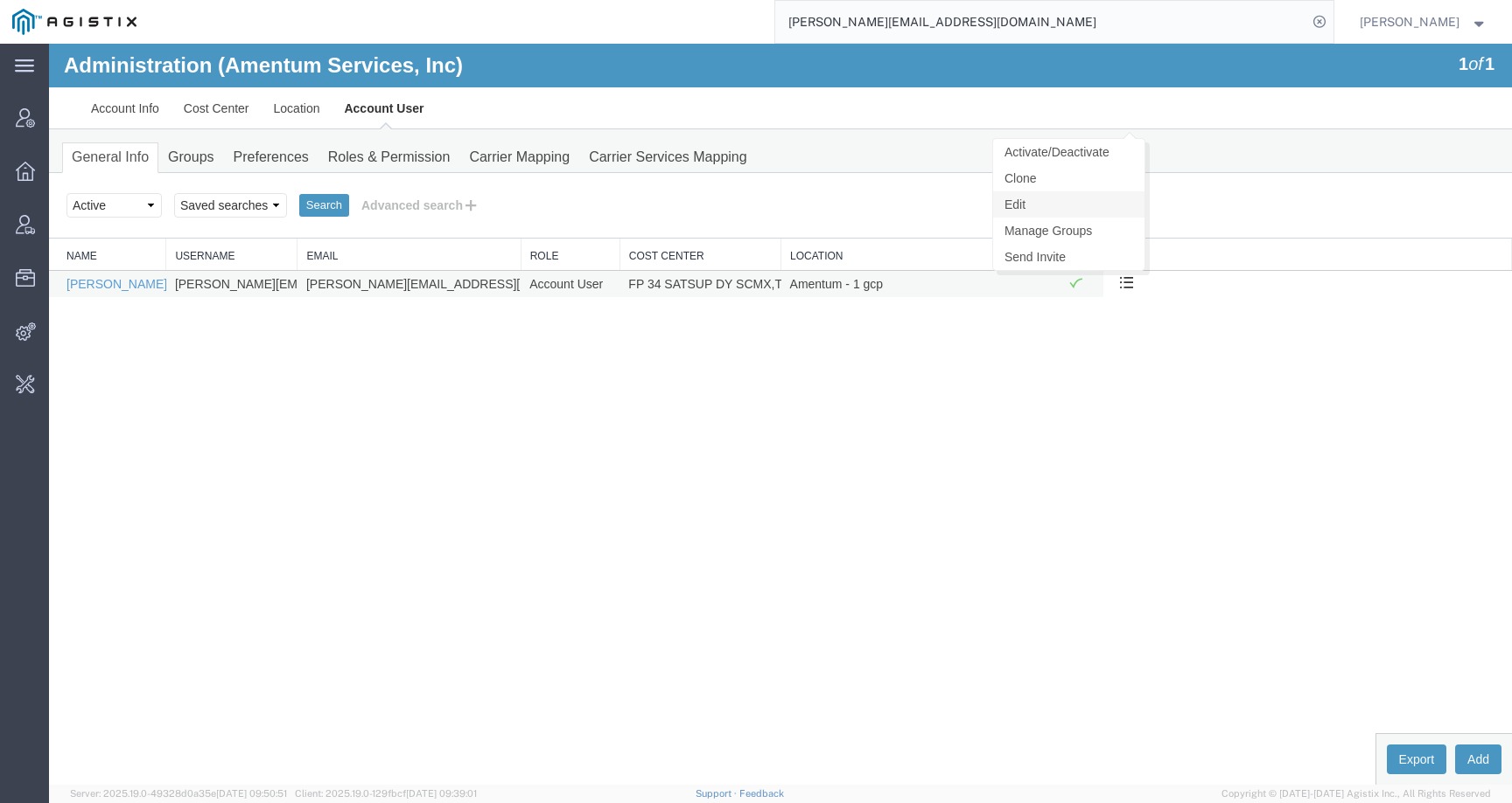
click at [1070, 204] on link "Edit" at bounding box center [1068, 205] width 151 height 26
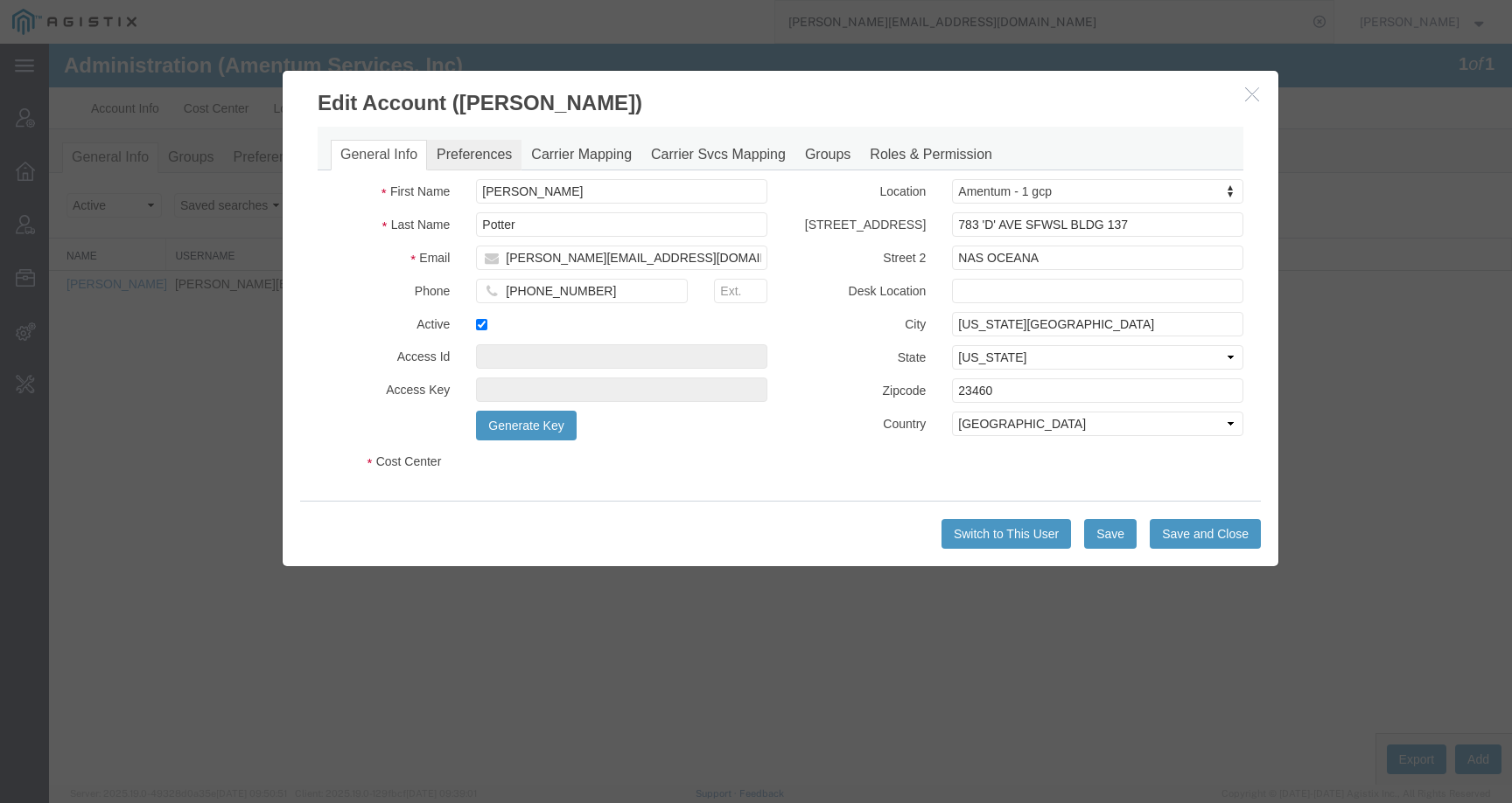
select select "COSTCENTER"
select select "DEPARTMENT"
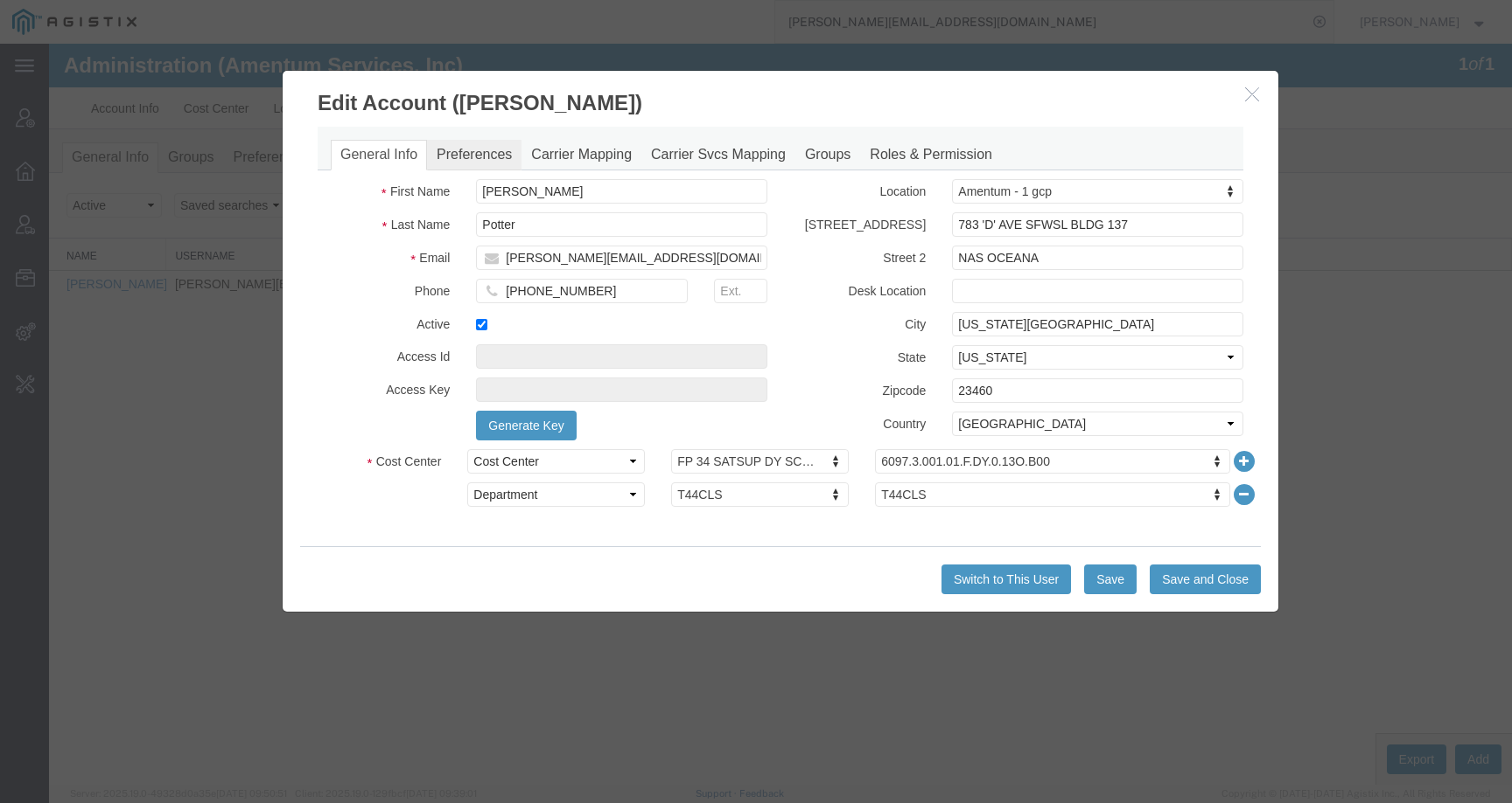
click at [480, 156] on link "Preferences" at bounding box center [474, 155] width 94 height 31
select select
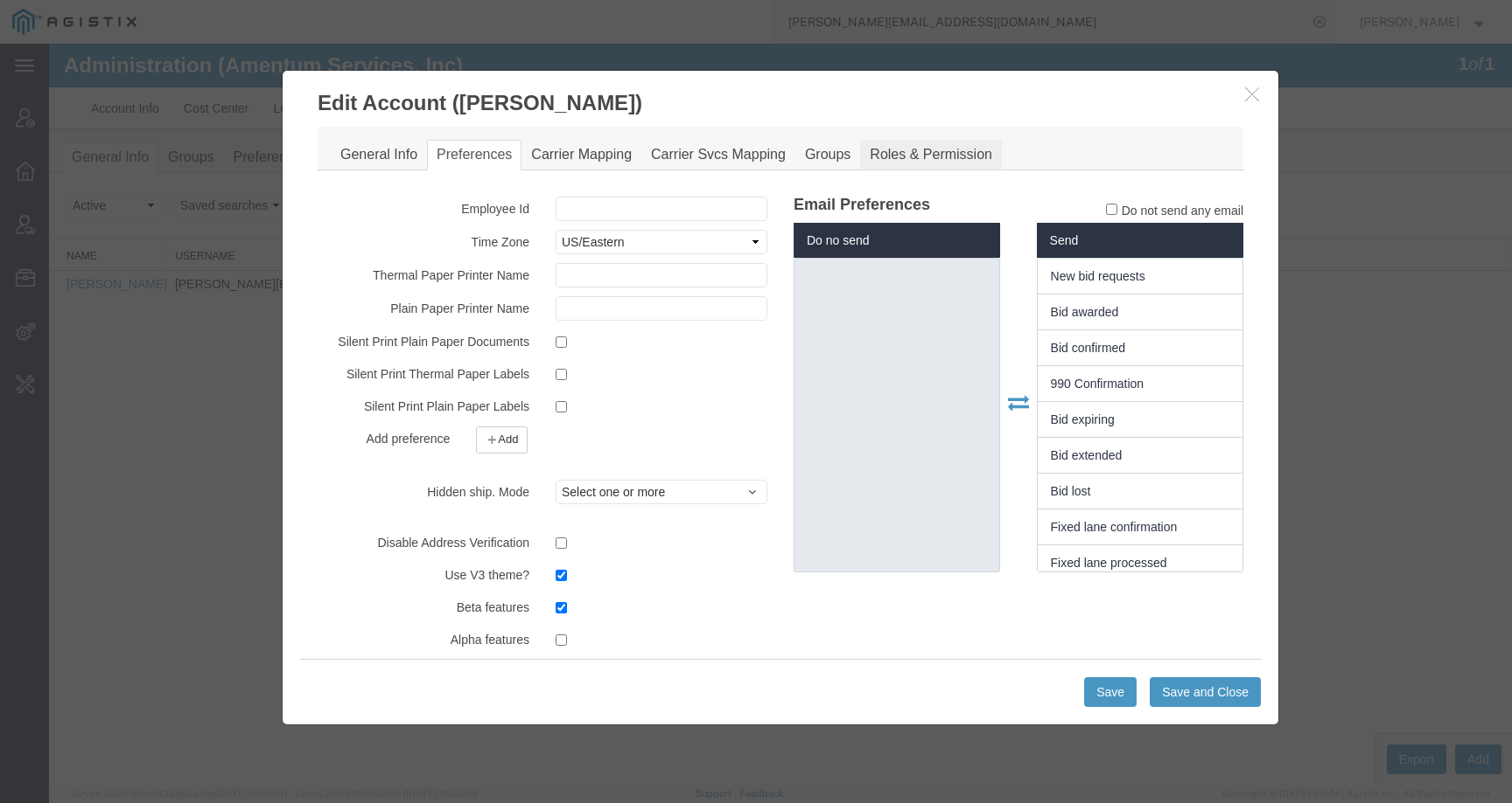
click at [949, 151] on link "Roles & Permission" at bounding box center [930, 155] width 142 height 31
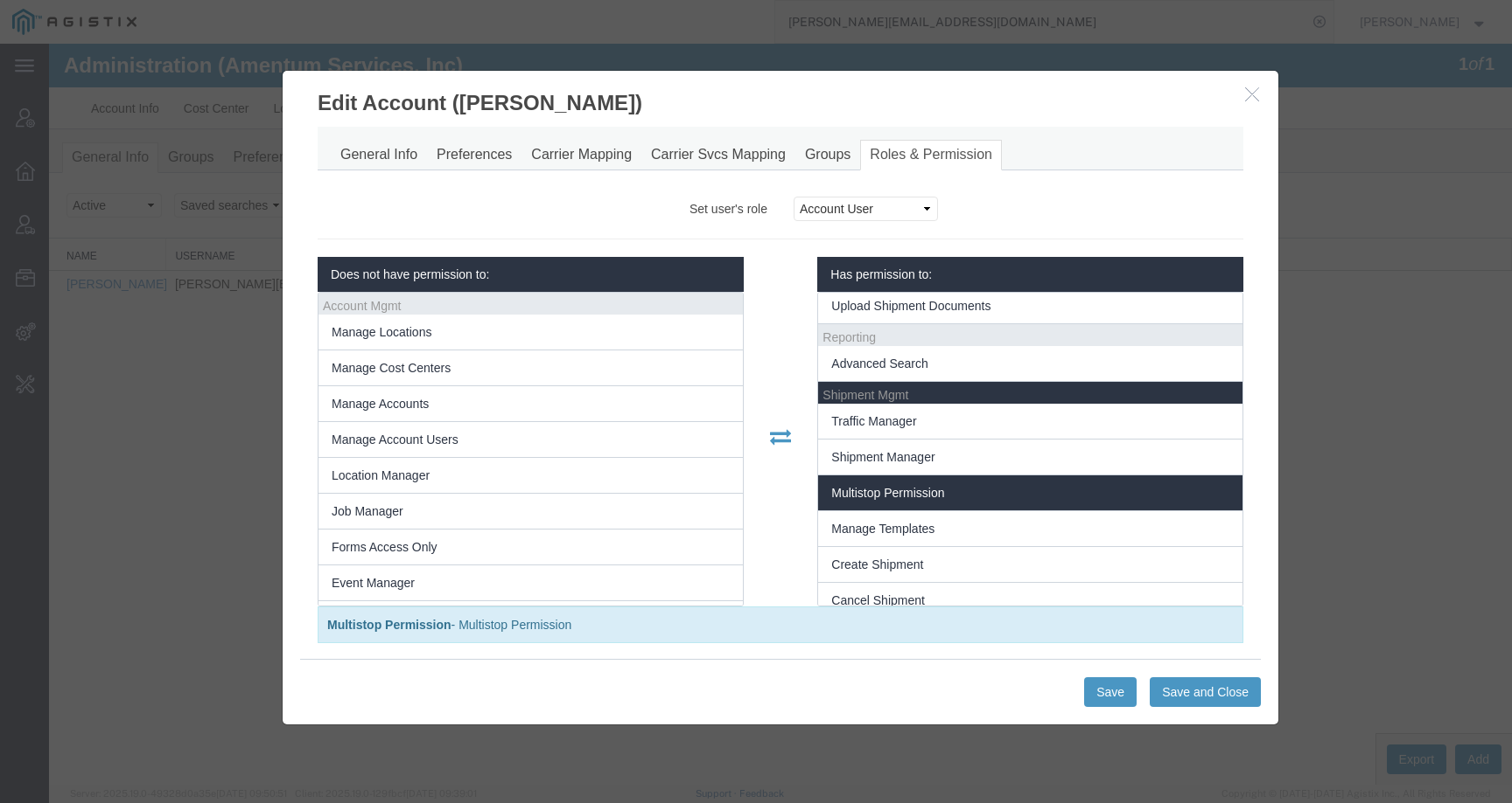
scroll to position [0, 0]
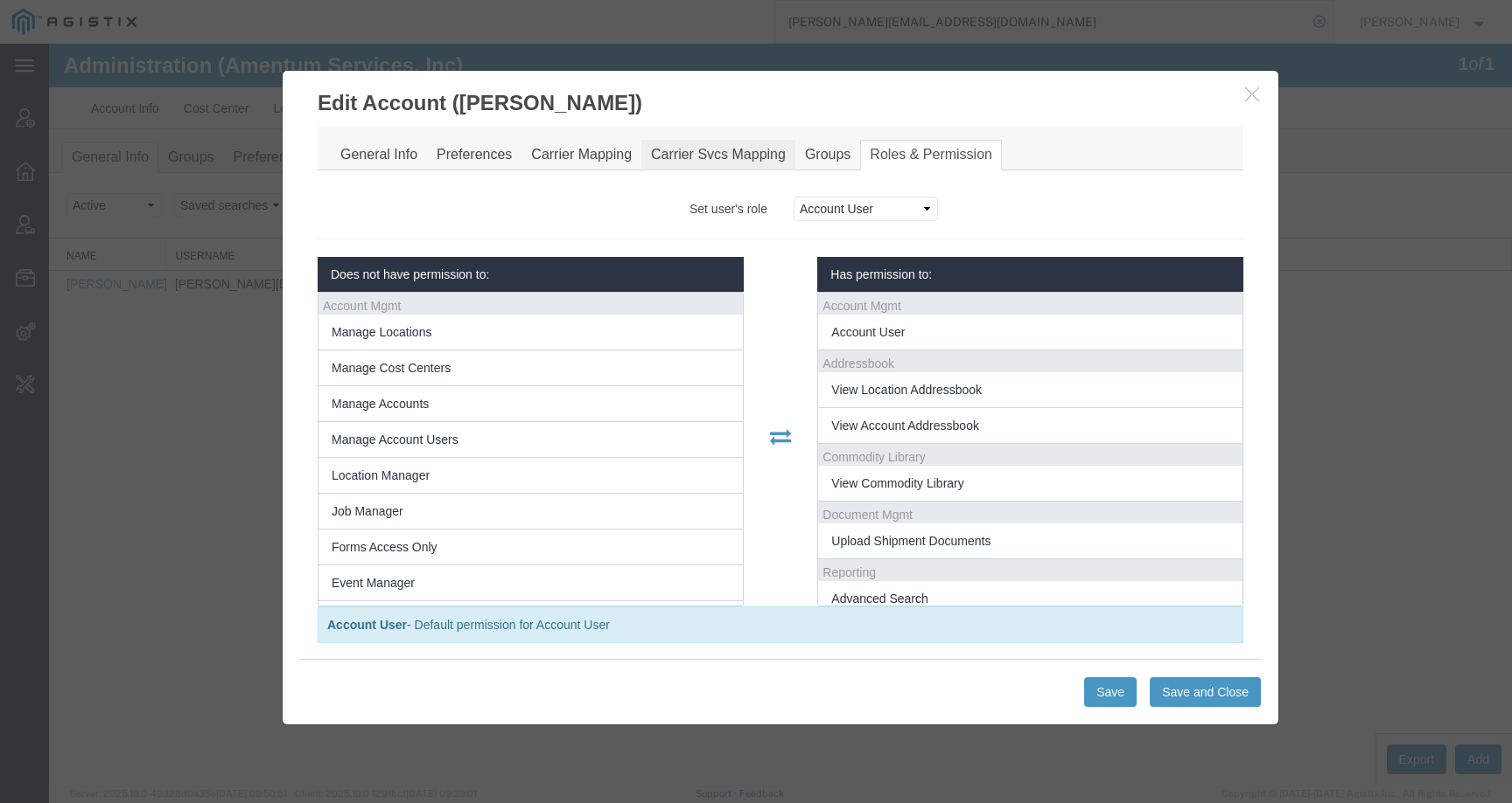
click at [787, 148] on link "Carrier Svcs Mapping" at bounding box center [717, 155] width 154 height 31
click at [824, 149] on div at bounding box center [781, 415] width 1463 height 742
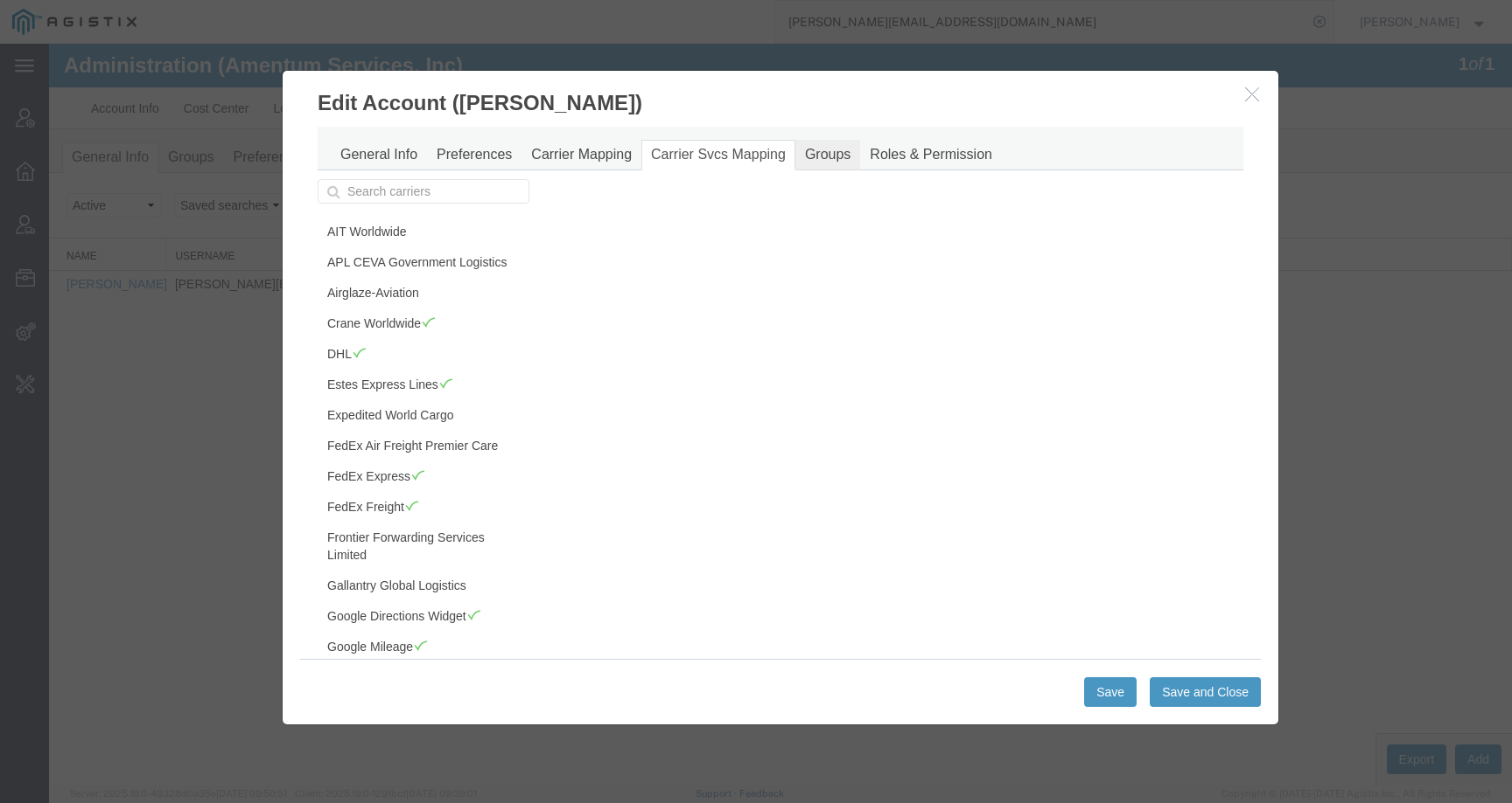
click at [820, 152] on link "Groups" at bounding box center [828, 155] width 65 height 31
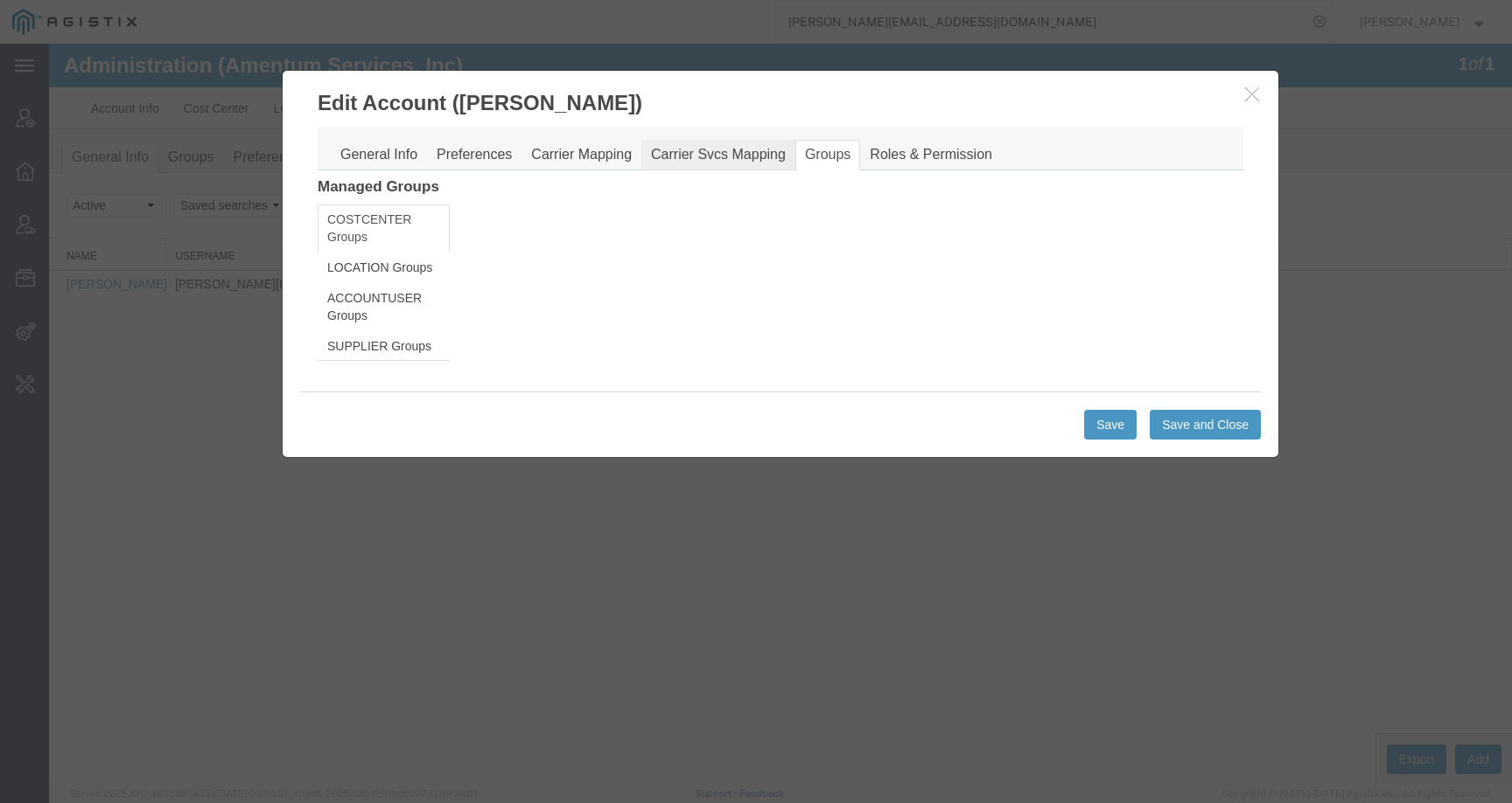
click at [670, 160] on link "Carrier Svcs Mapping" at bounding box center [717, 155] width 154 height 31
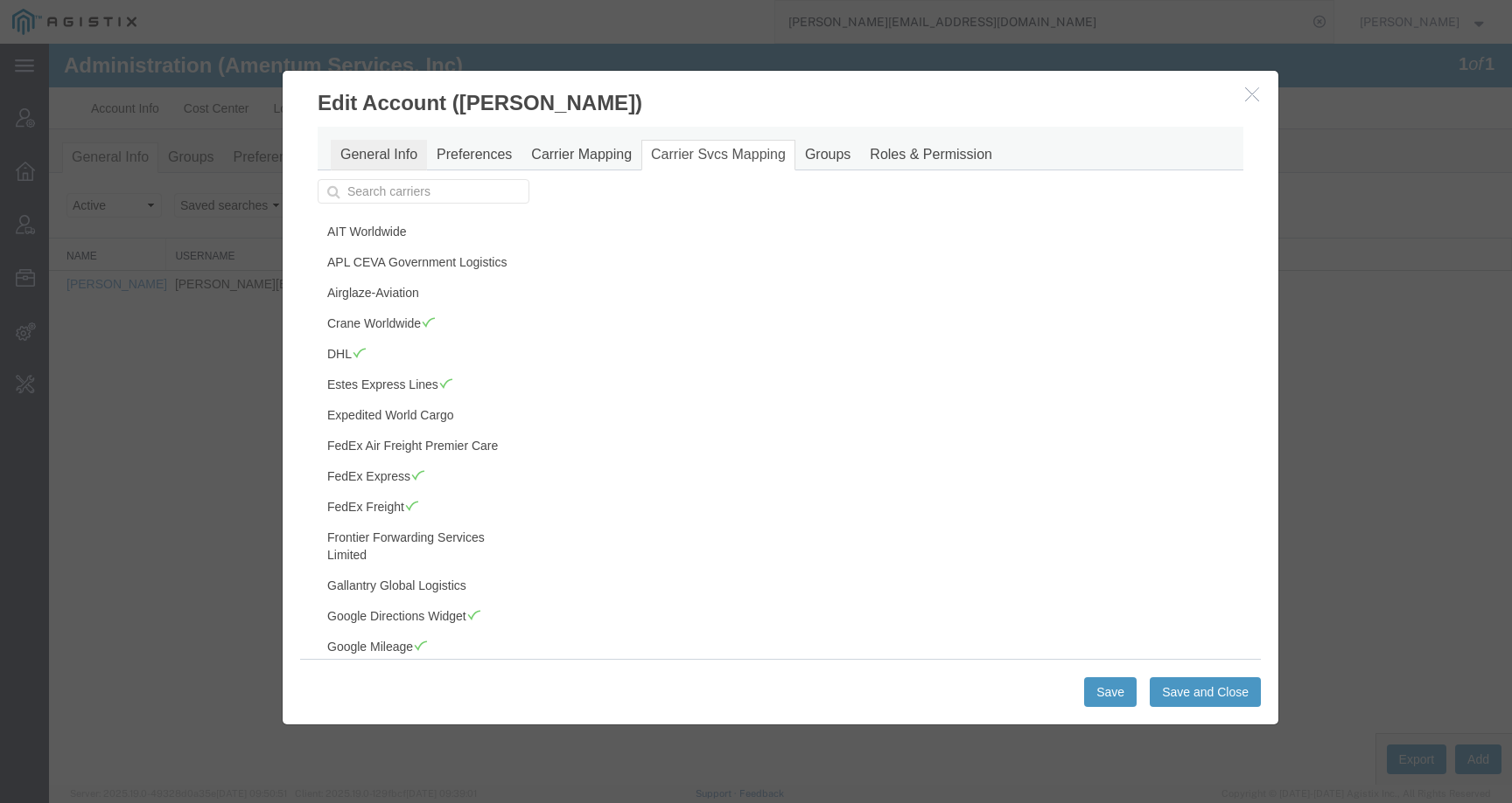
click at [379, 163] on link "General Info" at bounding box center [378, 155] width 96 height 31
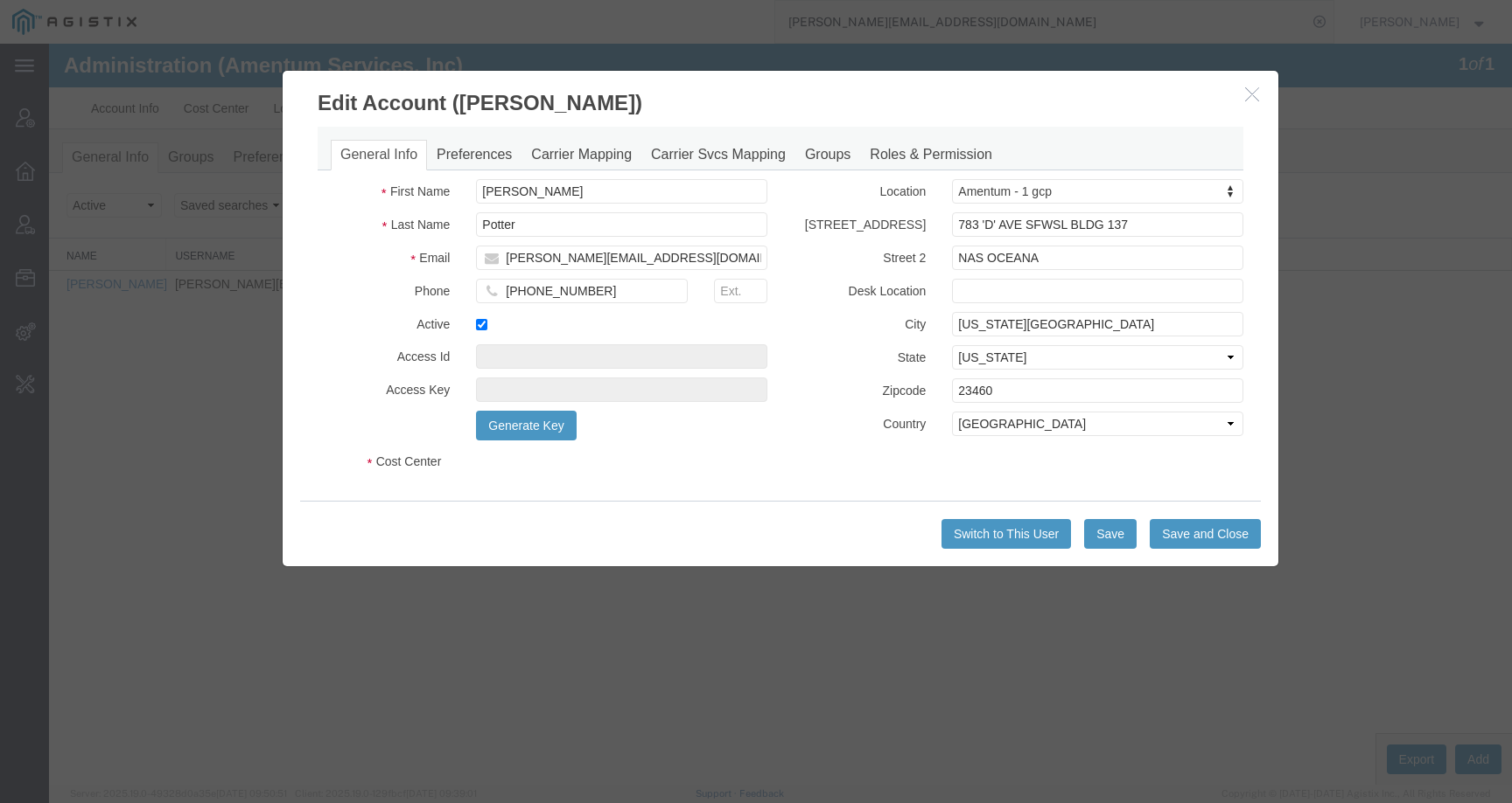
select select "COSTCENTER"
select select "DEPARTMENT"
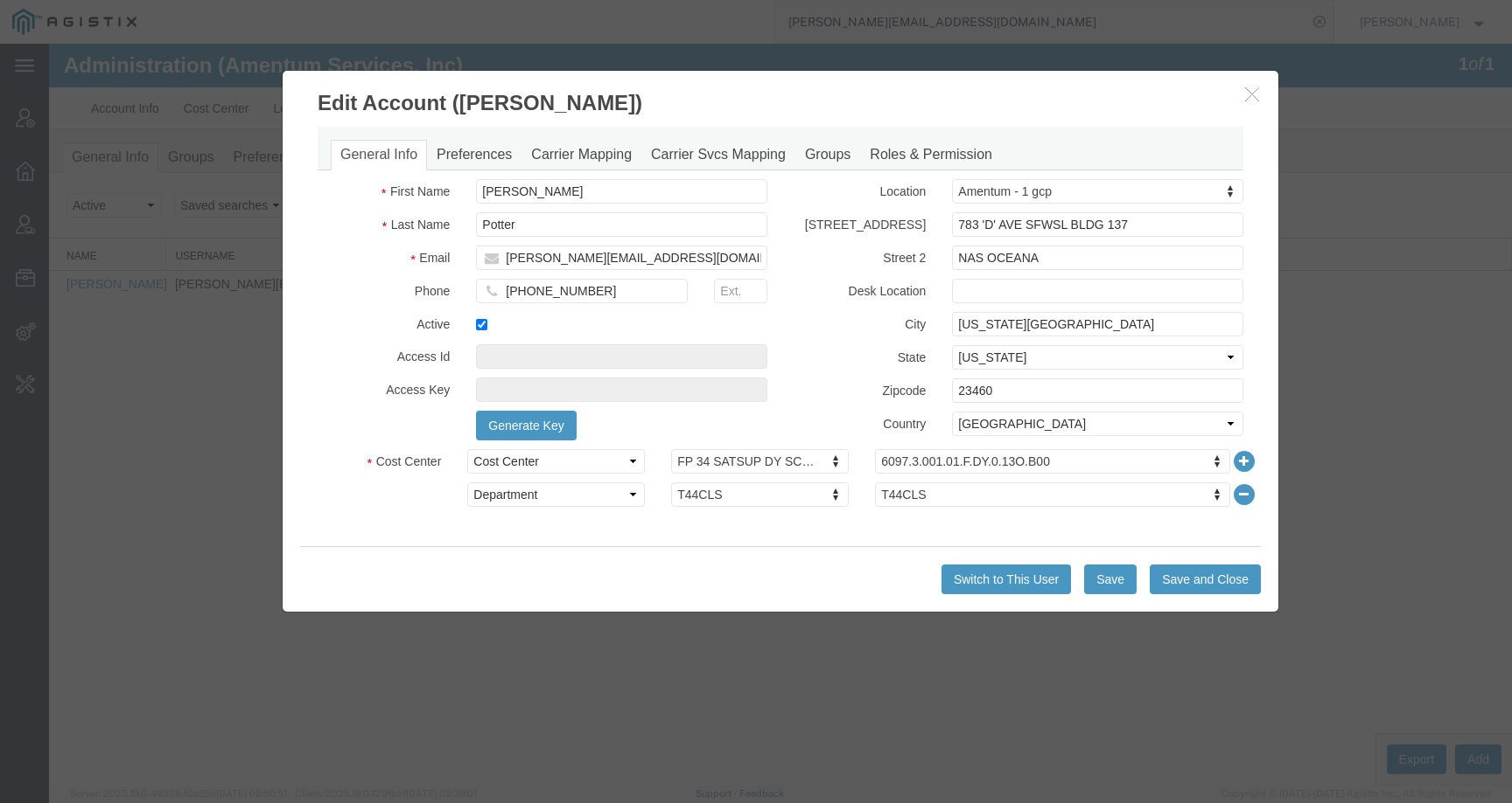
click at [1430, 216] on div at bounding box center [781, 415] width 1463 height 742
click at [1250, 95] on icon "button" at bounding box center [1252, 94] width 14 height 15
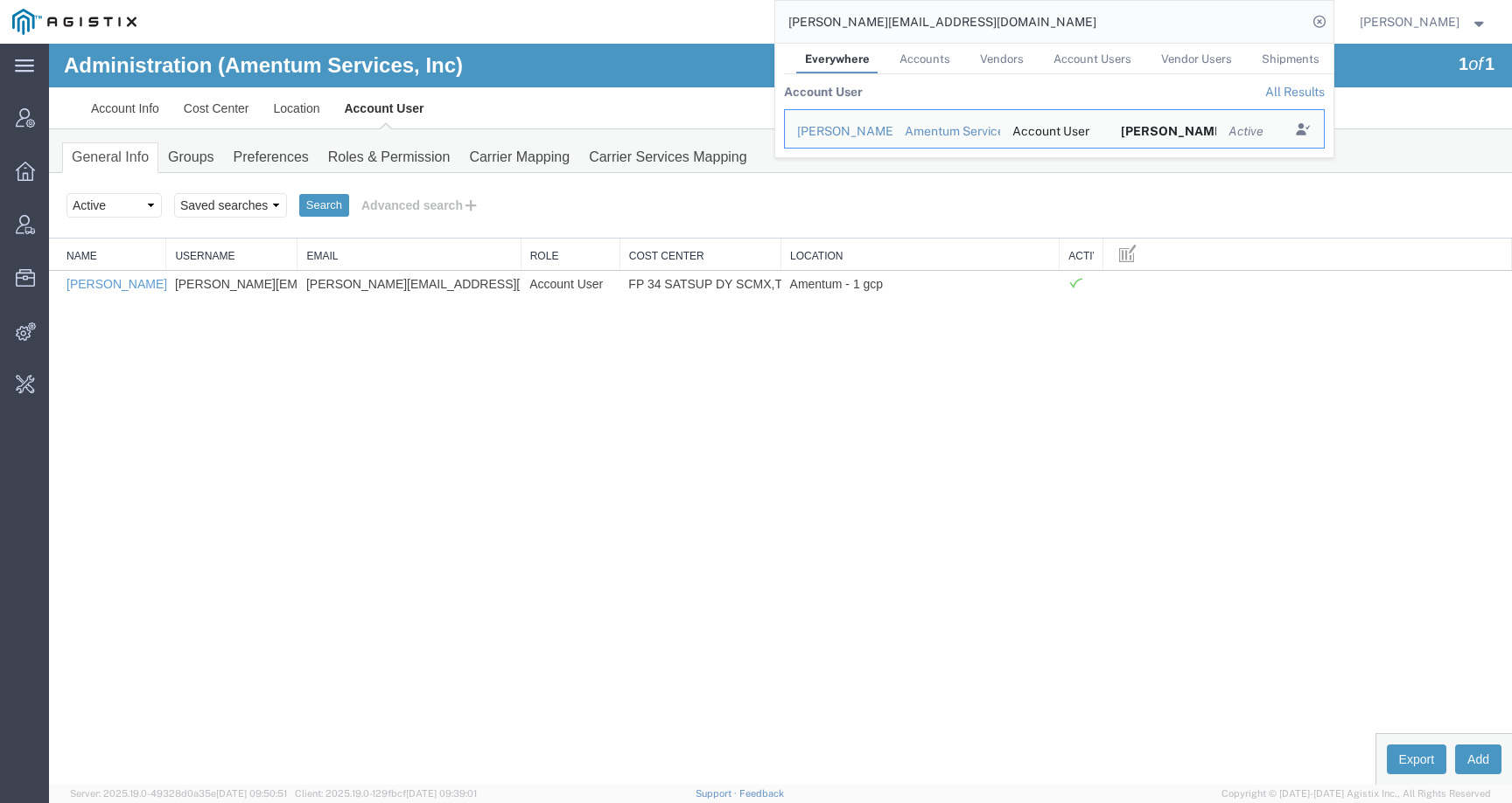
drag, startPoint x: 934, startPoint y: 31, endPoint x: 711, endPoint y: 30, distance: 223.0
click at [711, 30] on div "Brian.m.potter1.ctr@us.navy.mil Everywhere Accounts Vendors Account Users Vendo…" at bounding box center [740, 22] width 1184 height 44
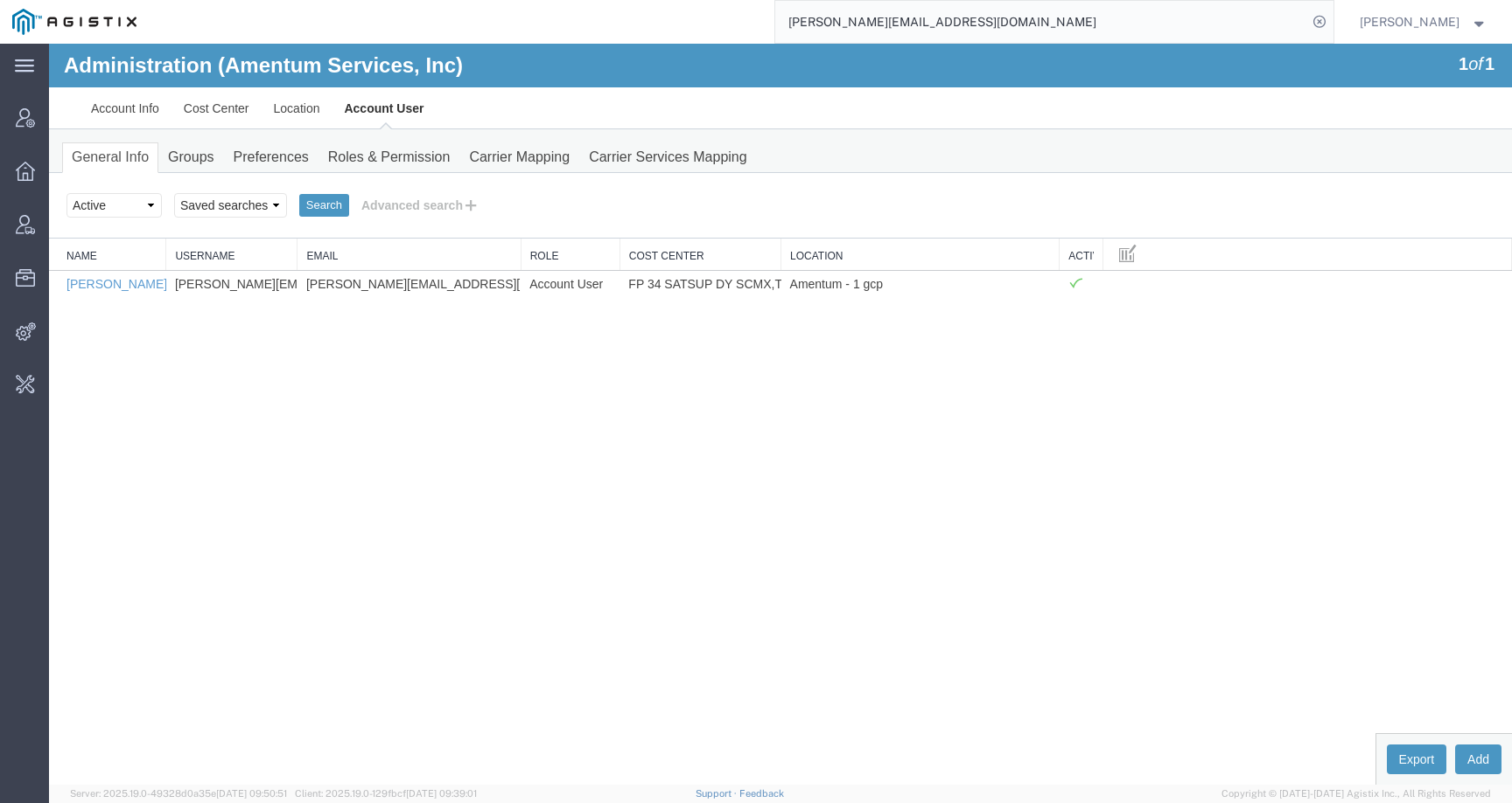
click at [1022, 28] on input "Brian.m.potter1.ctr@us.navy.mil" at bounding box center [1041, 22] width 532 height 42
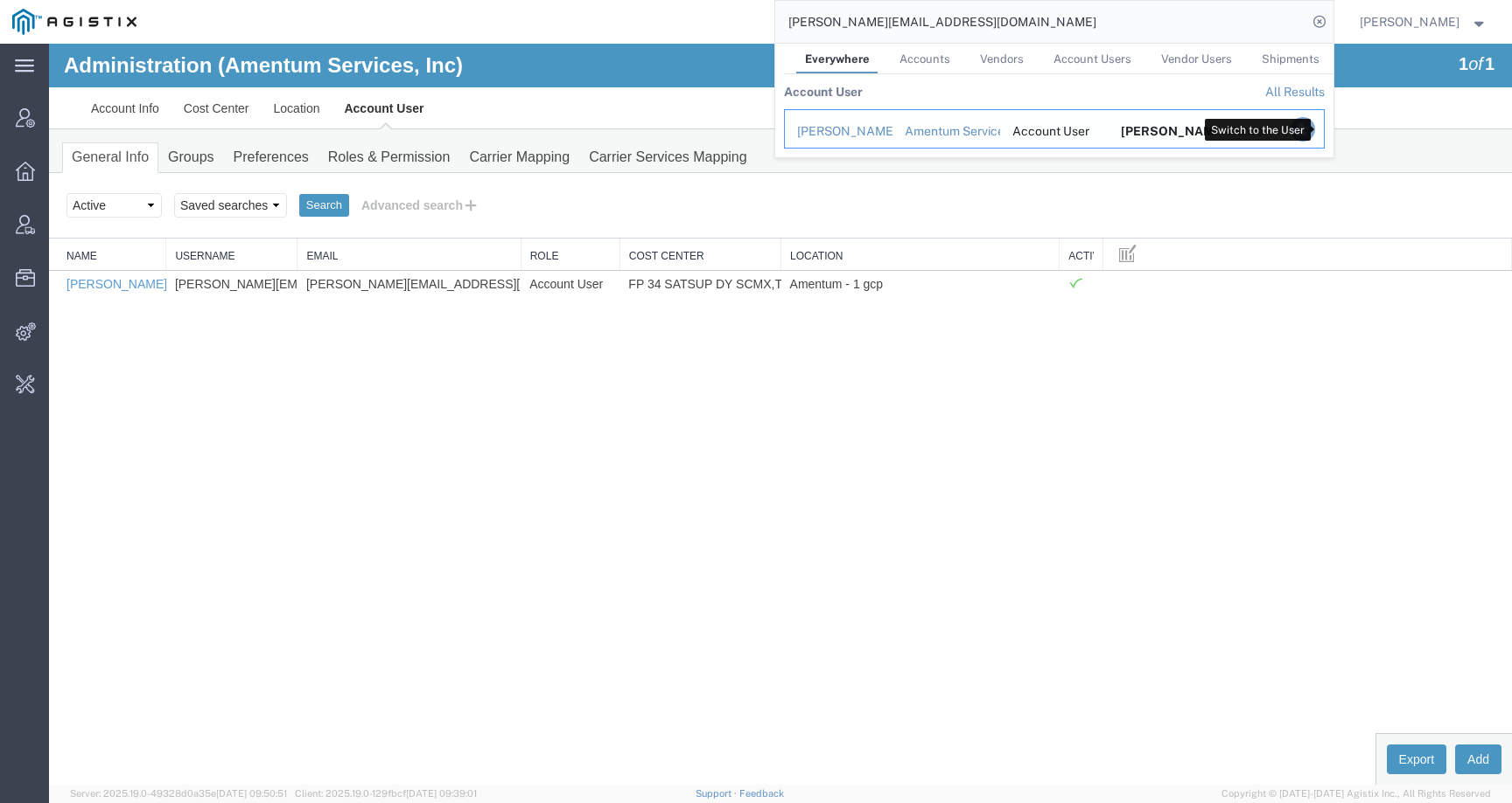
click at [1314, 125] on icon "Search Results" at bounding box center [1302, 129] width 25 height 25
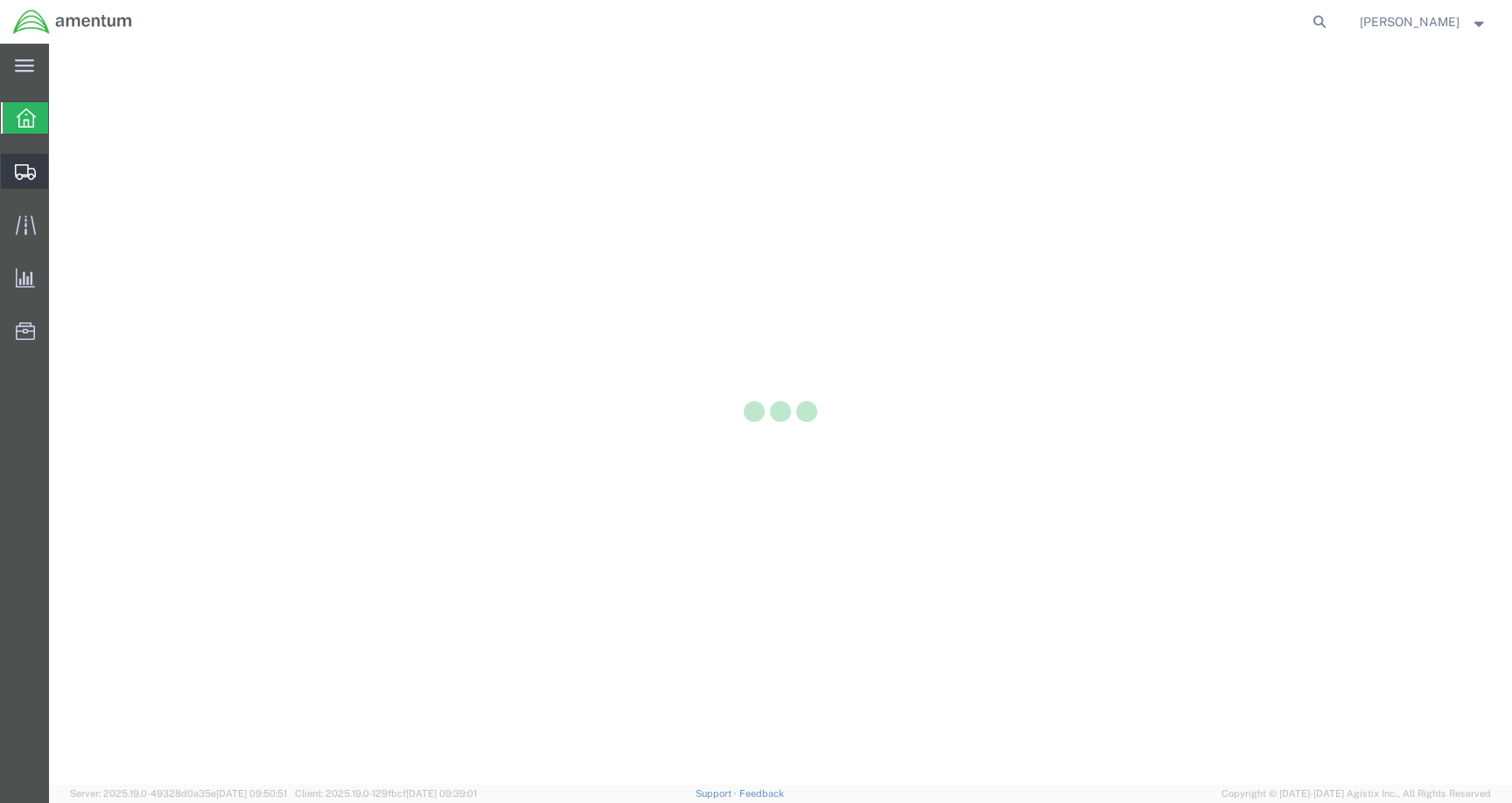
click at [26, 176] on icon at bounding box center [25, 172] width 21 height 16
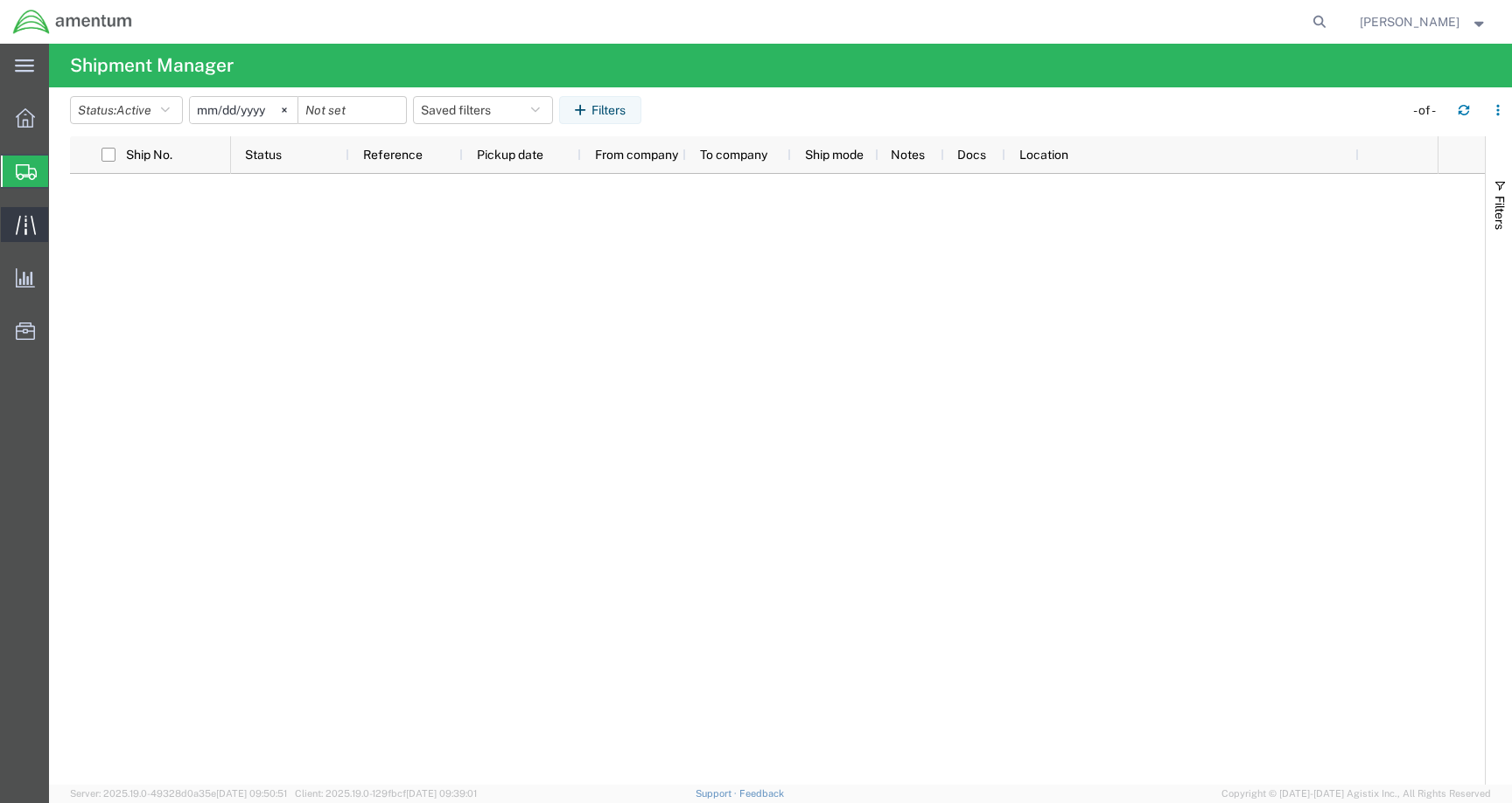
click at [36, 213] on div at bounding box center [25, 225] width 49 height 35
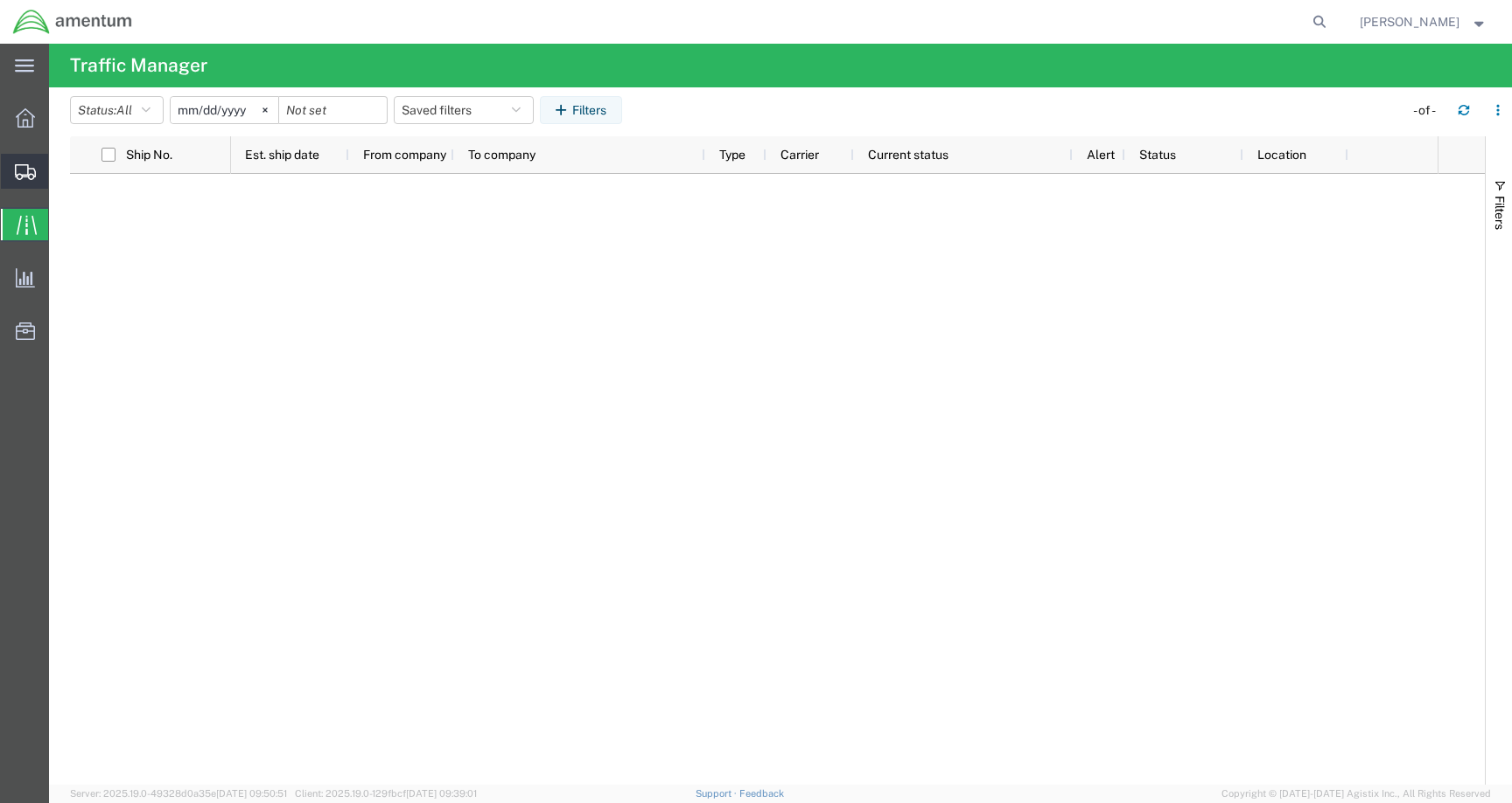
click at [33, 185] on div at bounding box center [25, 171] width 49 height 35
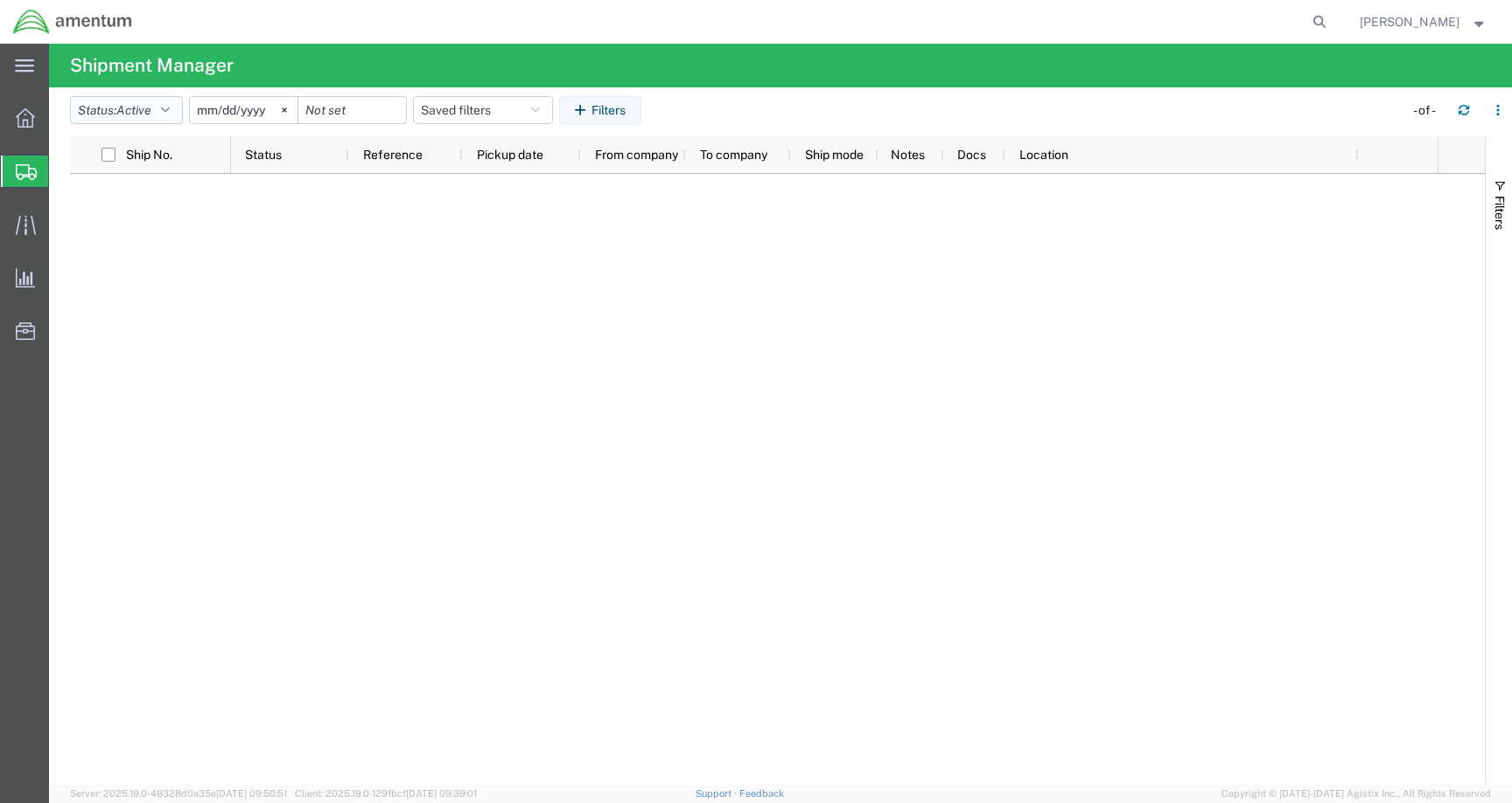
click at [159, 105] on button "Status: Active" at bounding box center [127, 110] width 113 height 28
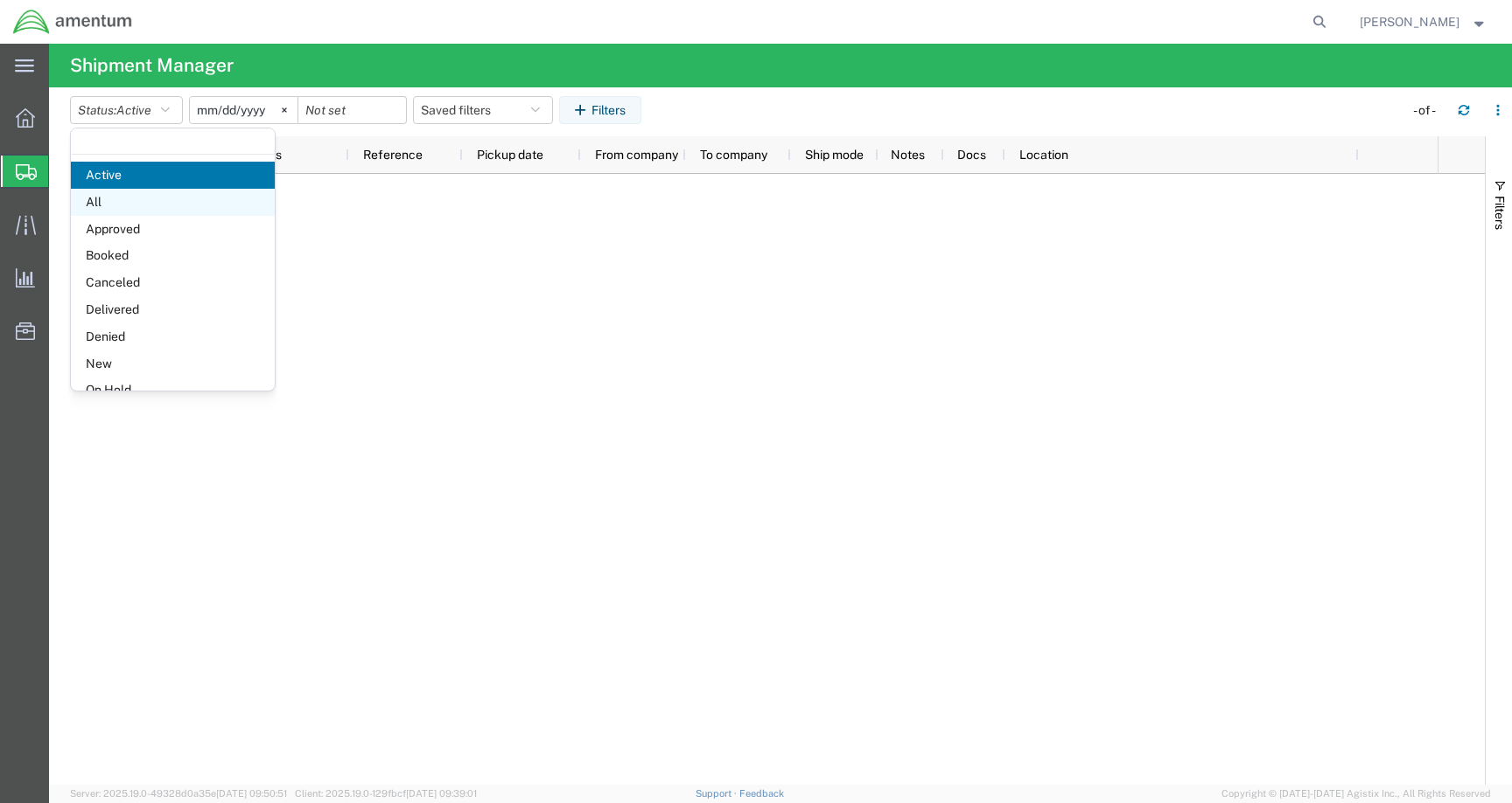
click at [138, 192] on span "All" at bounding box center [173, 202] width 204 height 27
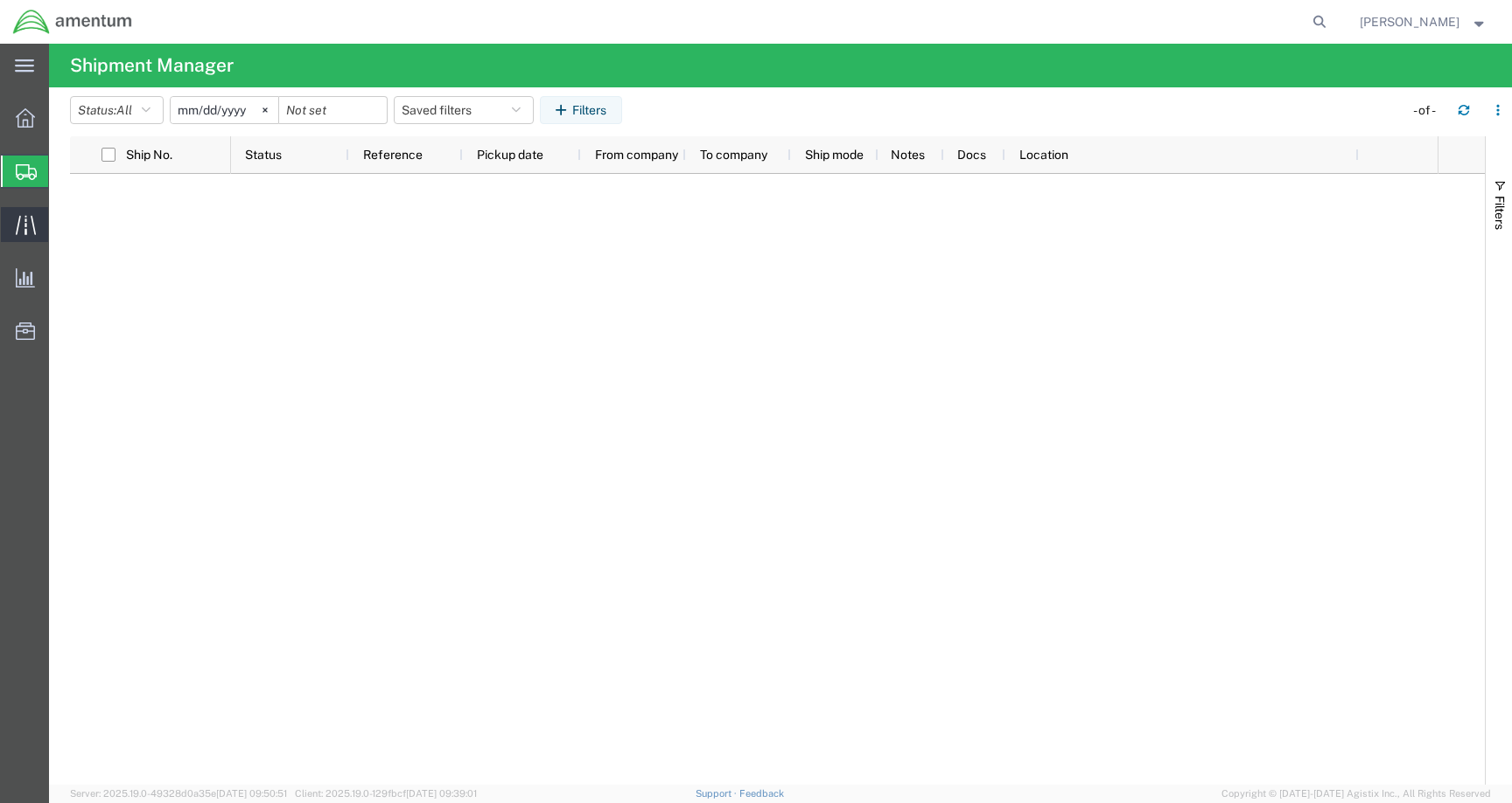
click at [23, 219] on icon at bounding box center [25, 225] width 20 height 20
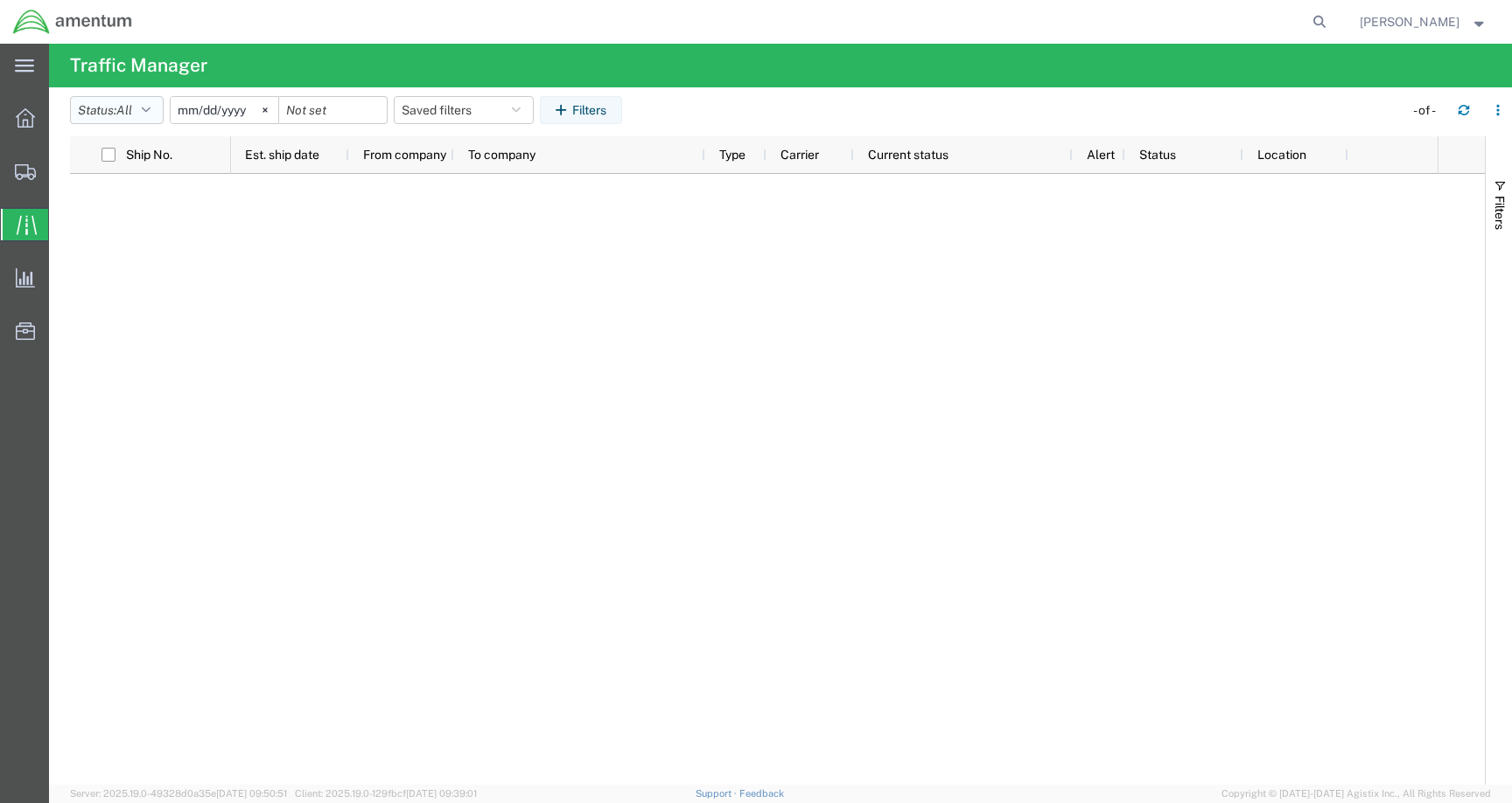
click at [141, 107] on button "Status: All" at bounding box center [117, 110] width 93 height 28
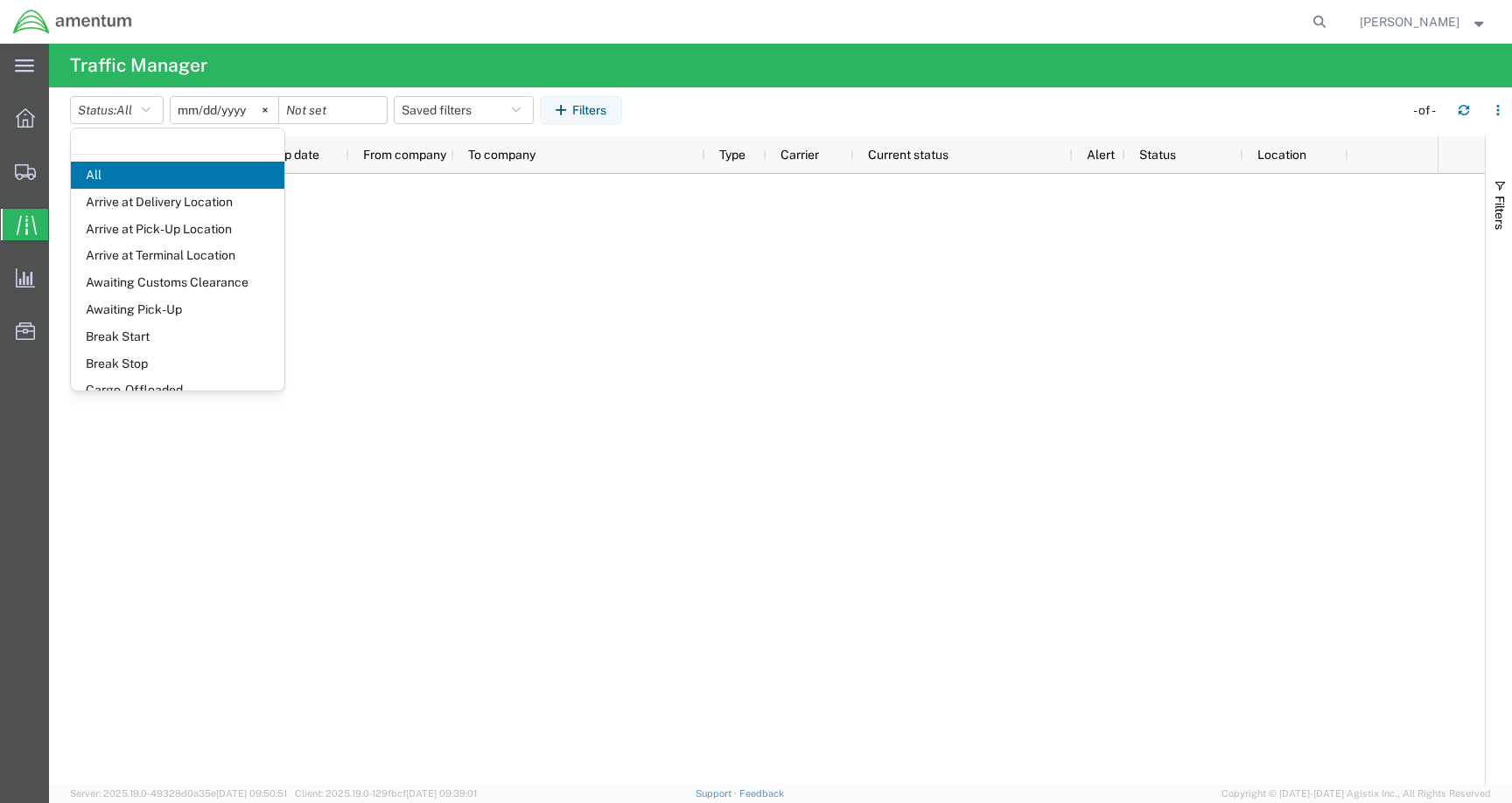
click at [707, 288] on div at bounding box center [834, 480] width 1206 height 611
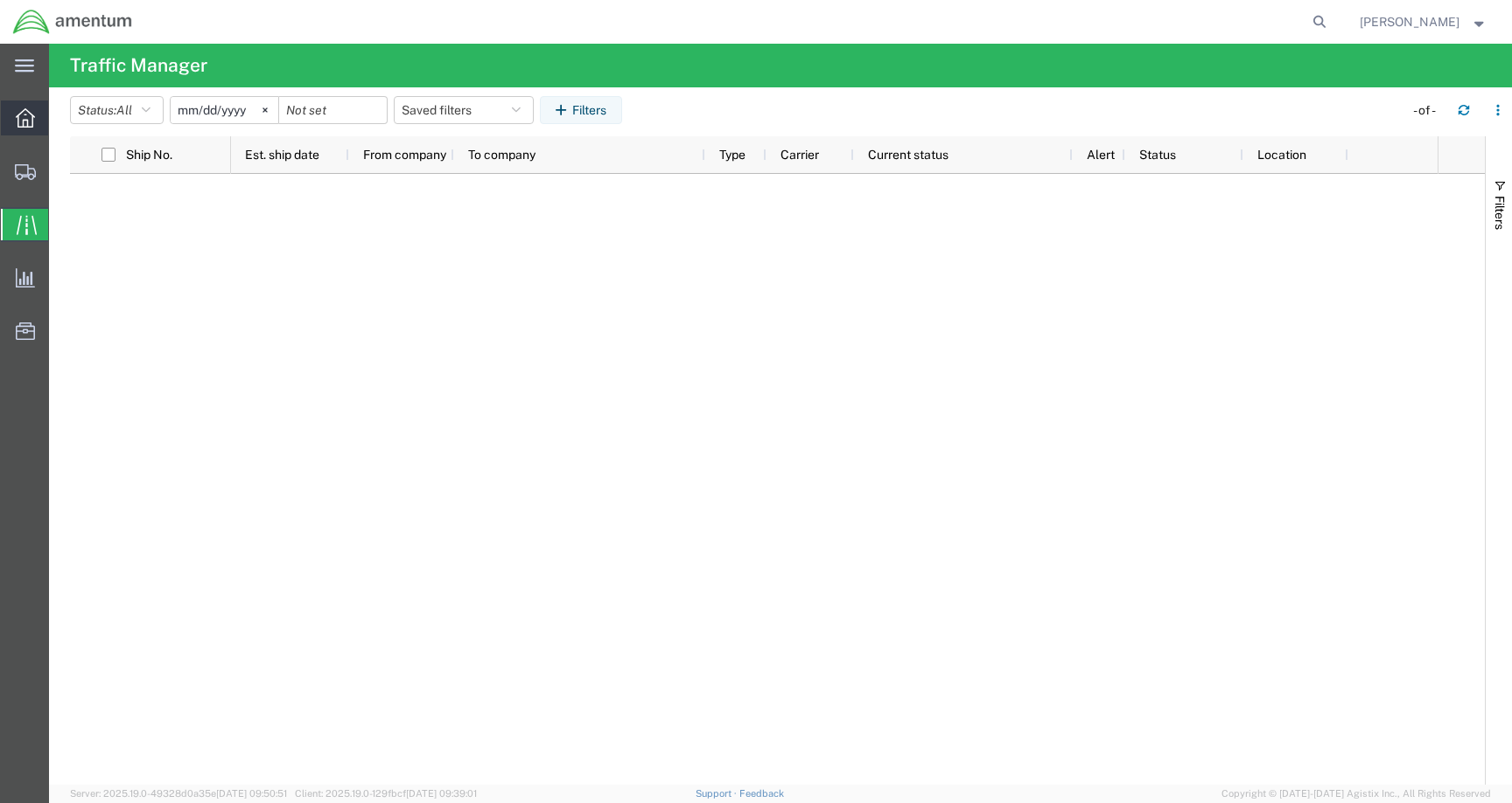
click at [12, 127] on div at bounding box center [25, 118] width 49 height 35
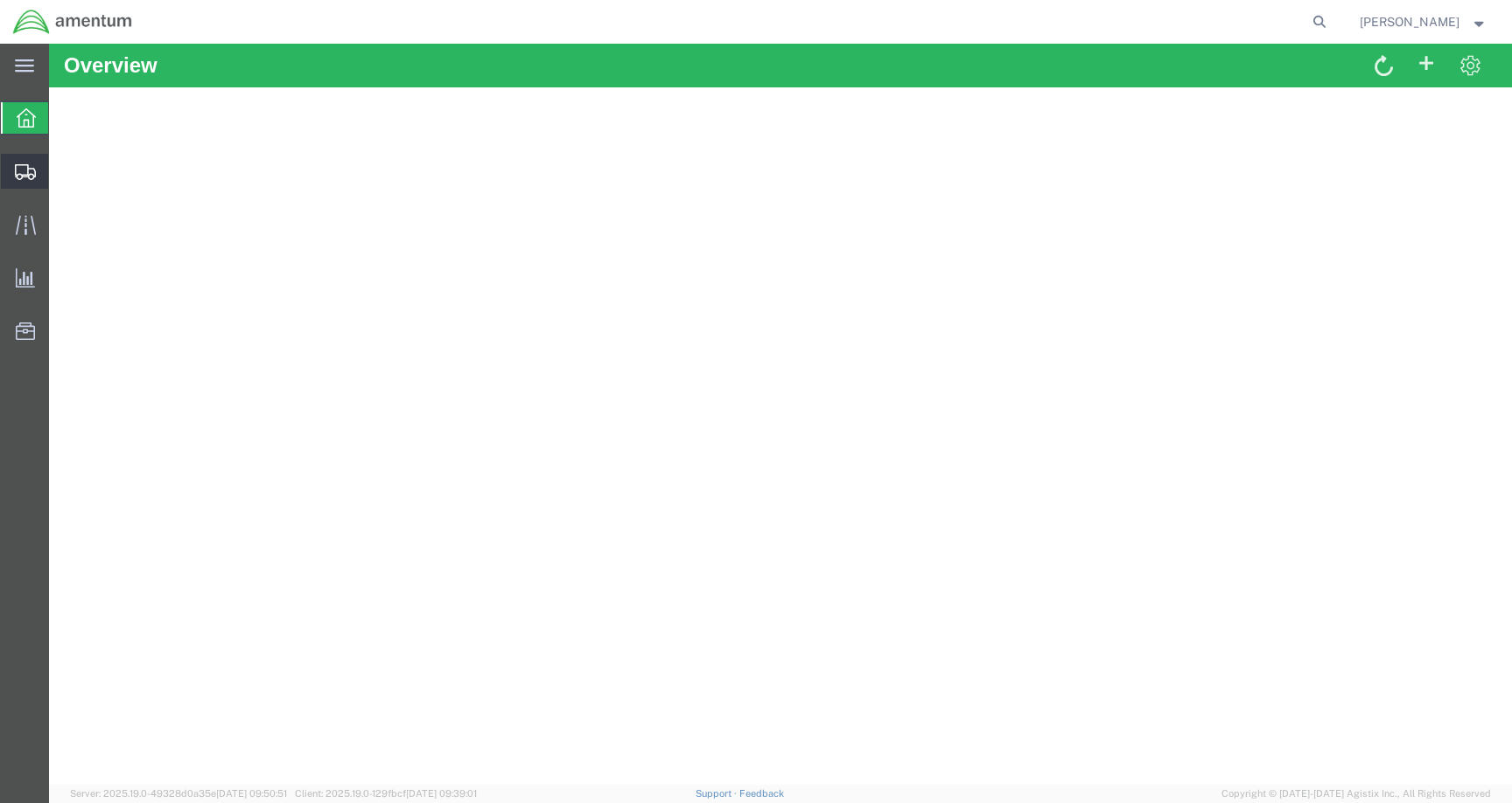
click at [14, 169] on div at bounding box center [25, 171] width 49 height 35
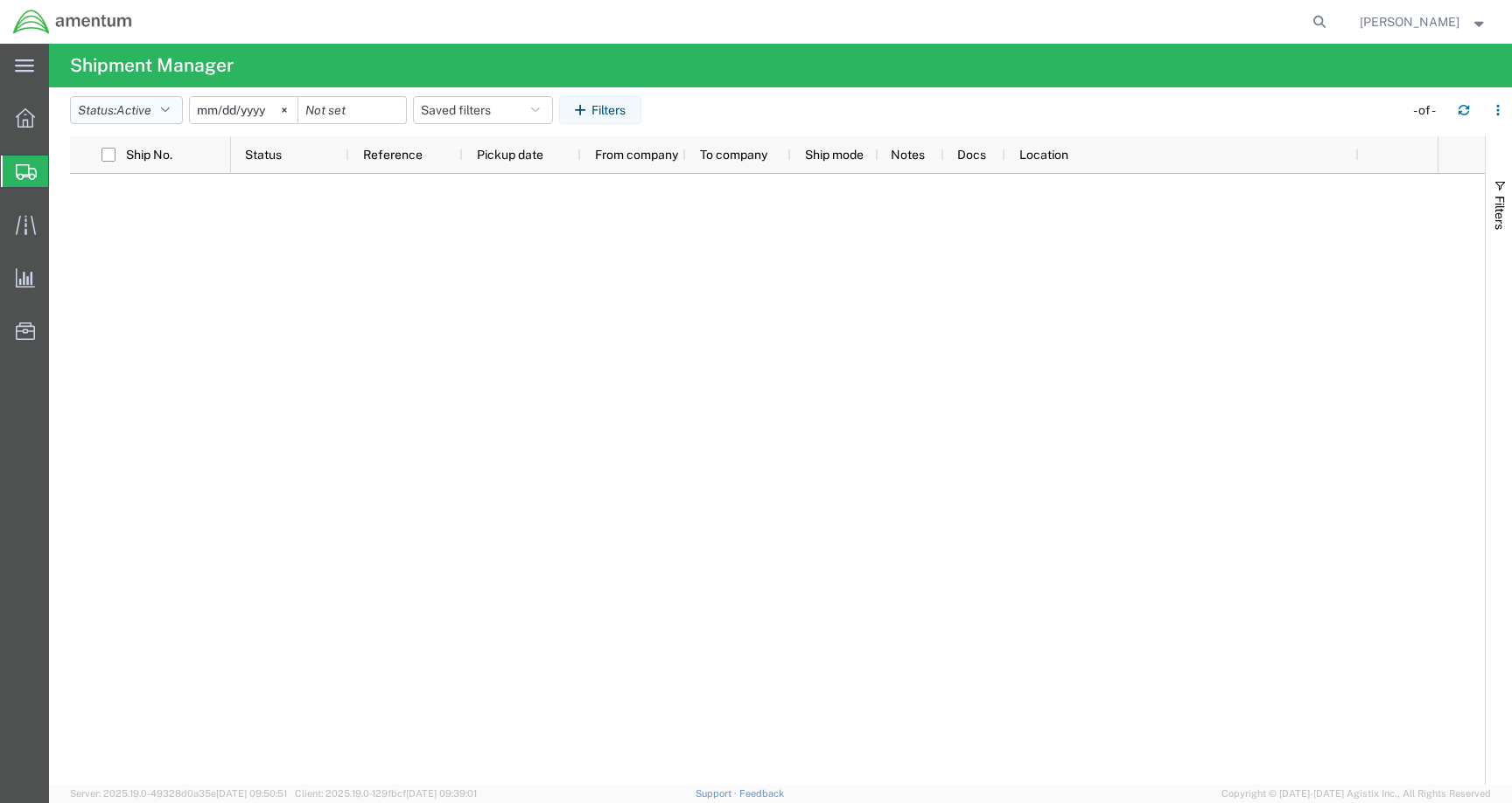
click at [151, 114] on span "Active" at bounding box center [134, 110] width 35 height 14
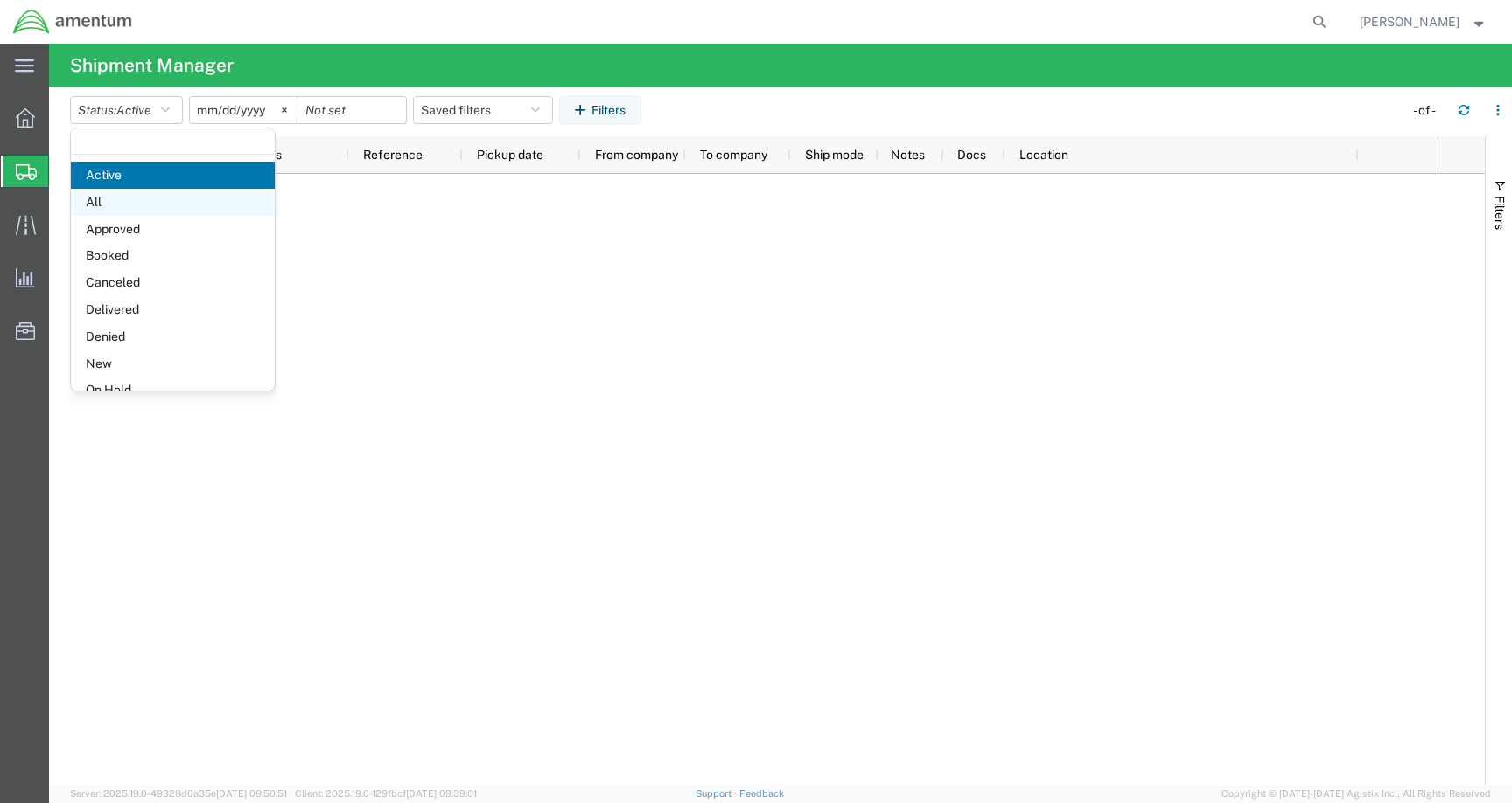
click at [144, 197] on span "All" at bounding box center [173, 202] width 204 height 27
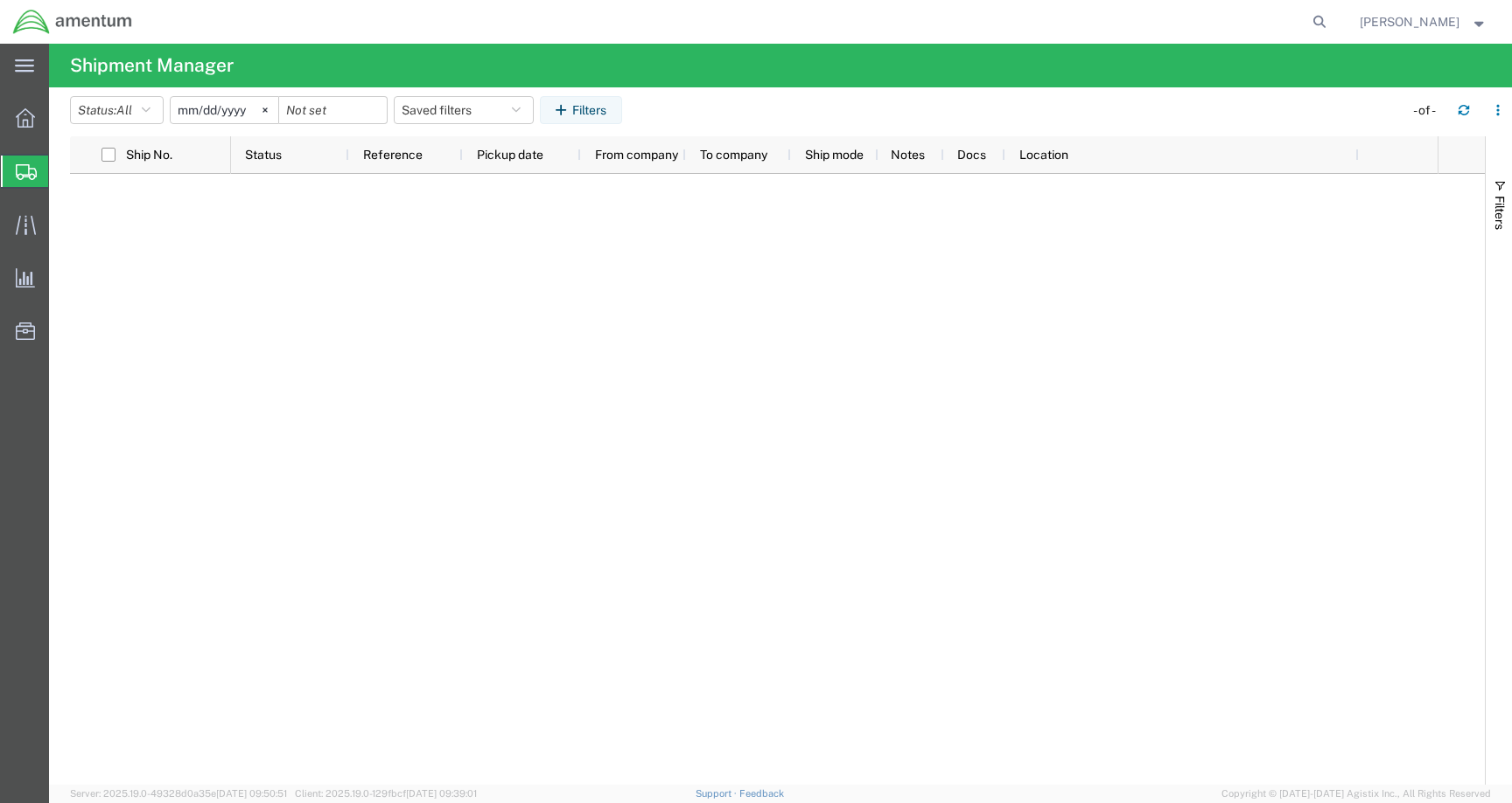
click at [233, 105] on input "2025-08-17" at bounding box center [224, 110] width 107 height 26
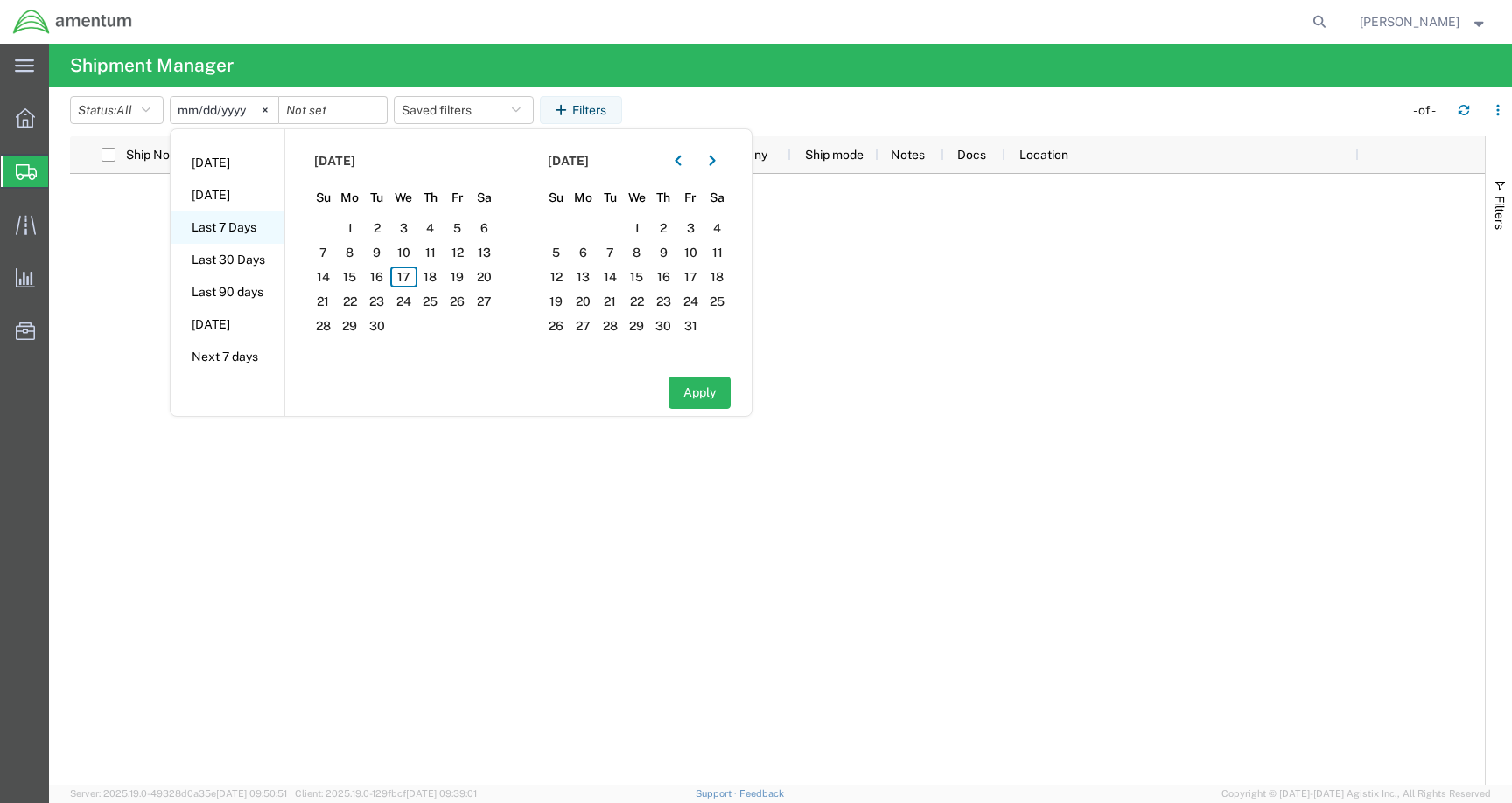
click at [232, 228] on li "Last 7 Days" at bounding box center [227, 228] width 113 height 33
type input "2025-09-11"
type input "2025-09-17"
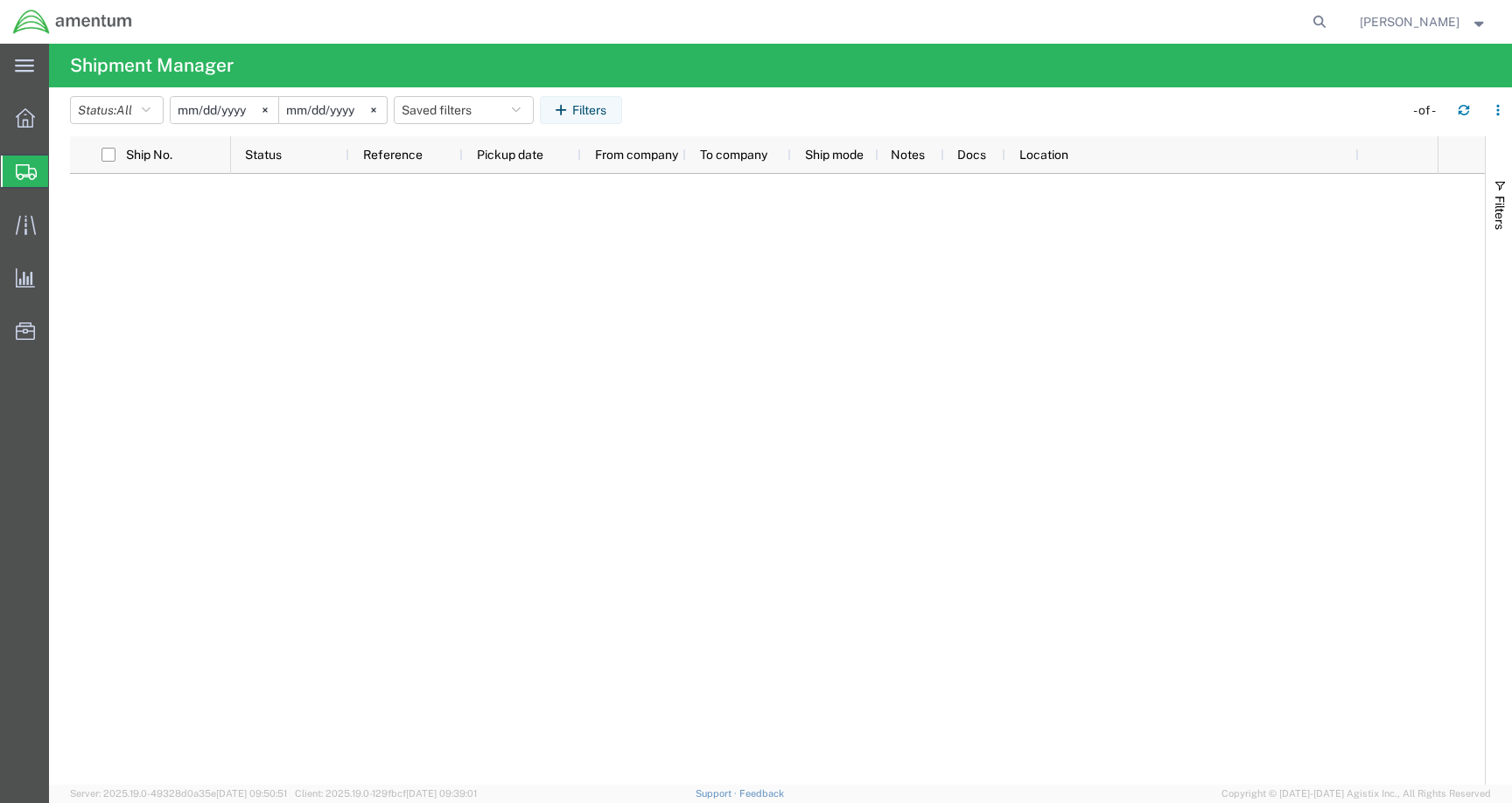
click at [1438, 5] on div "Brian Potter" at bounding box center [1422, 22] width 154 height 44
click at [1438, 17] on span "Brian Potter" at bounding box center [1408, 22] width 99 height 19
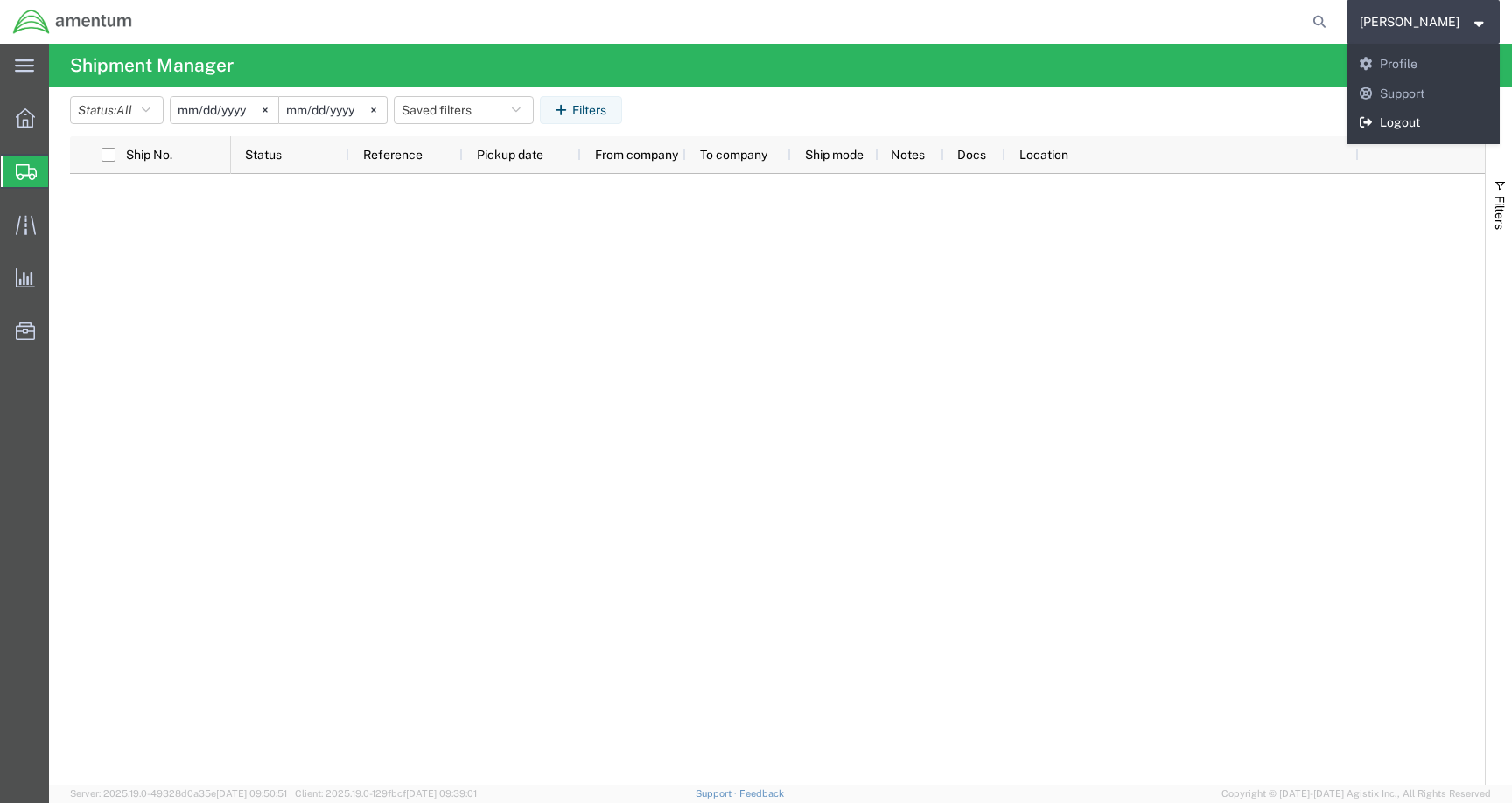
click at [1413, 128] on link "Logout" at bounding box center [1422, 123] width 154 height 30
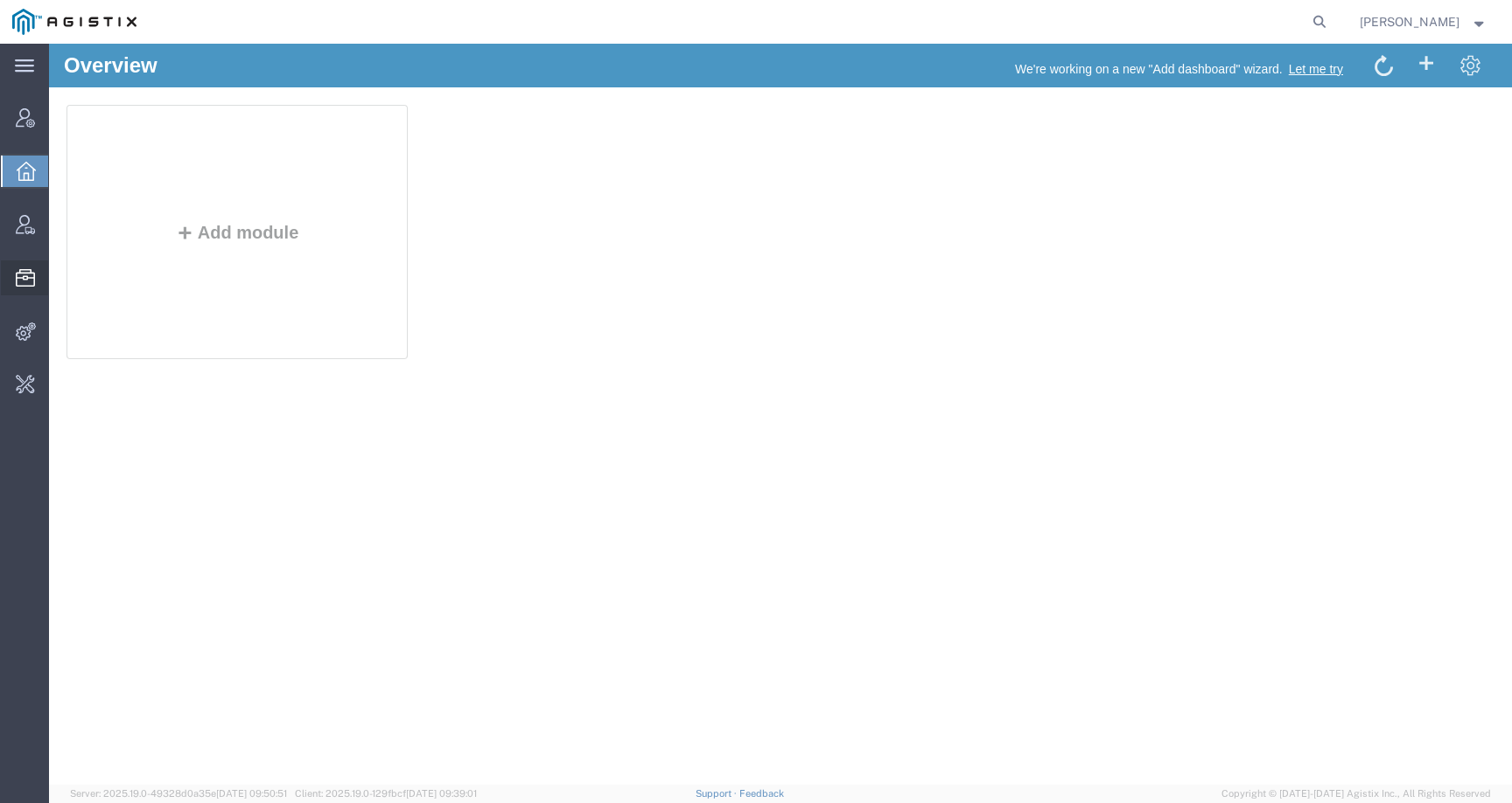
click at [0, 0] on span "Commodity Library" at bounding box center [0, 0] width 0 height 0
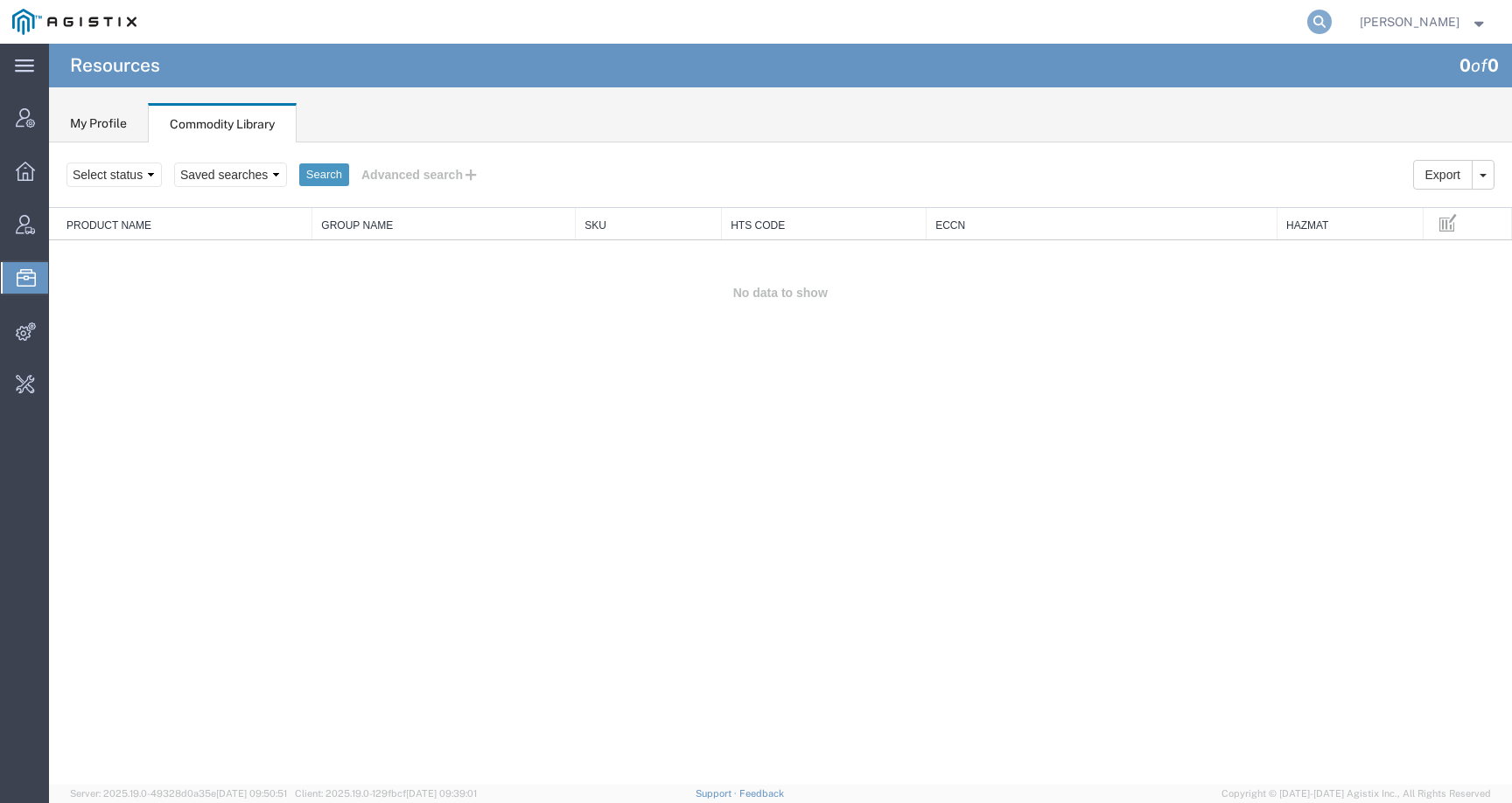
click at [1332, 17] on icon at bounding box center [1319, 22] width 25 height 25
click at [1294, 18] on input "search" at bounding box center [1041, 22] width 532 height 42
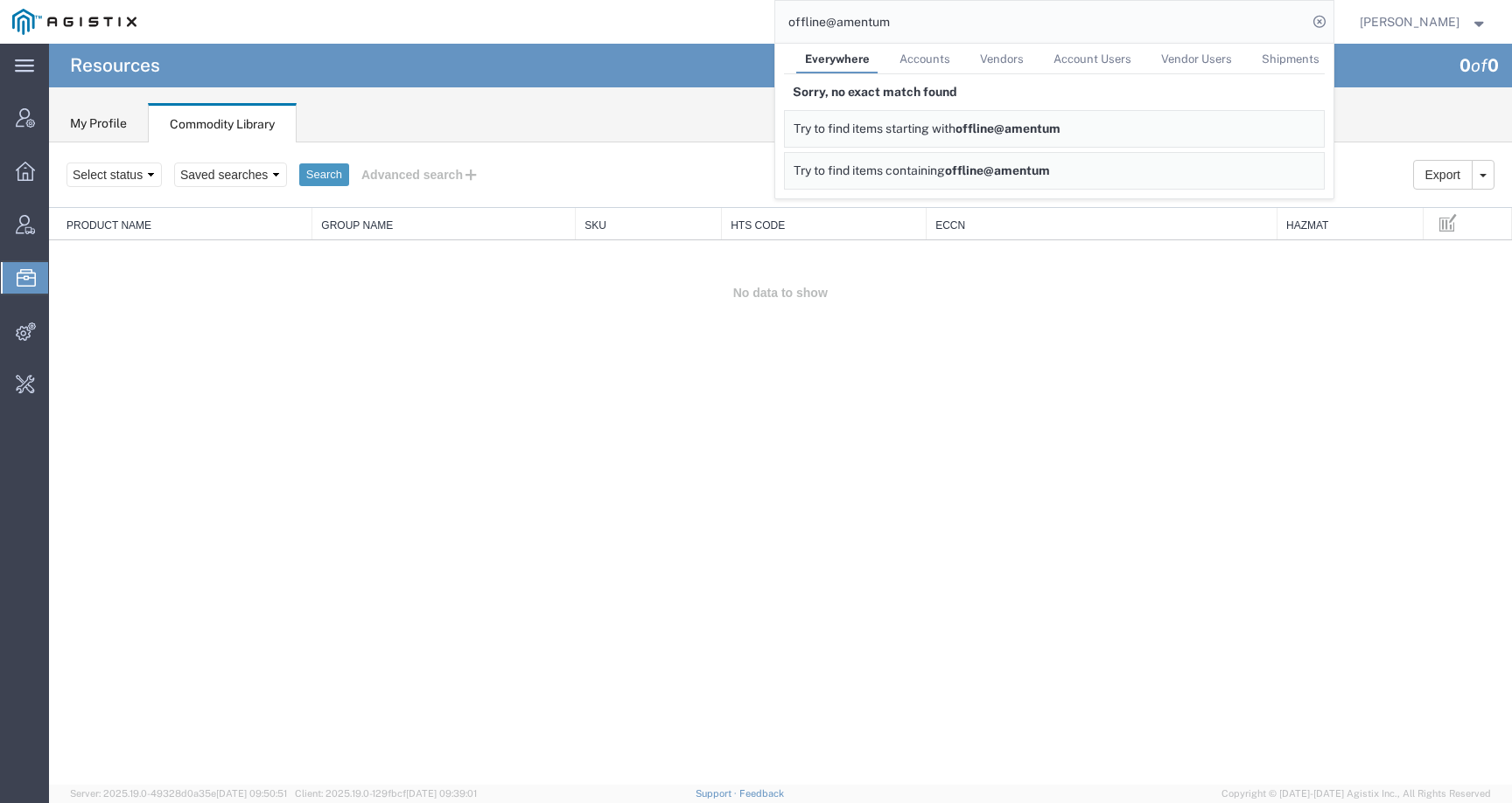
drag, startPoint x: 932, startPoint y: 21, endPoint x: 766, endPoint y: 21, distance: 166.0
click at [766, 21] on div "offline@amentum Everywhere Accounts Vendors Account Users Vendor Users Shipment…" at bounding box center [740, 22] width 1184 height 44
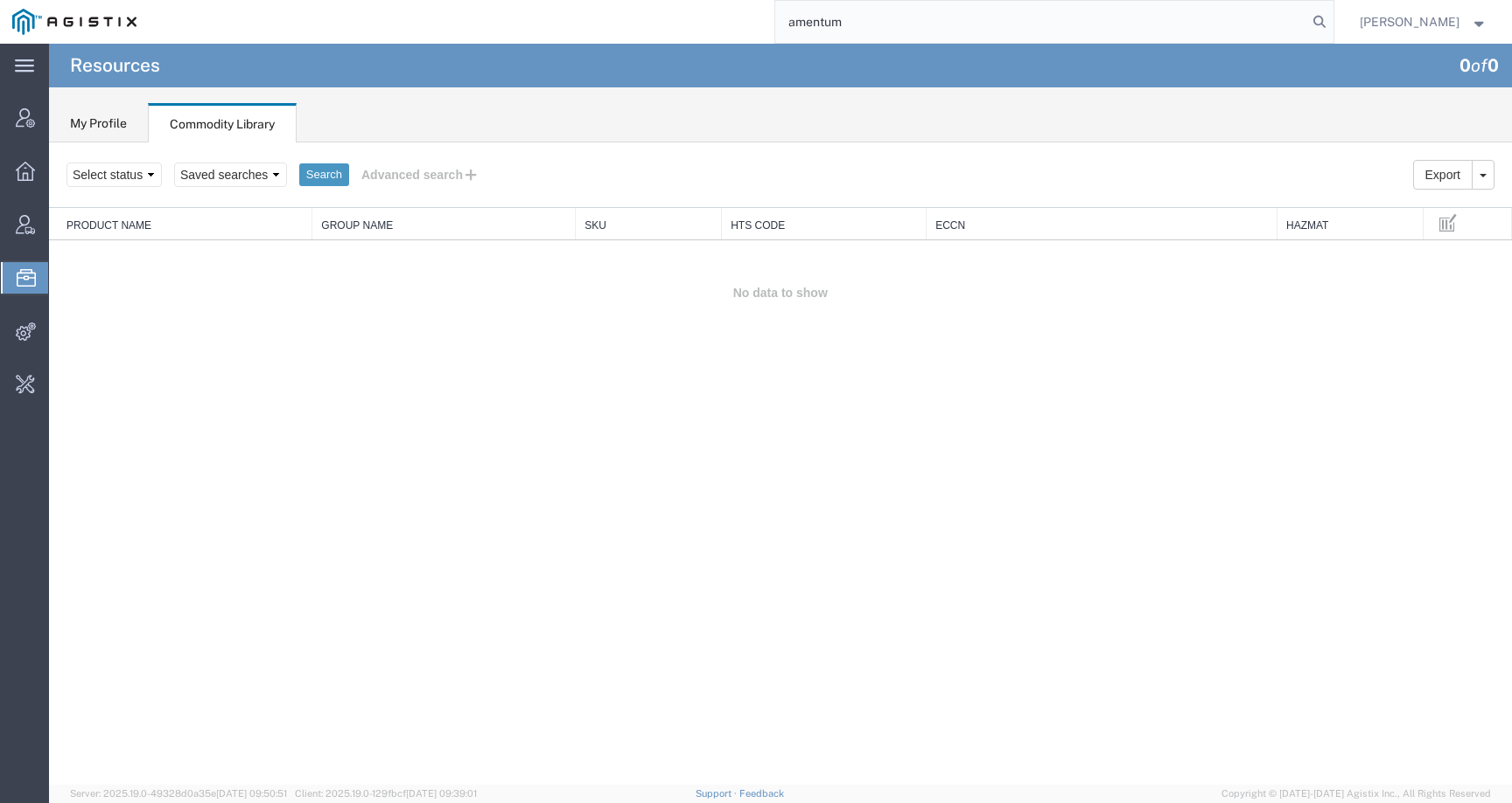
type input "amentum"
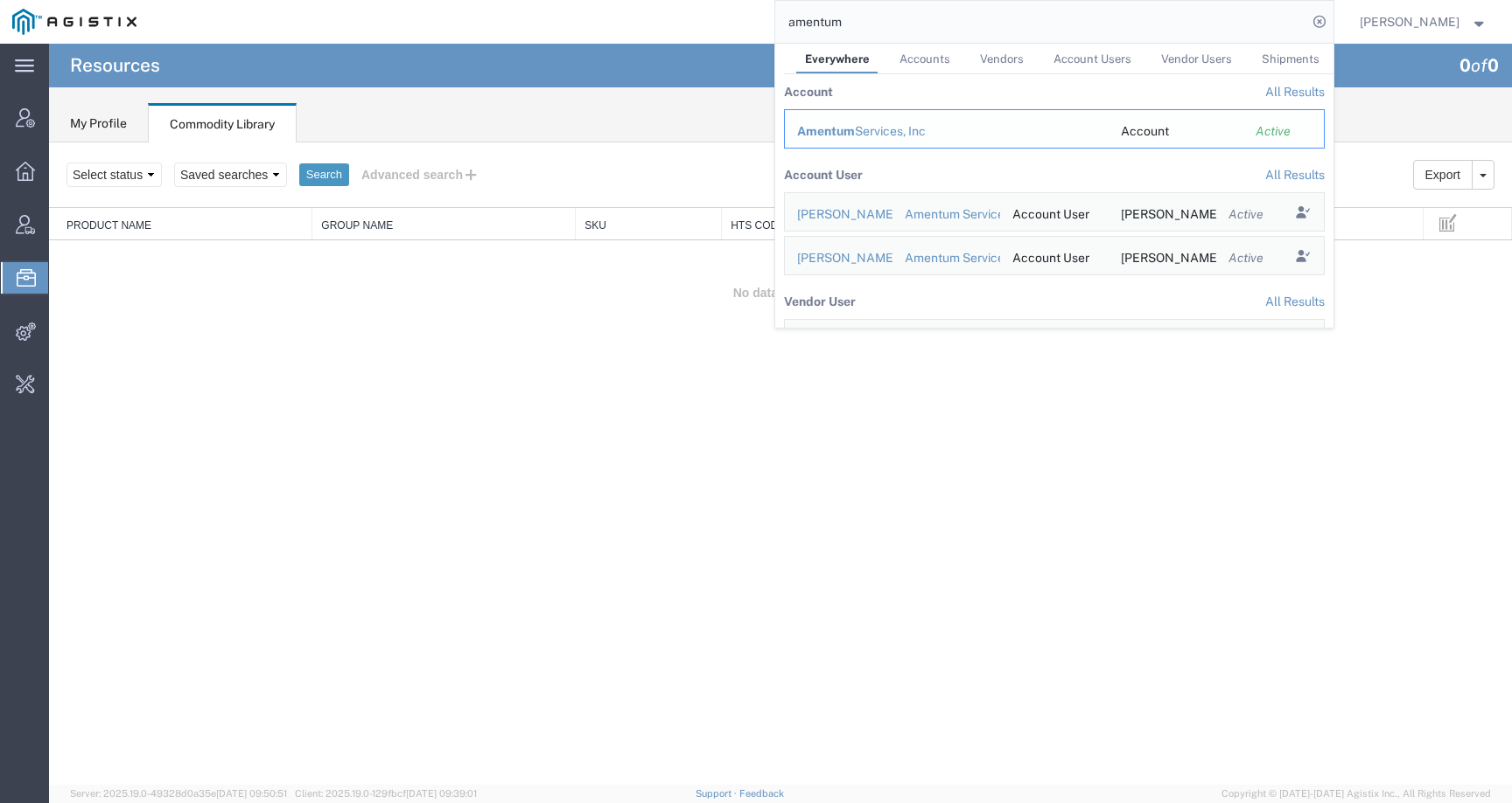
click at [883, 134] on div "Amentum Services, Inc" at bounding box center [947, 131] width 299 height 18
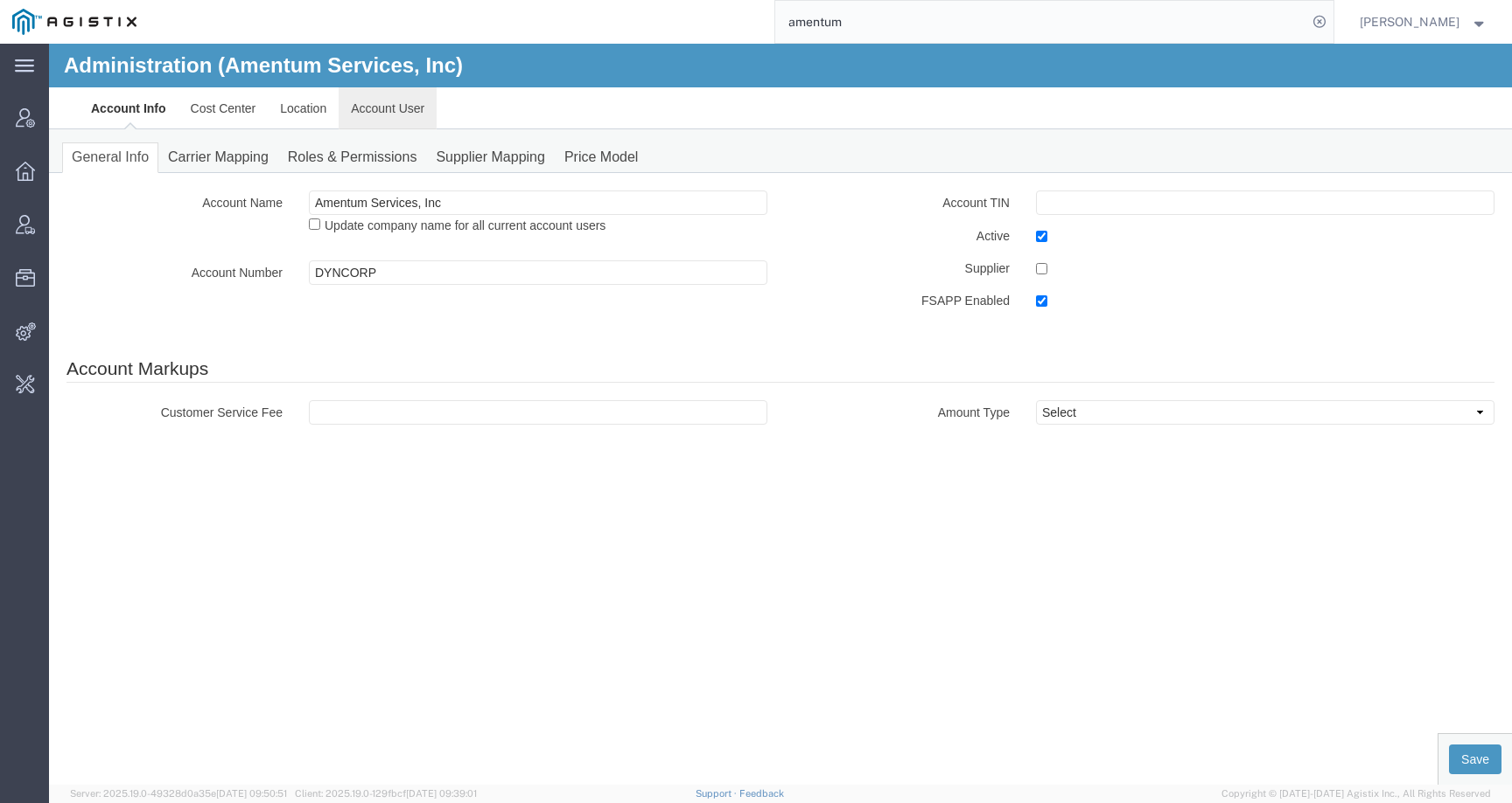
click at [374, 114] on link "Account User" at bounding box center [387, 109] width 98 height 42
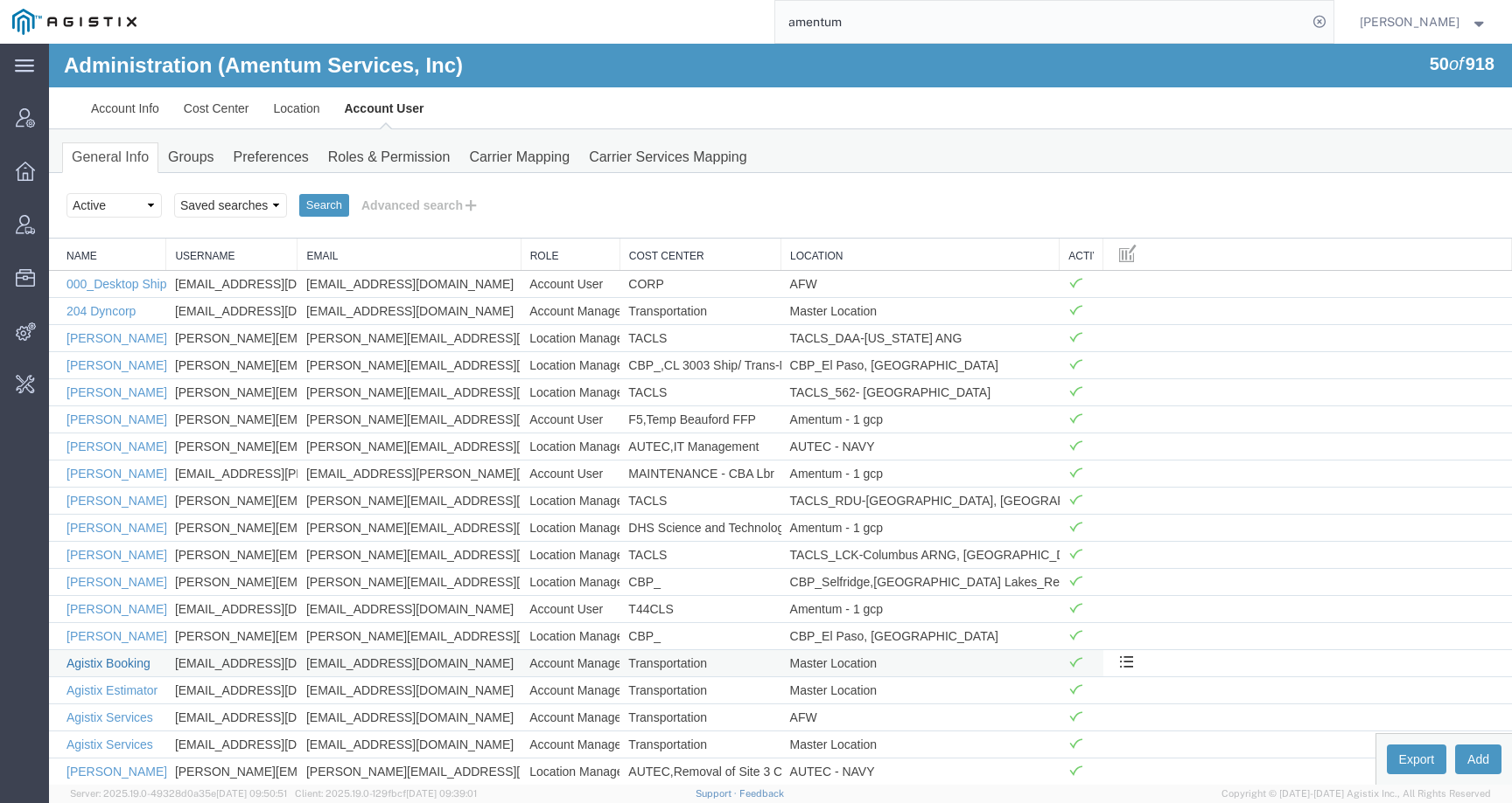
click at [130, 662] on link "Agistix Booking" at bounding box center [109, 663] width 84 height 14
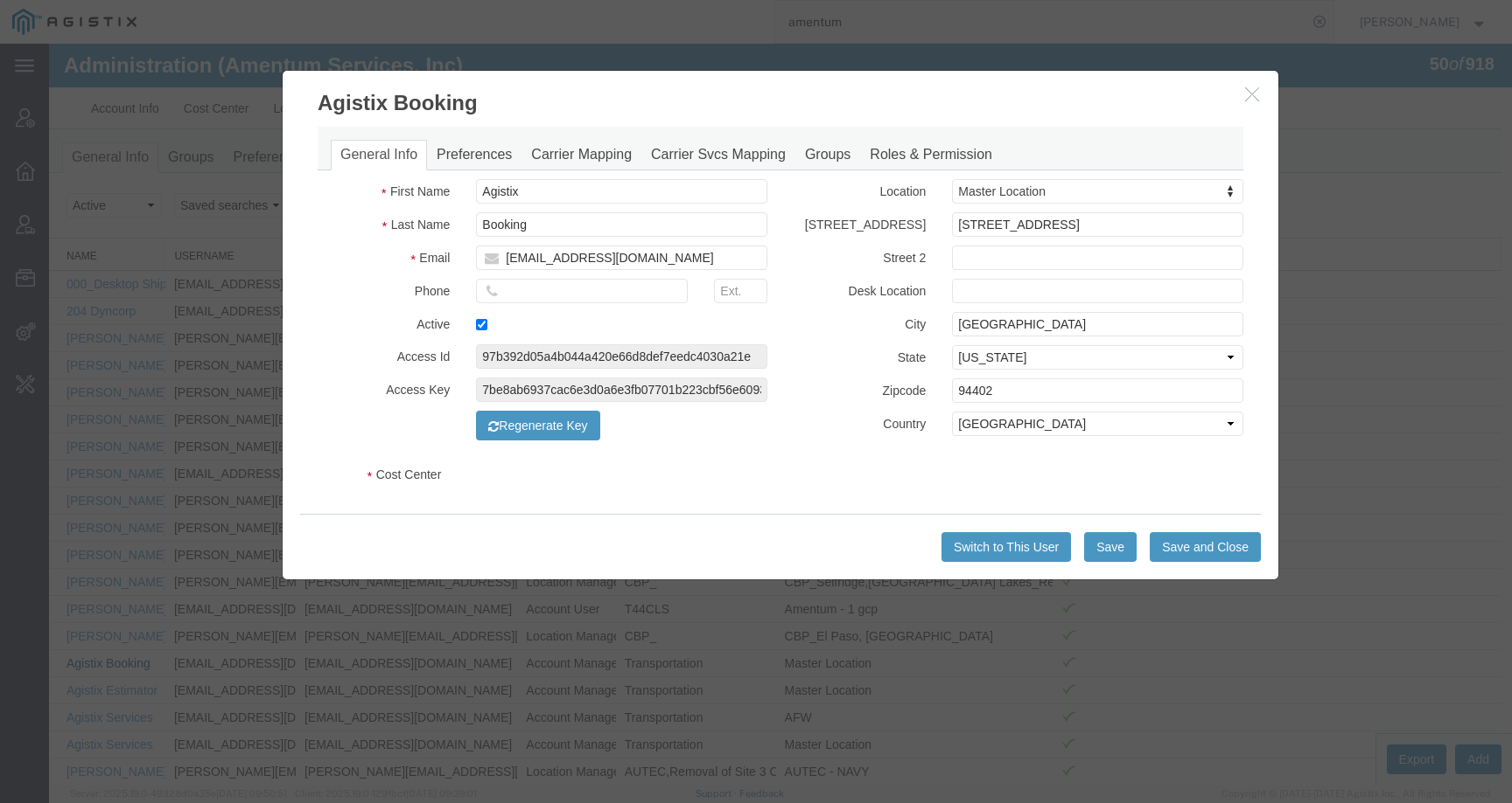
select select "DEPARTMENT"
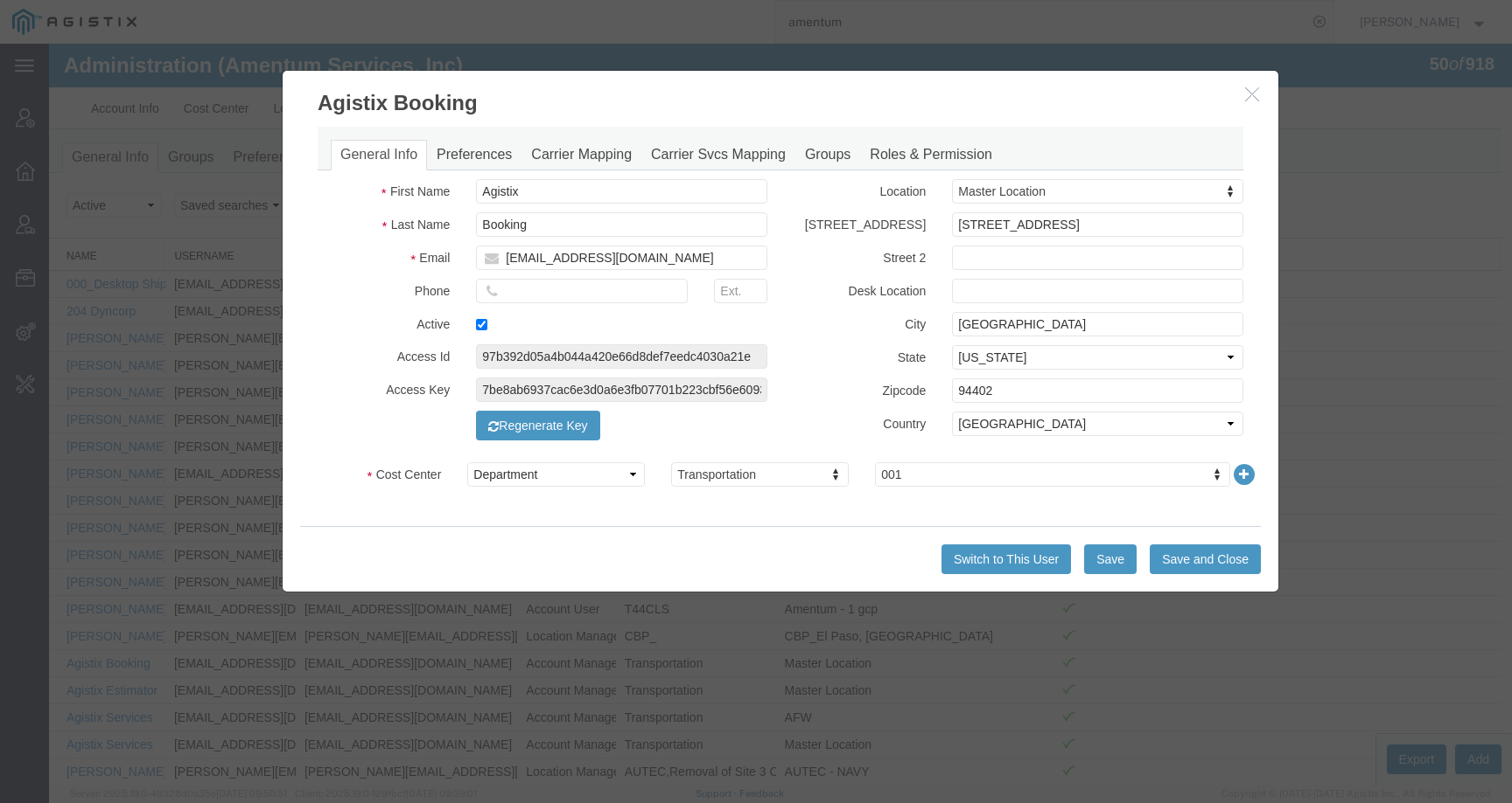
click at [1245, 94] on icon "button" at bounding box center [1252, 94] width 14 height 15
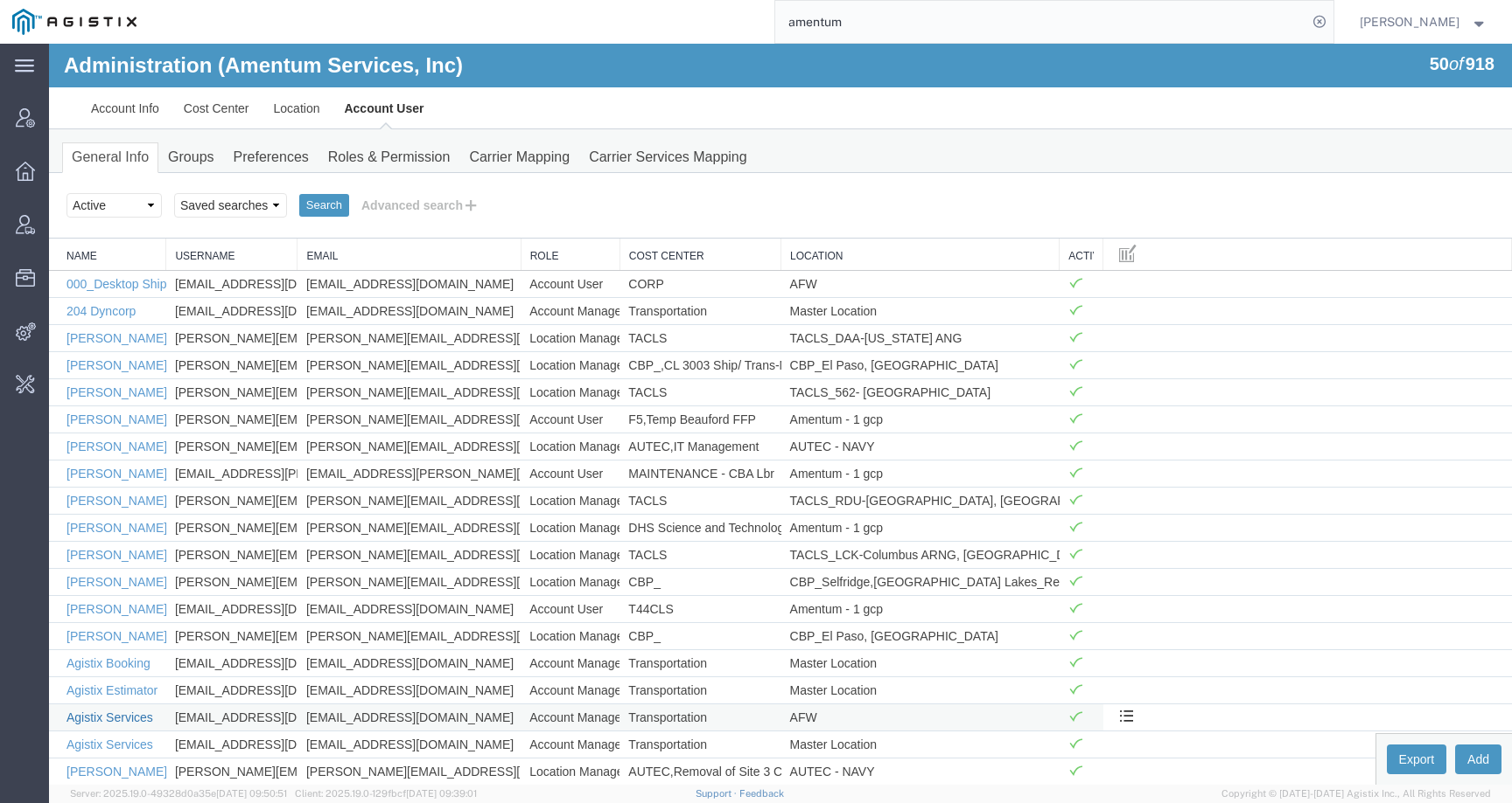
click at [128, 720] on link "Agistix Services" at bounding box center [110, 718] width 87 height 14
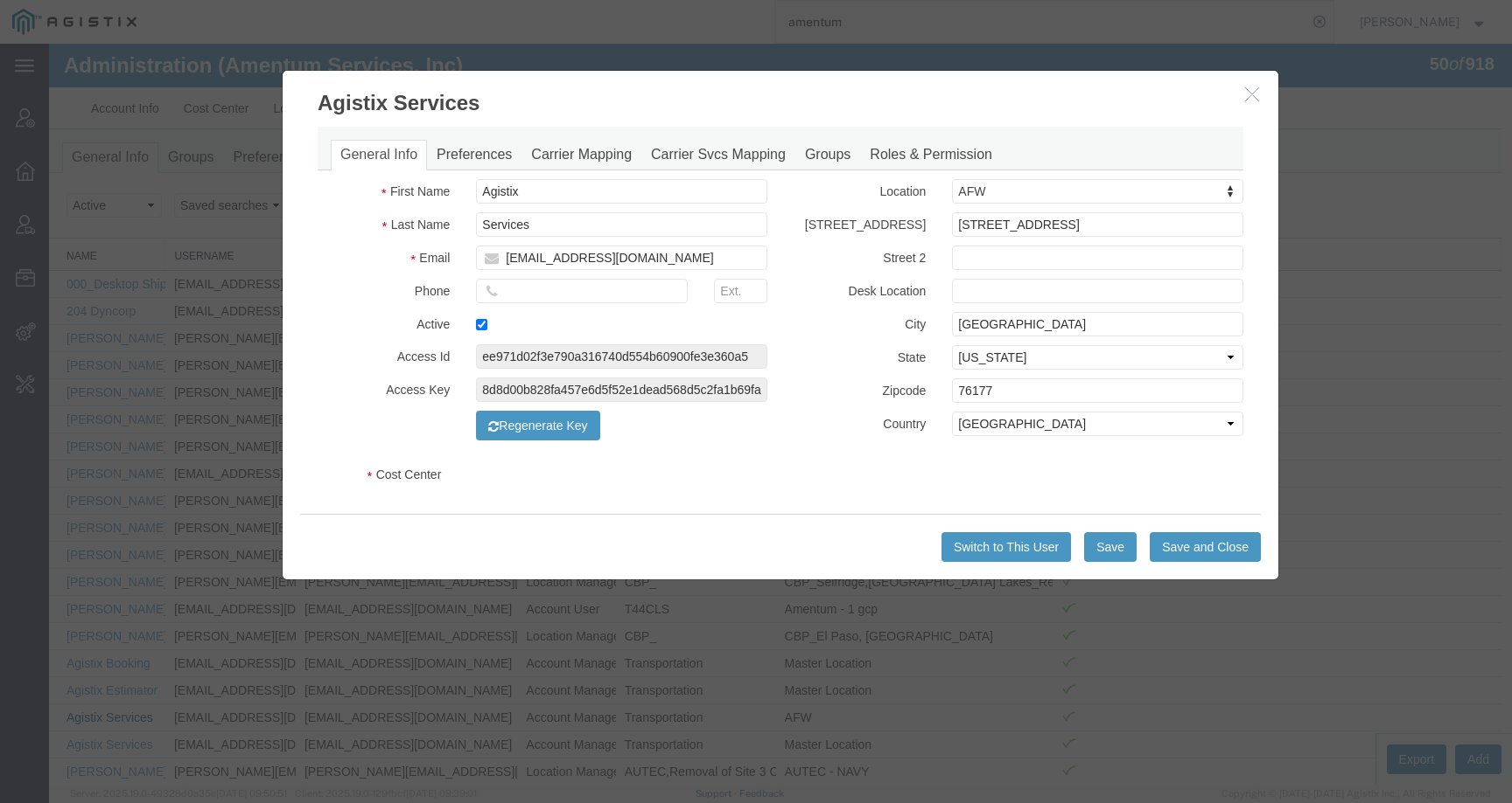
select select "DEPARTMENT"
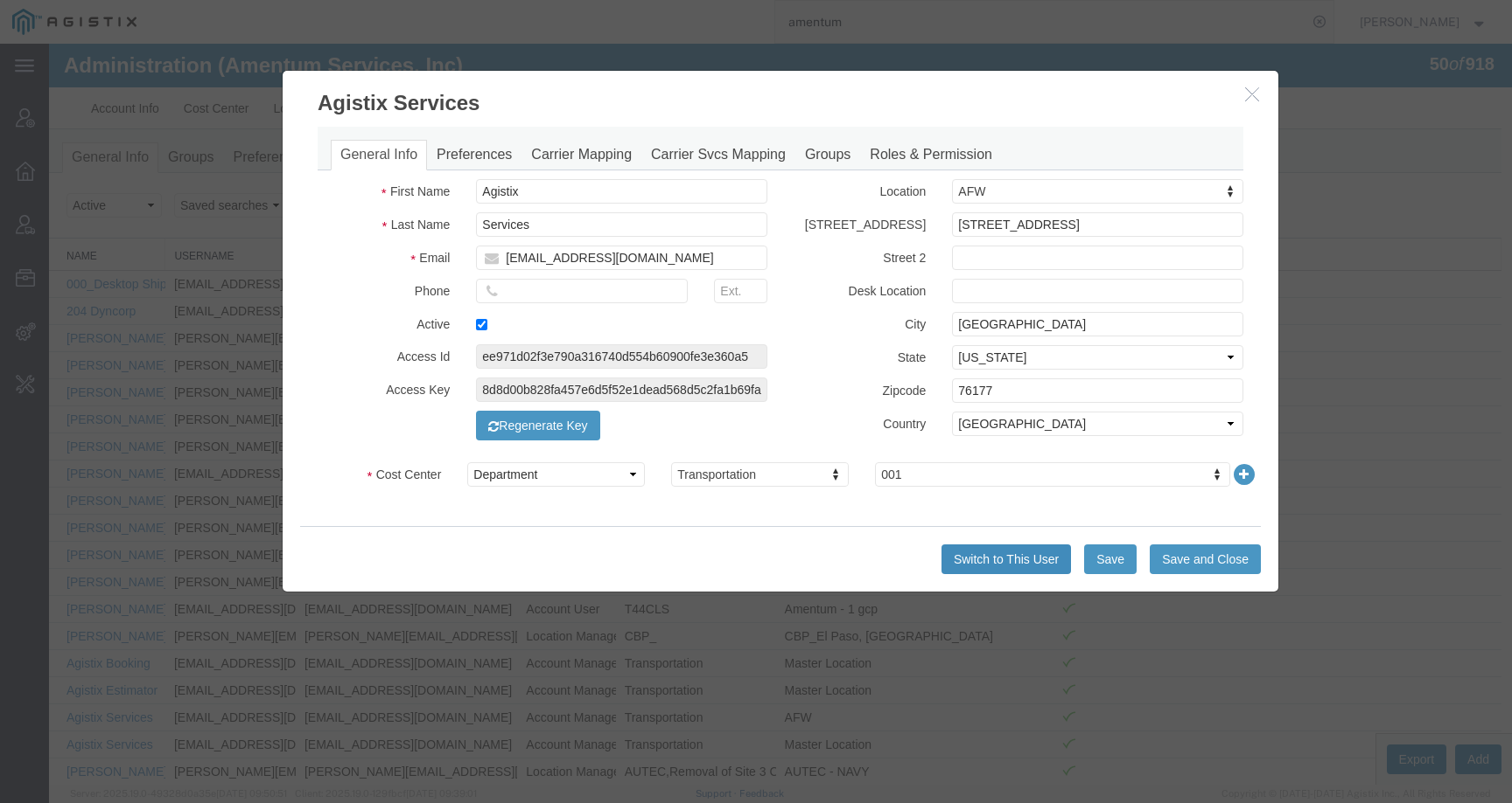
click at [997, 568] on button "Switch to This User" at bounding box center [1006, 560] width 129 height 30
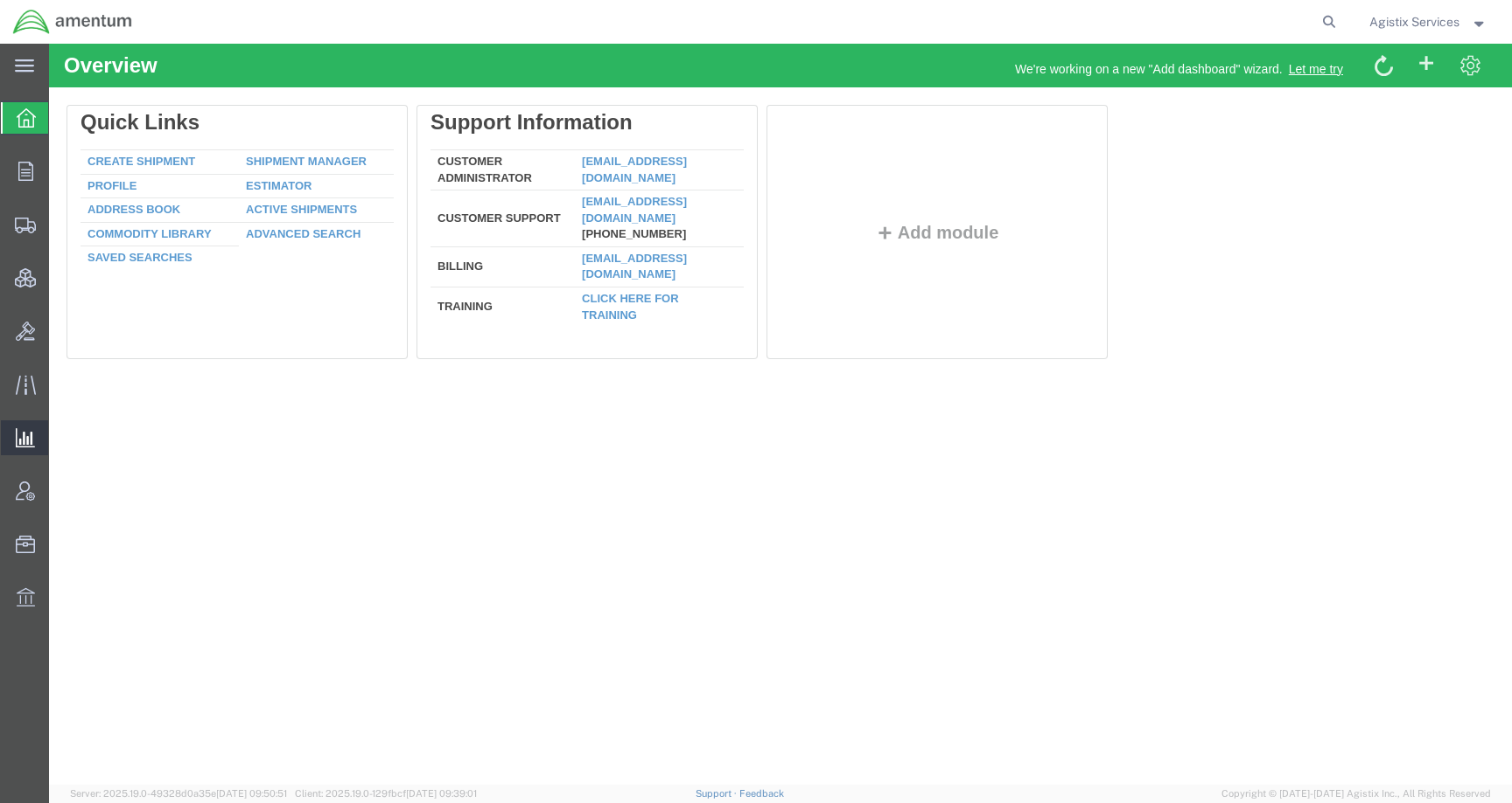
click at [0, 0] on span "Saved Reports" at bounding box center [0, 0] width 0 height 0
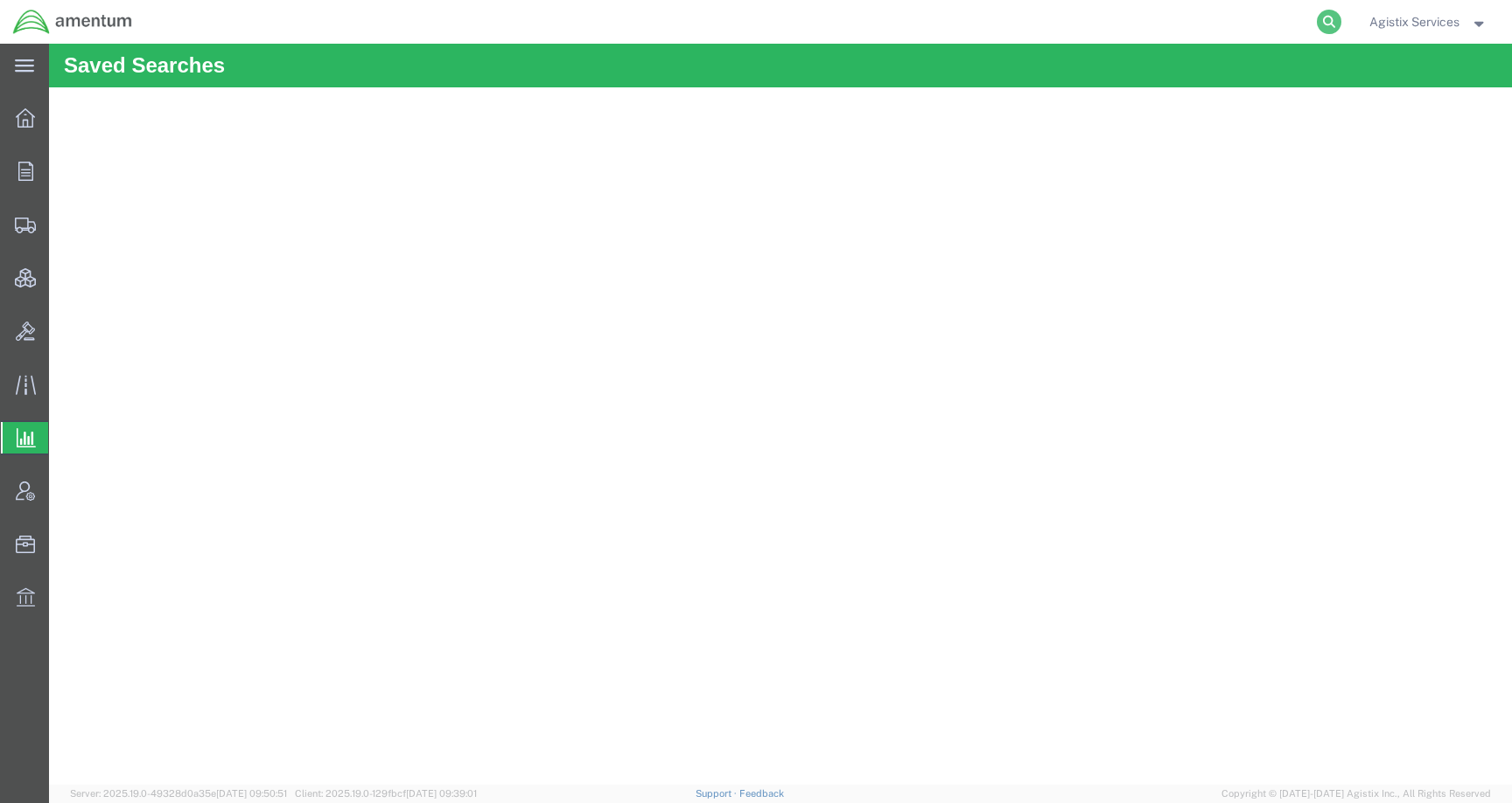
click at [1327, 20] on icon at bounding box center [1329, 22] width 25 height 25
click at [1233, 20] on input "search" at bounding box center [1050, 22] width 532 height 42
click at [915, 25] on input "search" at bounding box center [1050, 22] width 532 height 42
paste input "T44CLS_6600"
type input "T44CLS_6600"
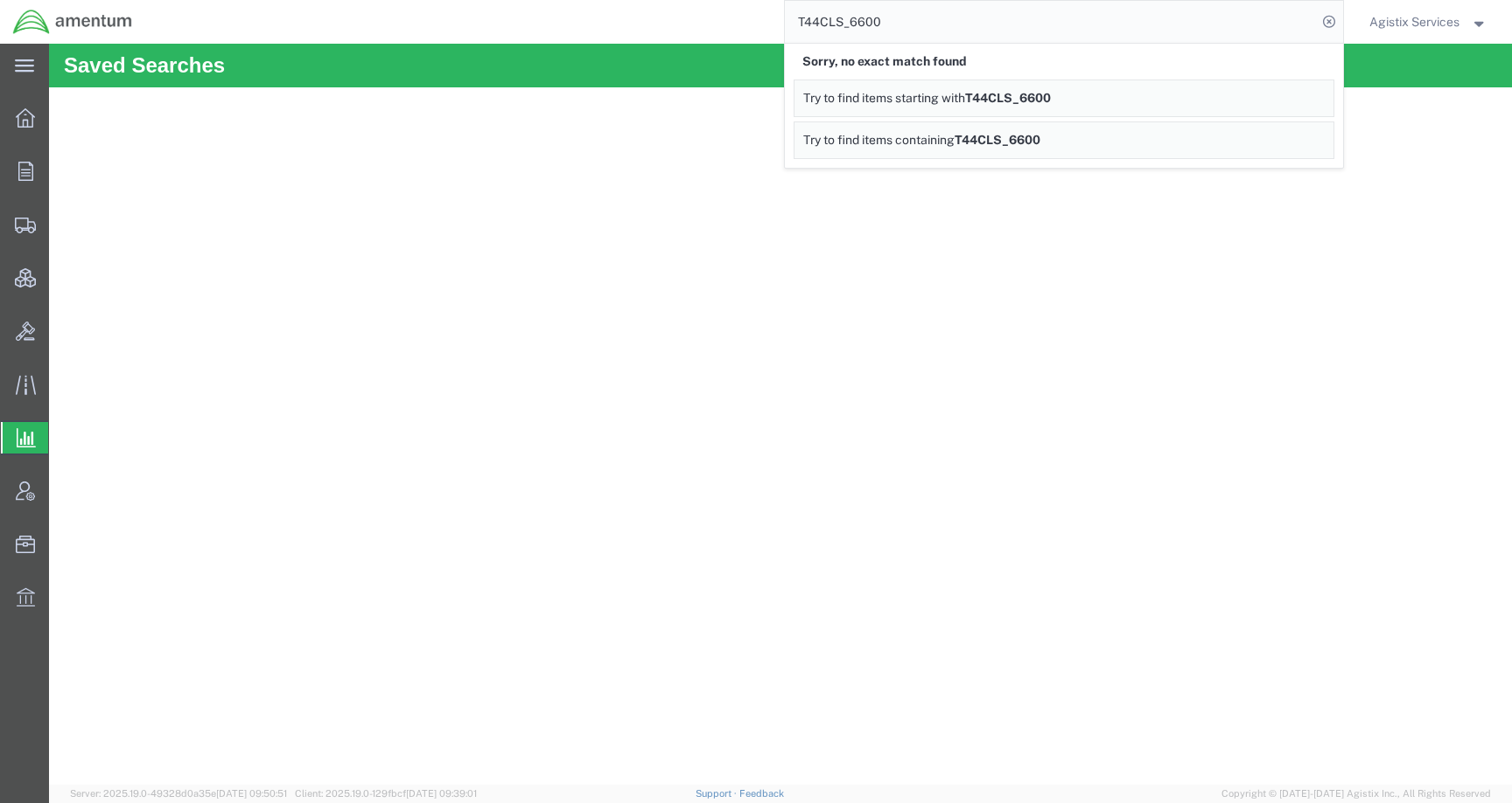
drag, startPoint x: 955, startPoint y: 18, endPoint x: 694, endPoint y: 18, distance: 261.0
click at [694, 18] on div "T44CLS_6600 Sorry, no exact match found Try to find items starting with T44CLS_…" at bounding box center [744, 22] width 1197 height 44
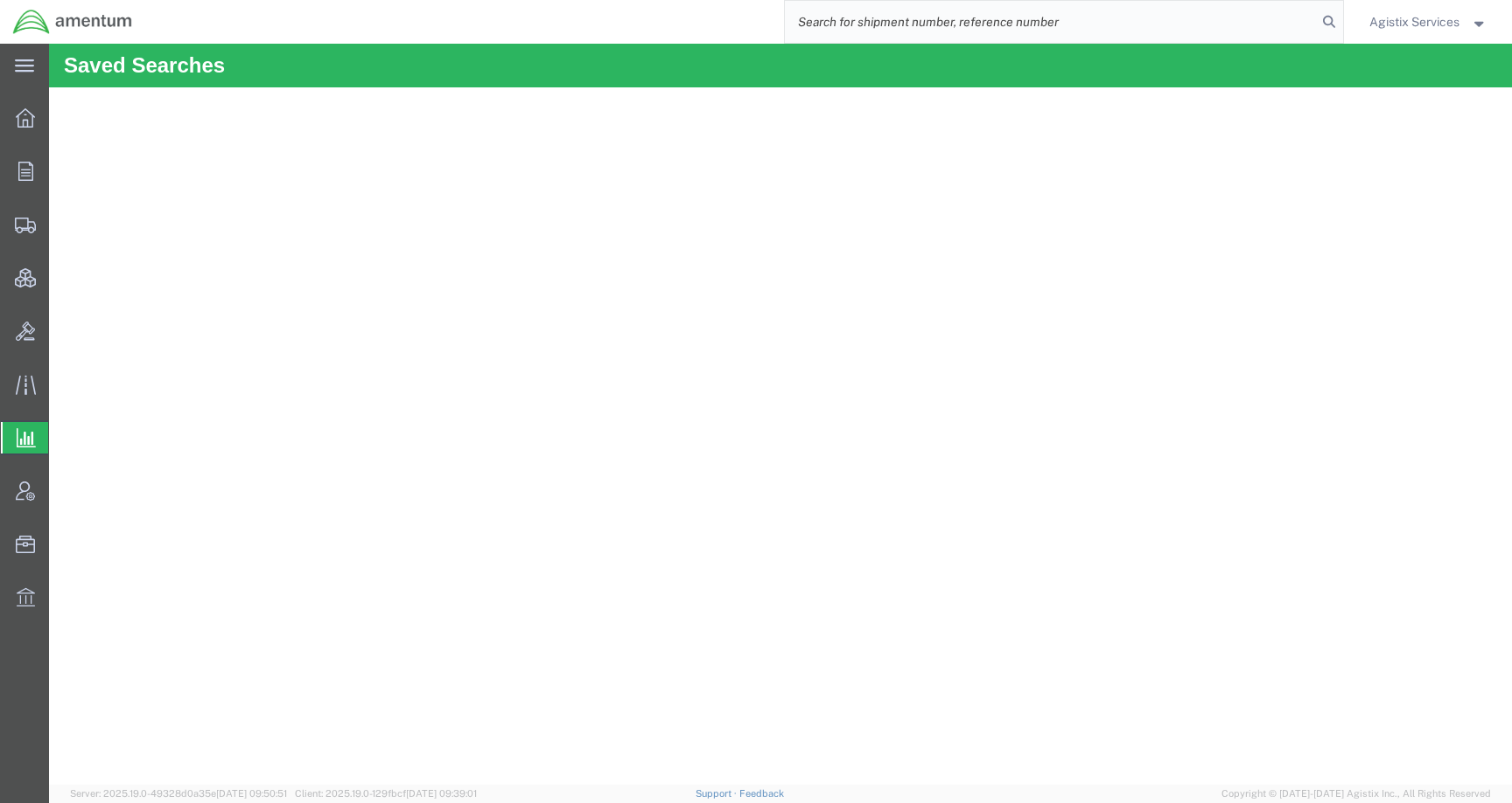
click at [62, 443] on span "Analytics" at bounding box center [55, 438] width 14 height 35
click at [1414, 34] on div "Agistix Services" at bounding box center [1428, 22] width 144 height 44
click at [1414, 22] on span "Agistix Services" at bounding box center [1414, 22] width 90 height 19
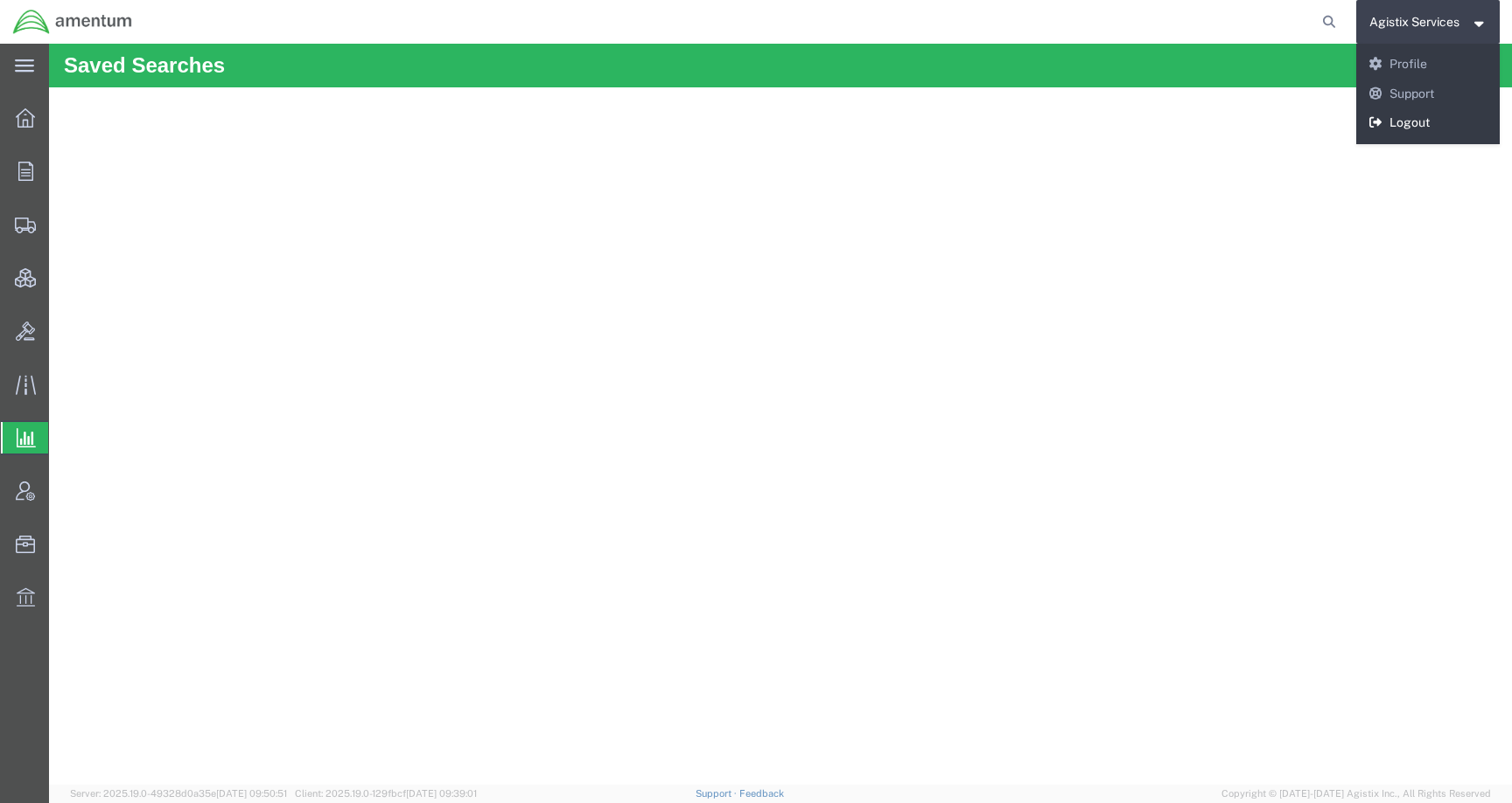
click at [1400, 124] on link "Logout" at bounding box center [1428, 123] width 144 height 30
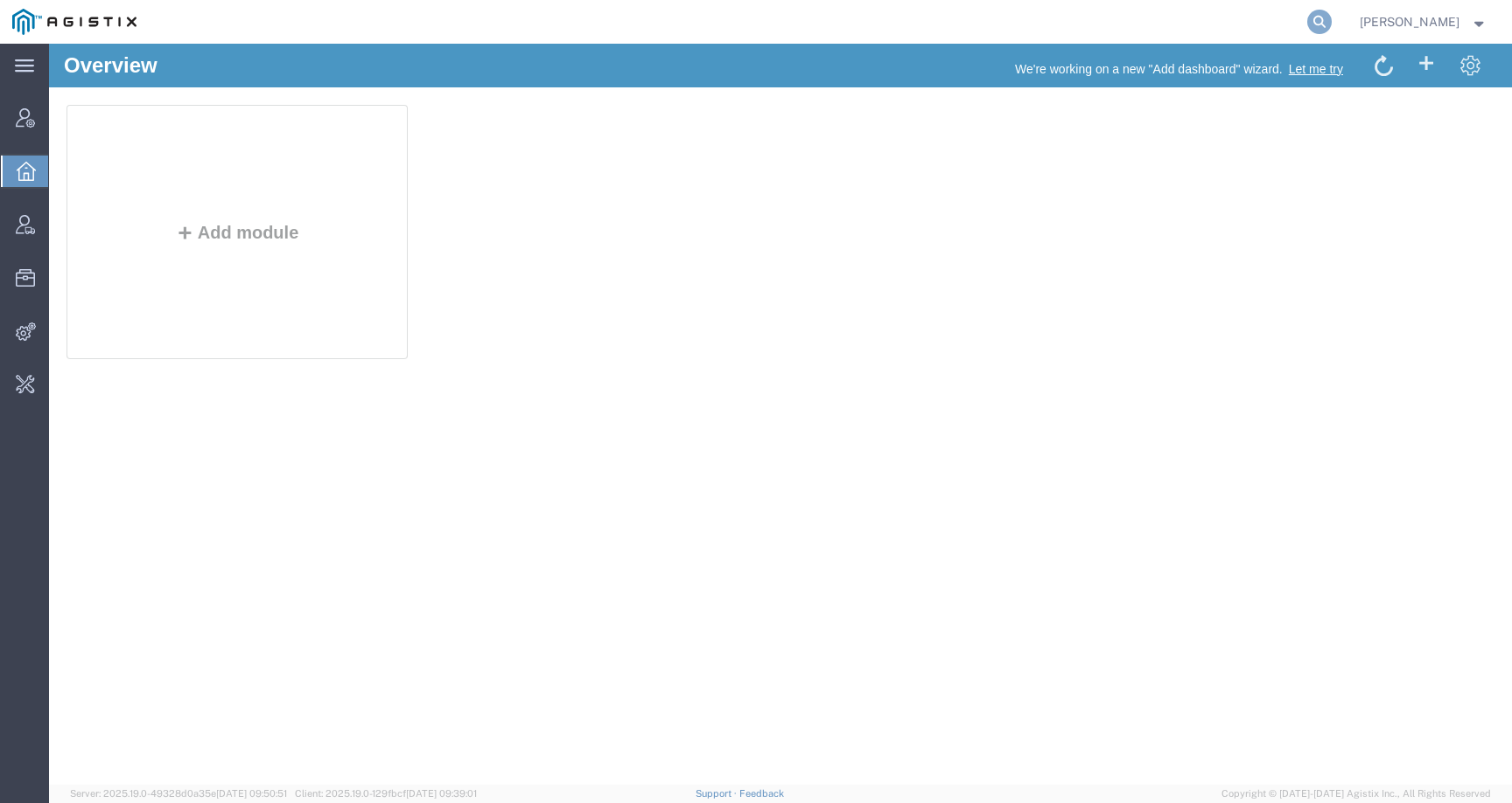
click at [1332, 16] on icon at bounding box center [1319, 22] width 25 height 25
click at [1230, 23] on input "search" at bounding box center [1041, 22] width 532 height 42
type input "Amentum"
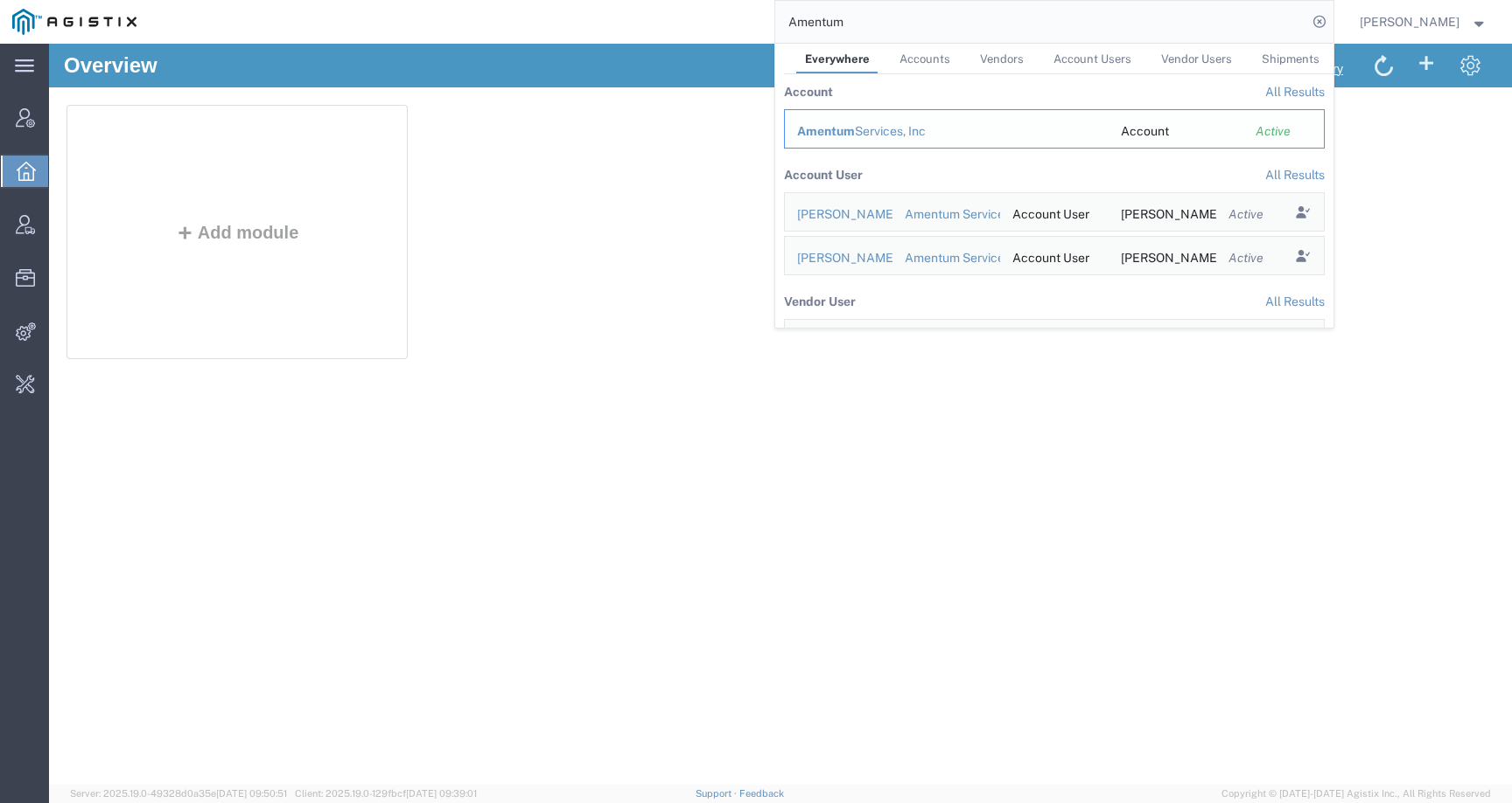
click at [920, 130] on div "Amentum Services, Inc" at bounding box center [947, 131] width 299 height 18
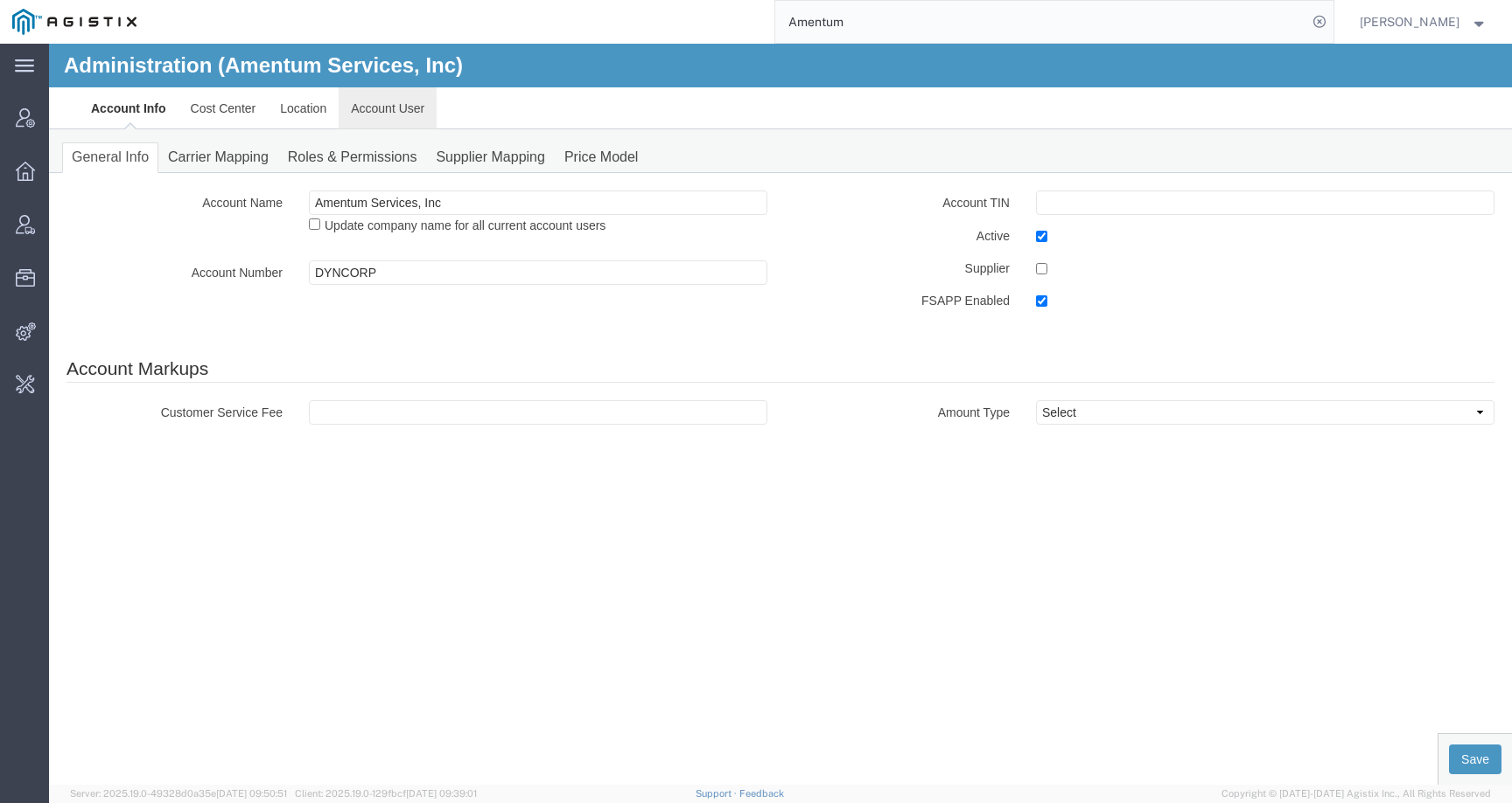
click at [396, 112] on link "Account User" at bounding box center [387, 109] width 98 height 42
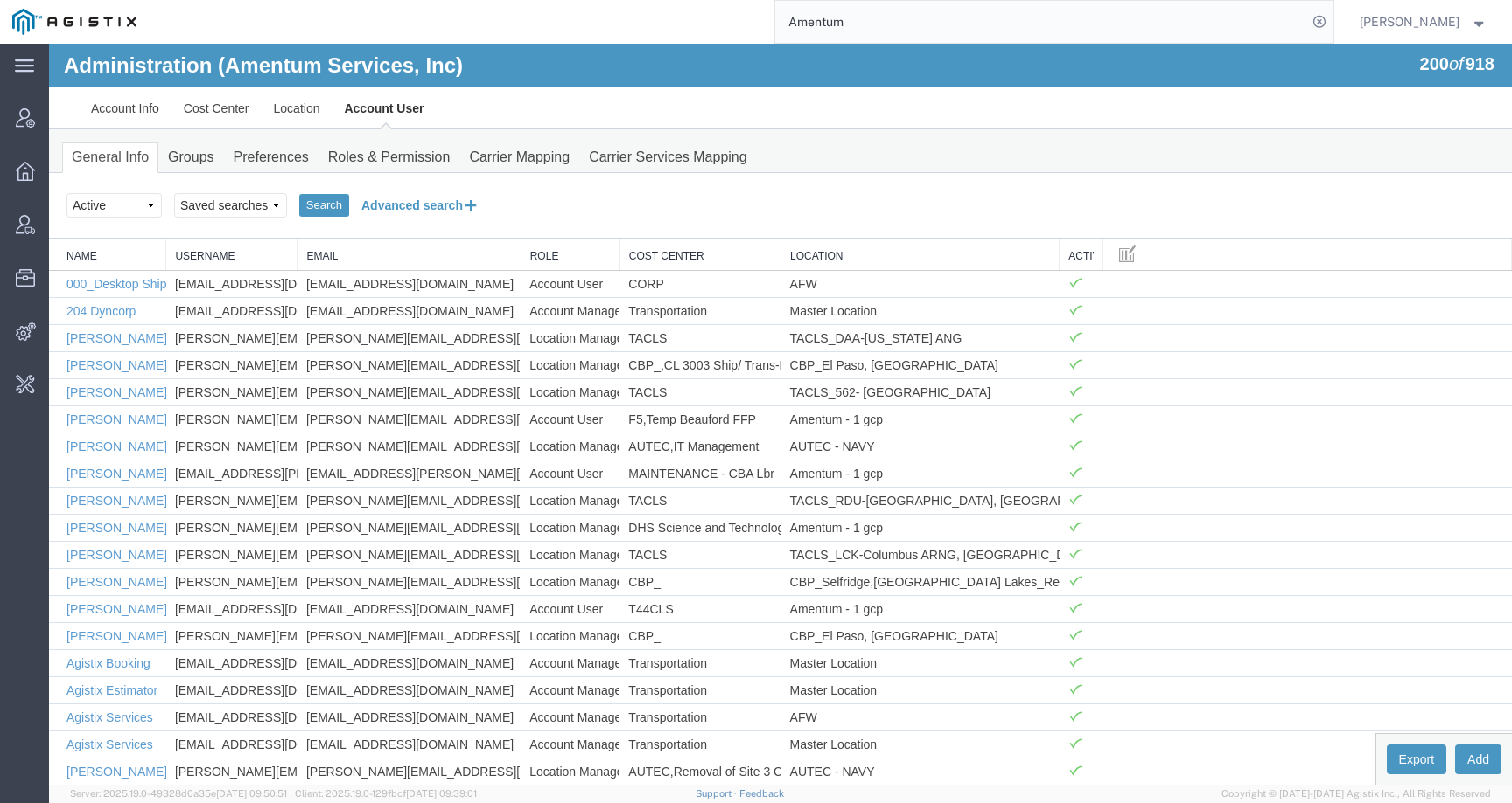
click at [397, 206] on button "Advanced search" at bounding box center [420, 206] width 142 height 30
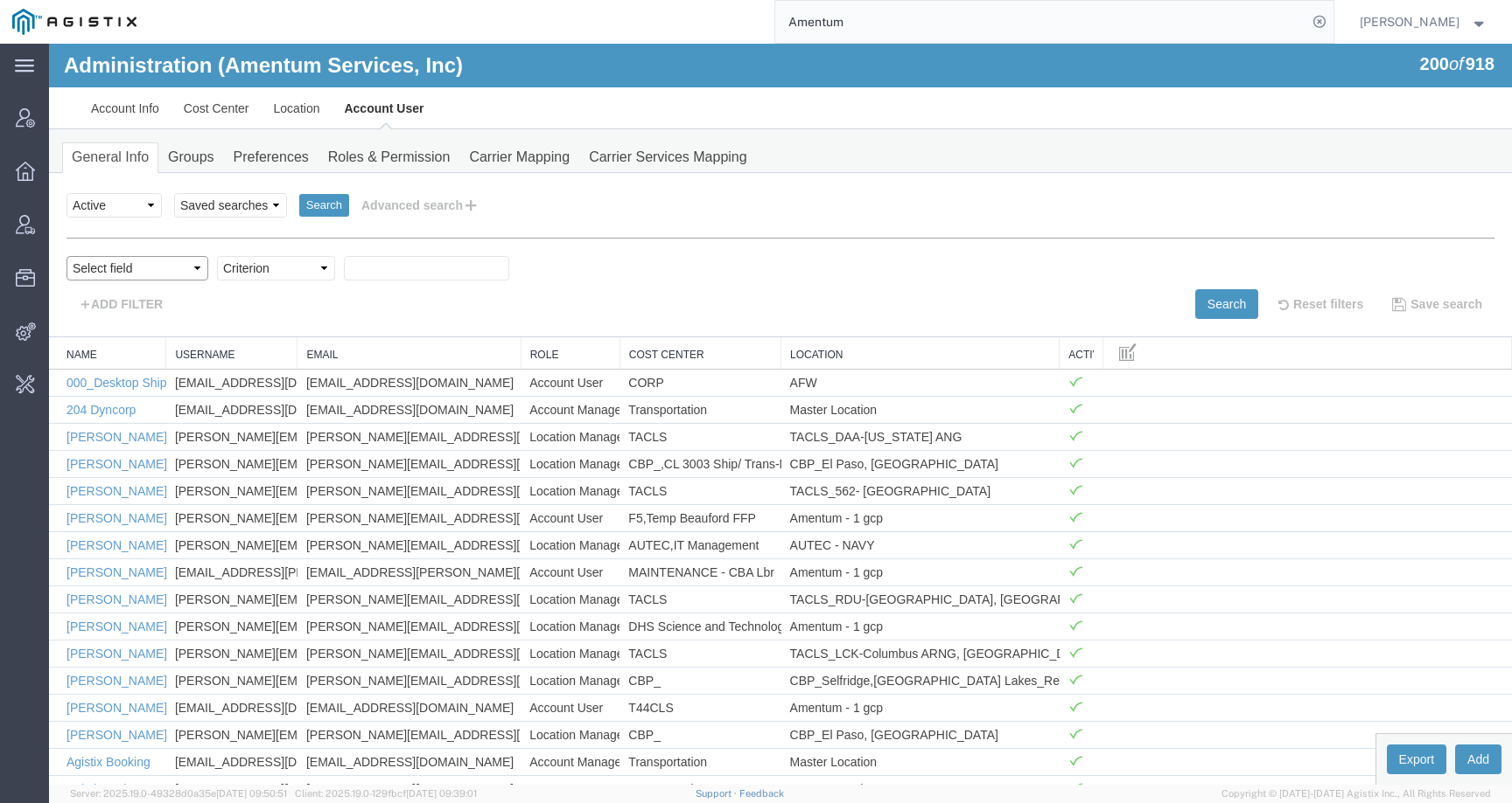
click at [127, 268] on select "Select field Cost Center Email Location Name Role Username" at bounding box center [137, 269] width 142 height 25
select select "personName"
click at [67, 257] on select "Select field Cost Center Email Location Name Role Username" at bounding box center [137, 269] width 142 height 25
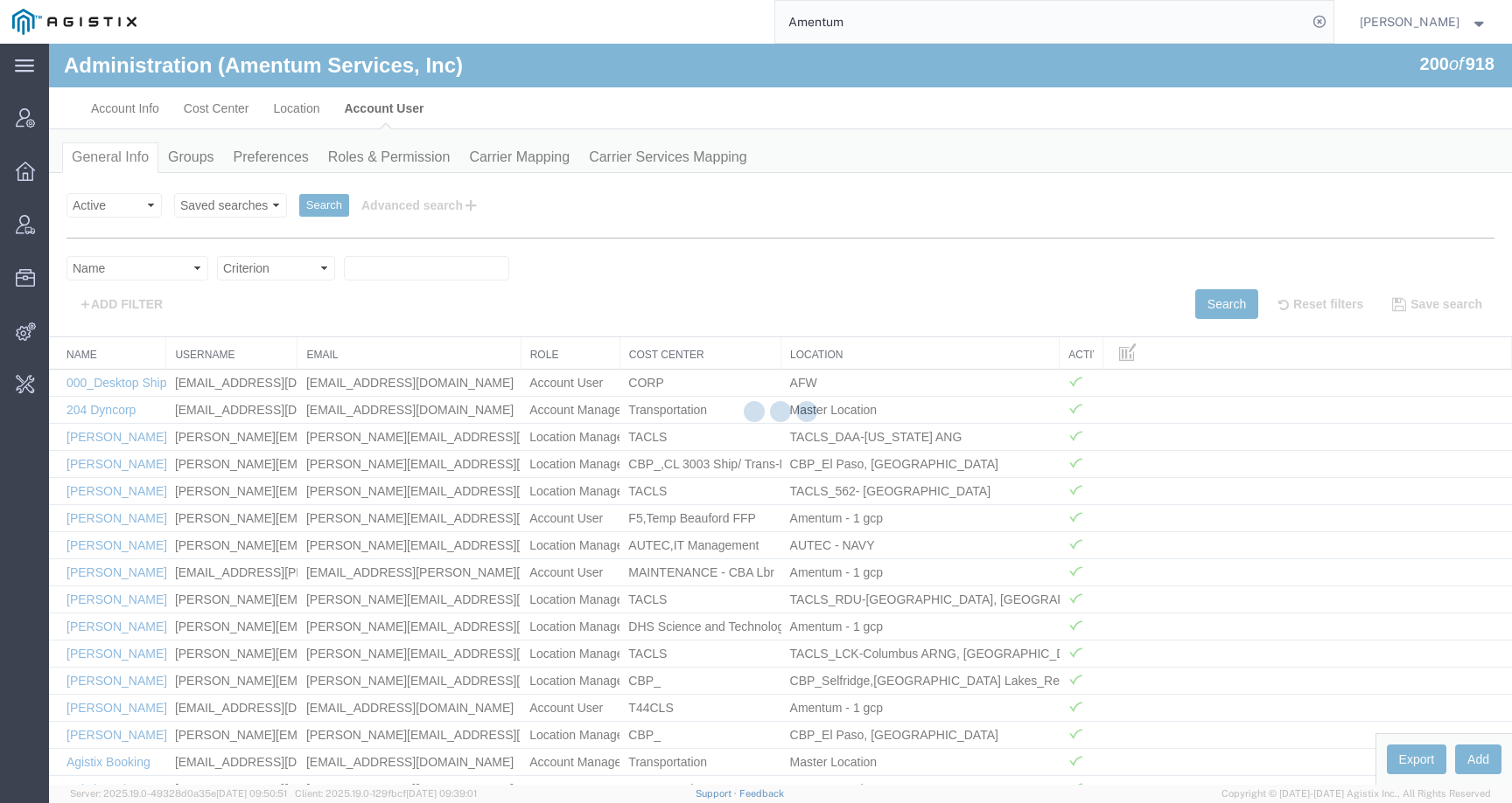
click at [266, 277] on div at bounding box center [781, 415] width 1463 height 742
click at [266, 270] on div at bounding box center [781, 415] width 1463 height 742
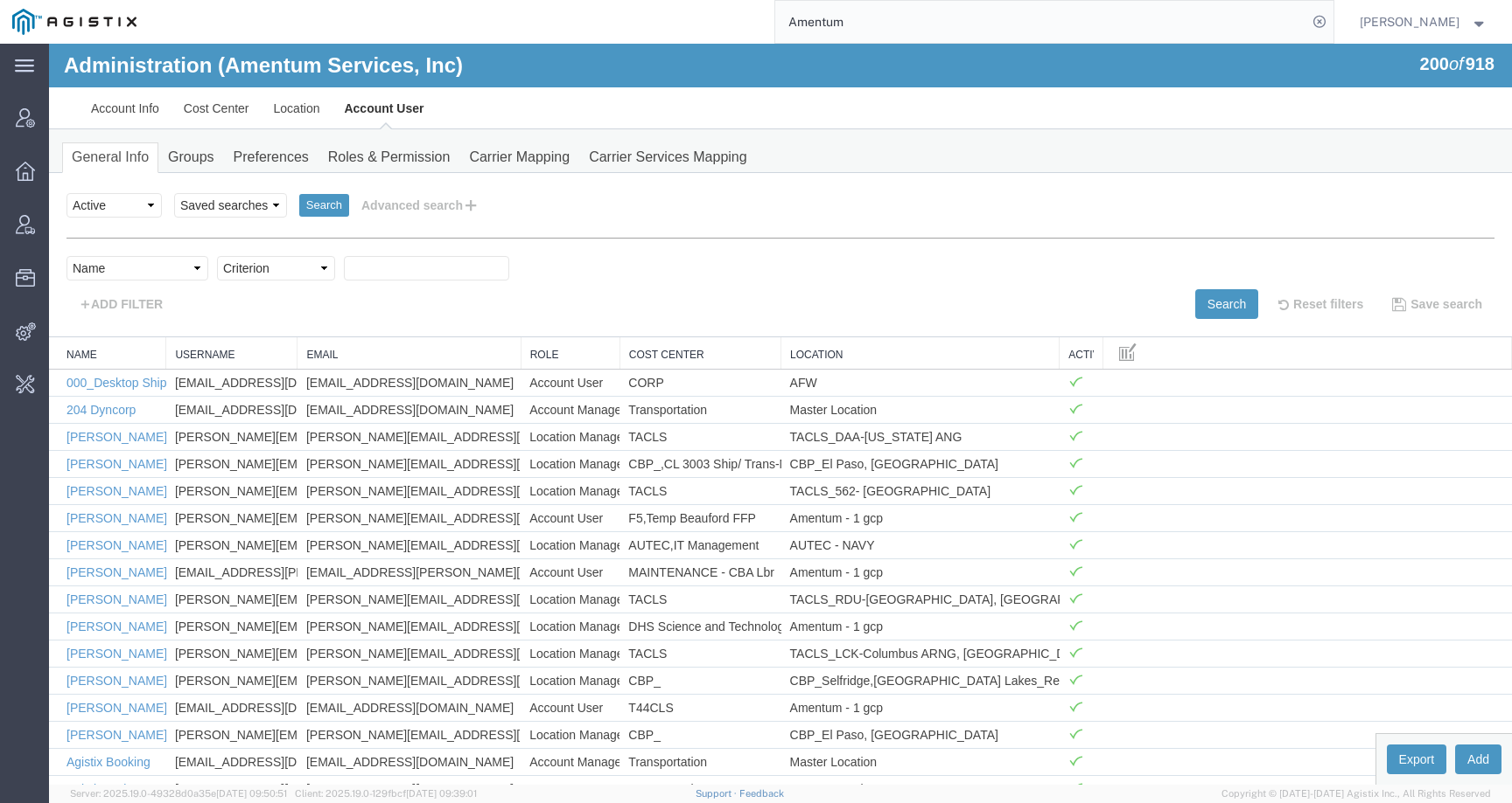
click at [266, 270] on select "Criterion contains does not contain is is blank is not blank starts with" at bounding box center [276, 269] width 118 height 25
select select "contains"
click at [217, 257] on select "Criterion contains does not contain is is blank is not blank starts with" at bounding box center [276, 269] width 118 height 25
click at [374, 269] on input "text" at bounding box center [426, 269] width 165 height 25
type input "Jason"
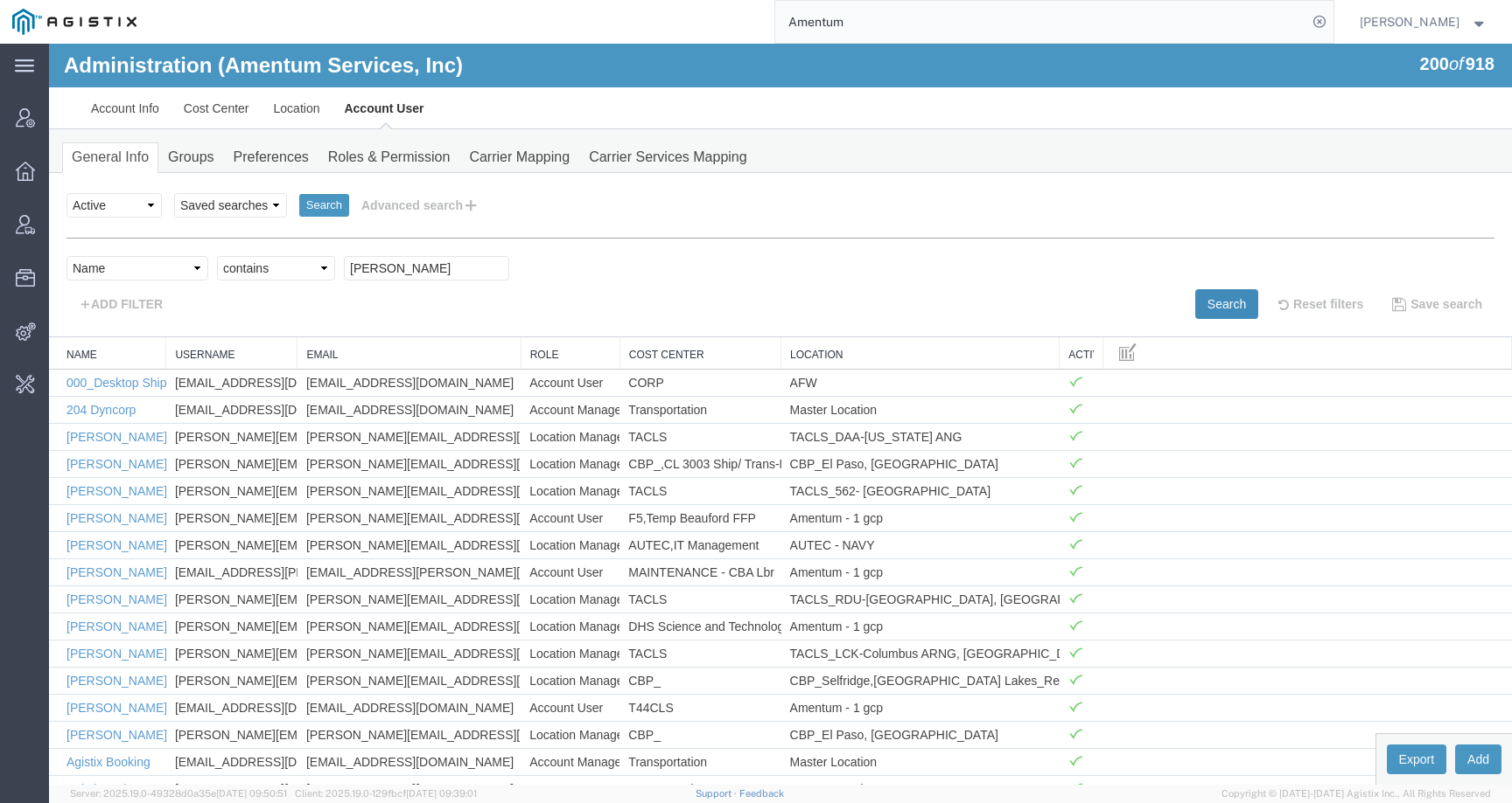
click at [1212, 304] on button "Search" at bounding box center [1226, 304] width 63 height 30
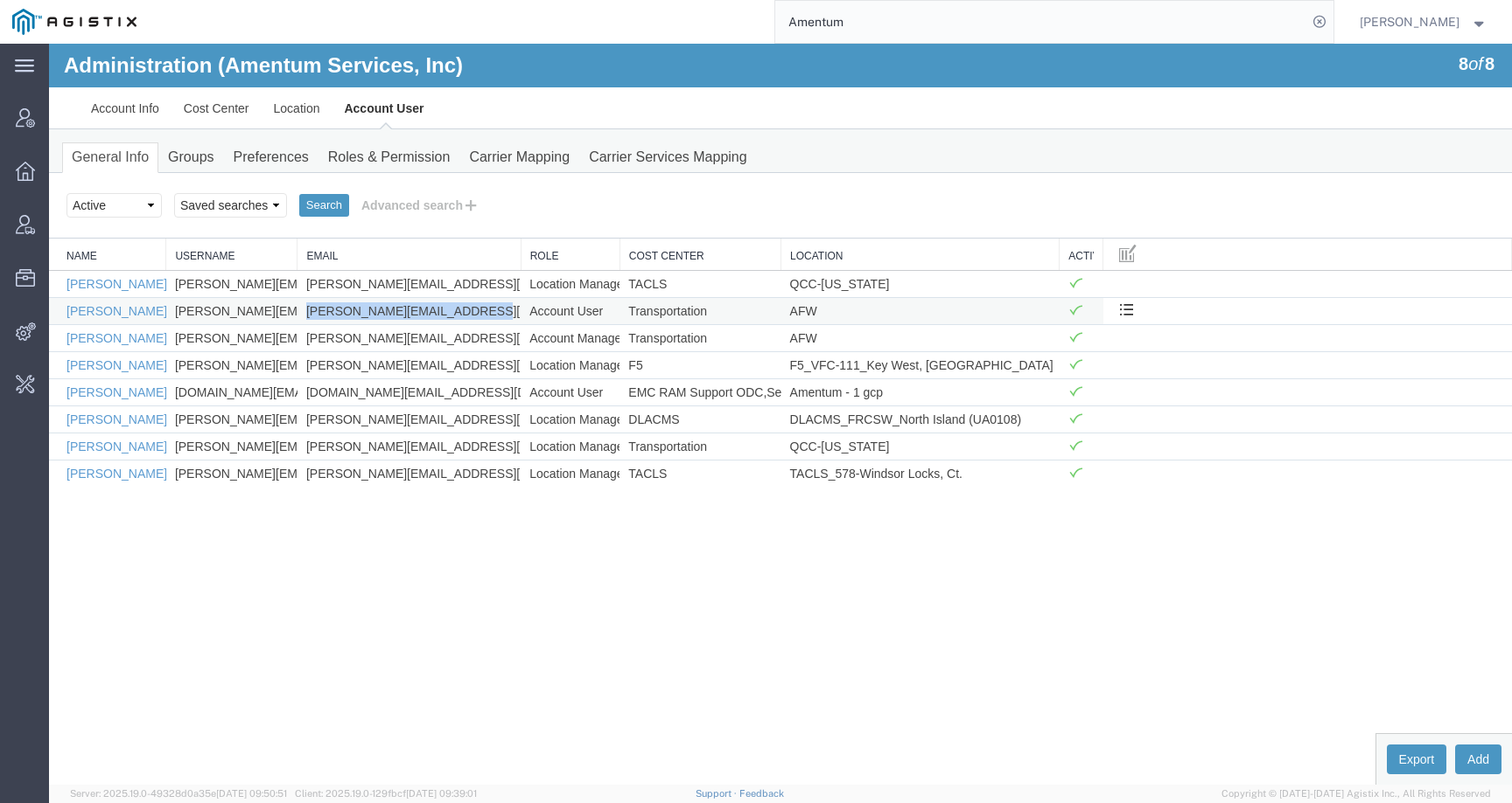
drag, startPoint x: 497, startPoint y: 312, endPoint x: 302, endPoint y: 315, distance: 195.0
click at [302, 315] on td "jason.champagne@amentum.com" at bounding box center [409, 310] width 223 height 27
copy td "jason.champagne@amentum.com"
click at [388, 577] on div "Administration (Amentum Services, Inc) 8 of 8 Account Info Cost Center Location…" at bounding box center [781, 415] width 1463 height 742
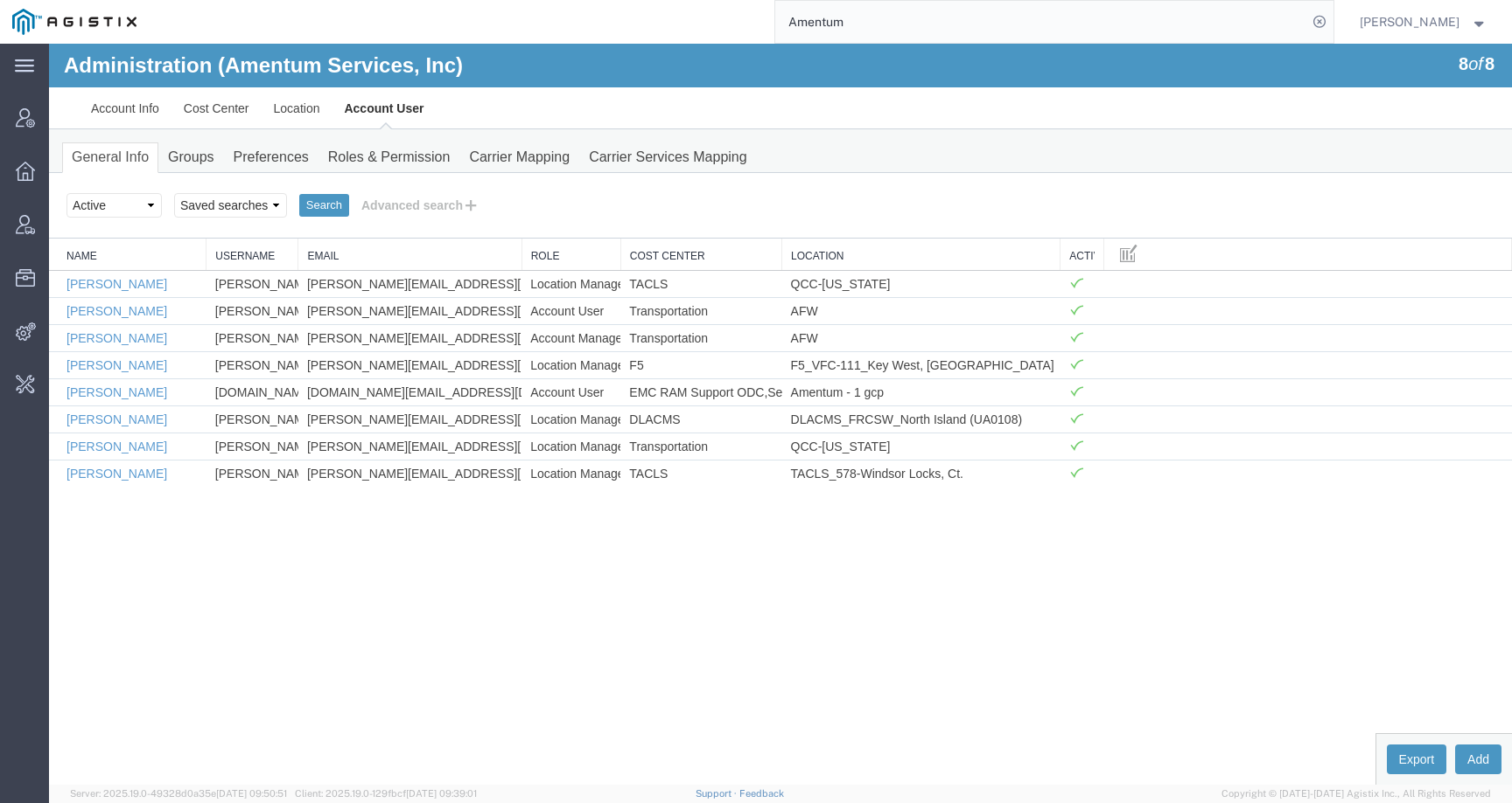
drag, startPoint x: 165, startPoint y: 242, endPoint x: 200, endPoint y: 239, distance: 35.1
click at [200, 239] on div "Name Username Email Role Cost Center Location Active Jason Carter jason.carter@…" at bounding box center [781, 363] width 1463 height 249
drag, startPoint x: 295, startPoint y: 243, endPoint x: 402, endPoint y: 242, distance: 107.0
click at [402, 242] on div "Name Username Email Role Cost Center Location Active Jason Carter jason.carter@…" at bounding box center [781, 363] width 1463 height 249
drag, startPoint x: 521, startPoint y: 238, endPoint x: 585, endPoint y: 228, distance: 64.8
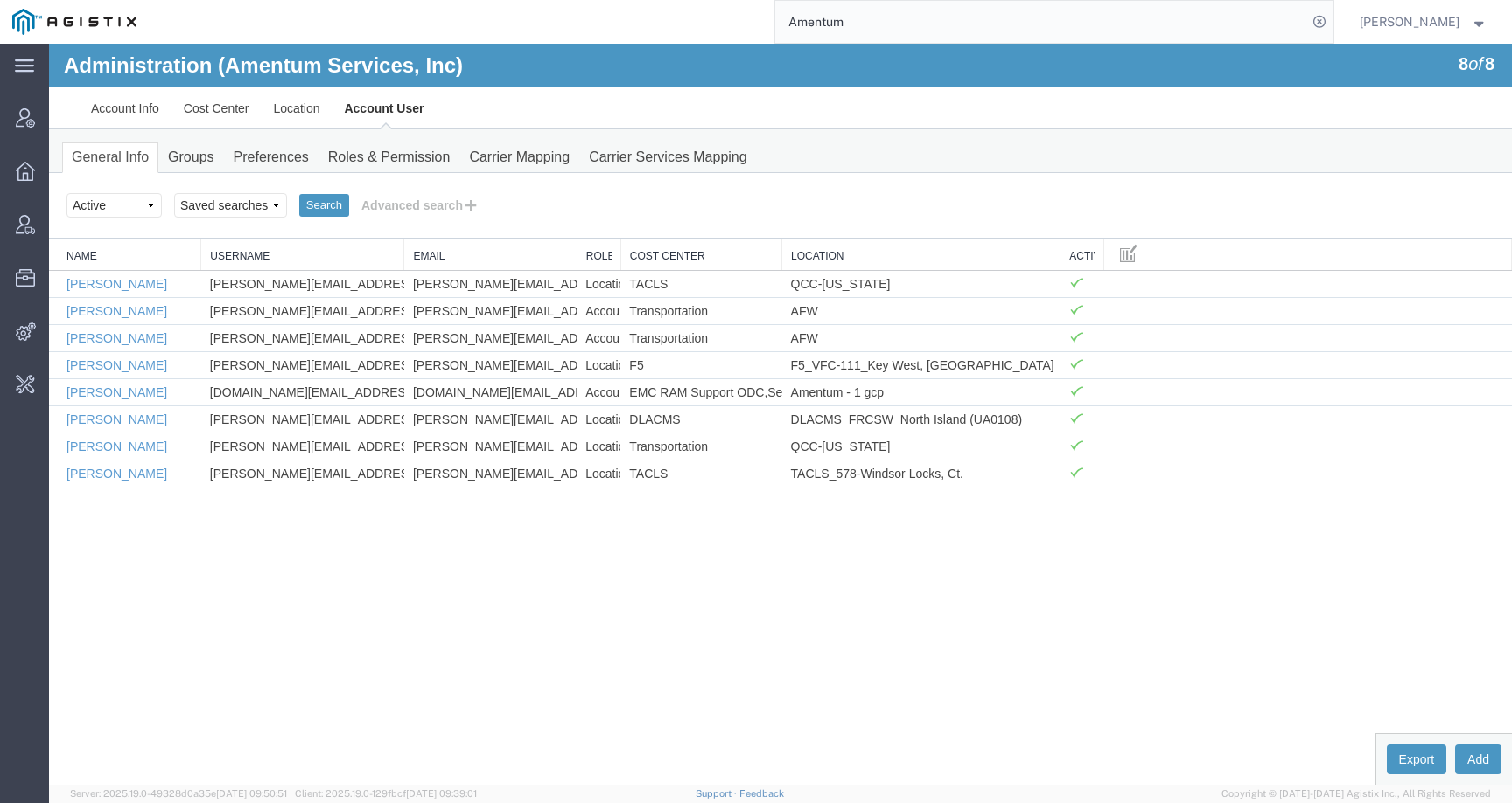
click at [585, 228] on div "Search Select status Active All Inactive Saved searches Search Advanced search …" at bounding box center [781, 329] width 1463 height 314
drag, startPoint x: 622, startPoint y: 243, endPoint x: 693, endPoint y: 243, distance: 71.0
click at [693, 243] on div "Name Username Email Role Cost Center Location Active Jason Carter jason.carter@…" at bounding box center [781, 363] width 1463 height 249
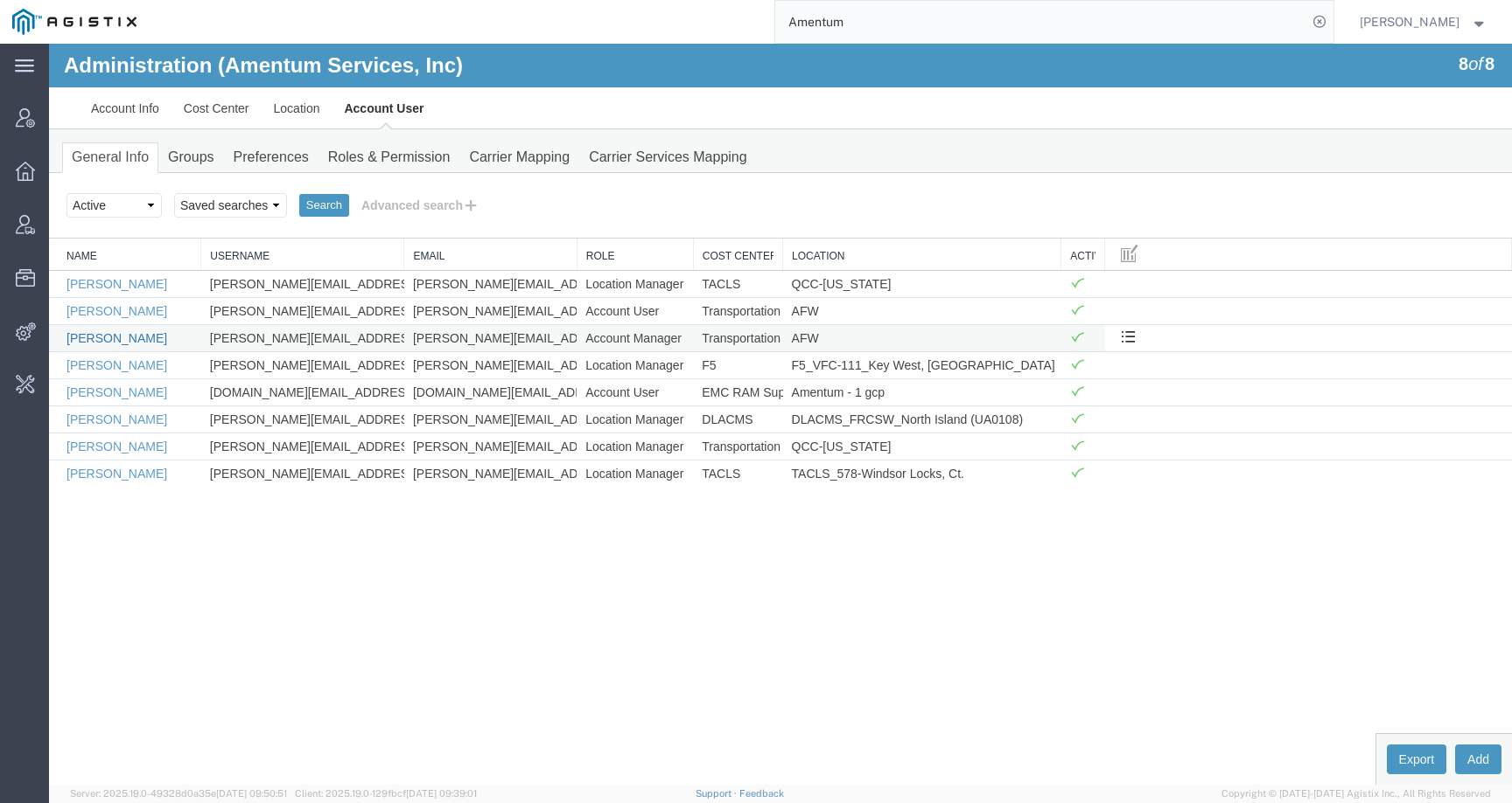
click at [84, 339] on link "[PERSON_NAME]" at bounding box center [117, 338] width 100 height 14
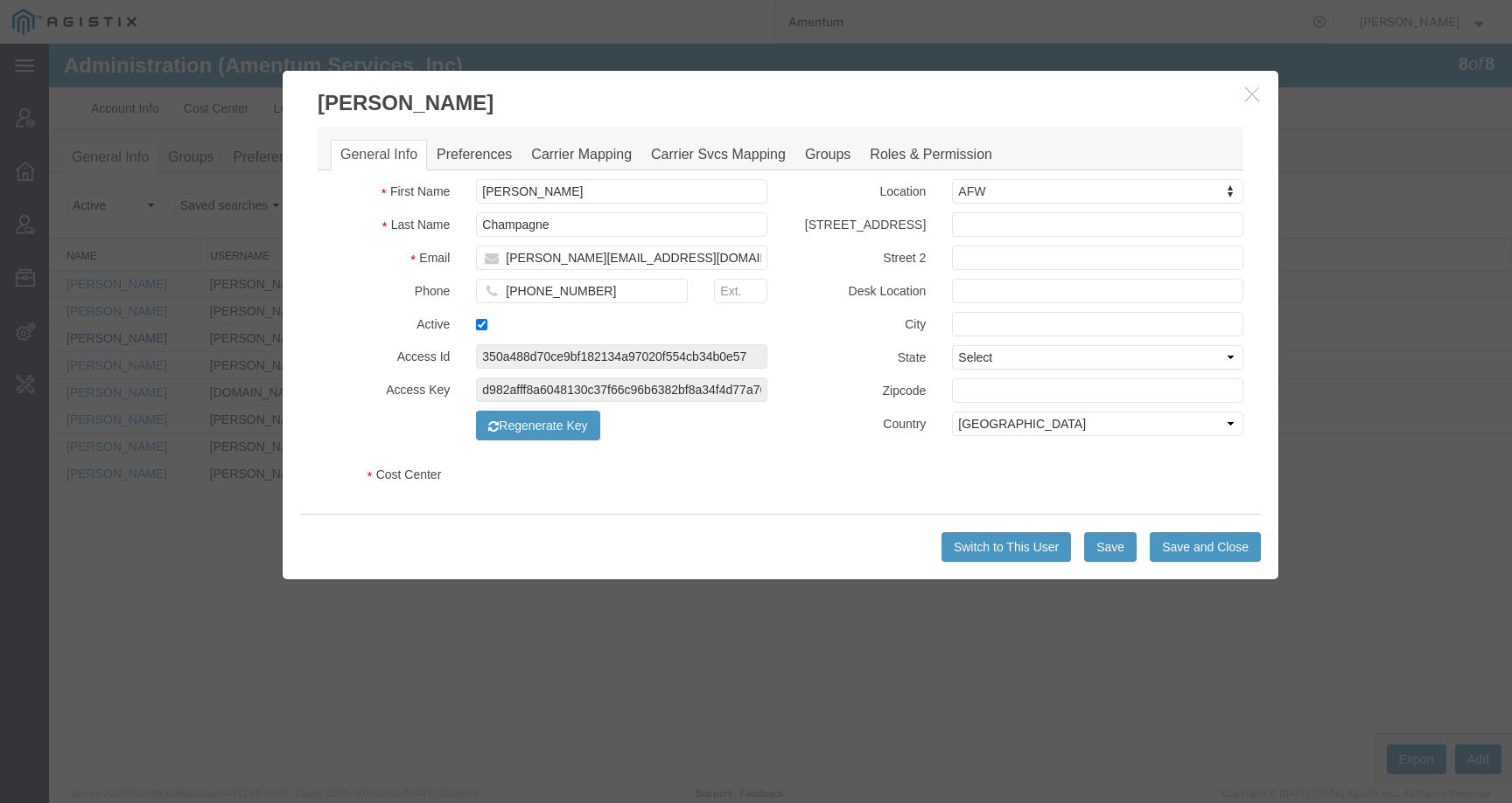
select select "DEPARTMENT"
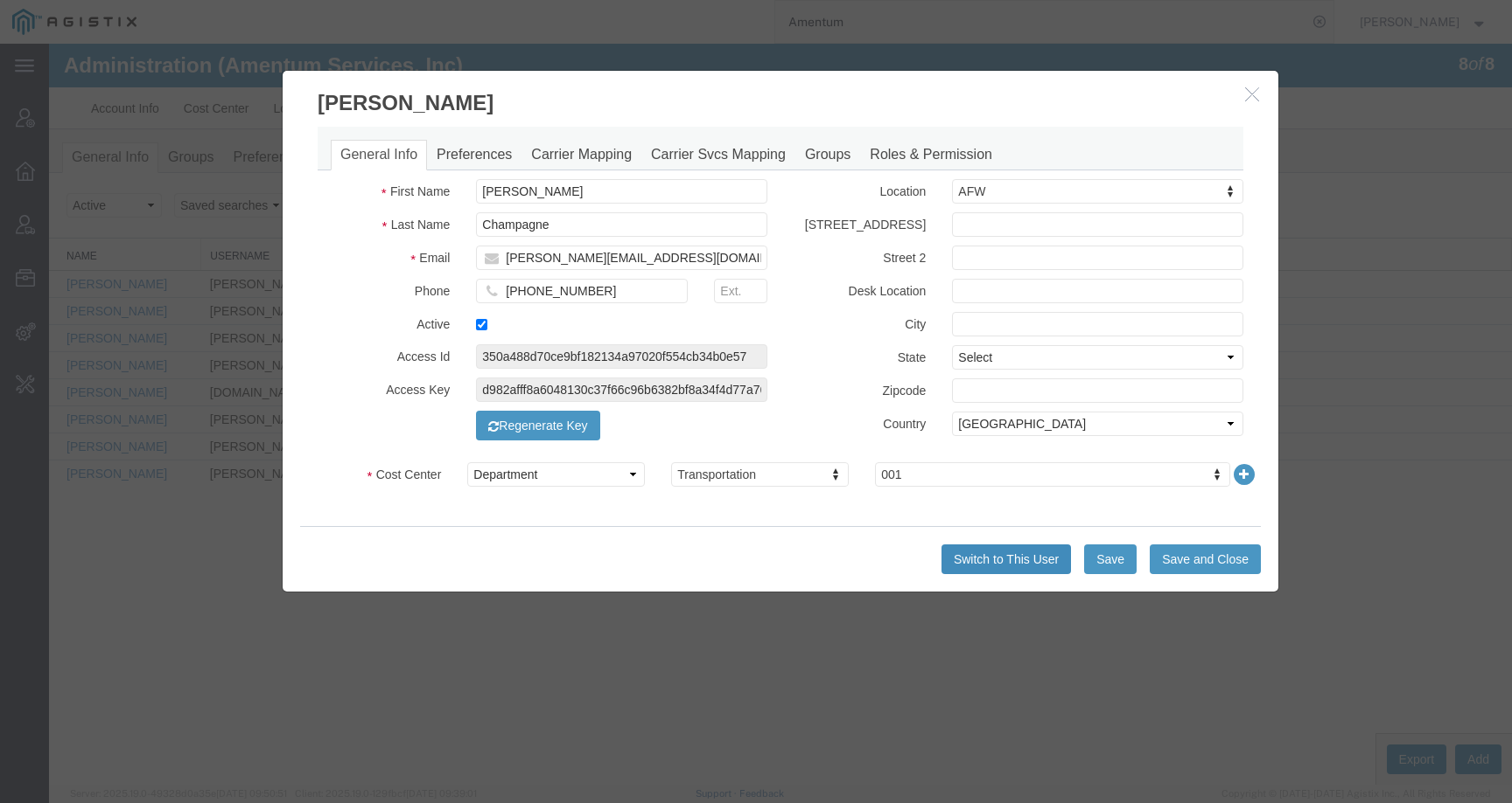
click at [1008, 562] on button "Switch to This User" at bounding box center [1006, 560] width 129 height 30
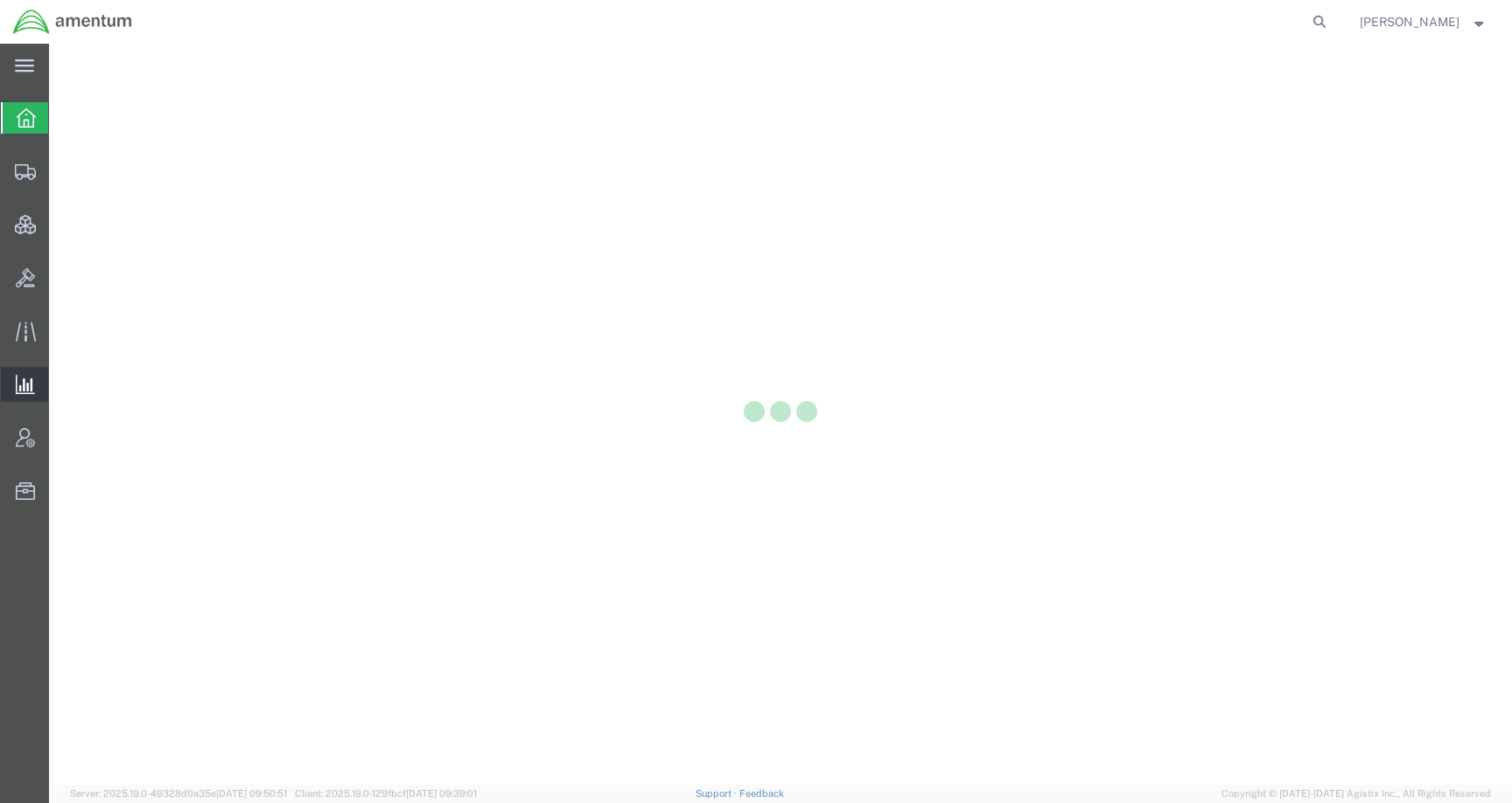
click at [25, 388] on icon at bounding box center [25, 385] width 19 height 19
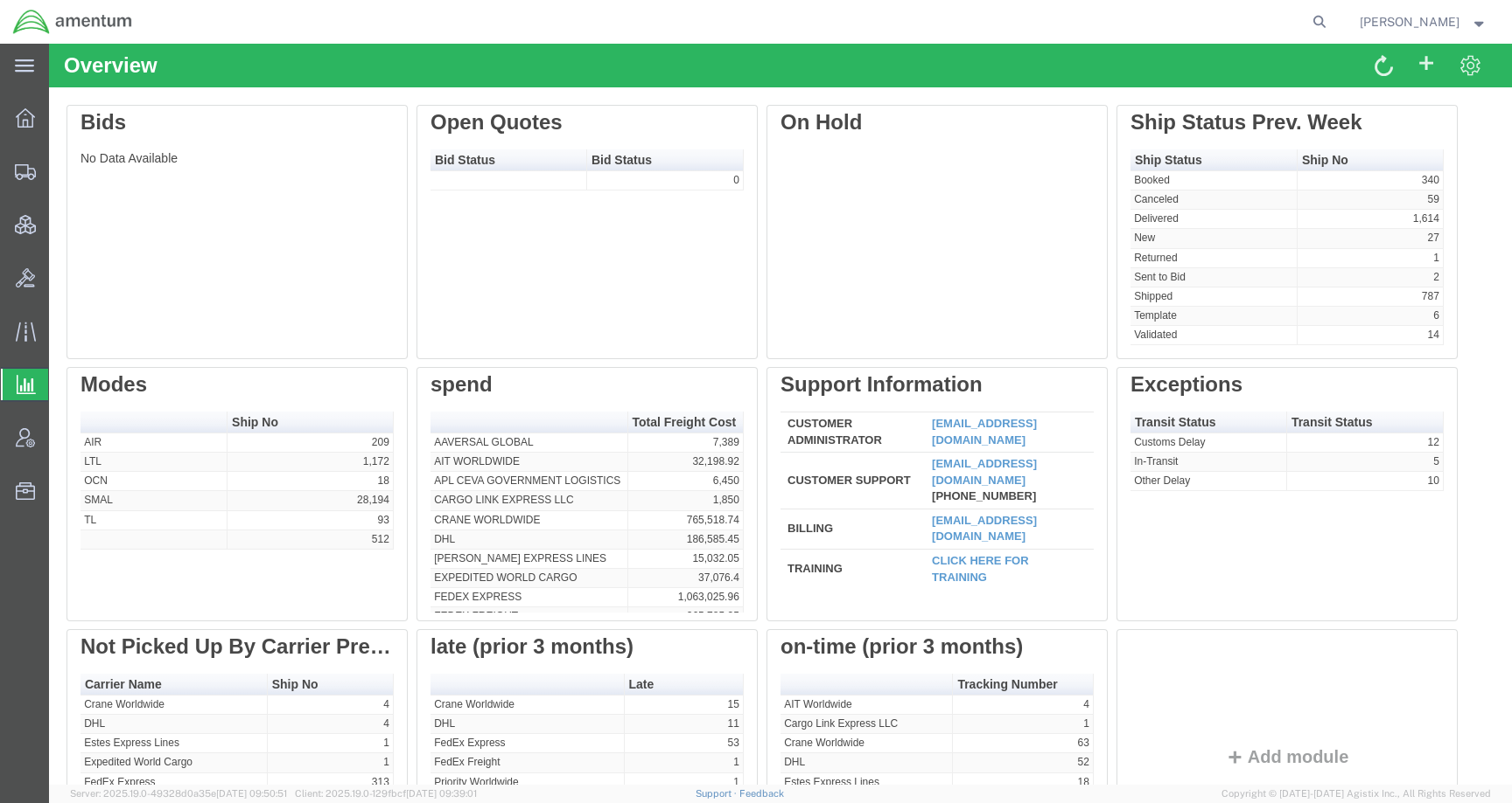
click at [41, 382] on div at bounding box center [25, 385] width 49 height 32
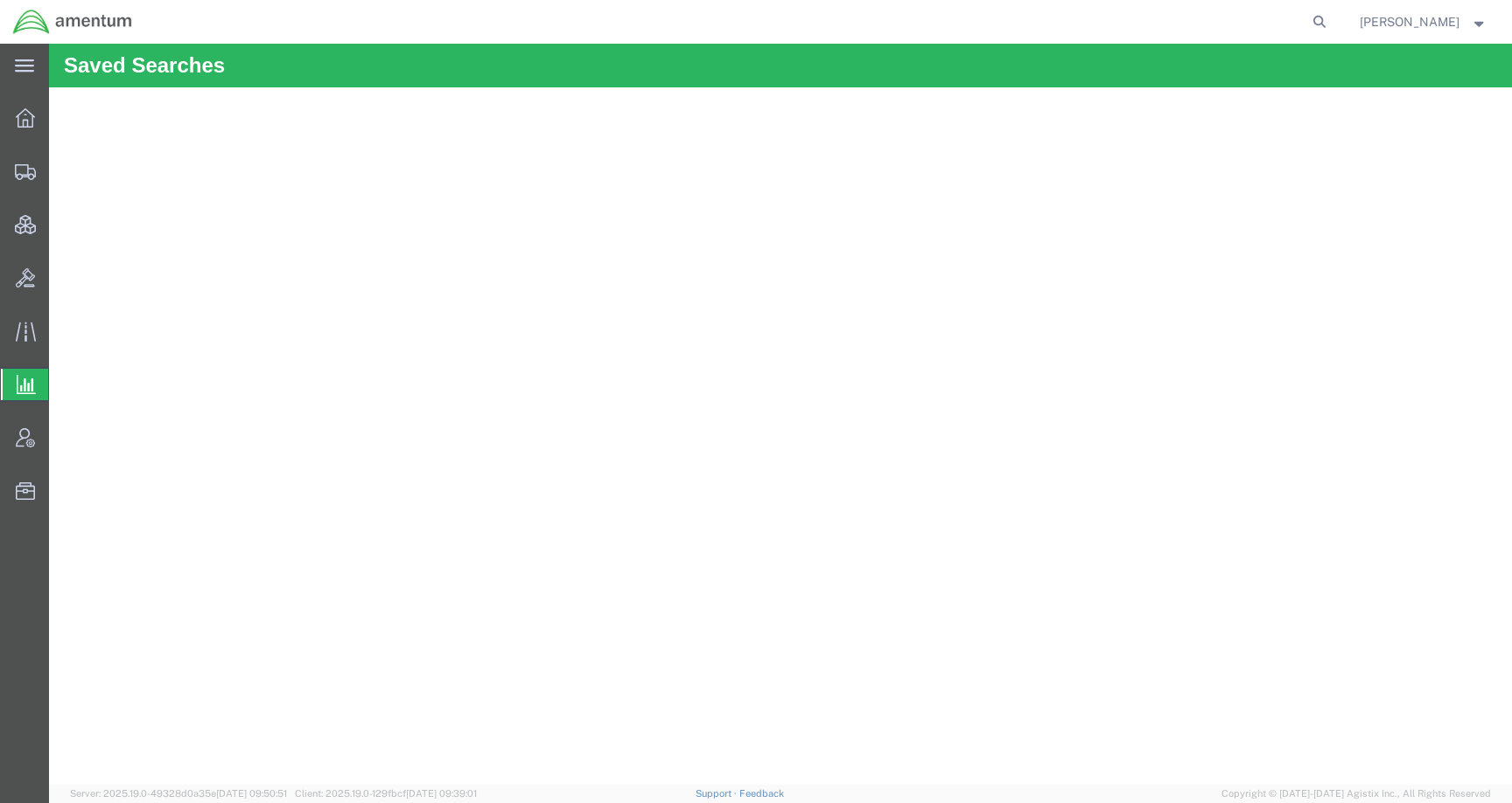
click at [0, 0] on span "Saved Reports" at bounding box center [0, 0] width 0 height 0
click at [1390, 29] on span "[PERSON_NAME]" at bounding box center [1408, 22] width 99 height 19
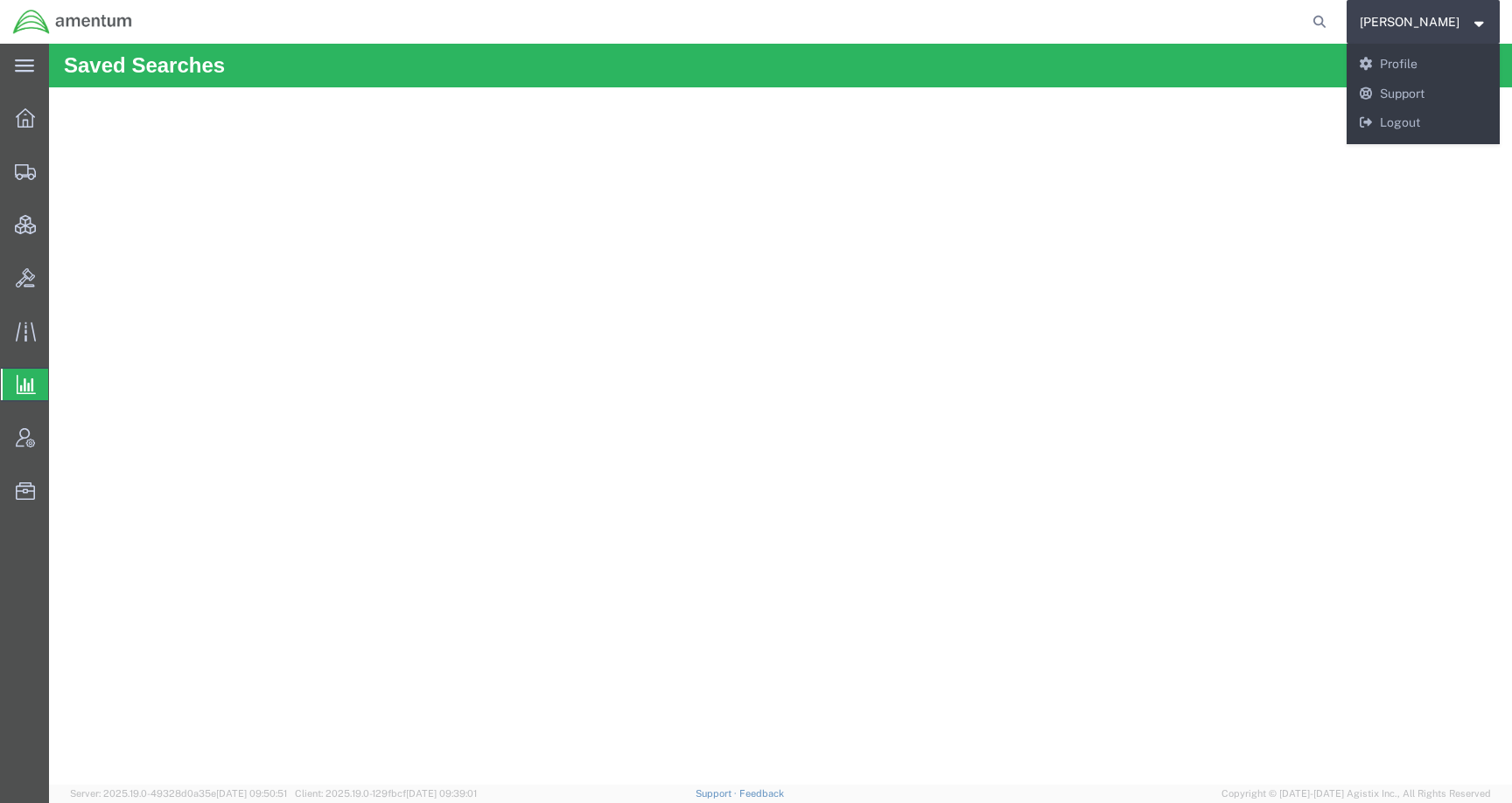
drag, startPoint x: 1391, startPoint y: 26, endPoint x: 1326, endPoint y: 40, distance: 66.5
click at [1391, 26] on span "[PERSON_NAME]" at bounding box center [1408, 22] width 99 height 19
